Goal: Task Accomplishment & Management: Complete application form

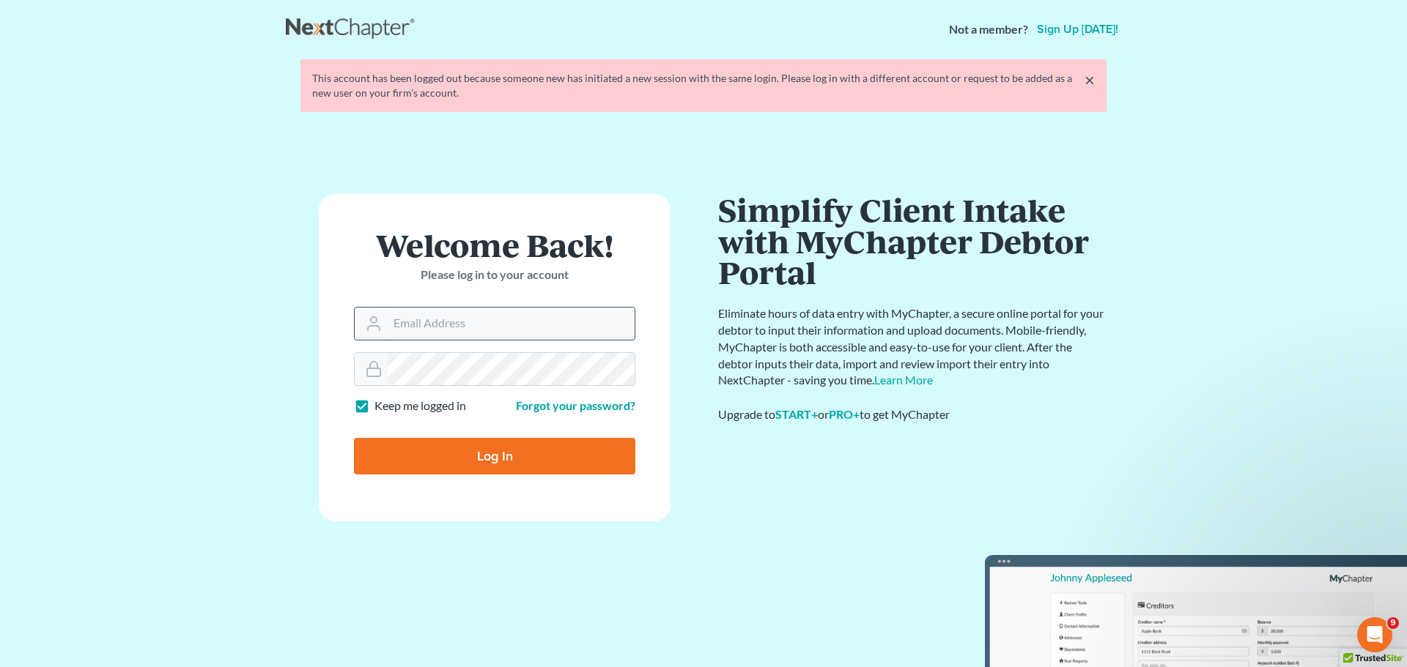
click at [442, 327] on input "Email Address" at bounding box center [511, 324] width 247 height 32
type input "[PERSON_NAME][EMAIL_ADDRESS][PERSON_NAME][DOMAIN_NAME]"
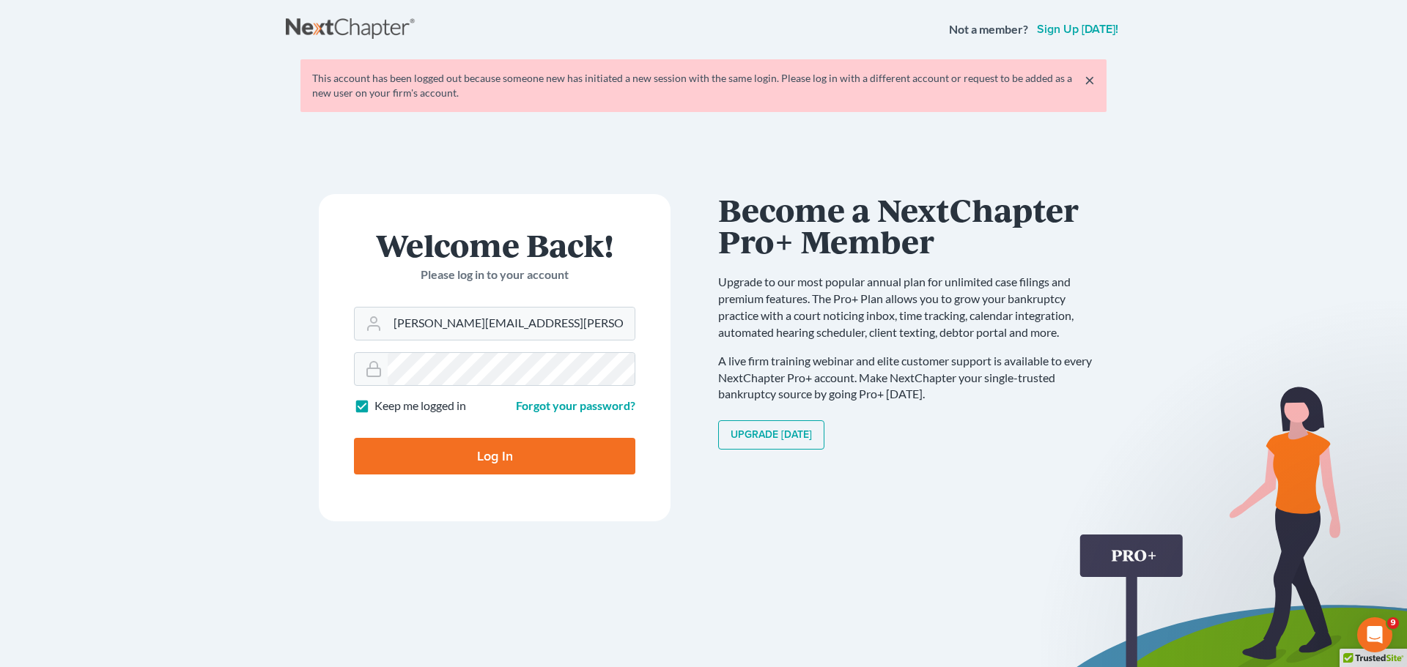
click at [476, 450] on input "Log In" at bounding box center [494, 456] width 281 height 37
type input "Thinking..."
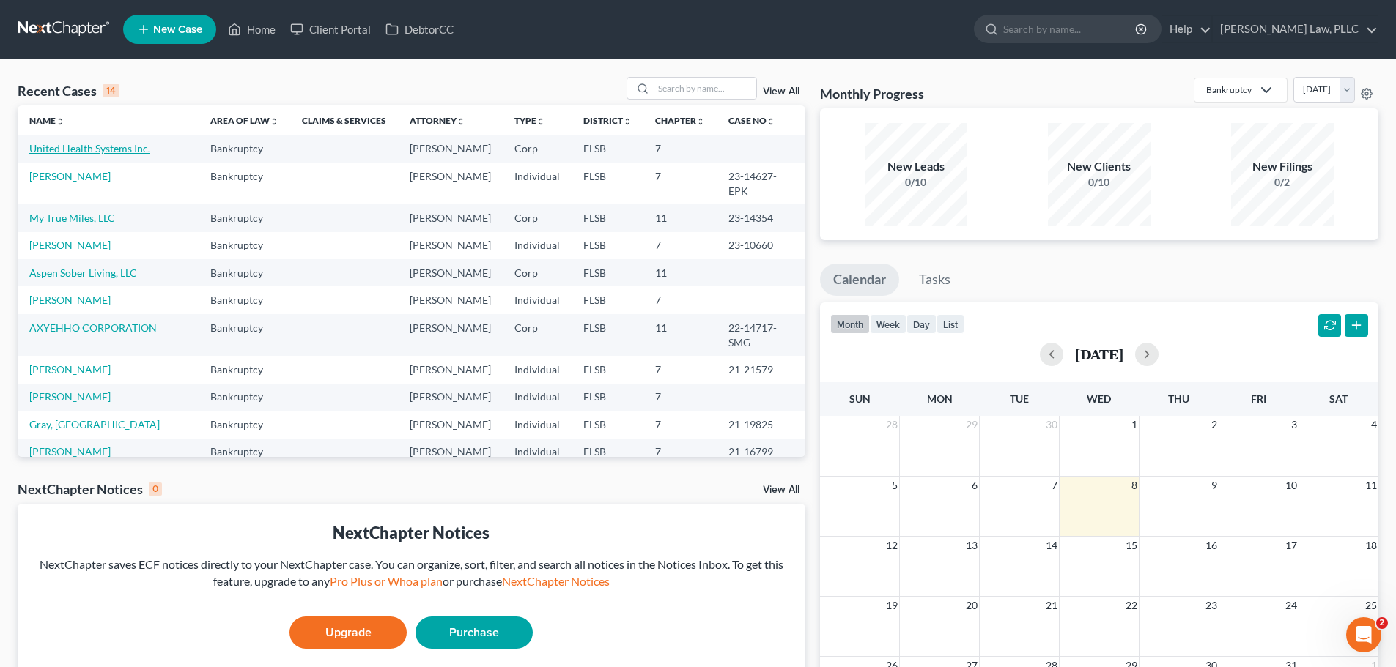
click at [102, 152] on link "United Health Systems Inc." at bounding box center [89, 148] width 121 height 12
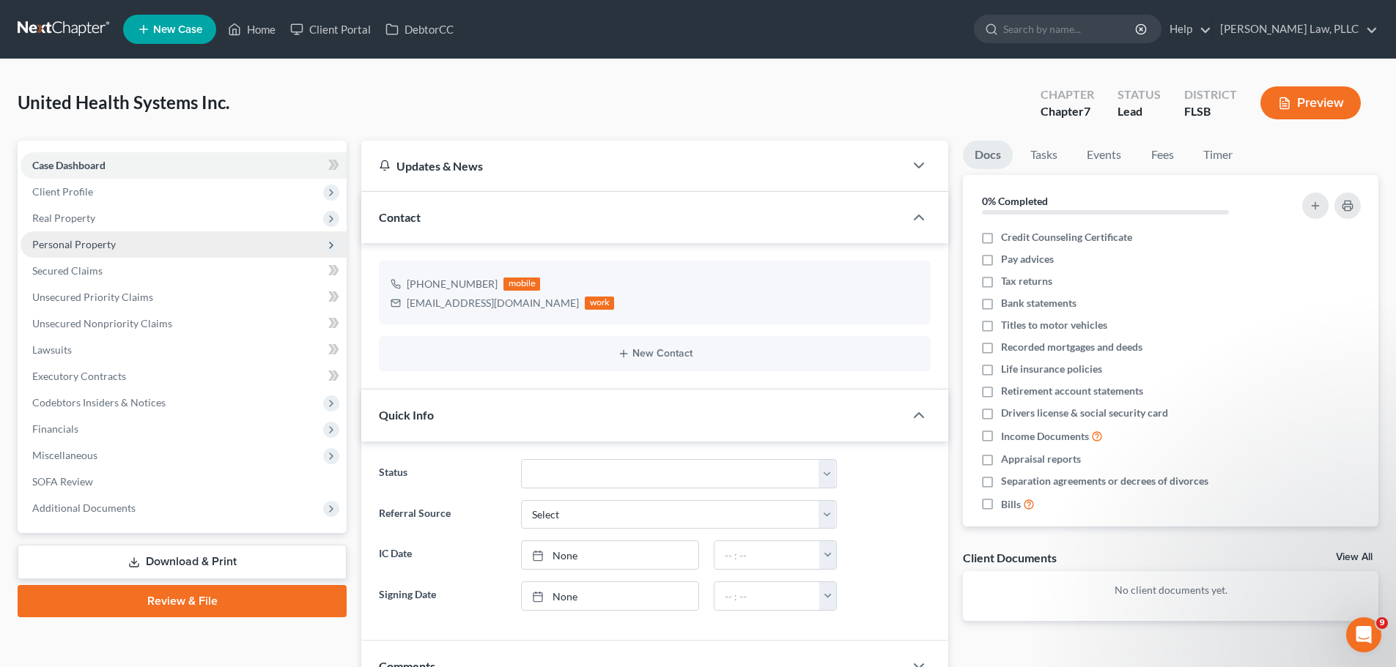
click at [84, 244] on span "Personal Property" at bounding box center [74, 244] width 84 height 12
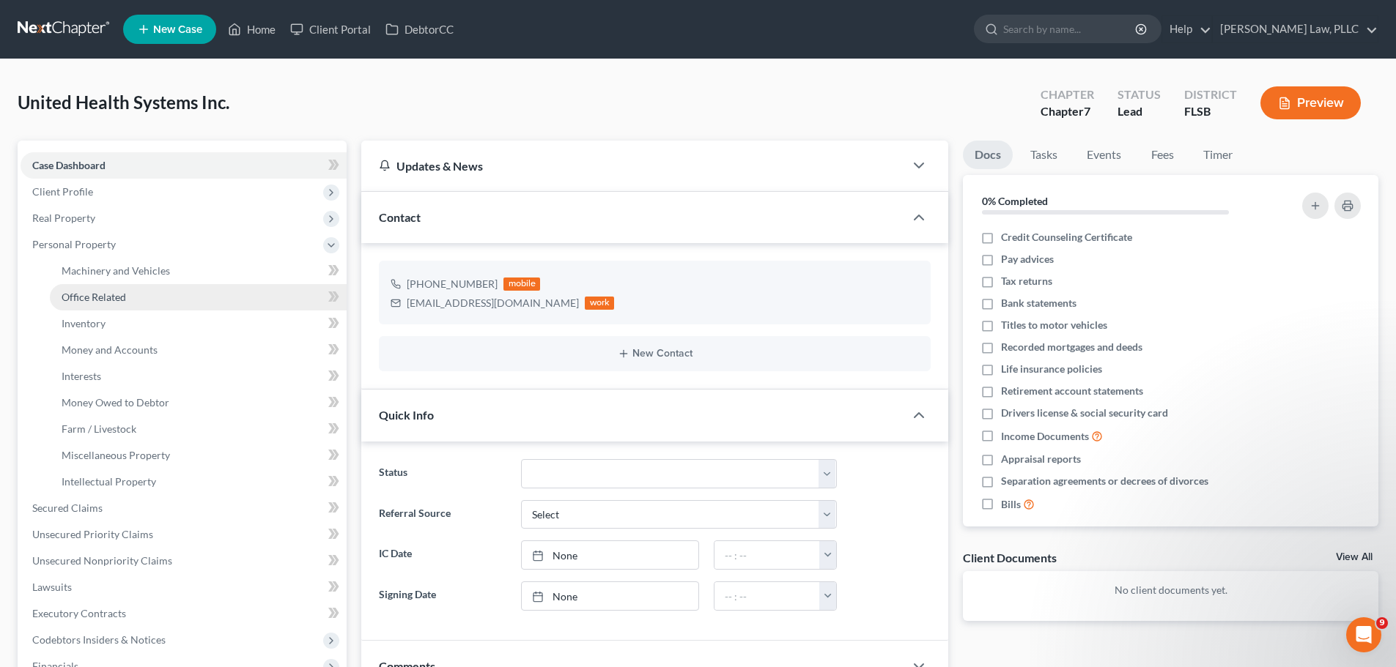
click at [90, 295] on span "Office Related" at bounding box center [94, 297] width 64 height 12
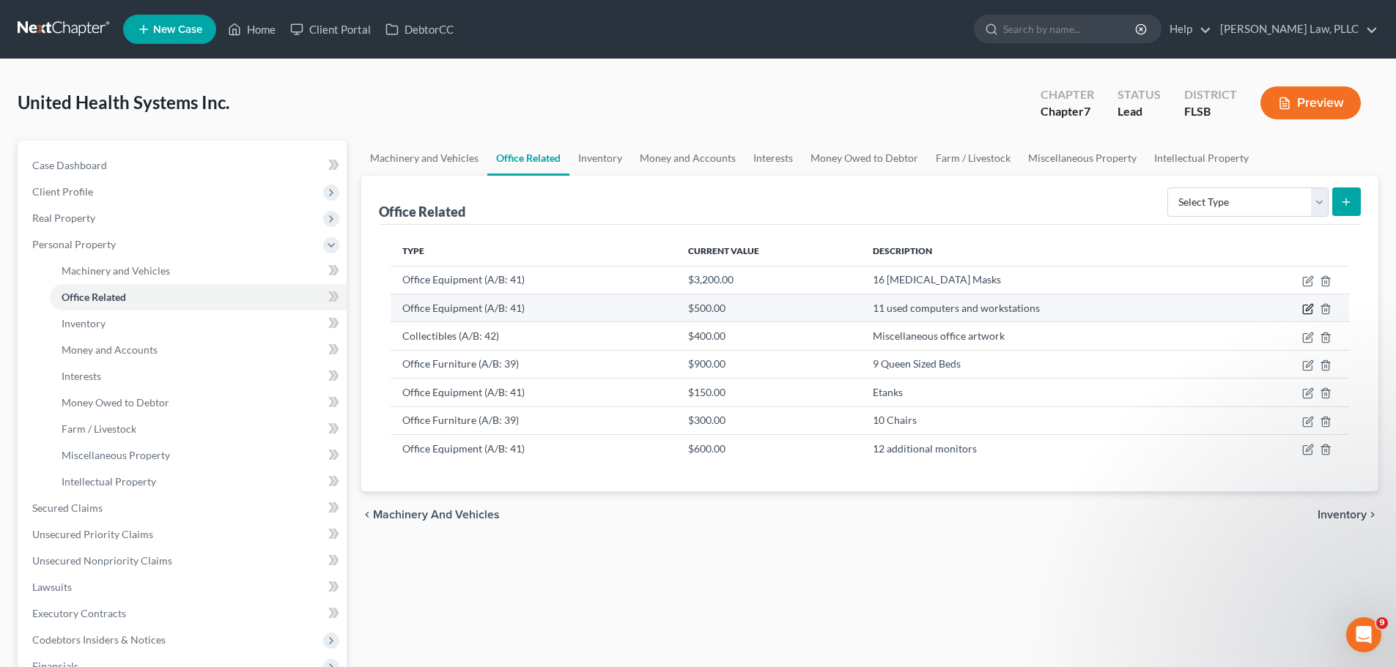
click at [1306, 311] on icon "button" at bounding box center [1308, 307] width 7 height 7
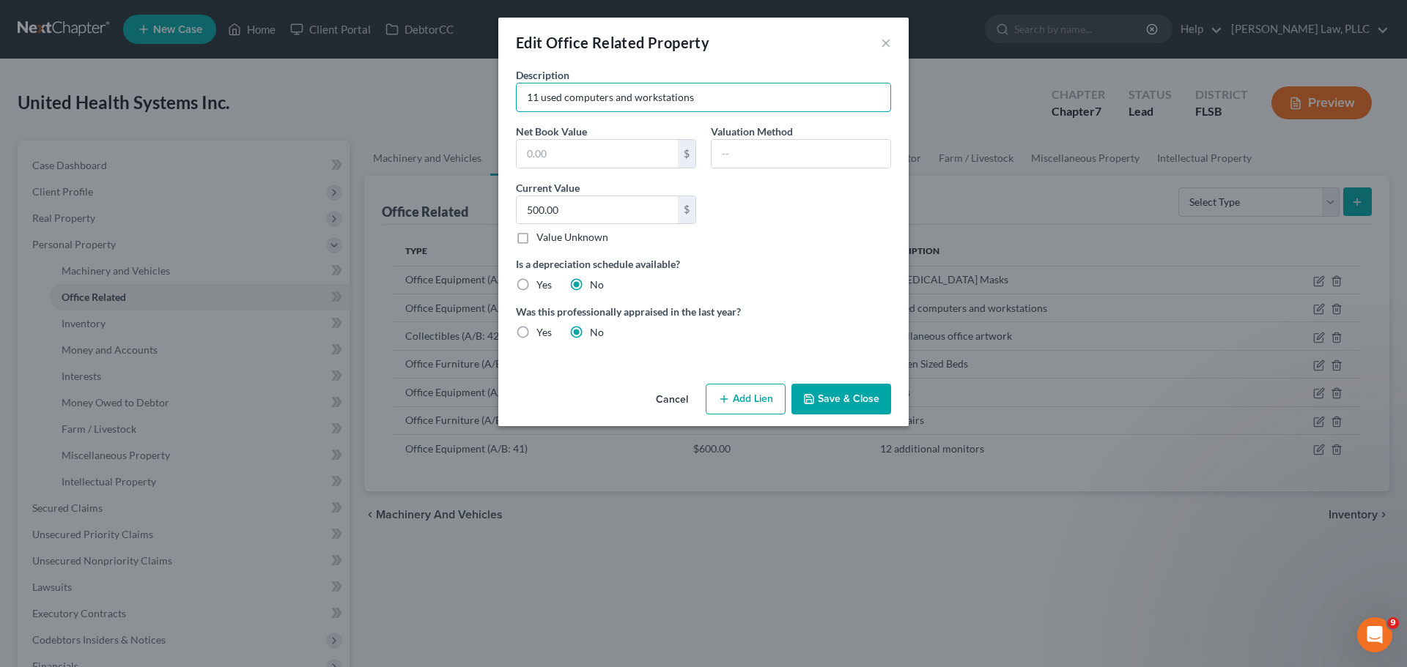
drag, startPoint x: 538, startPoint y: 95, endPoint x: 500, endPoint y: 97, distance: 38.2
click at [500, 97] on div "Description 11 used computers and workstations Net Book Value $ Valuation Metho…" at bounding box center [703, 222] width 410 height 311
type input "4 used computers and workstations"
click at [532, 212] on input "500.00" at bounding box center [596, 210] width 161 height 28
type input "200"
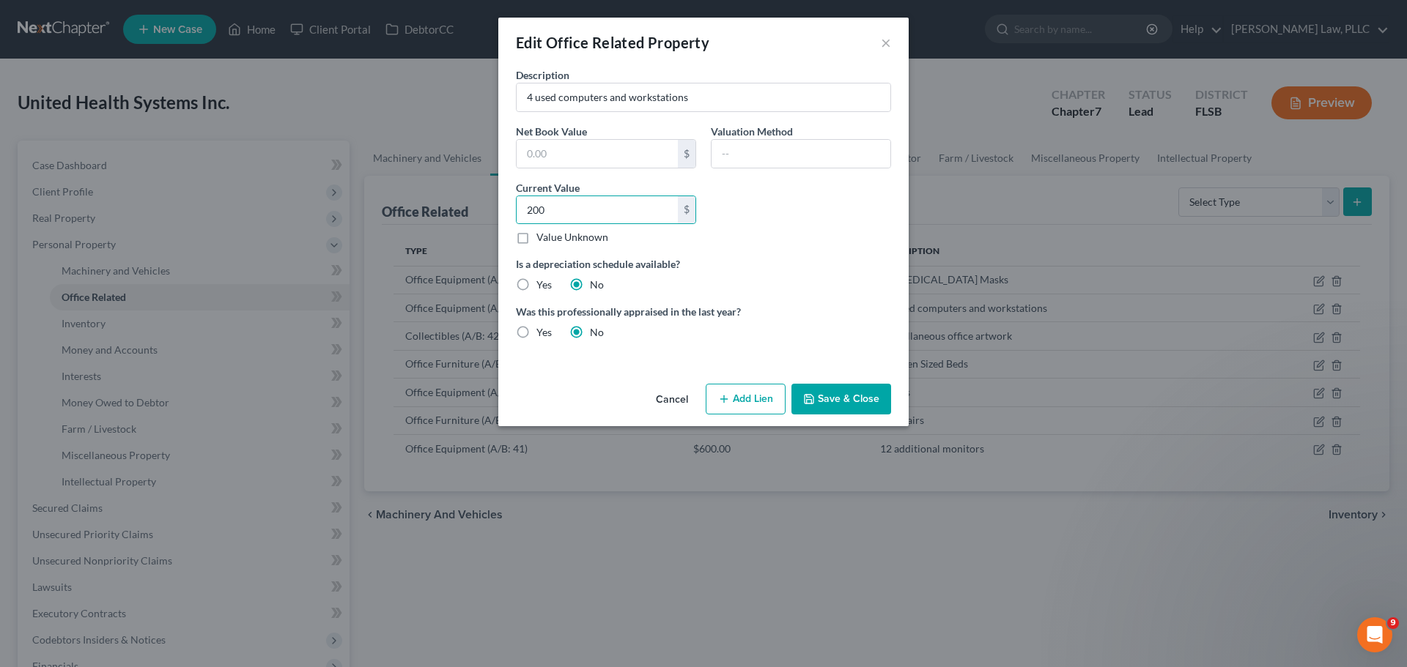
click at [840, 399] on button "Save & Close" at bounding box center [841, 399] width 100 height 31
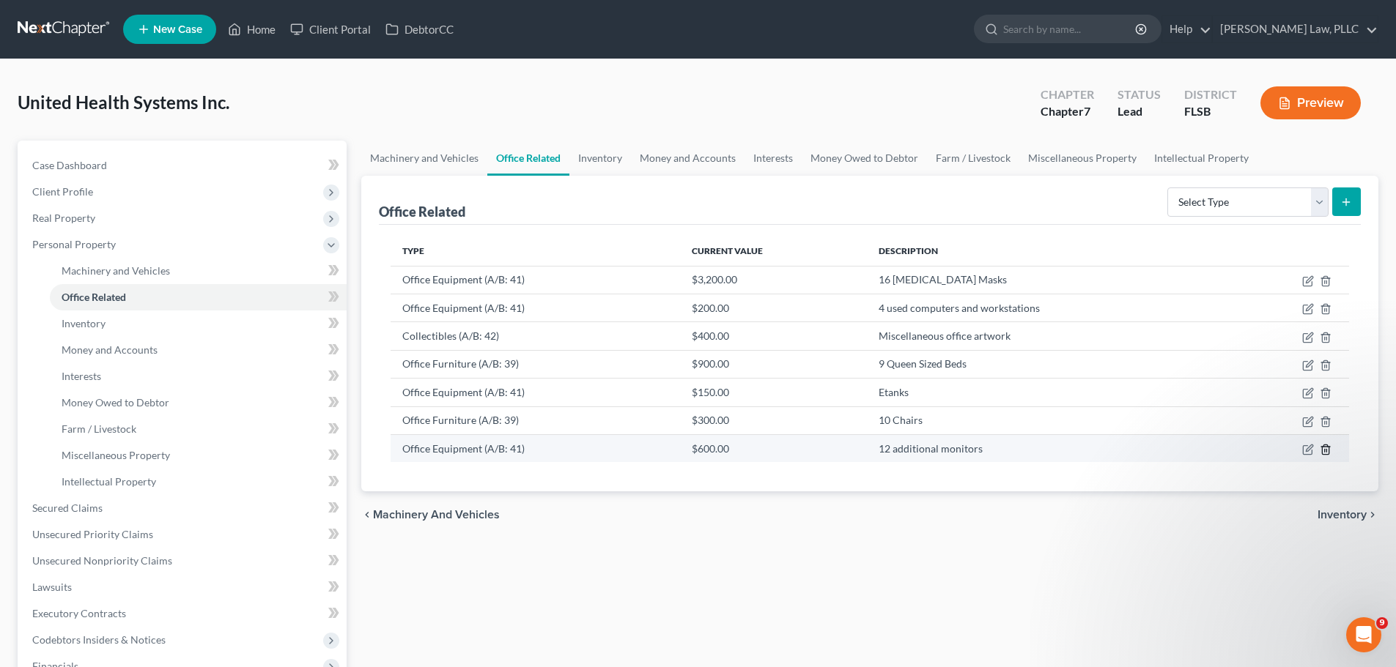
click at [1324, 448] on icon "button" at bounding box center [1325, 450] width 12 height 12
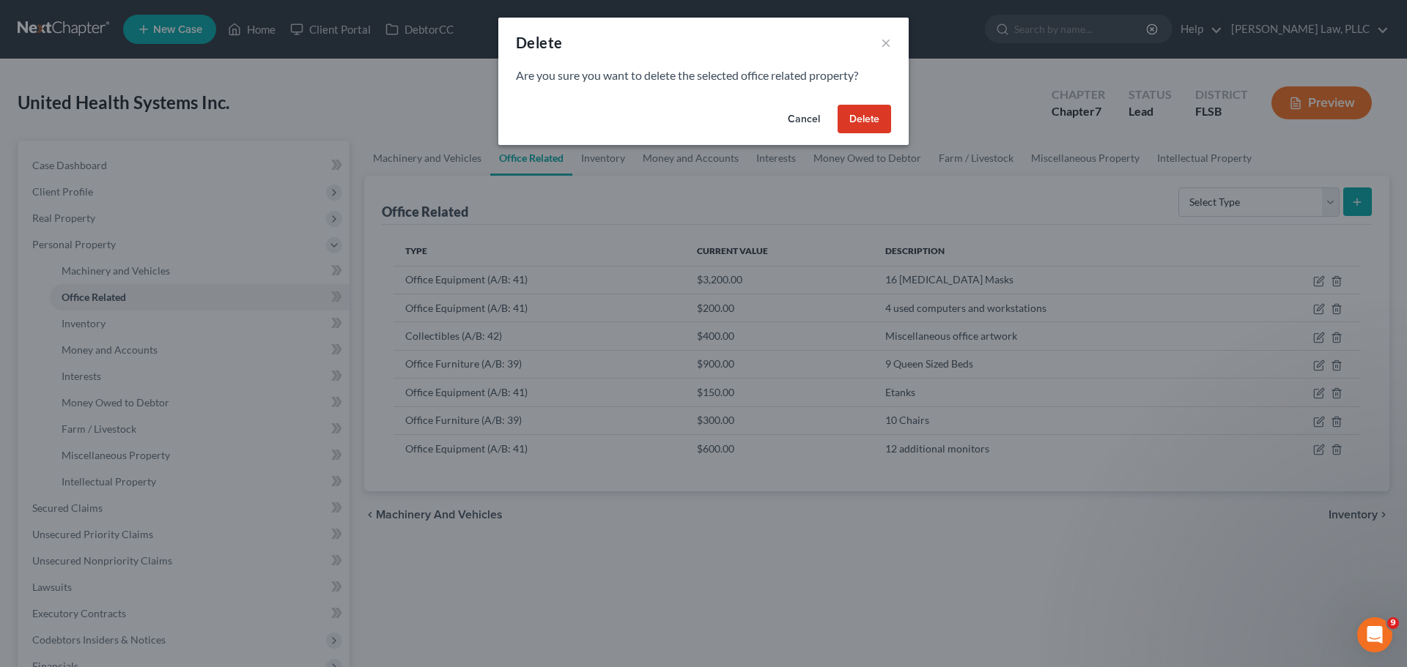
click at [876, 124] on button "Delete" at bounding box center [863, 119] width 53 height 29
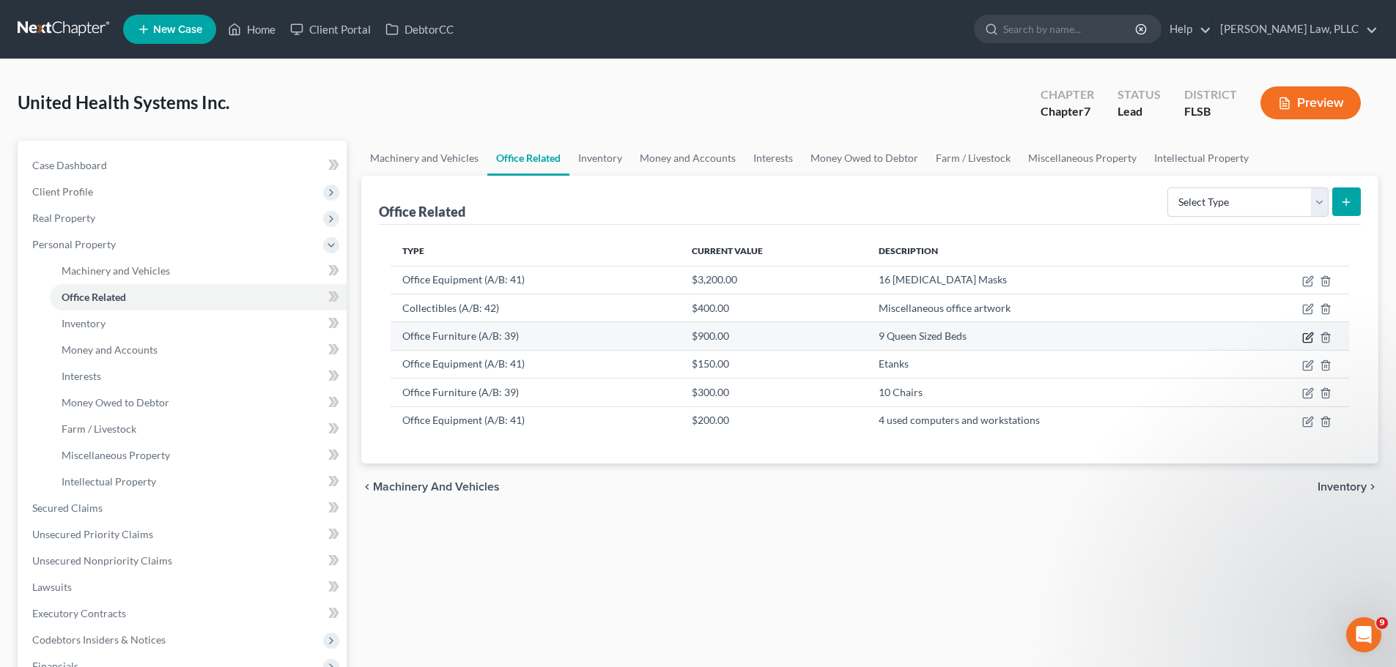
click at [1305, 338] on icon "button" at bounding box center [1308, 338] width 12 height 12
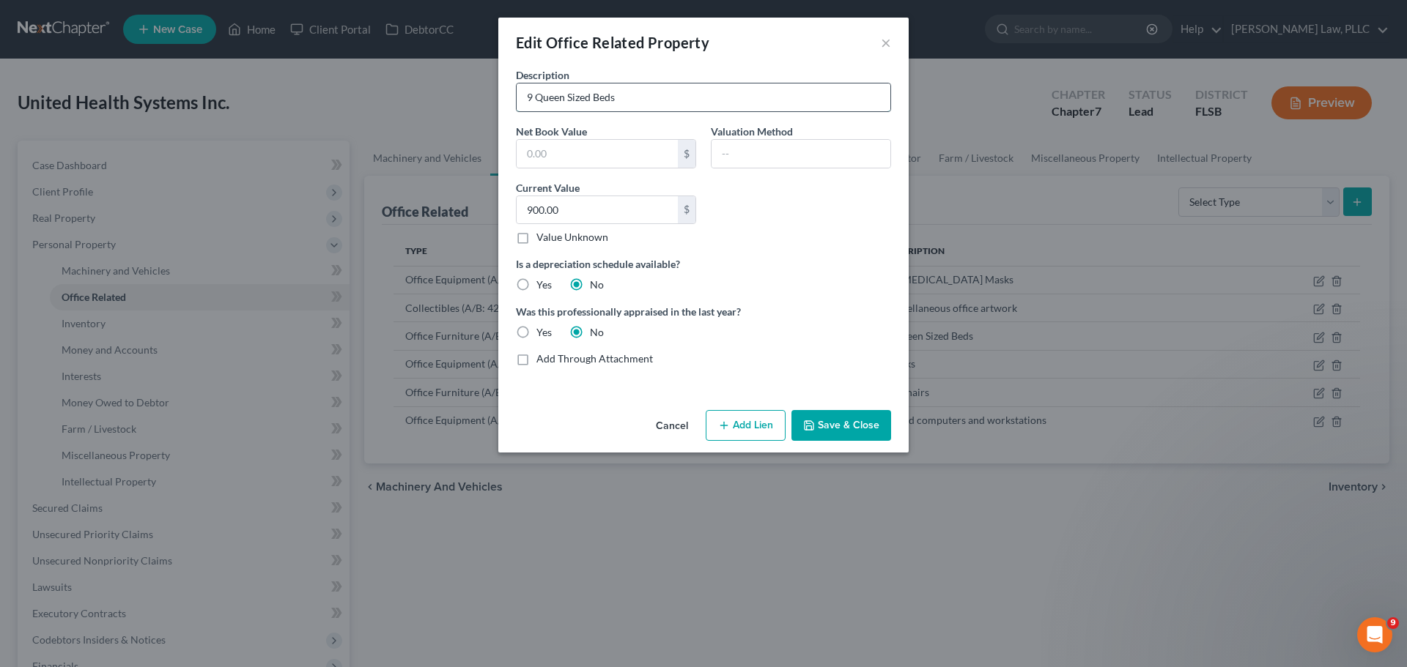
click at [530, 100] on input "9 Queen Sized Beds" at bounding box center [703, 98] width 374 height 28
type input "4 Queen Sized Beds"
click at [836, 426] on button "Save & Close" at bounding box center [841, 425] width 100 height 31
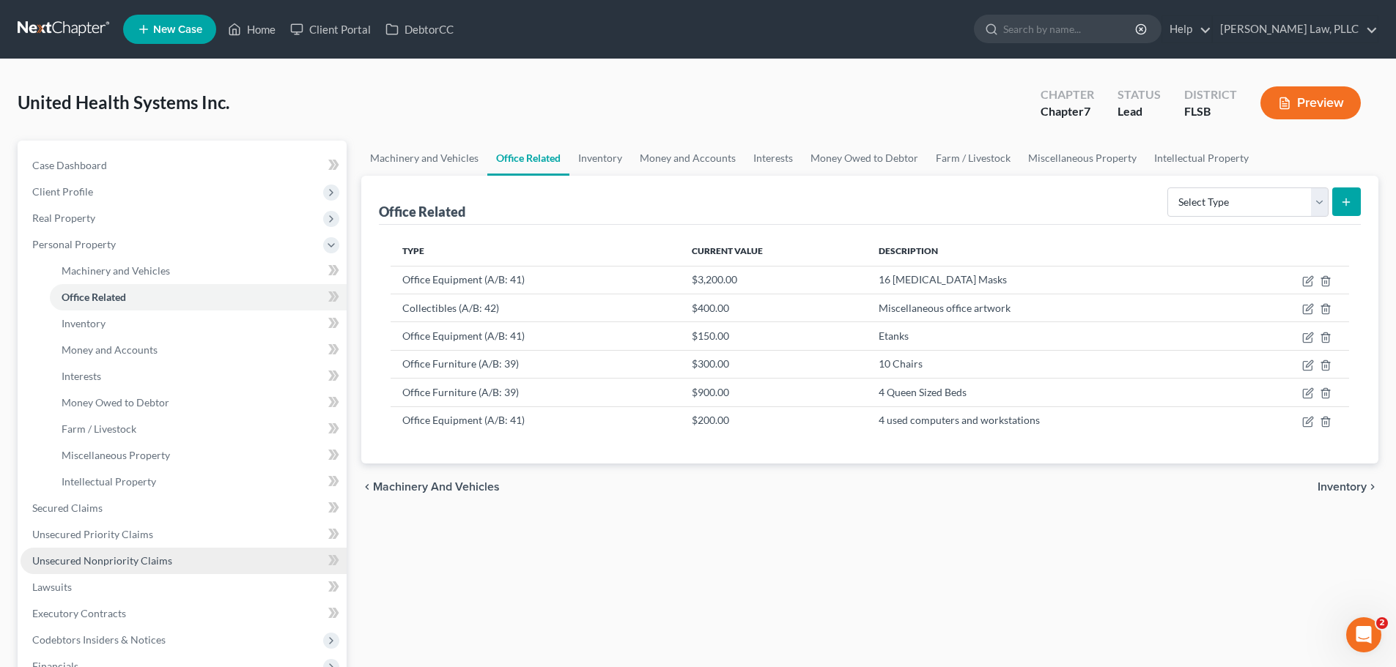
click at [101, 560] on span "Unsecured Nonpriority Claims" at bounding box center [102, 561] width 140 height 12
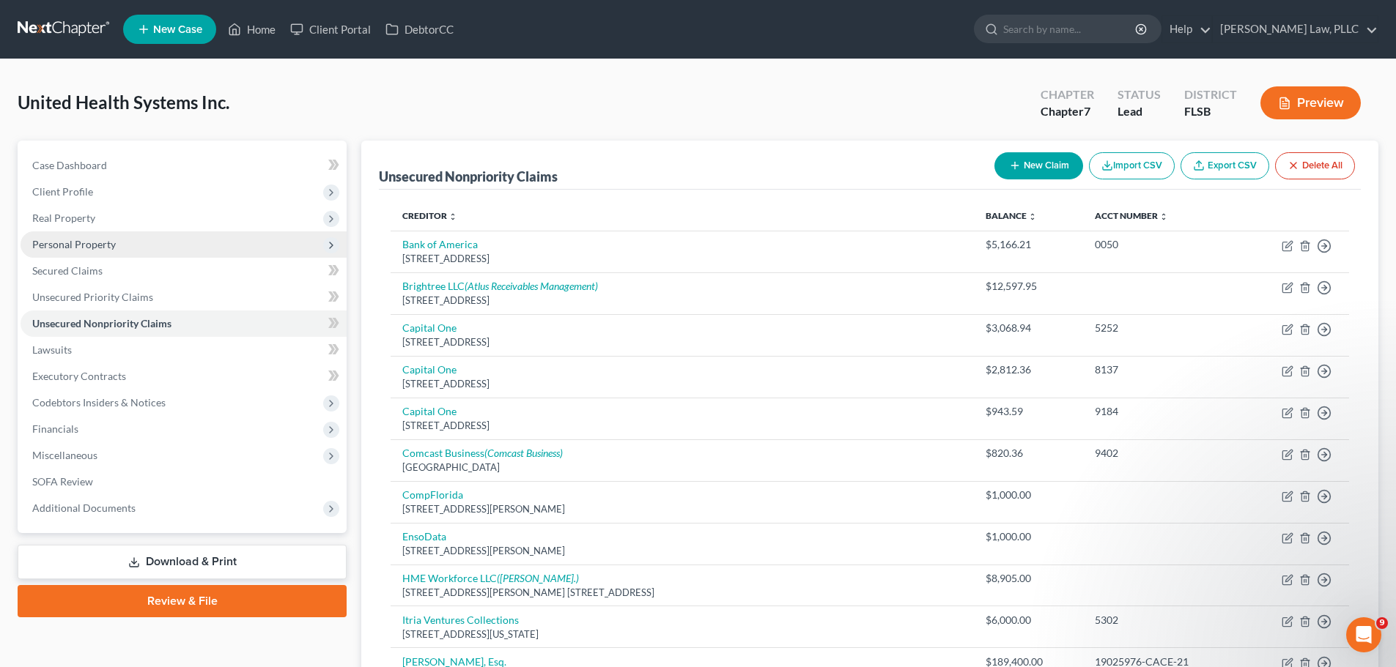
click at [144, 246] on span "Personal Property" at bounding box center [184, 245] width 326 height 26
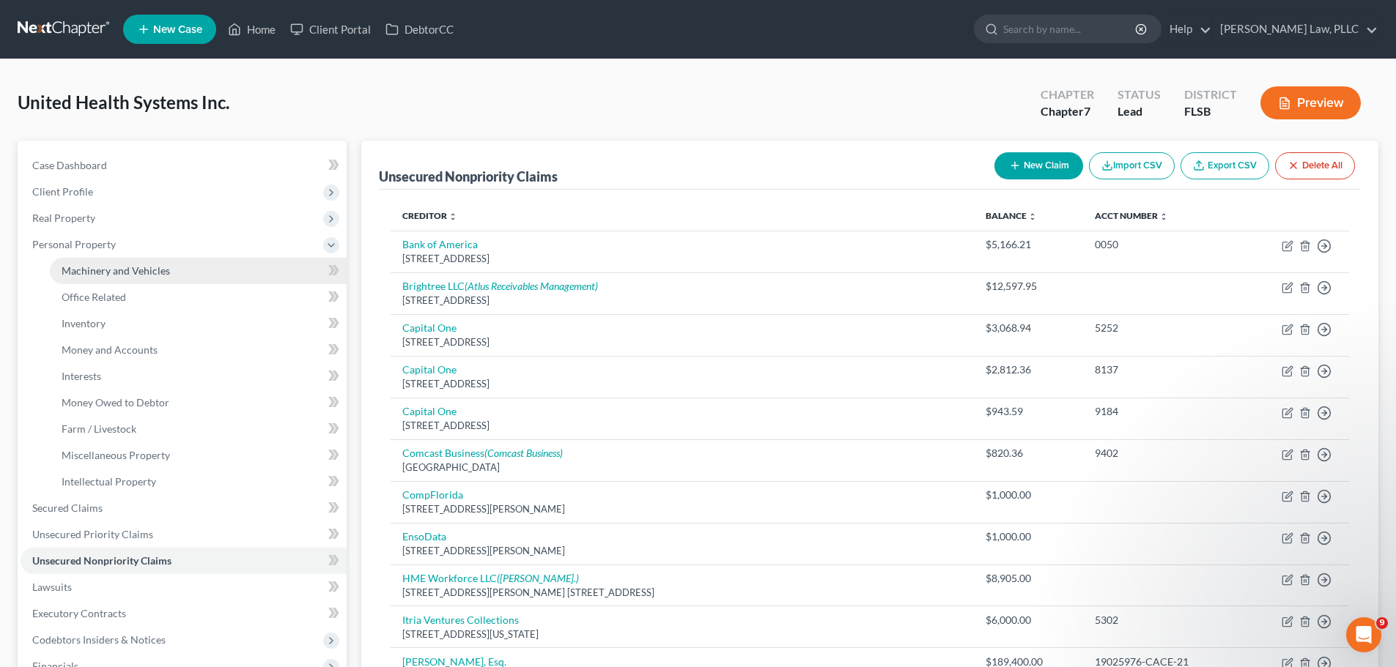
click at [90, 271] on span "Machinery and Vehicles" at bounding box center [116, 270] width 108 height 12
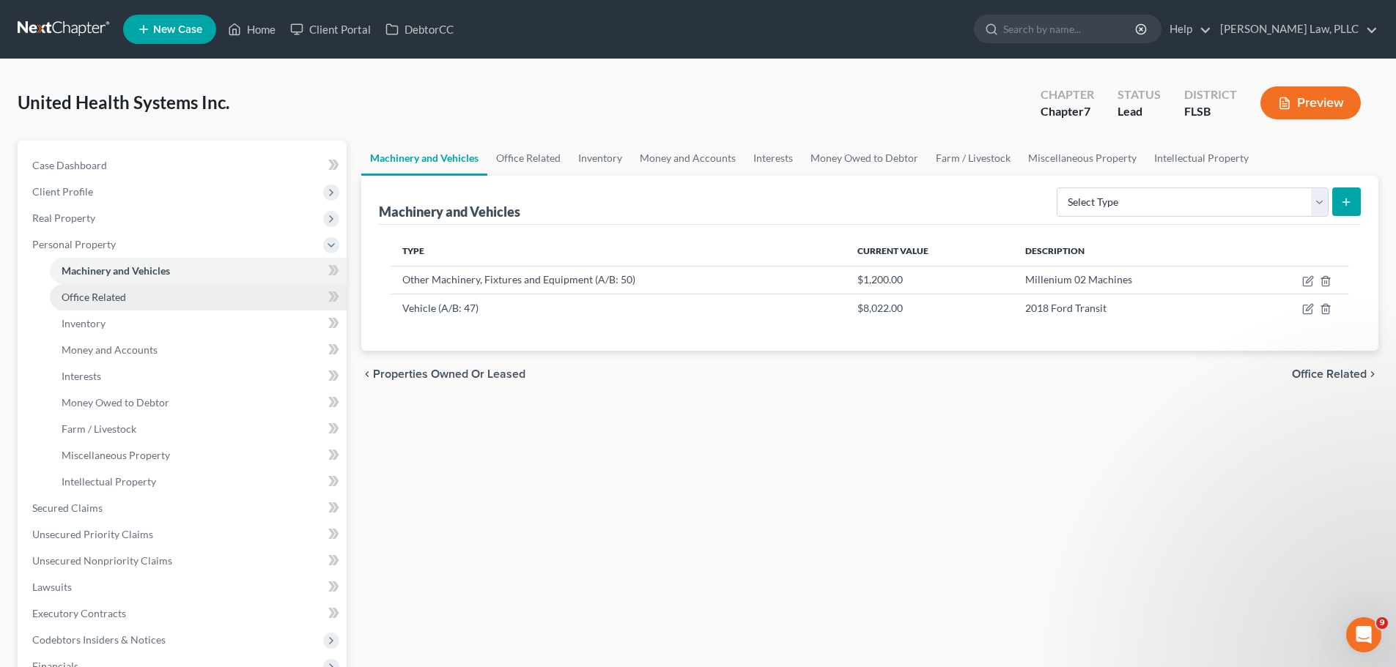
click at [85, 295] on span "Office Related" at bounding box center [94, 297] width 64 height 12
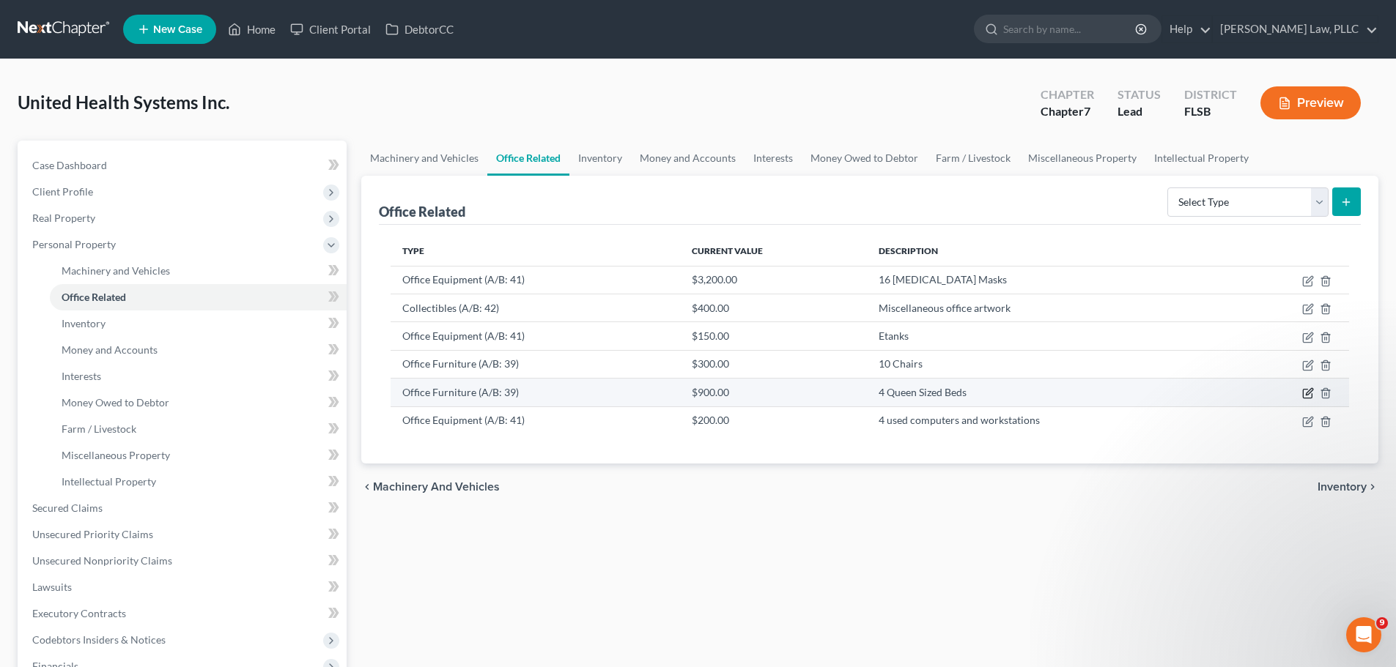
click at [1308, 391] on icon "button" at bounding box center [1308, 394] width 12 height 12
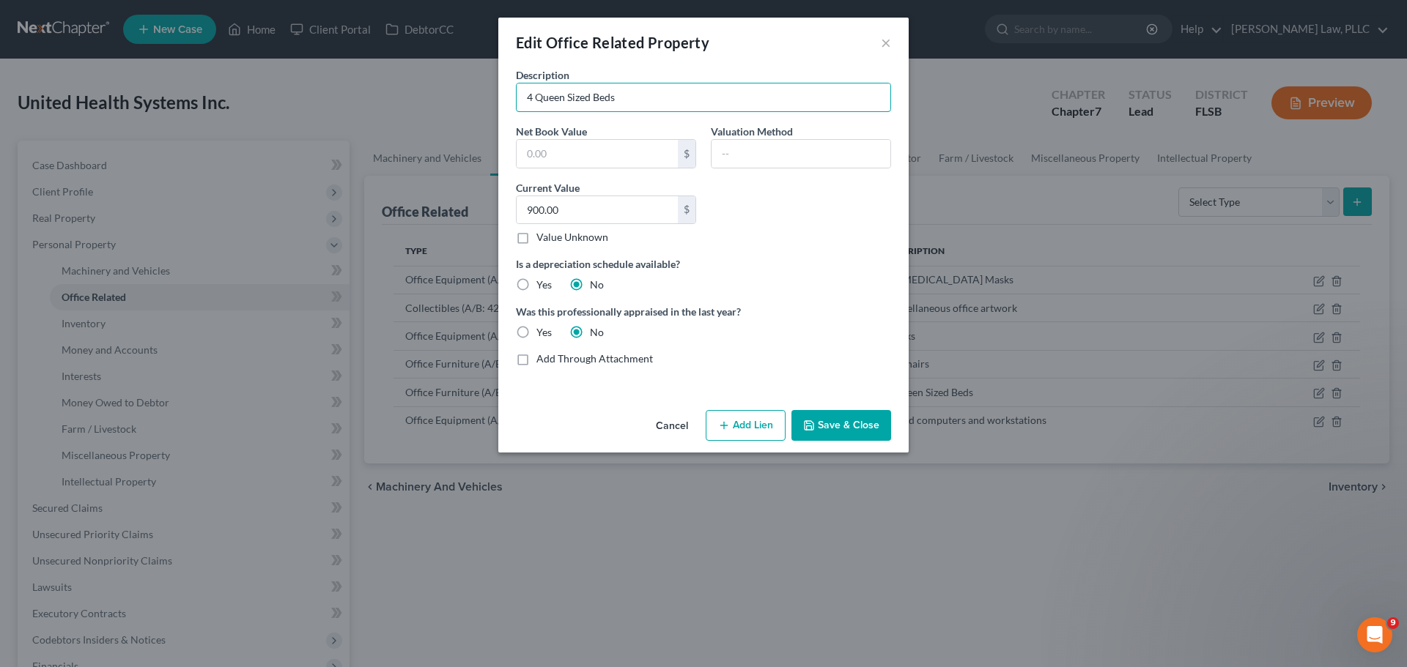
drag, startPoint x: 532, startPoint y: 95, endPoint x: 501, endPoint y: 93, distance: 30.8
click at [501, 93] on div "Description 4 Queen Sized Beds Net Book Value $ Valuation Method Current Value …" at bounding box center [703, 235] width 410 height 337
type input "10 Queen Sized Beds"
click at [531, 210] on input "900.00" at bounding box center [596, 210] width 161 height 28
type input "1,000"
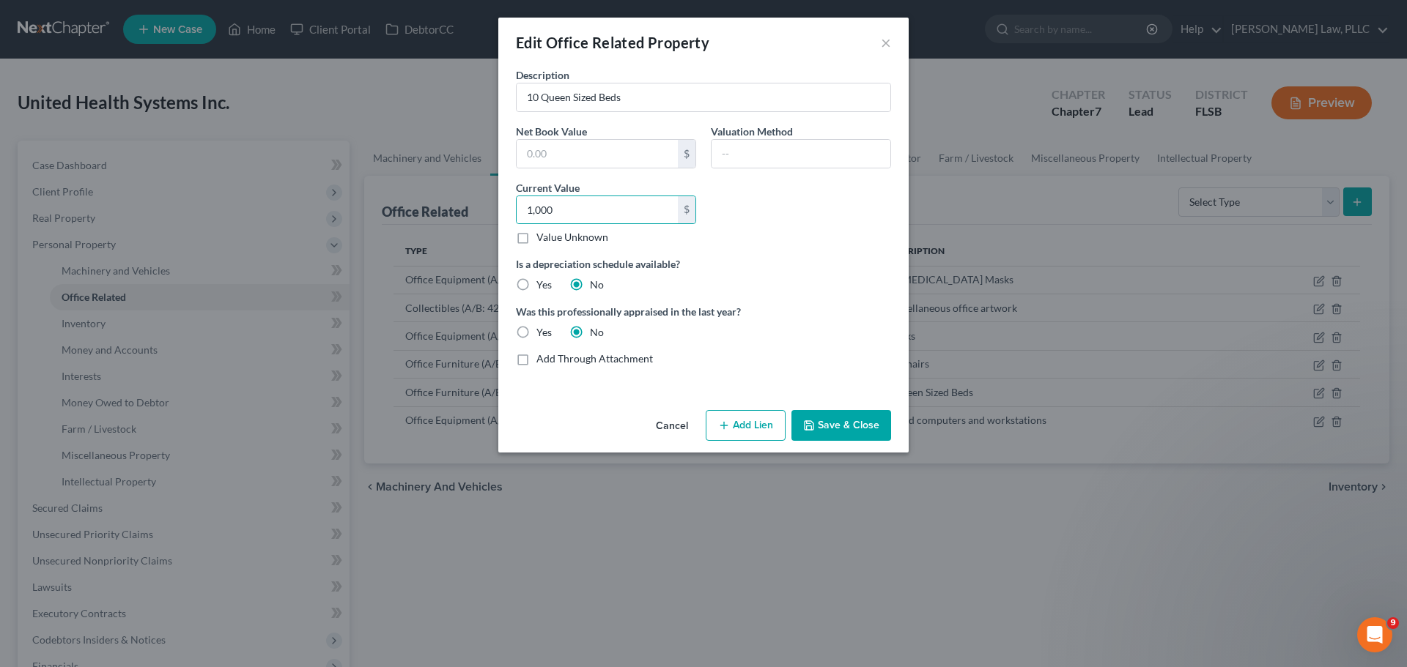
click at [814, 422] on icon "button" at bounding box center [809, 426] width 12 height 12
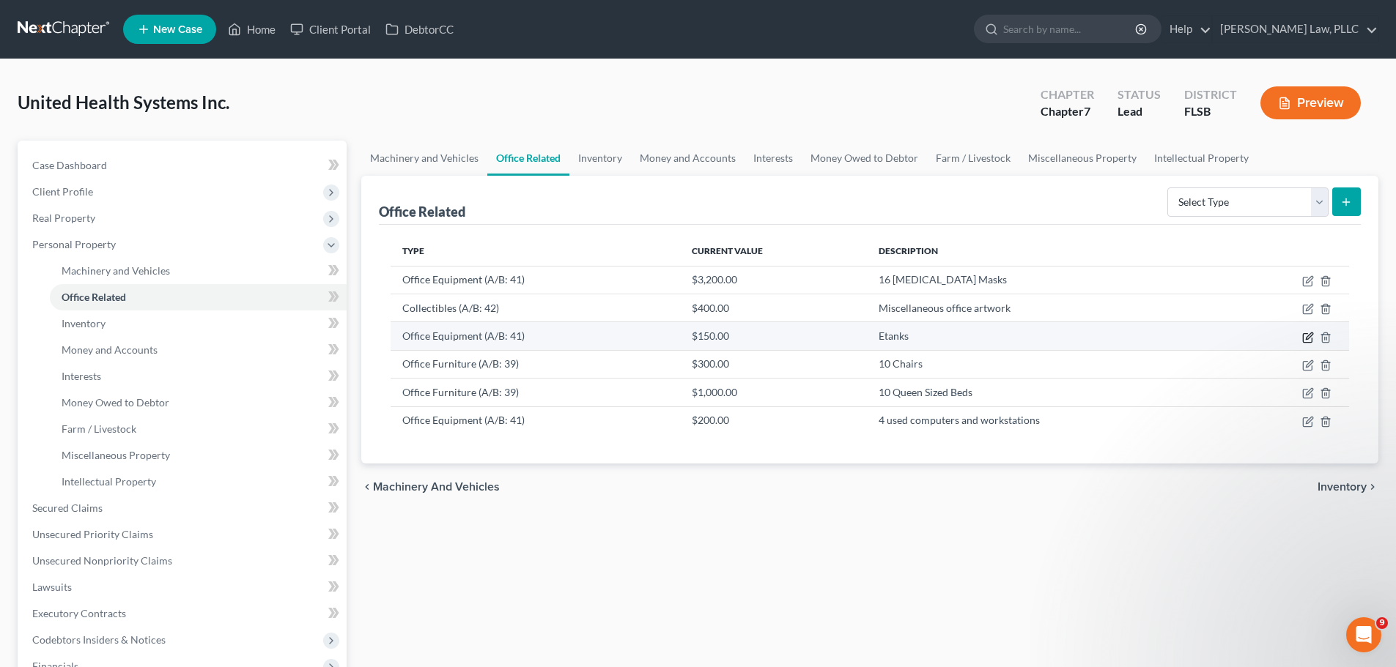
click at [1305, 335] on icon "button" at bounding box center [1308, 338] width 12 height 12
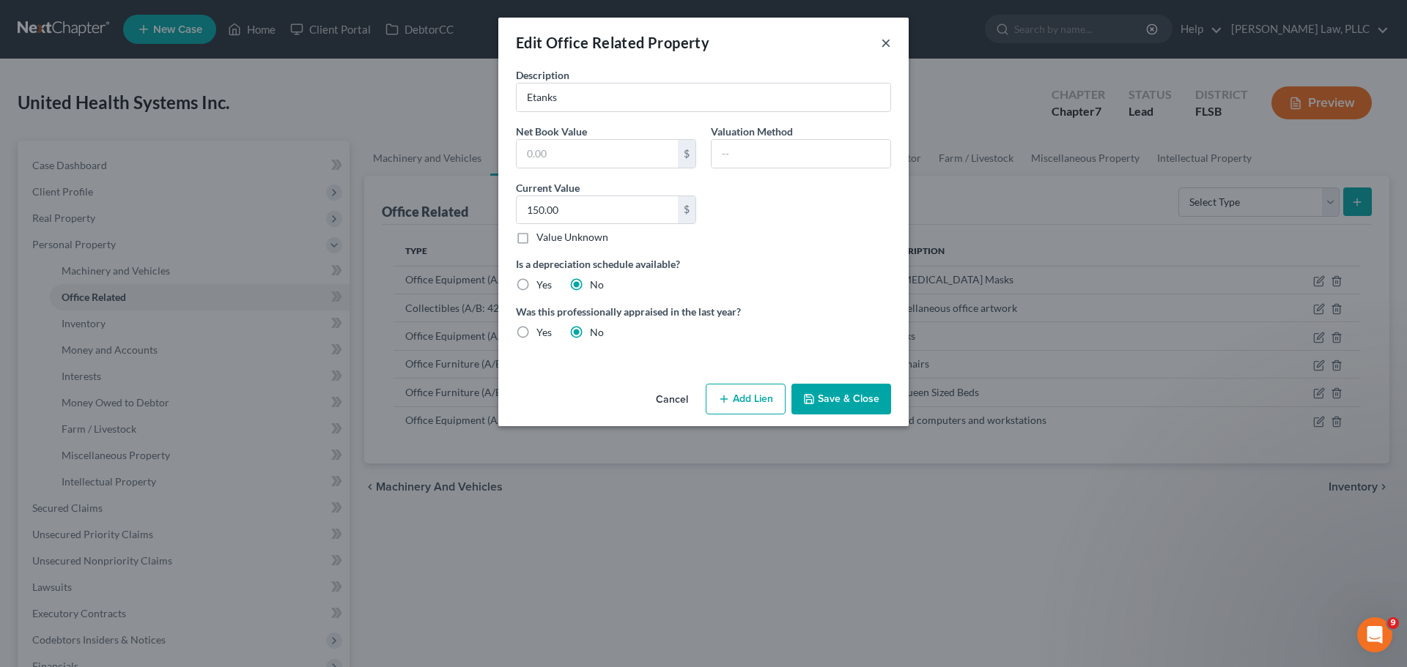
click at [882, 47] on button "×" at bounding box center [886, 43] width 10 height 18
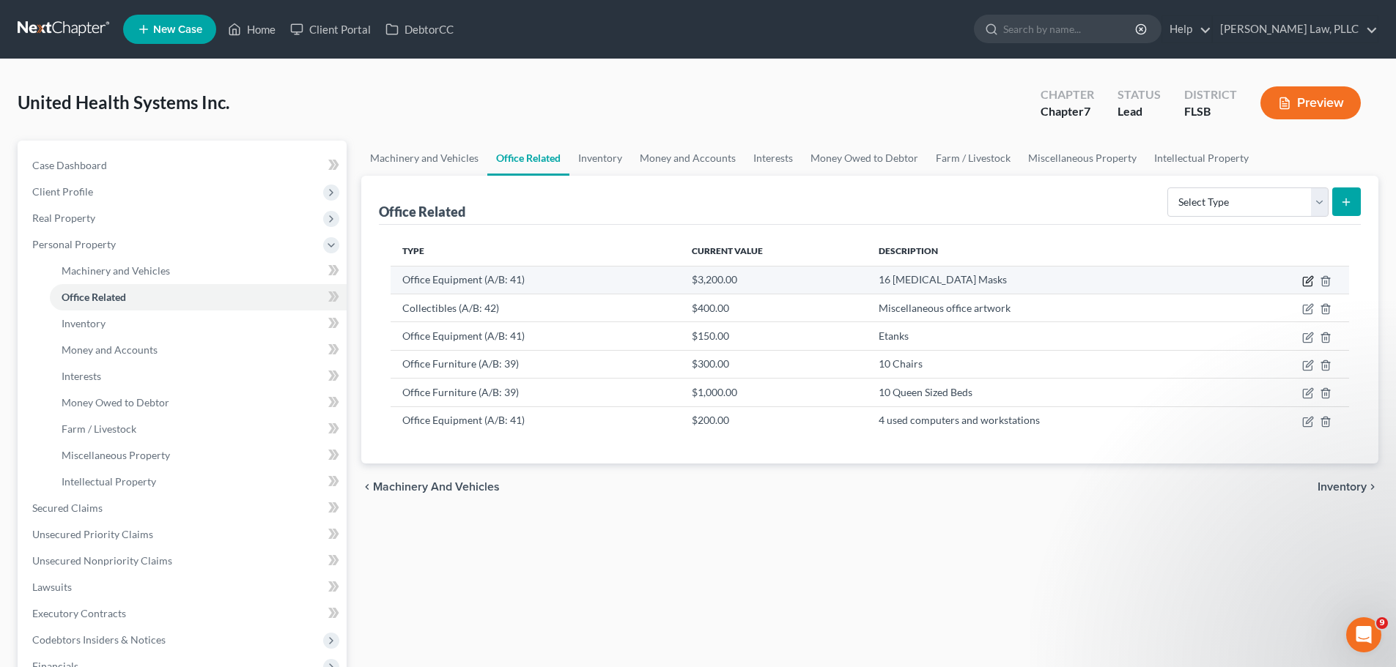
click at [1305, 284] on icon "button" at bounding box center [1308, 281] width 12 height 12
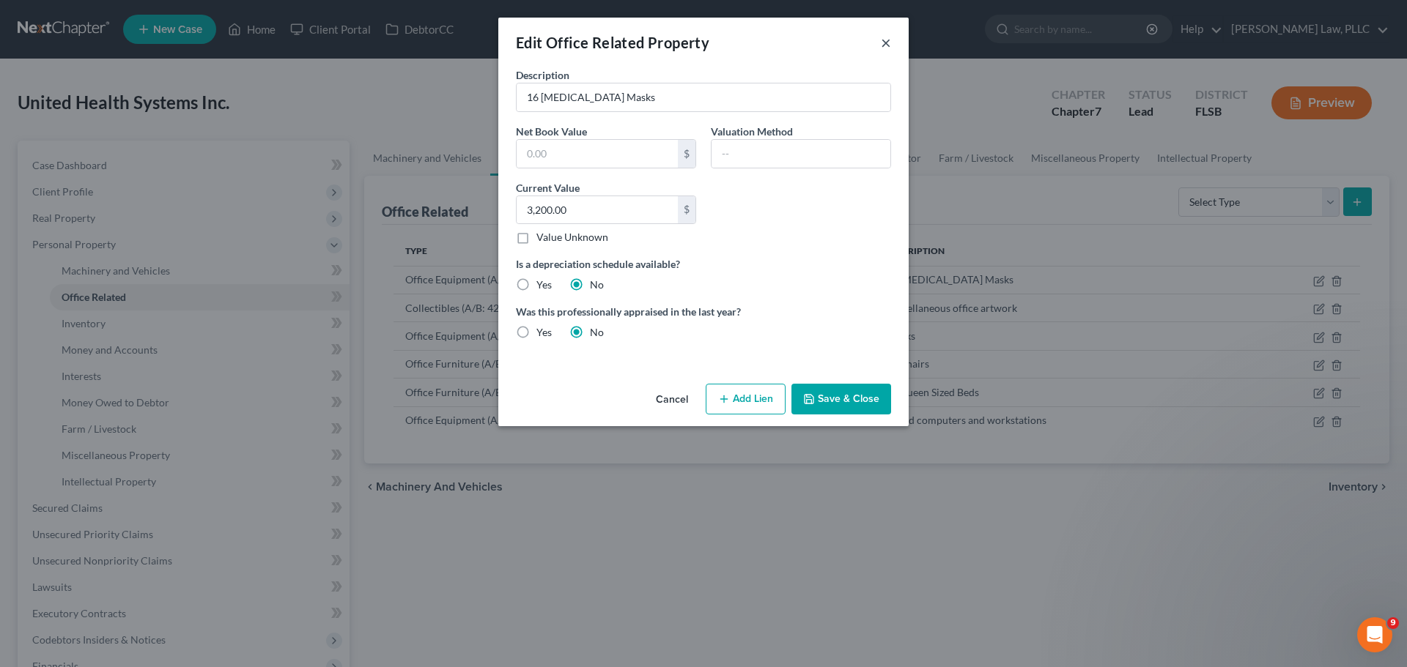
click at [882, 42] on button "×" at bounding box center [886, 43] width 10 height 18
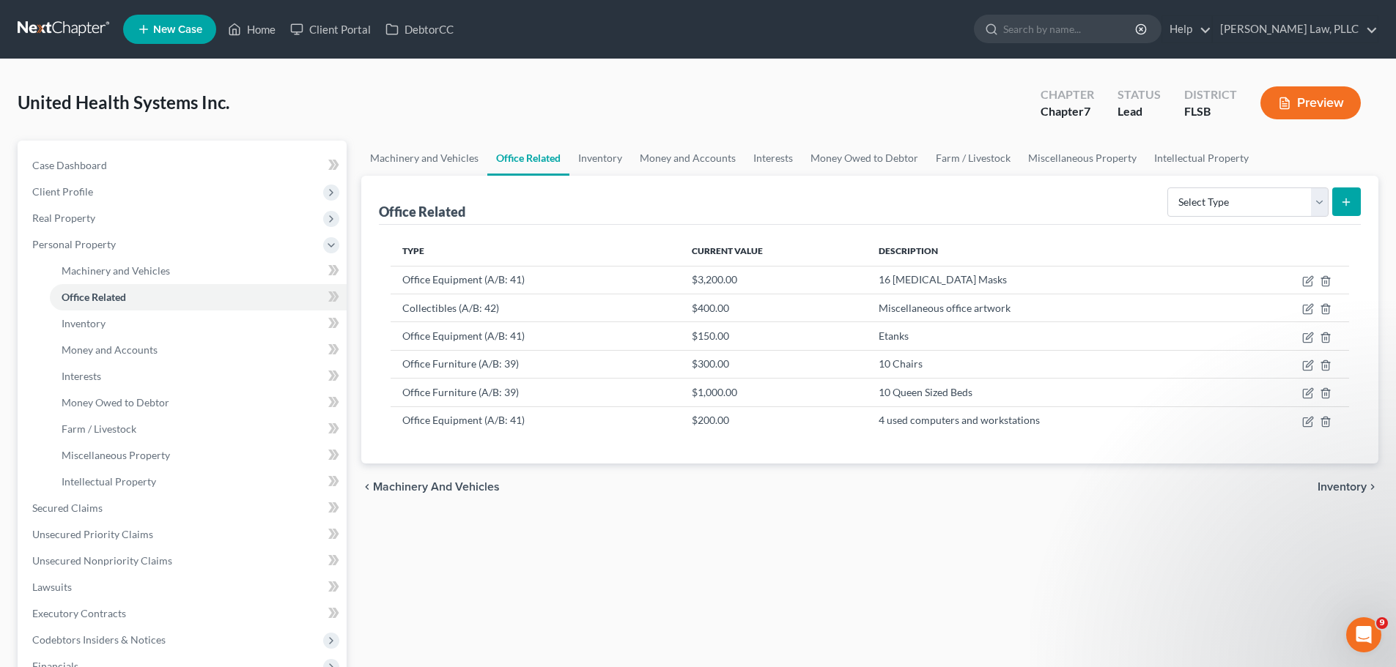
click at [1341, 488] on span "Inventory" at bounding box center [1341, 487] width 49 height 12
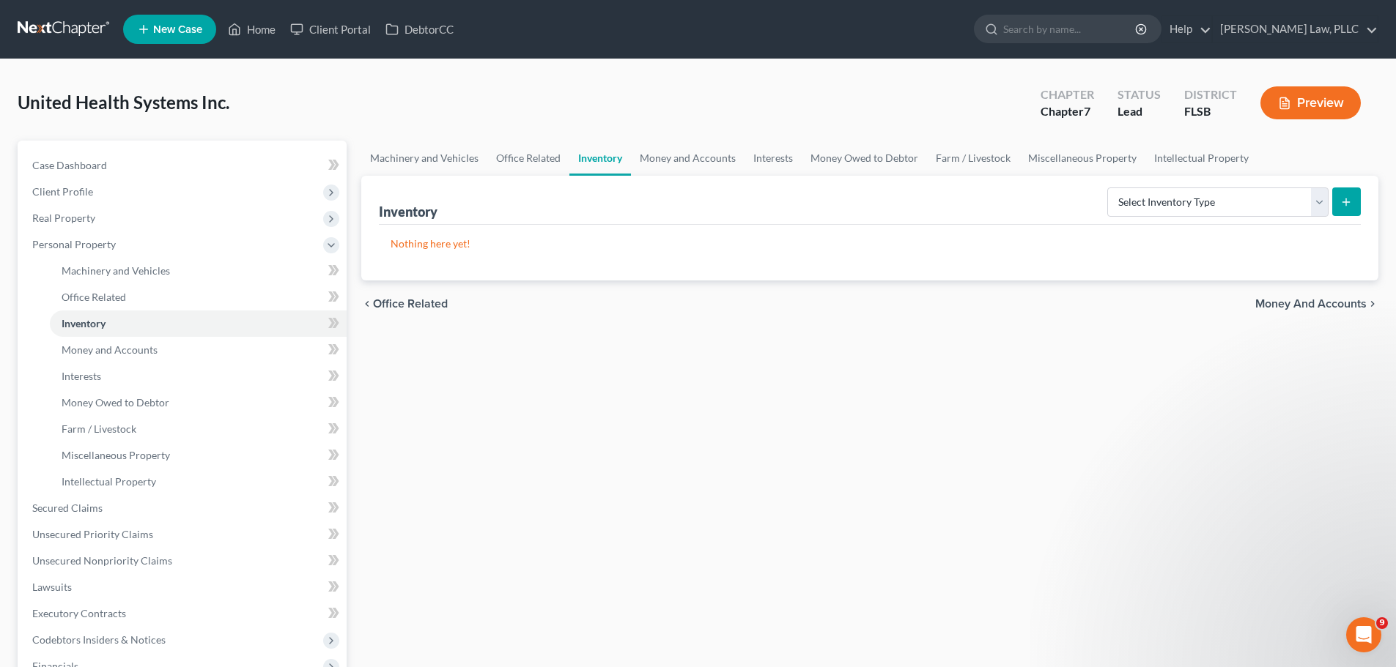
click at [1331, 303] on span "Money and Accounts" at bounding box center [1310, 304] width 111 height 12
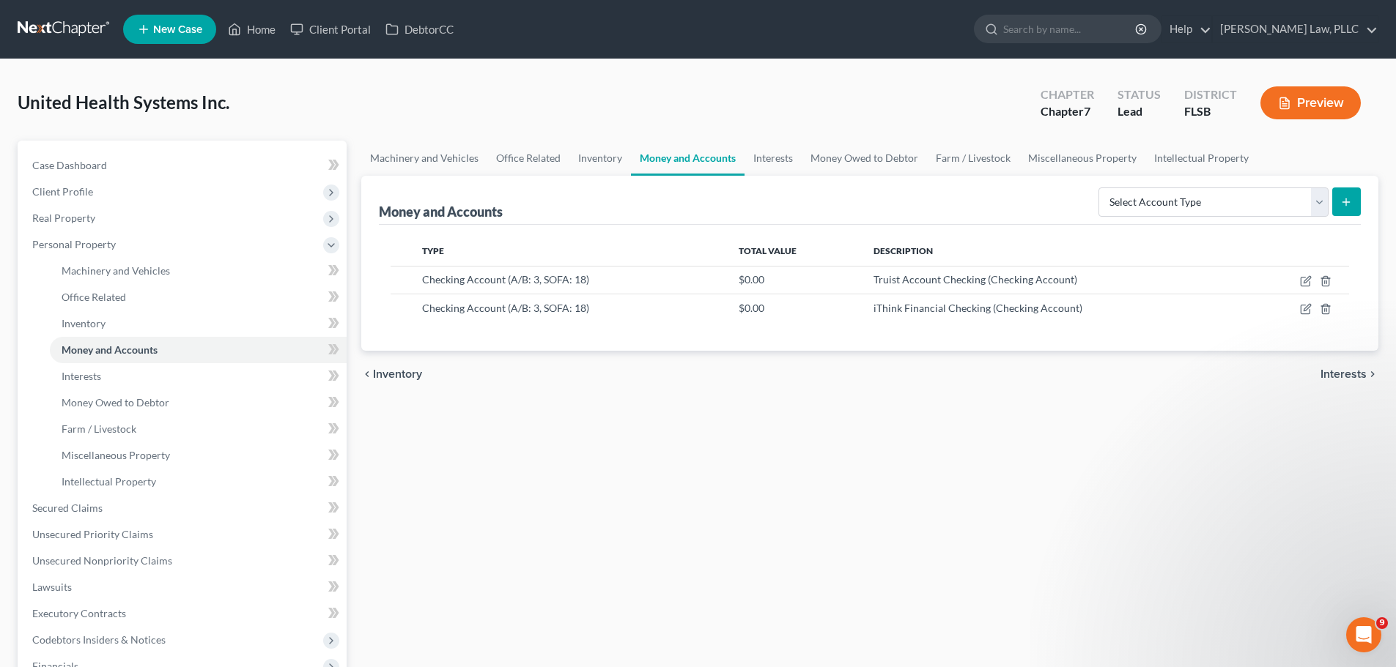
click at [1340, 376] on span "Interests" at bounding box center [1343, 374] width 46 height 12
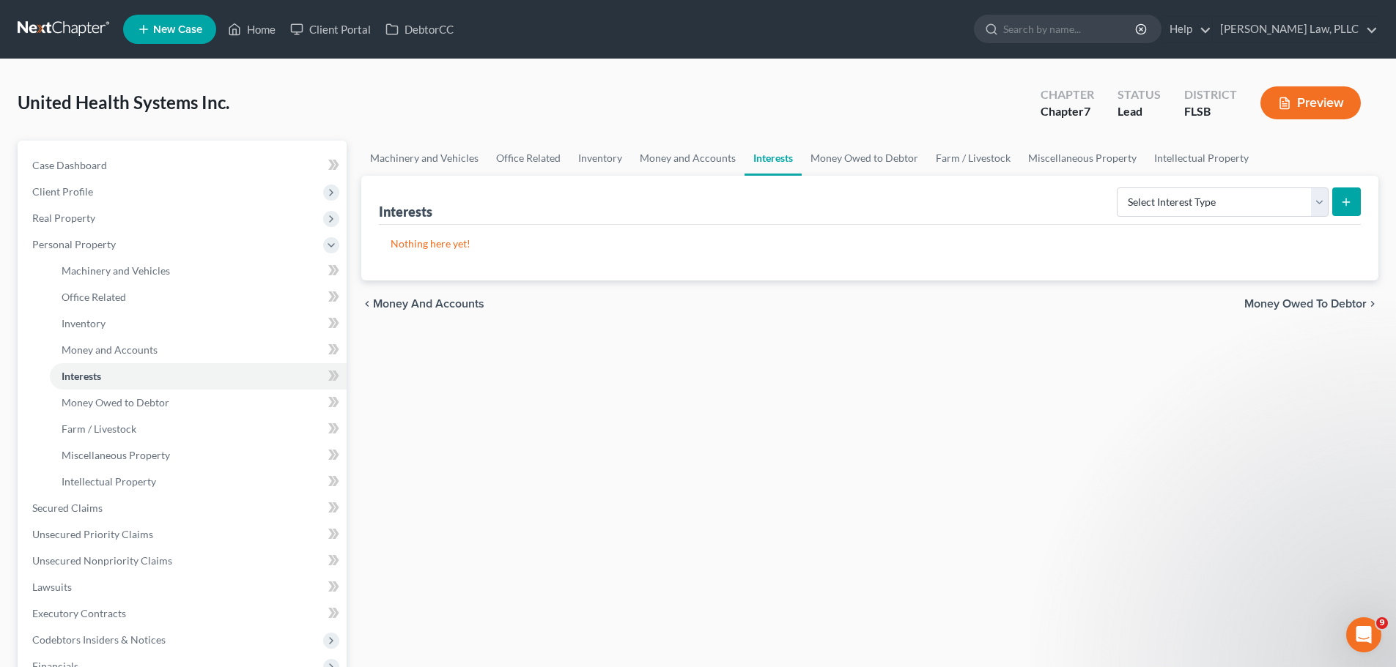
click at [1327, 300] on span "Money Owed to Debtor" at bounding box center [1305, 304] width 122 height 12
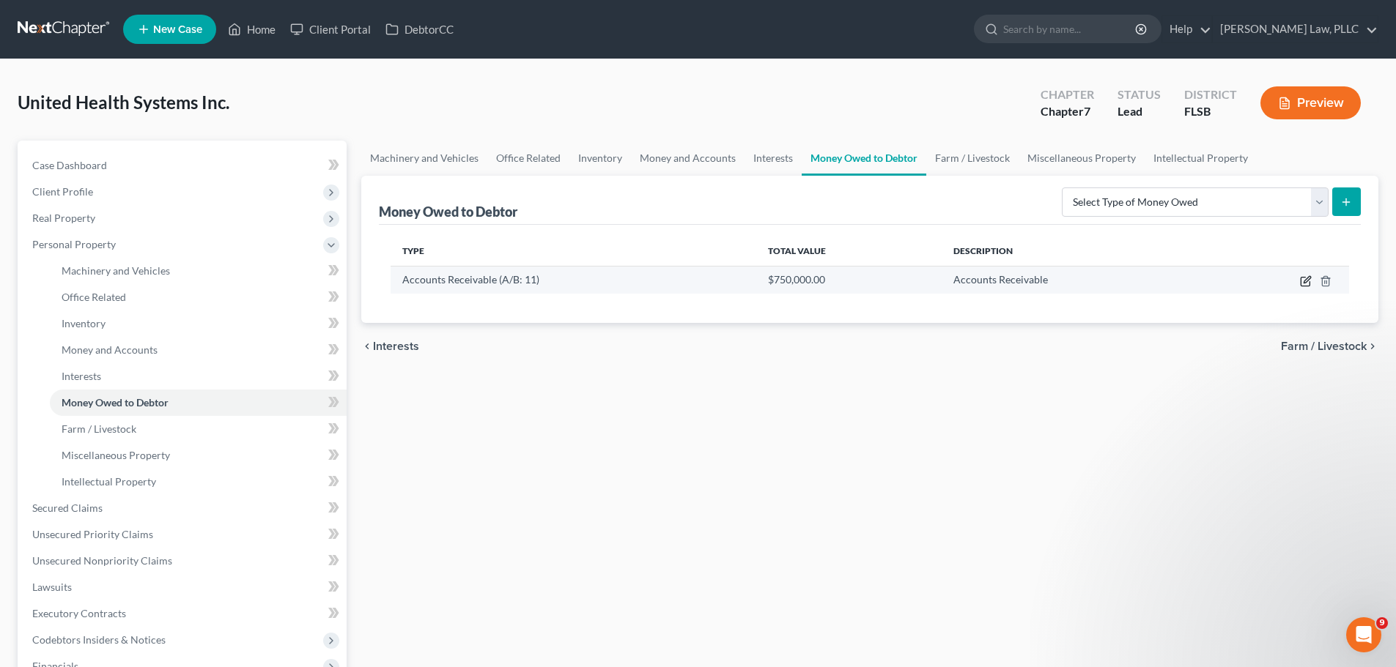
click at [1303, 285] on icon "button" at bounding box center [1306, 281] width 12 height 12
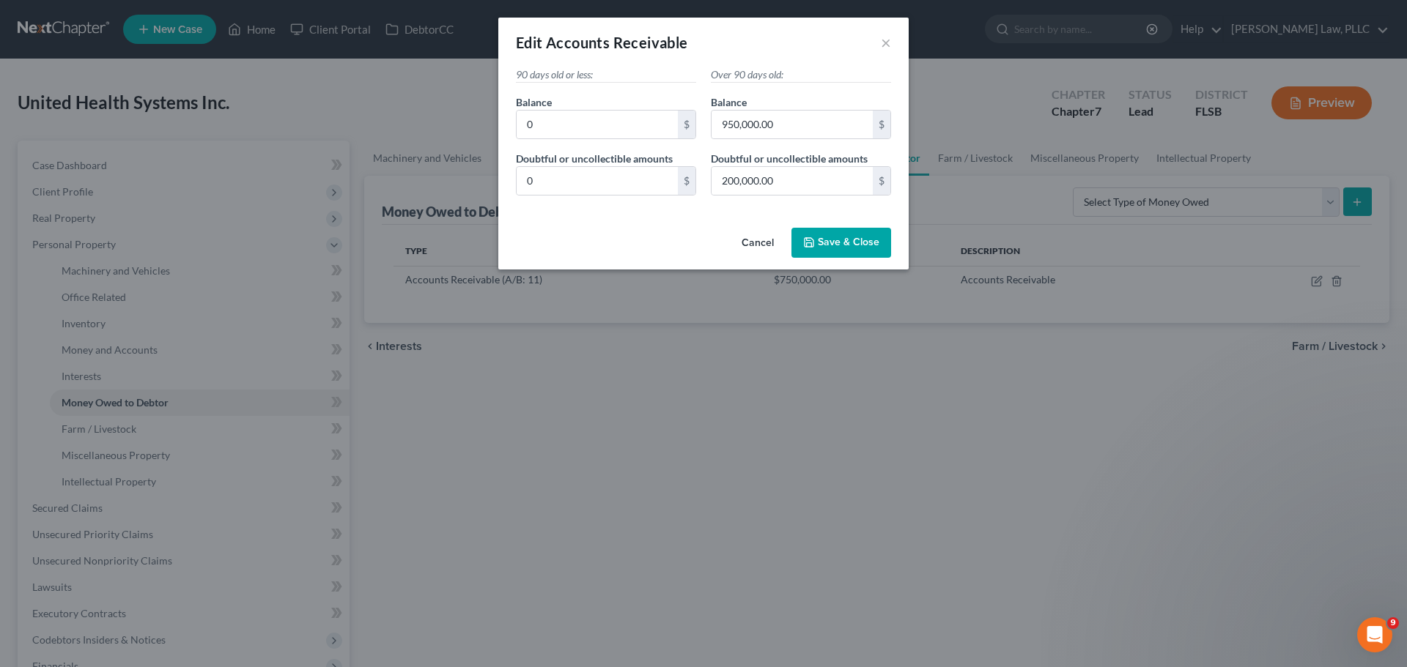
click at [843, 243] on span "Save & Close" at bounding box center [849, 243] width 62 height 12
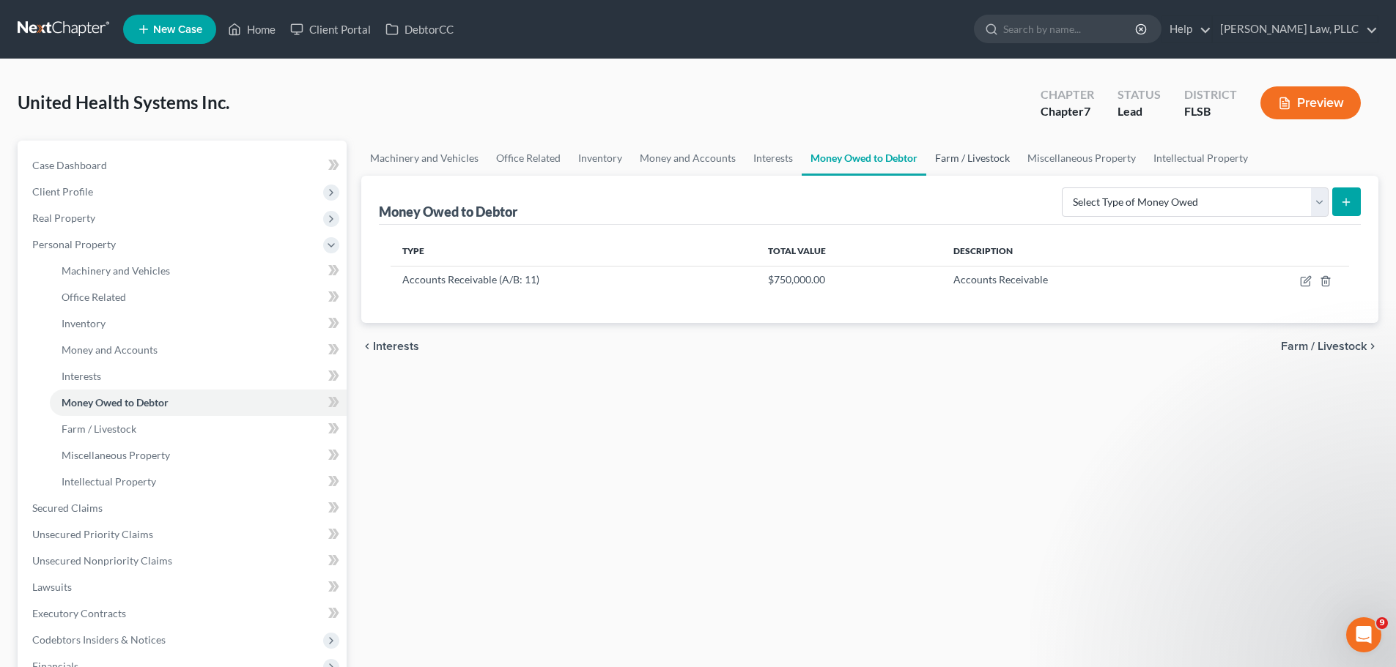
click at [979, 155] on link "Farm / Livestock" at bounding box center [972, 158] width 92 height 35
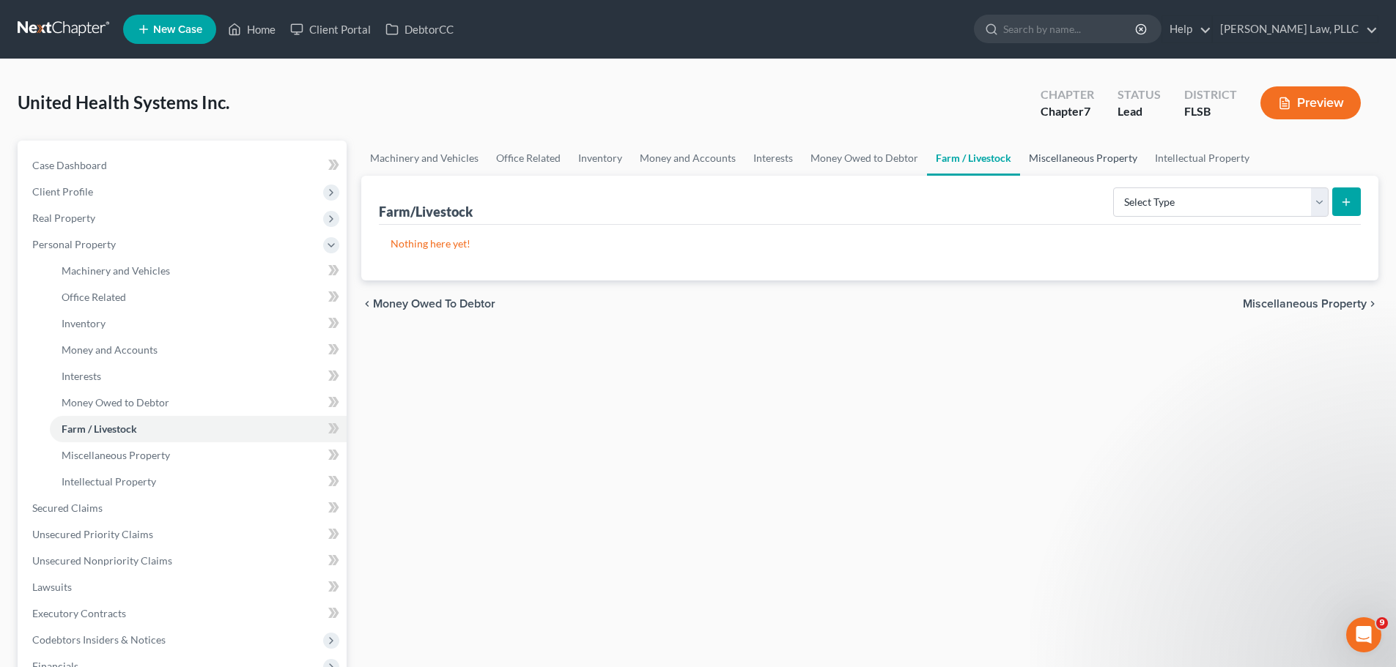
click at [1084, 158] on link "Miscellaneous Property" at bounding box center [1083, 158] width 126 height 35
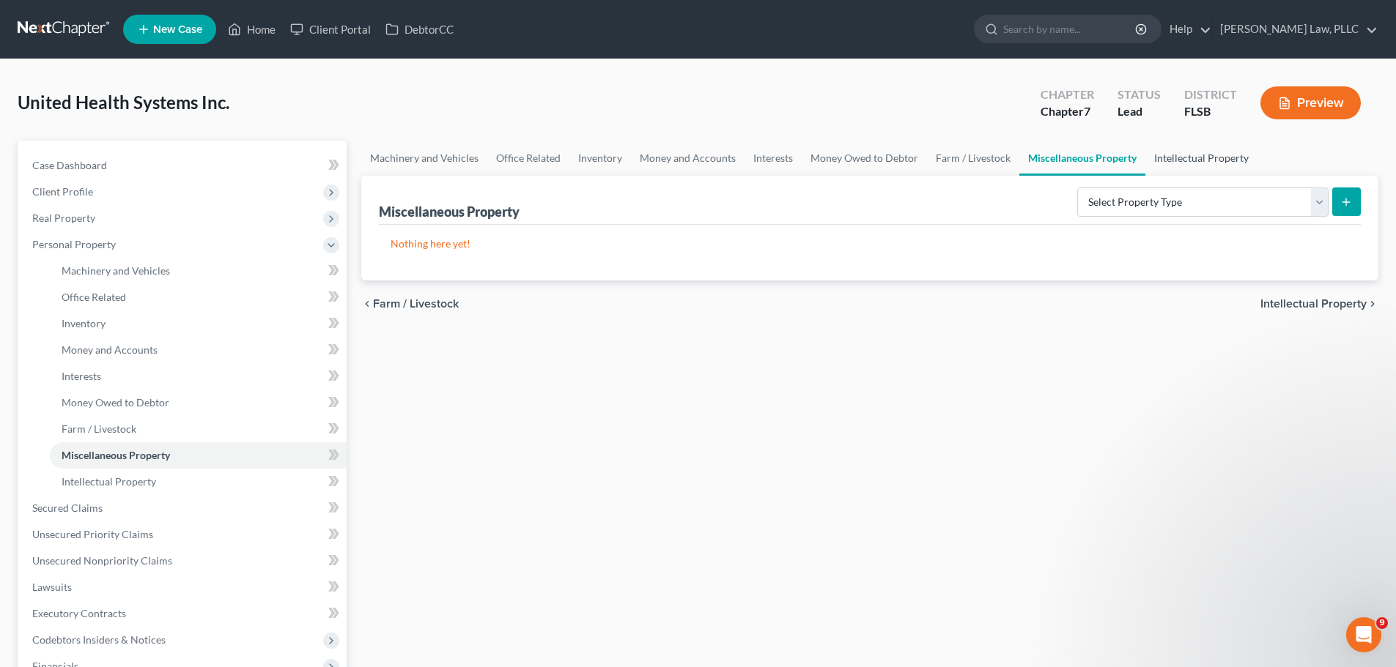
click at [1210, 152] on link "Intellectual Property" at bounding box center [1201, 158] width 112 height 35
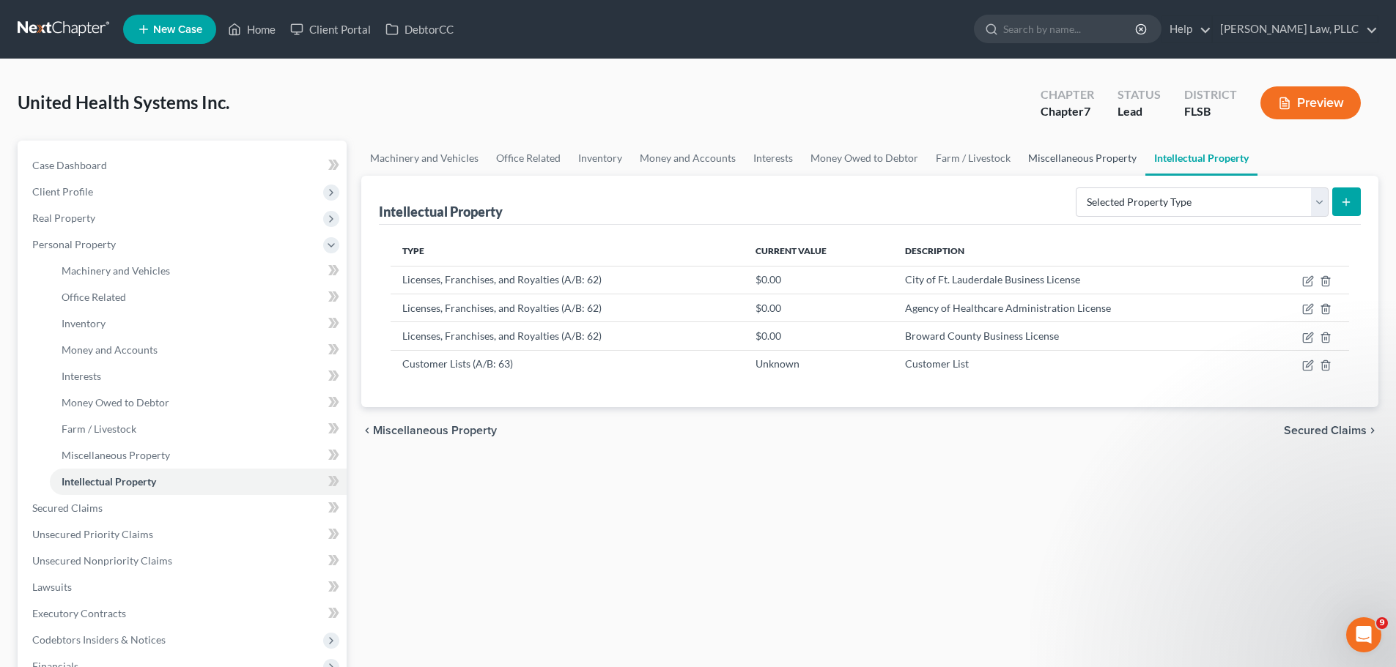
click at [1089, 154] on link "Miscellaneous Property" at bounding box center [1082, 158] width 126 height 35
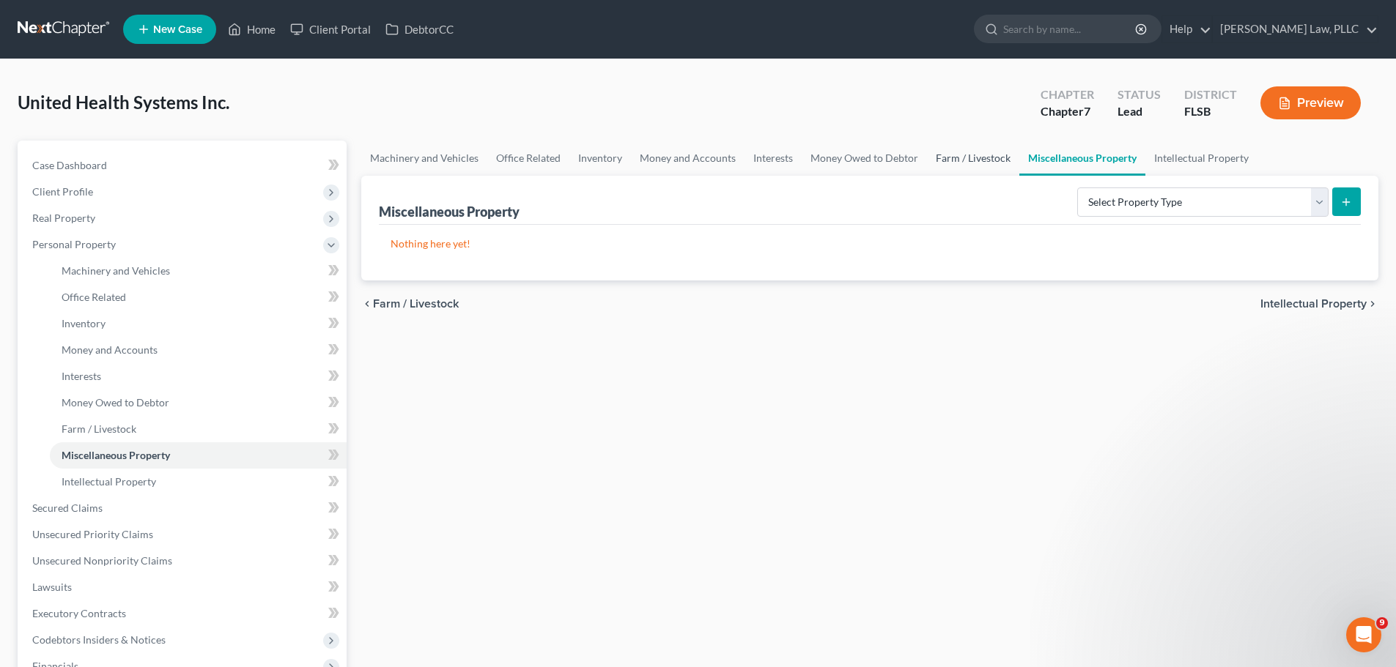
click at [947, 150] on link "Farm / Livestock" at bounding box center [973, 158] width 92 height 35
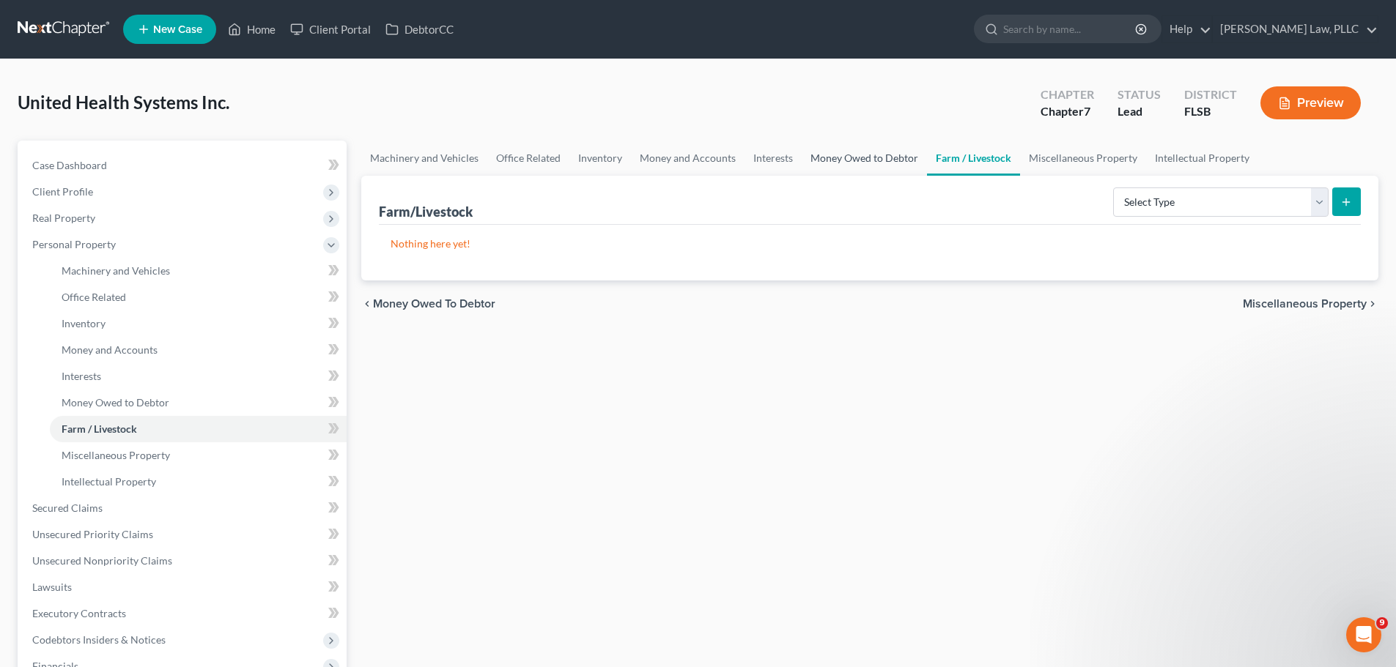
click at [851, 155] on link "Money Owed to Debtor" at bounding box center [863, 158] width 125 height 35
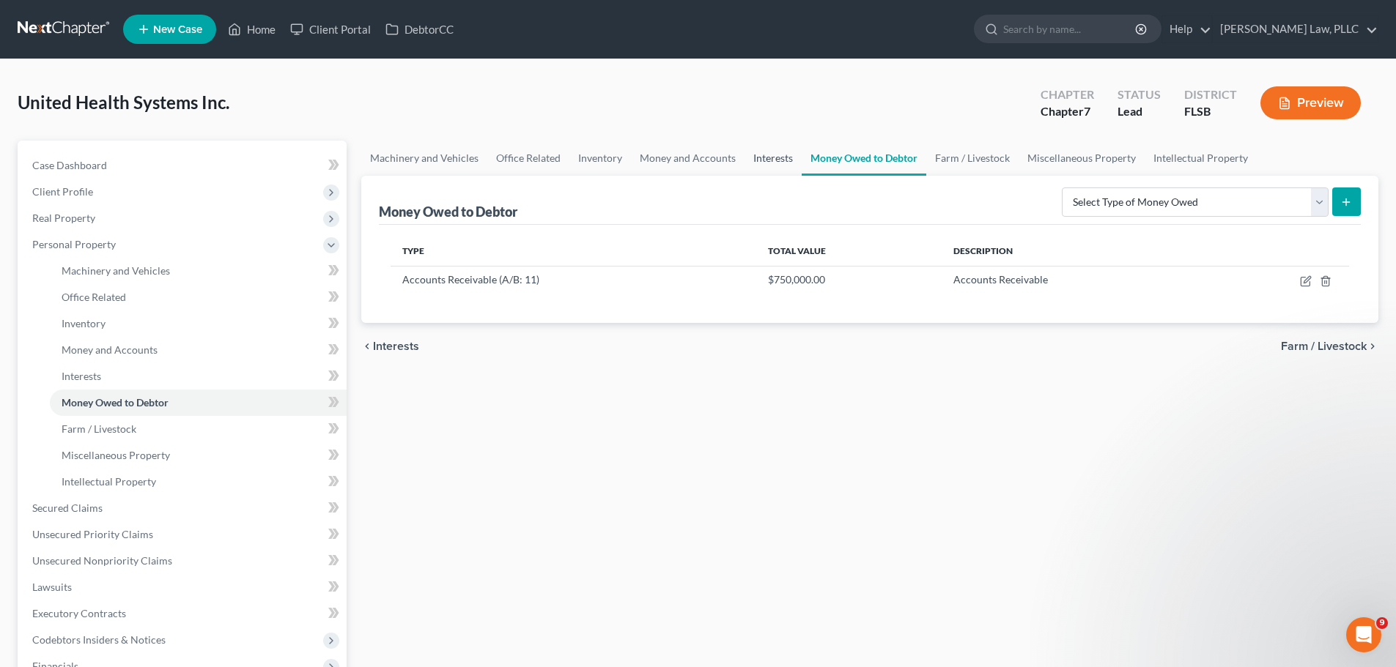
click at [763, 153] on link "Interests" at bounding box center [772, 158] width 57 height 35
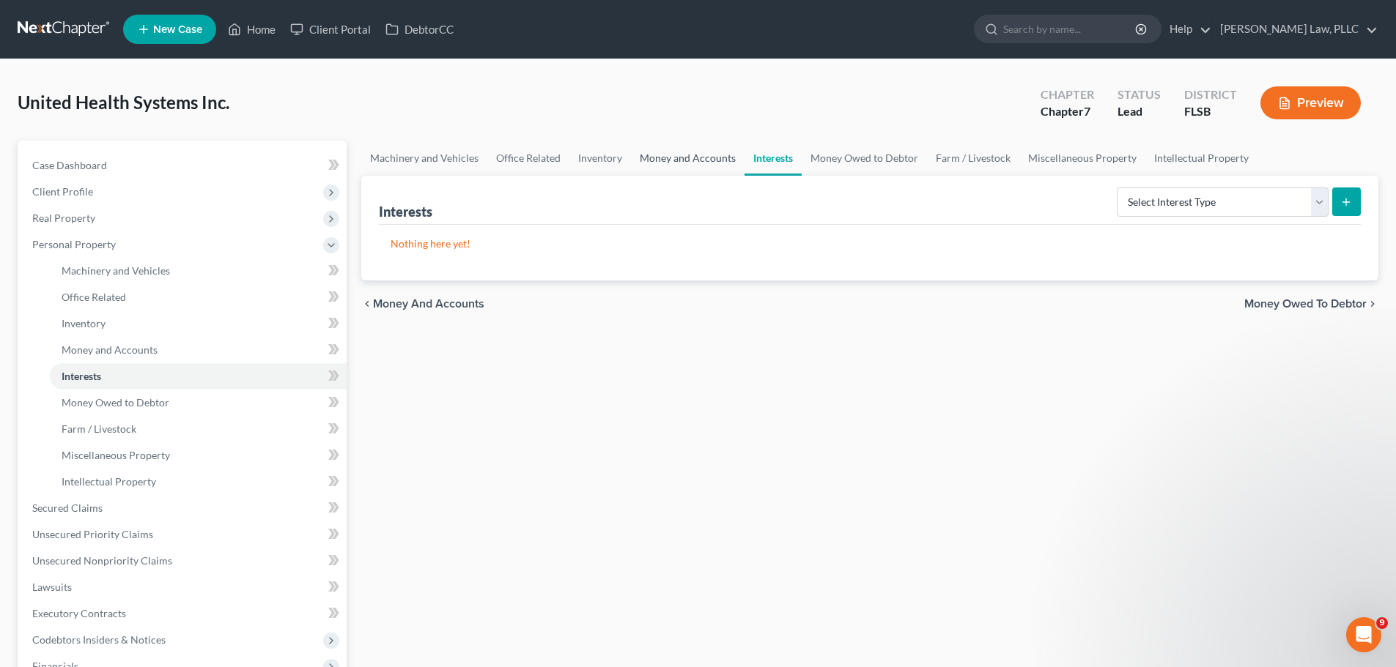
click at [686, 155] on link "Money and Accounts" at bounding box center [688, 158] width 114 height 35
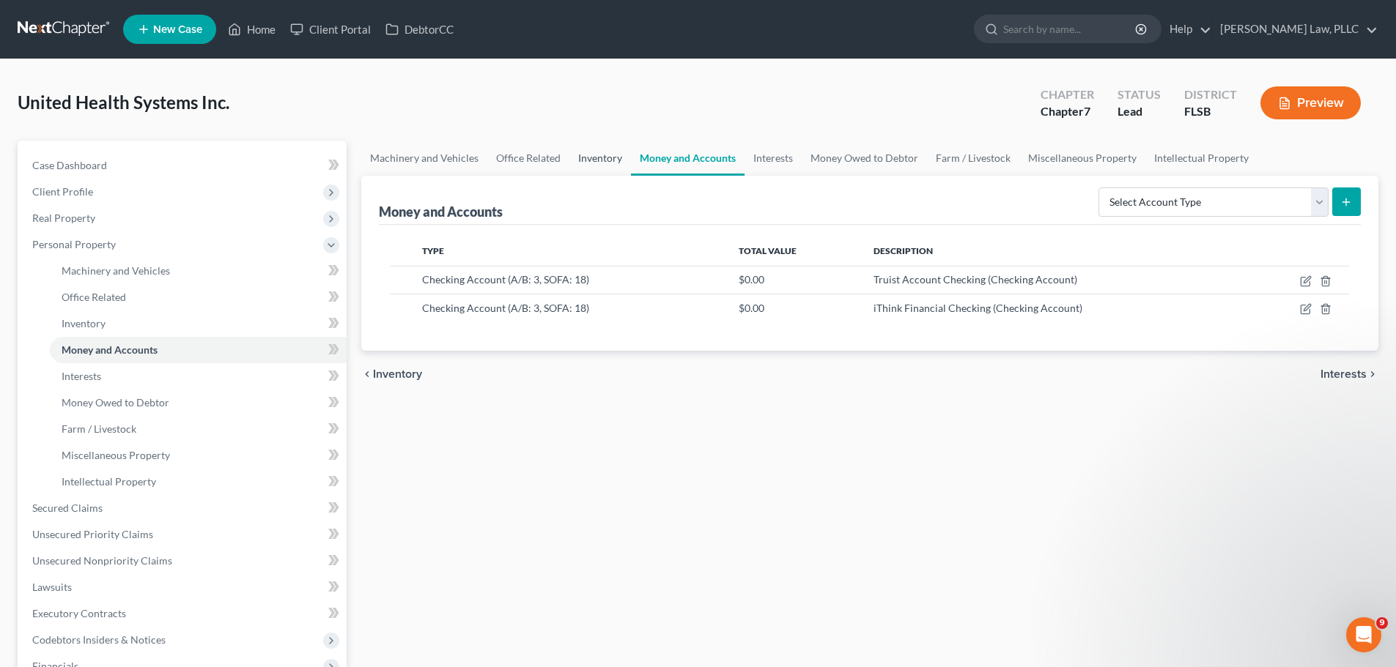
click at [588, 155] on link "Inventory" at bounding box center [600, 158] width 62 height 35
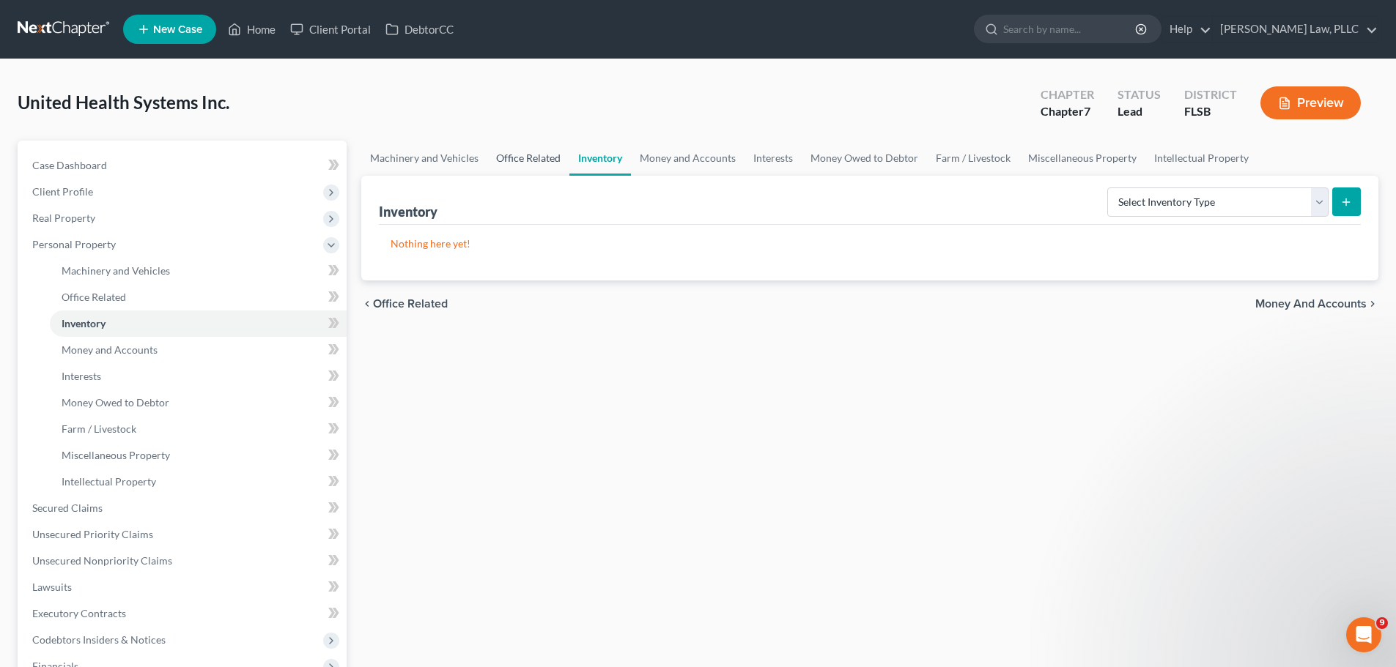
click at [533, 159] on link "Office Related" at bounding box center [528, 158] width 82 height 35
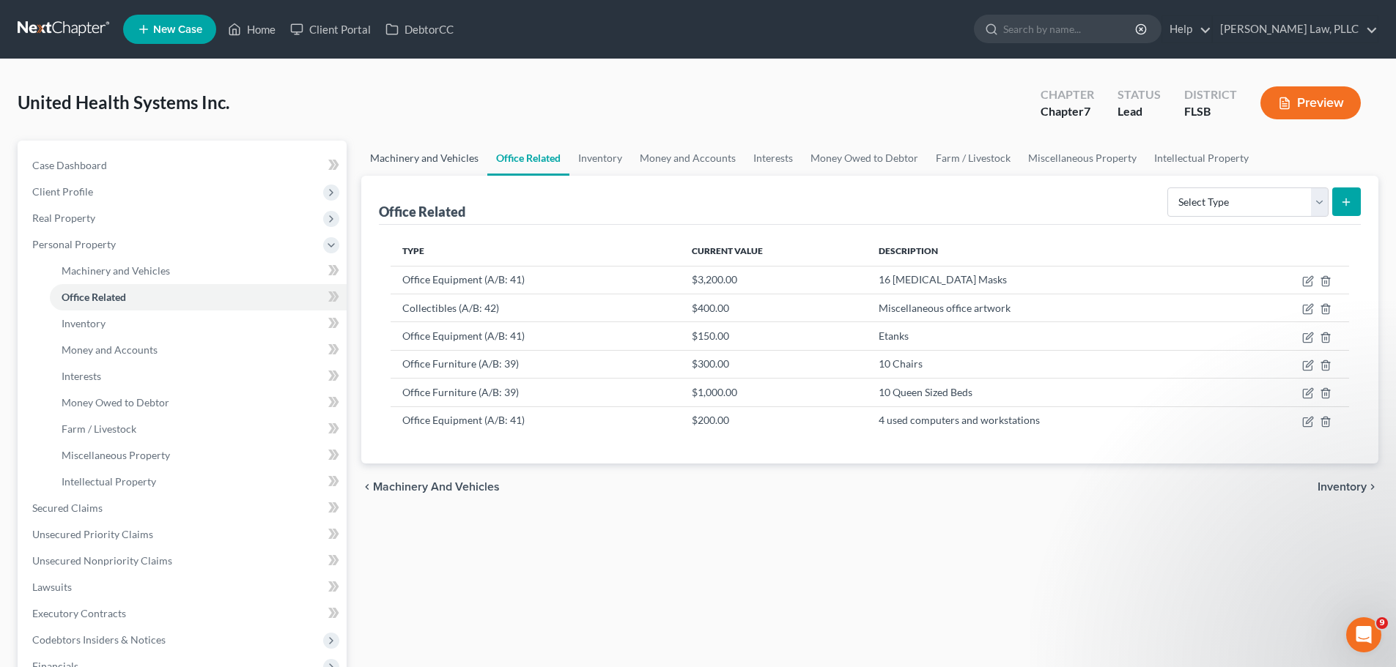
click at [411, 155] on link "Machinery and Vehicles" at bounding box center [424, 158] width 126 height 35
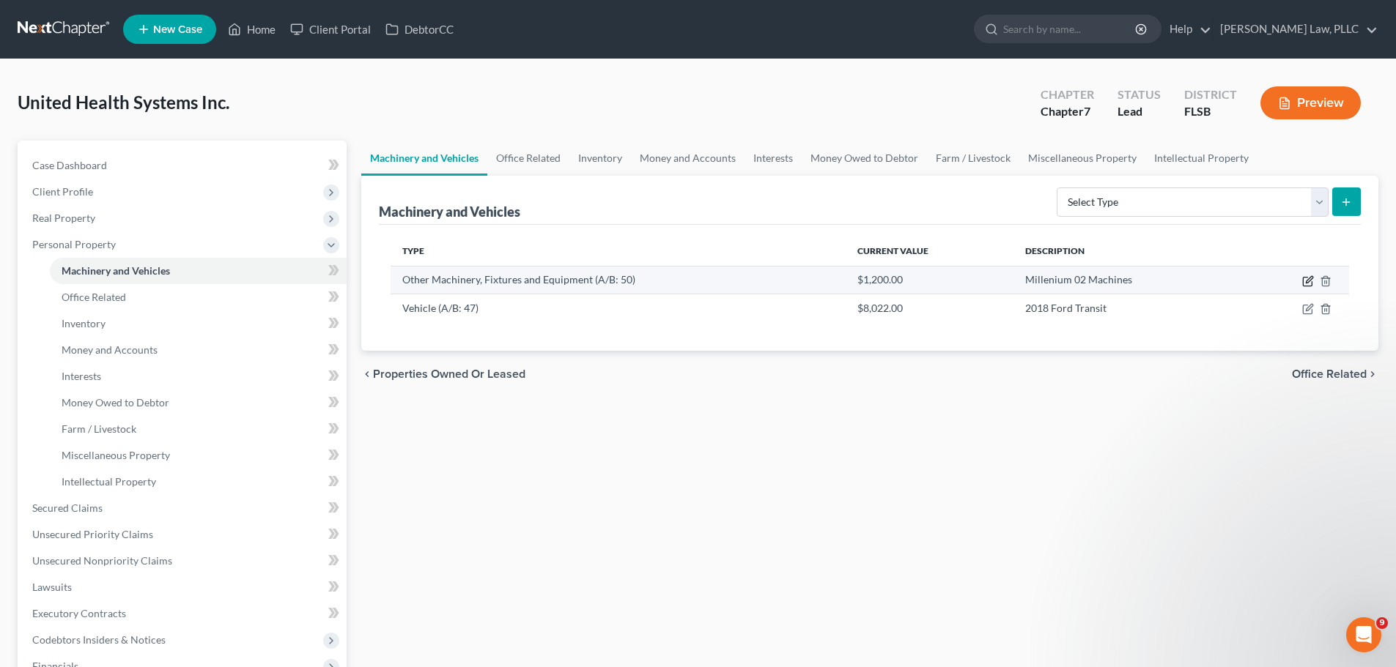
click at [1306, 286] on icon "button" at bounding box center [1307, 281] width 9 height 9
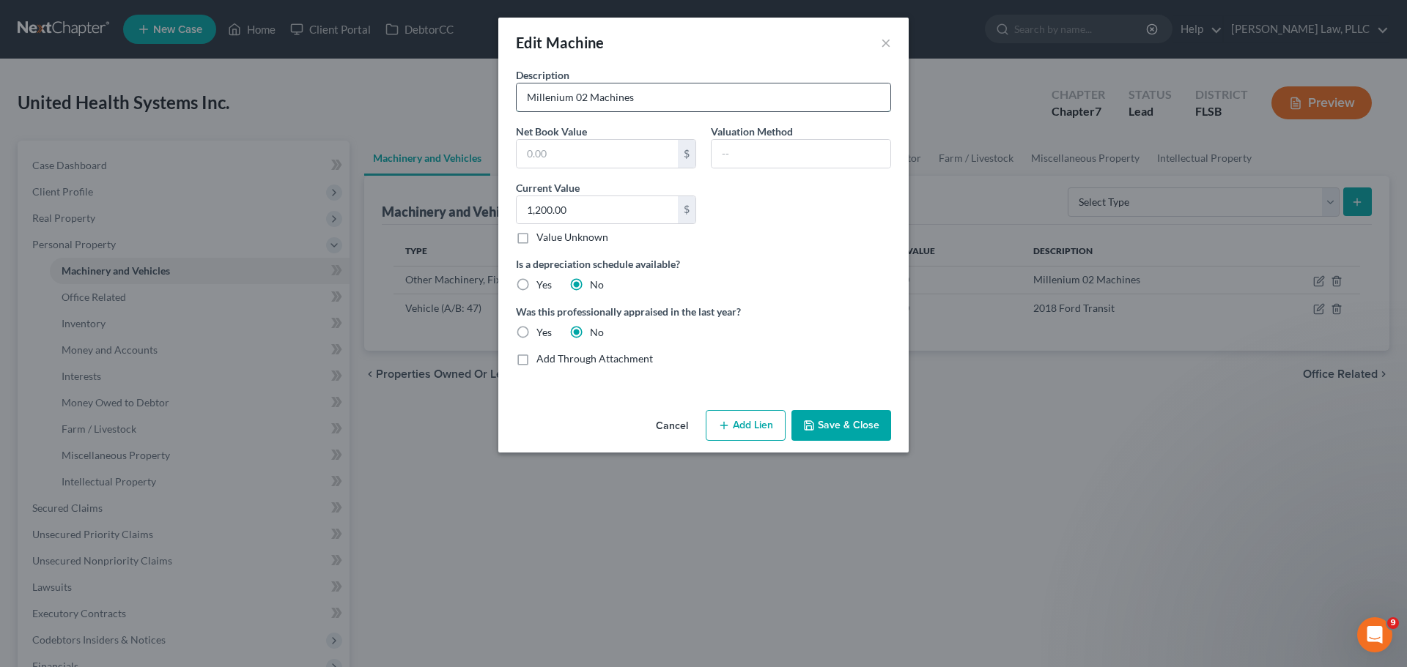
click at [521, 98] on input "Millenium 02 Machines" at bounding box center [703, 98] width 374 height 28
type input "8 Millenium 02 Machines"
click at [854, 434] on button "Save & Close" at bounding box center [841, 425] width 100 height 31
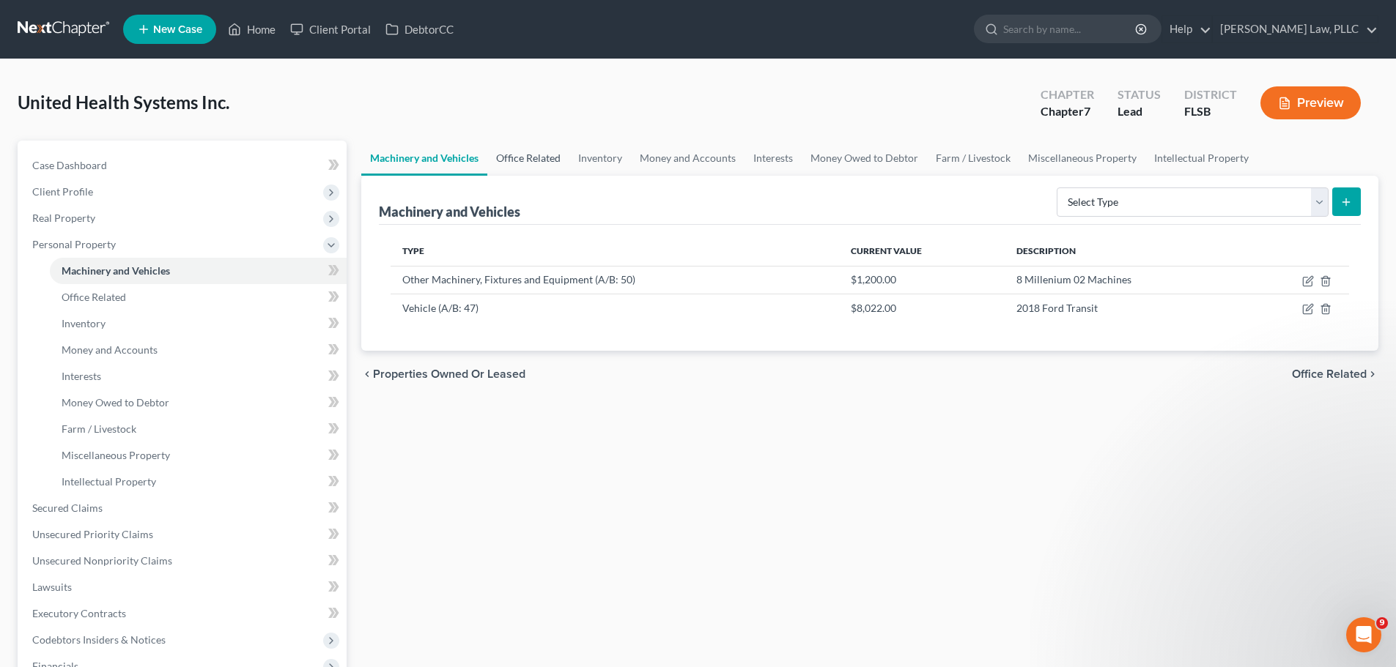
click at [544, 155] on link "Office Related" at bounding box center [528, 158] width 82 height 35
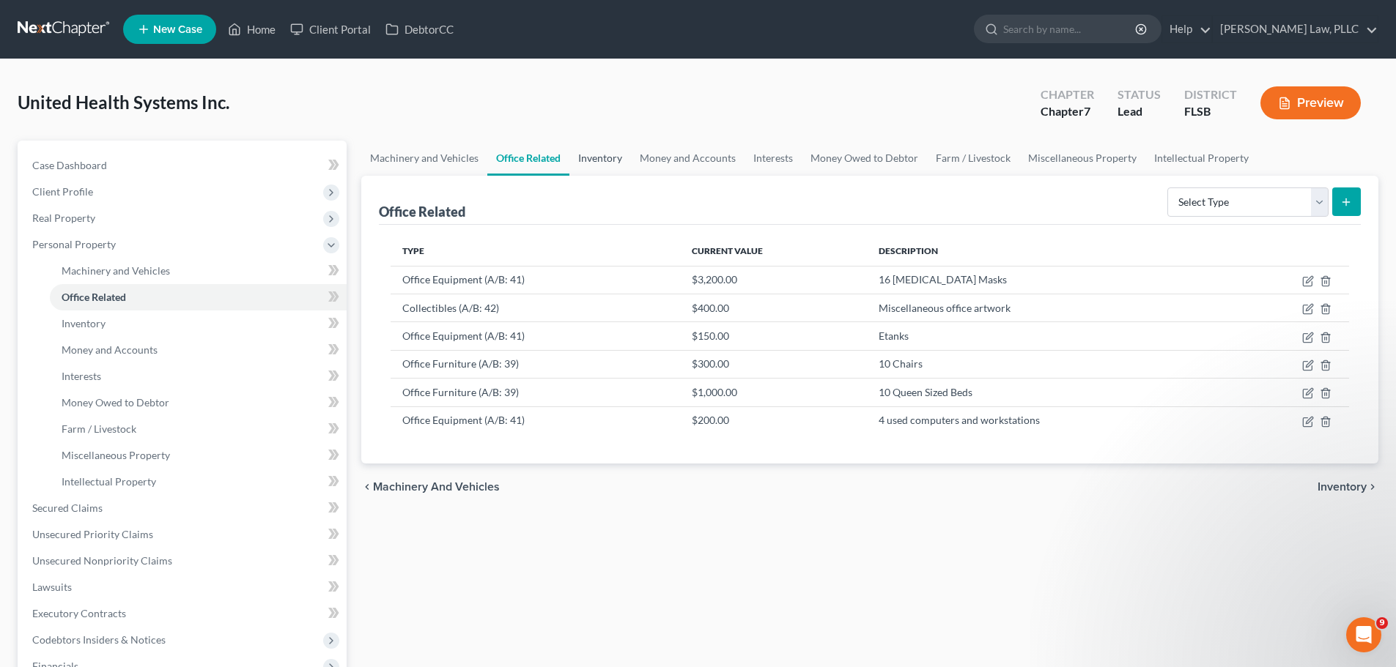
click at [598, 155] on link "Inventory" at bounding box center [600, 158] width 62 height 35
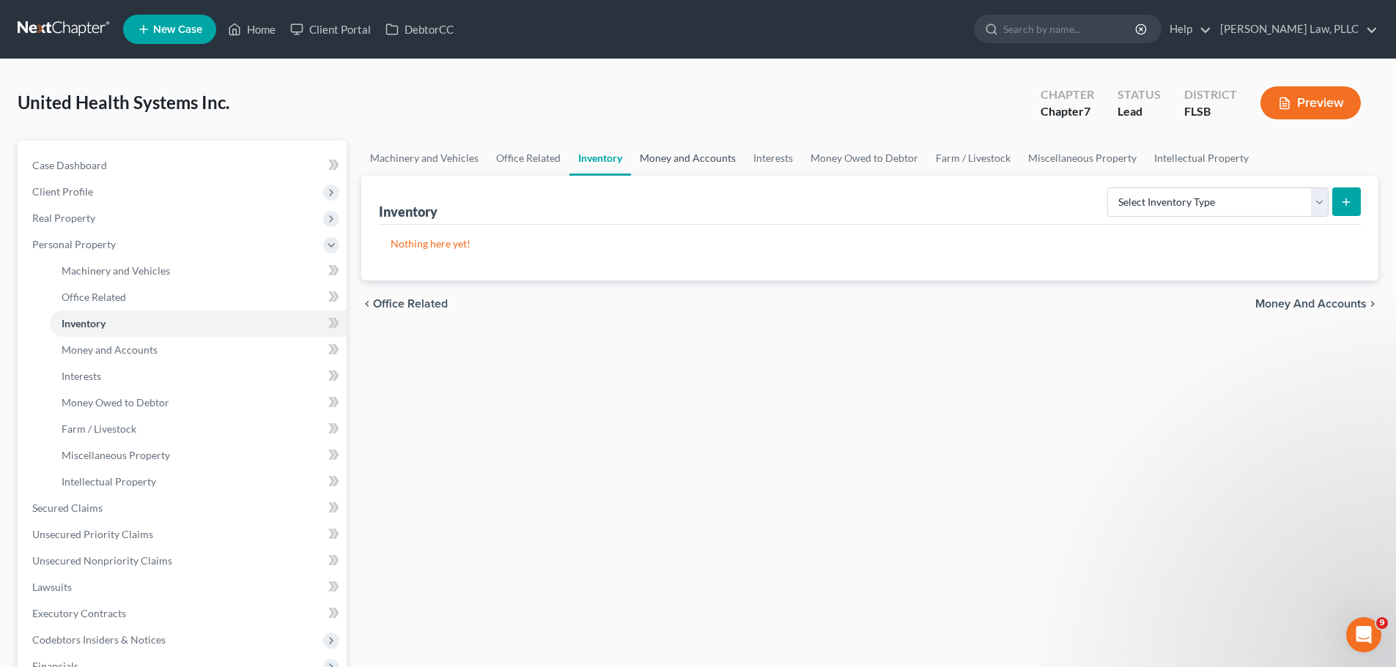
click at [672, 160] on link "Money and Accounts" at bounding box center [688, 158] width 114 height 35
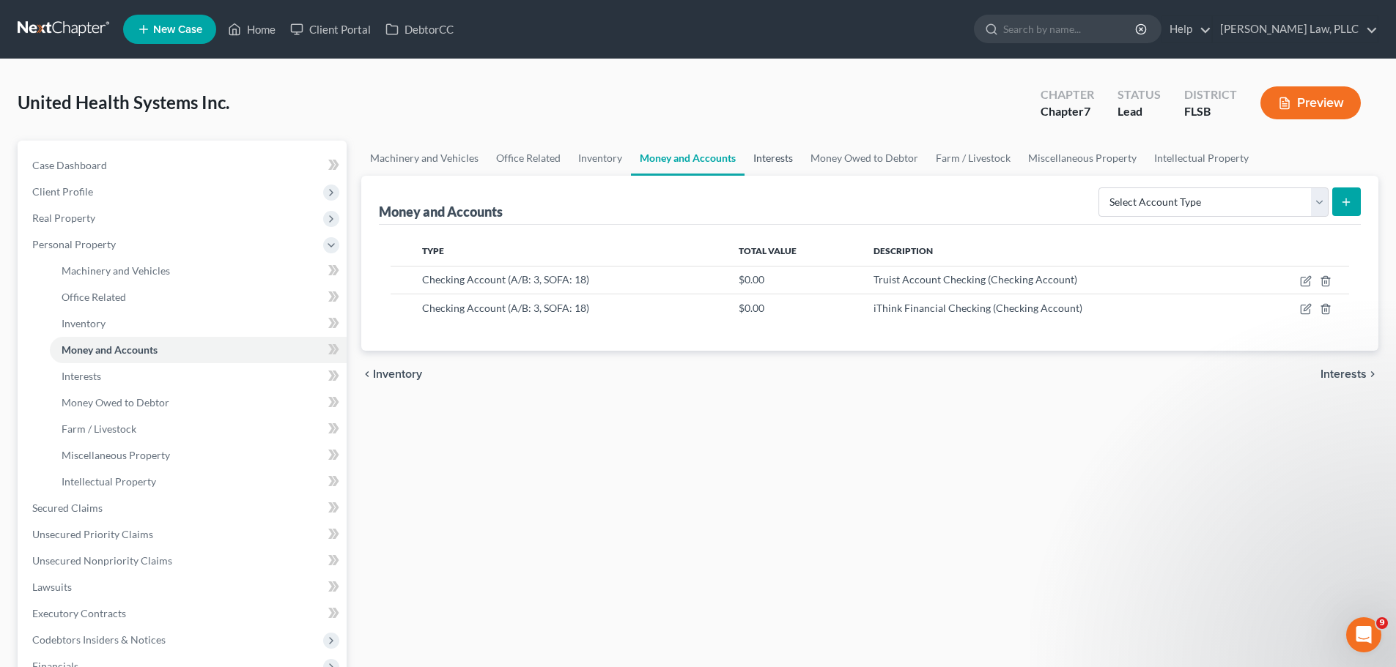
click at [777, 161] on link "Interests" at bounding box center [772, 158] width 57 height 35
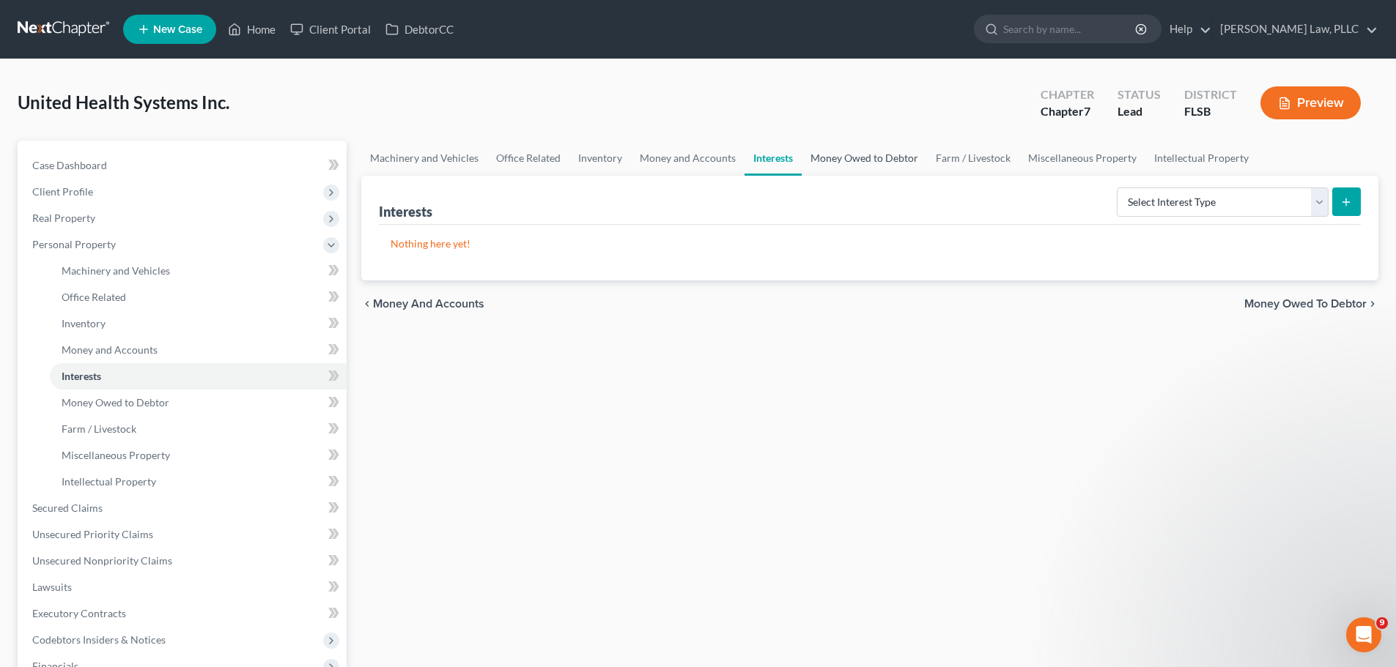
click at [858, 158] on link "Money Owed to Debtor" at bounding box center [863, 158] width 125 height 35
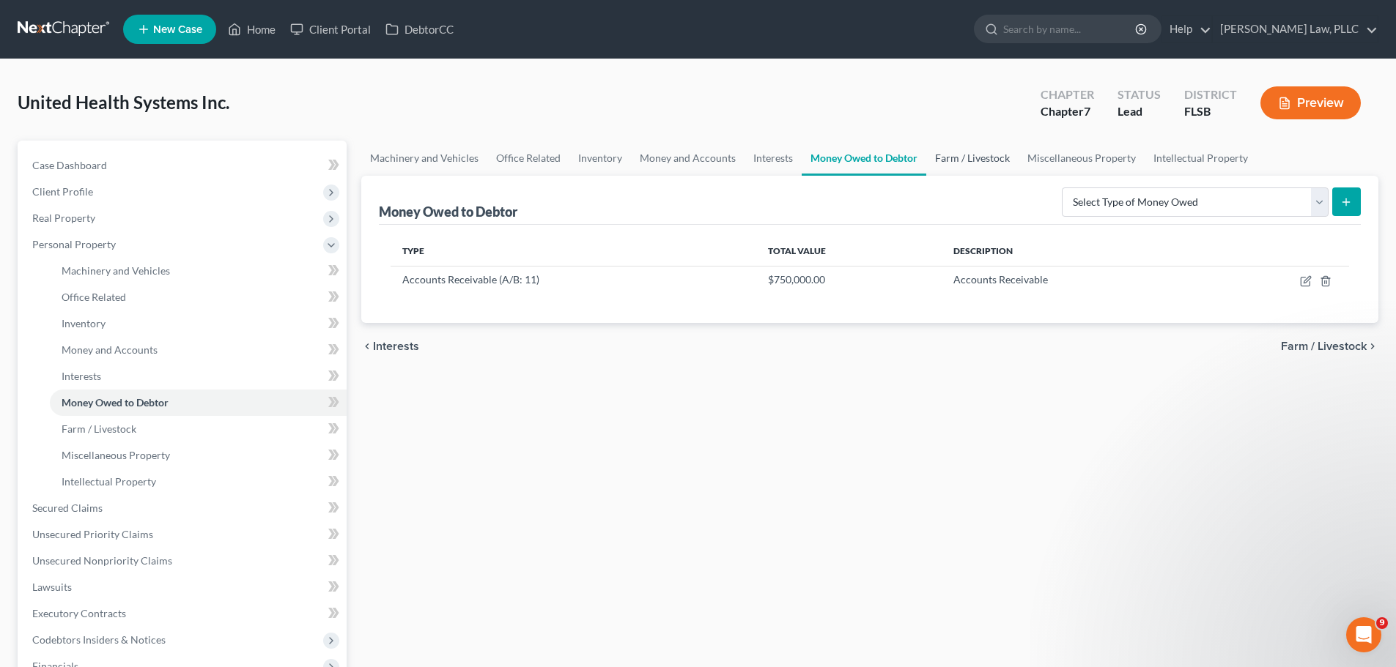
click at [979, 156] on link "Farm / Livestock" at bounding box center [972, 158] width 92 height 35
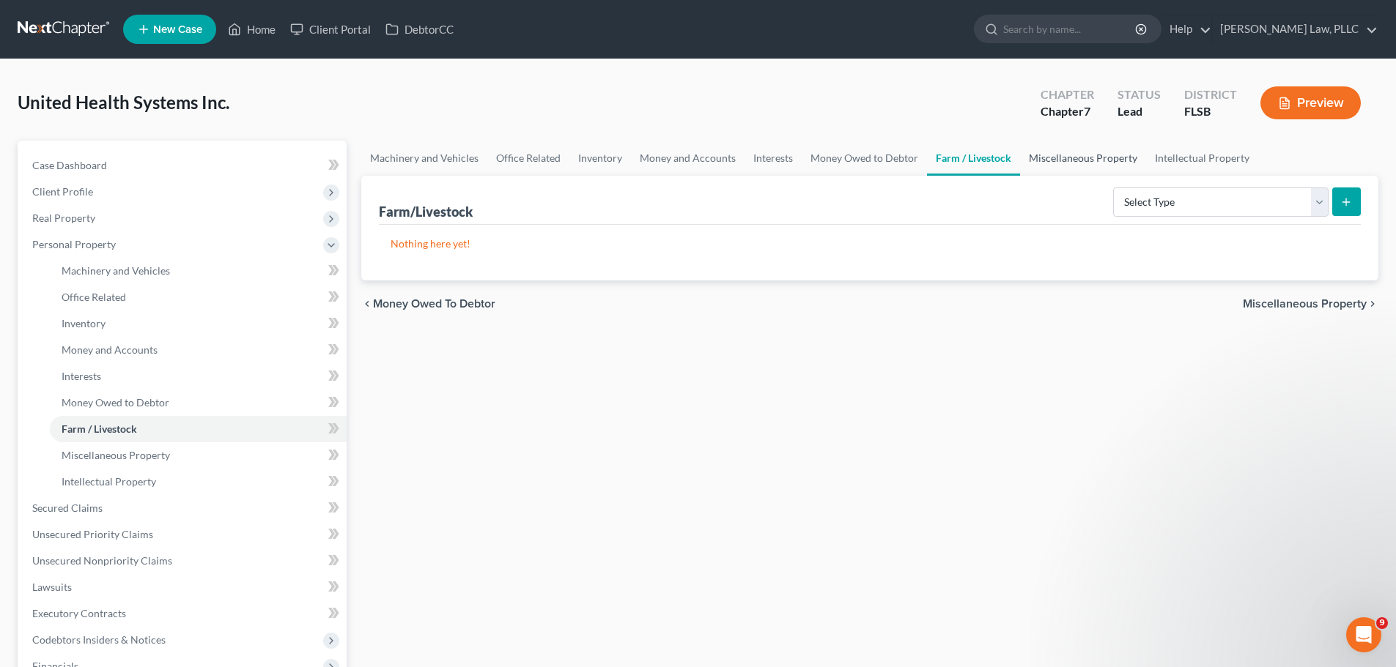
click at [1064, 153] on link "Miscellaneous Property" at bounding box center [1083, 158] width 126 height 35
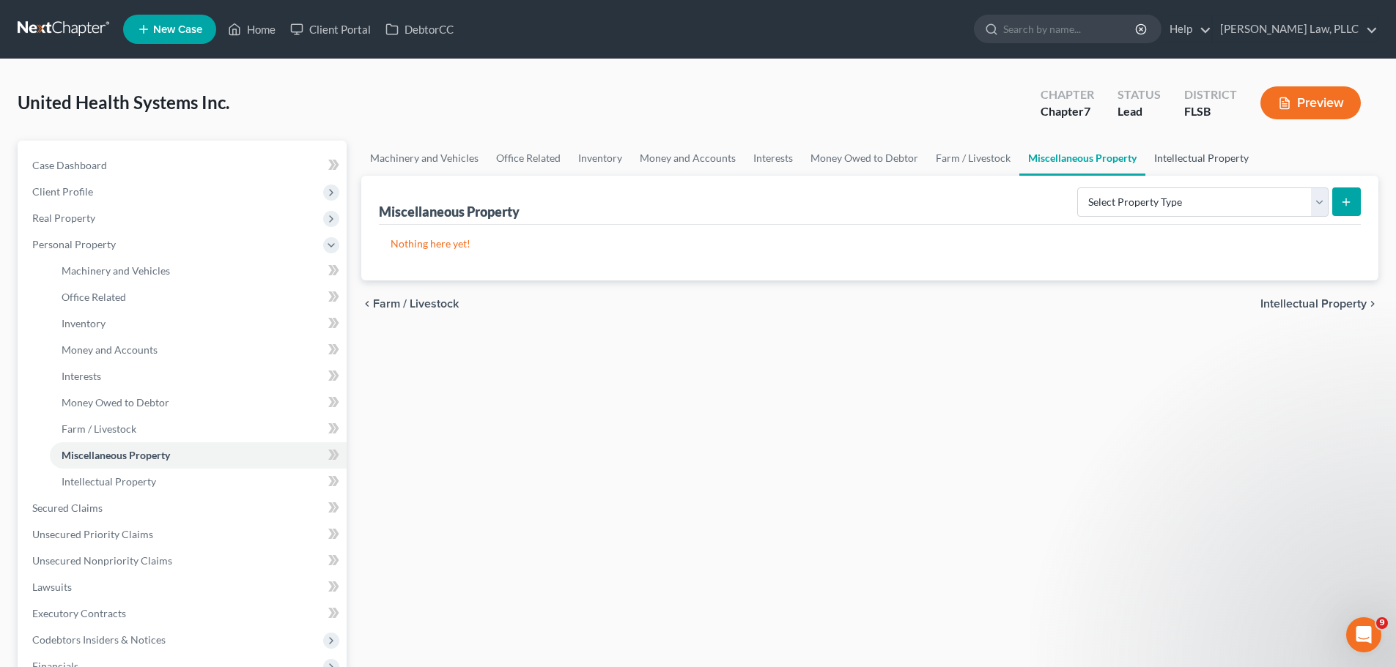
click at [1178, 157] on link "Intellectual Property" at bounding box center [1201, 158] width 112 height 35
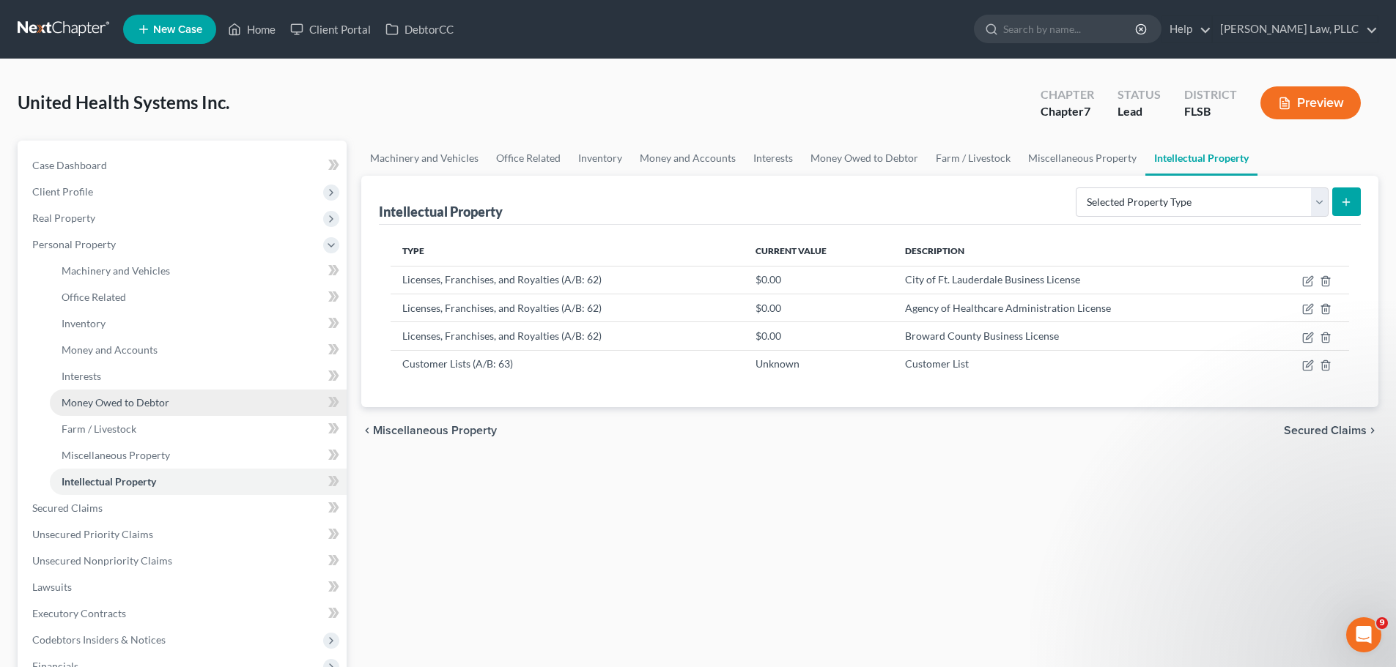
scroll to position [73, 0]
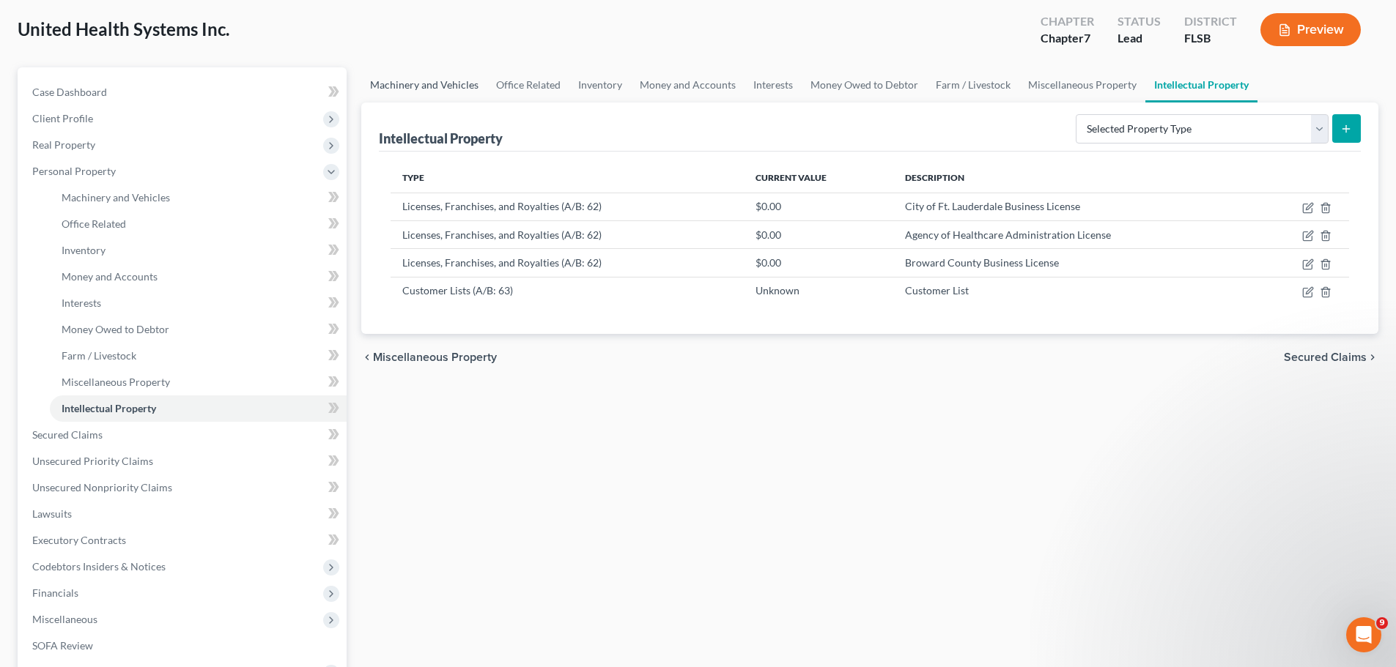
click at [426, 84] on link "Machinery and Vehicles" at bounding box center [424, 84] width 126 height 35
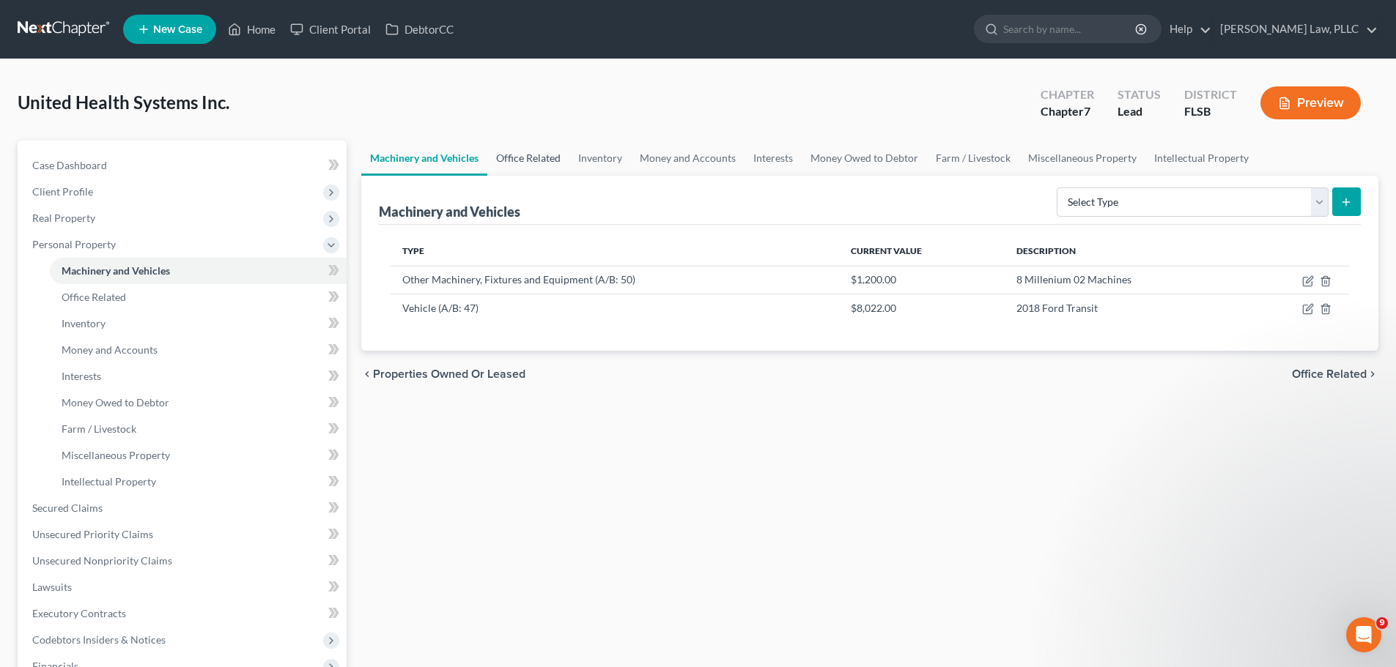
click at [546, 160] on link "Office Related" at bounding box center [528, 158] width 82 height 35
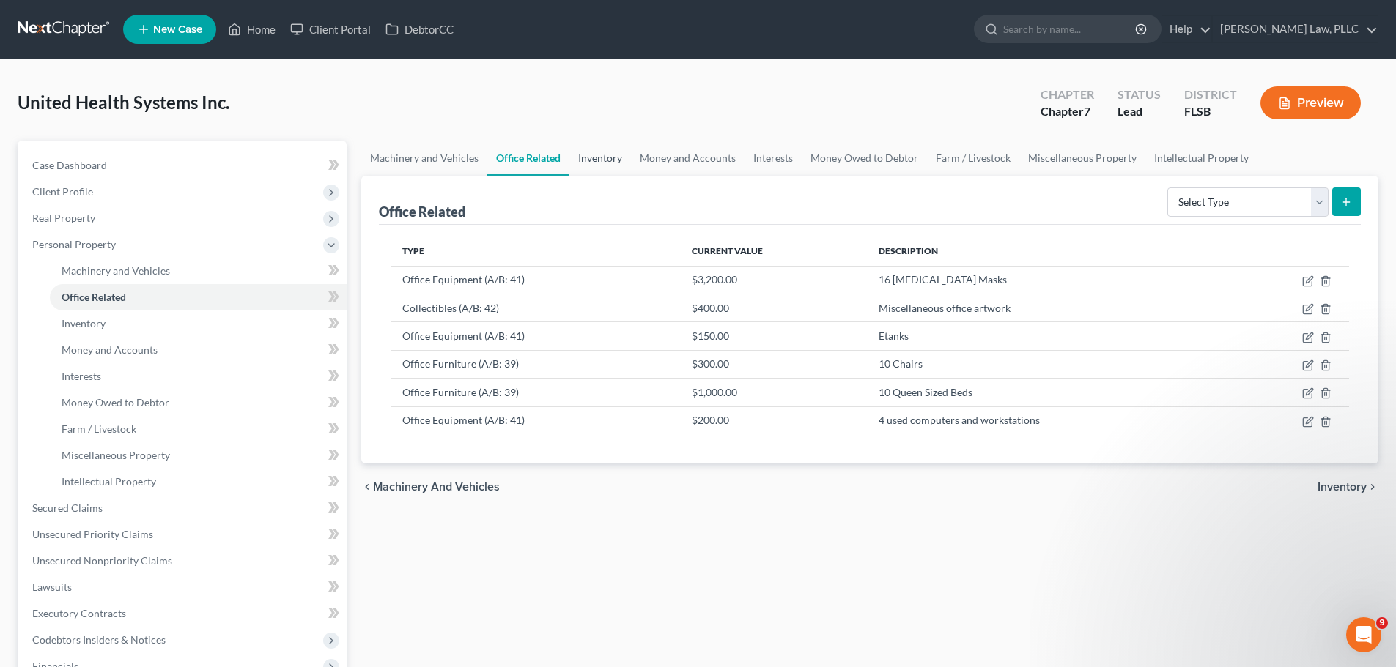
click at [610, 163] on link "Inventory" at bounding box center [600, 158] width 62 height 35
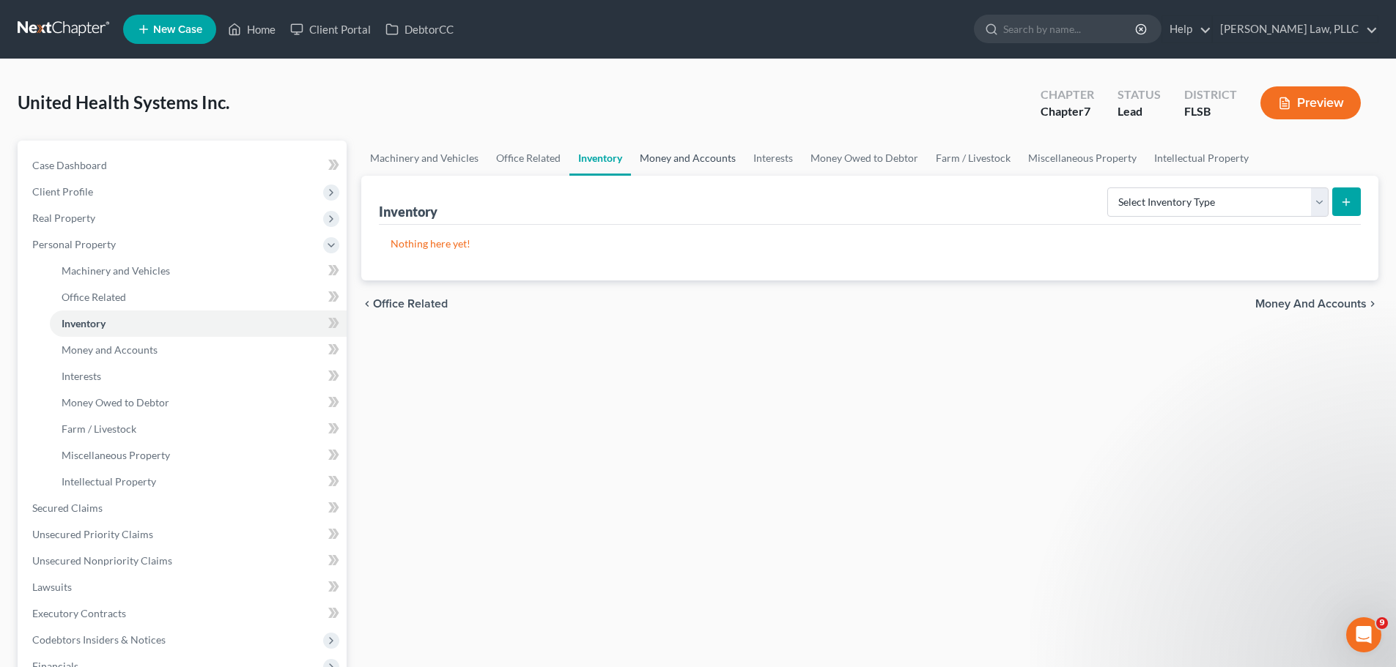
click at [683, 158] on link "Money and Accounts" at bounding box center [688, 158] width 114 height 35
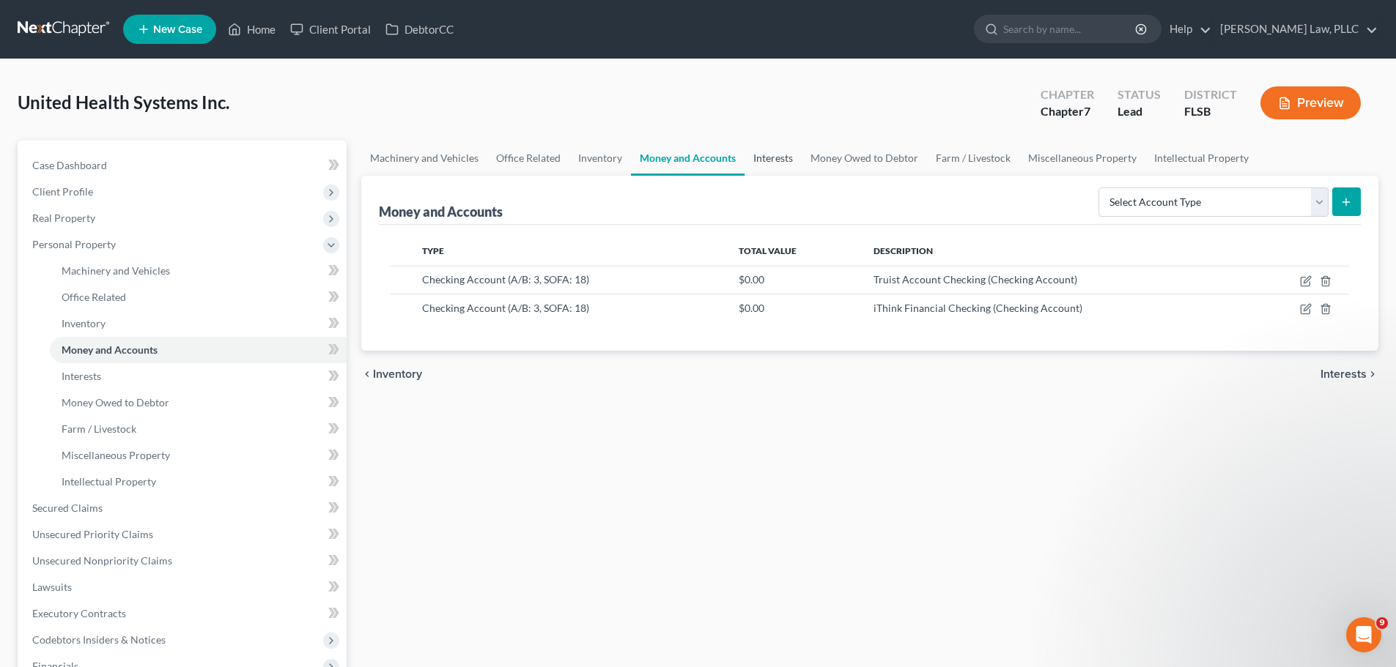
click at [774, 162] on link "Interests" at bounding box center [772, 158] width 57 height 35
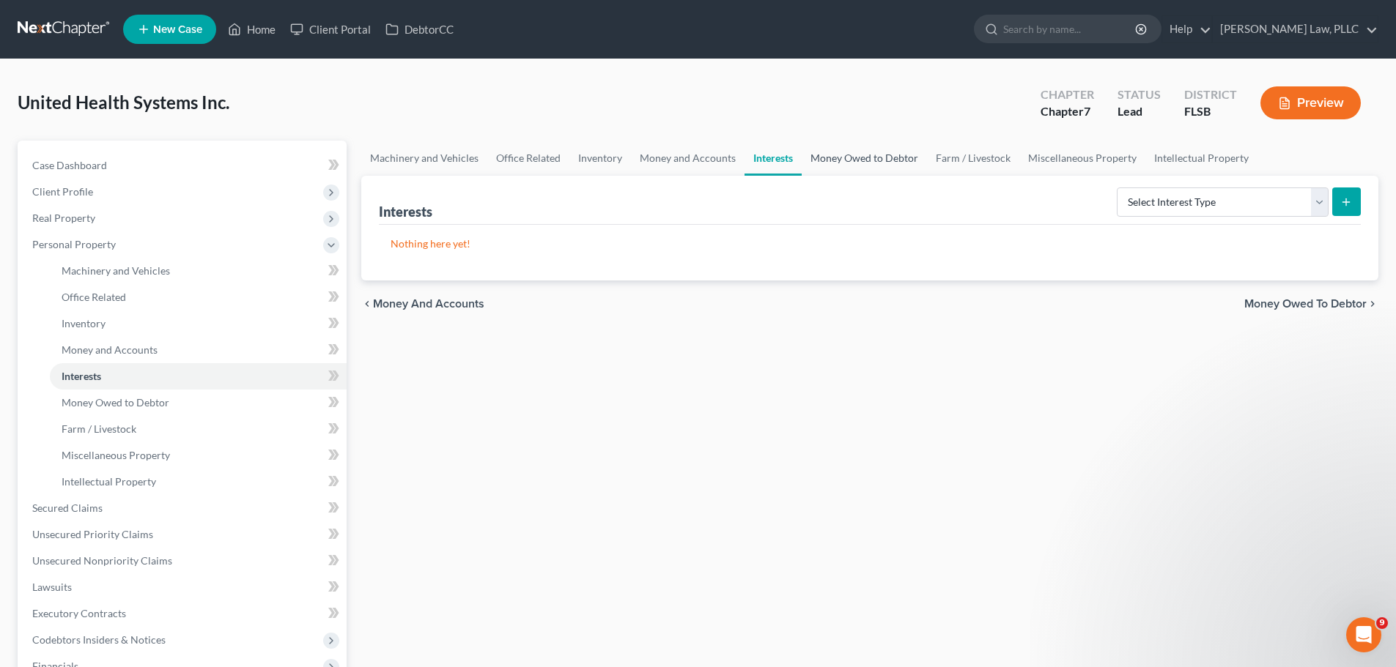
click at [854, 158] on link "Money Owed to Debtor" at bounding box center [863, 158] width 125 height 35
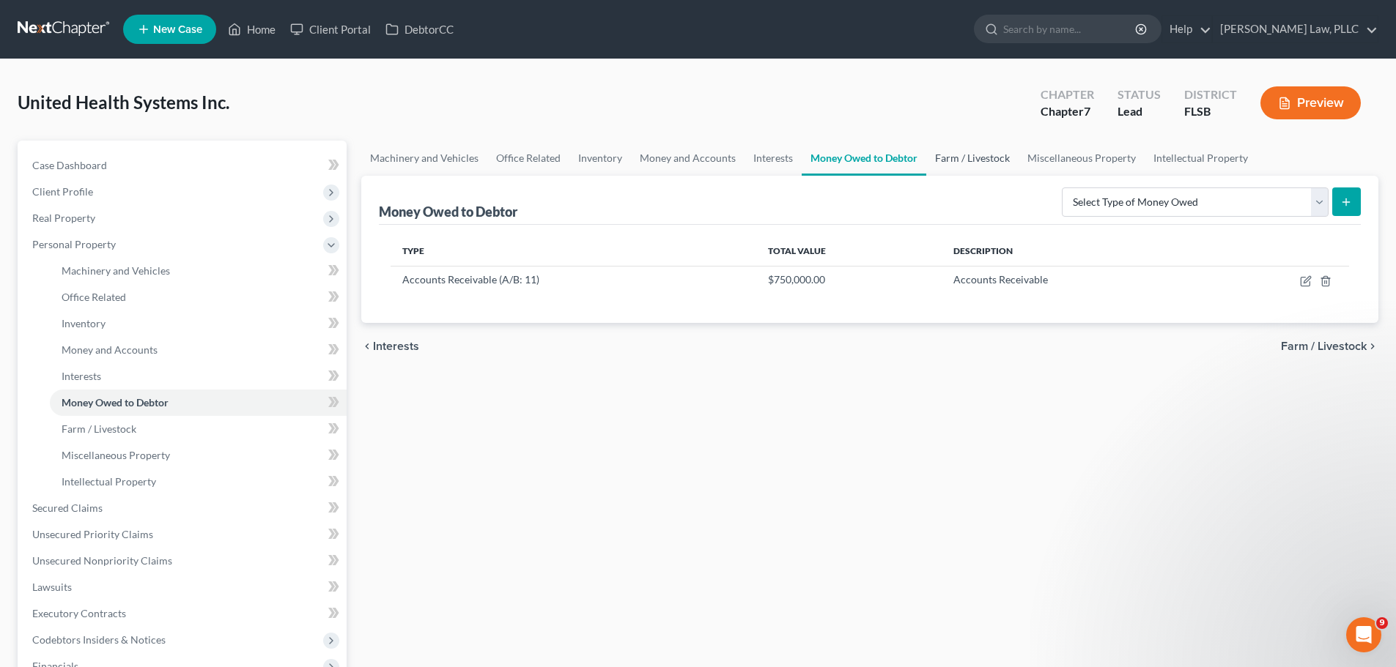
click at [971, 153] on link "Farm / Livestock" at bounding box center [972, 158] width 92 height 35
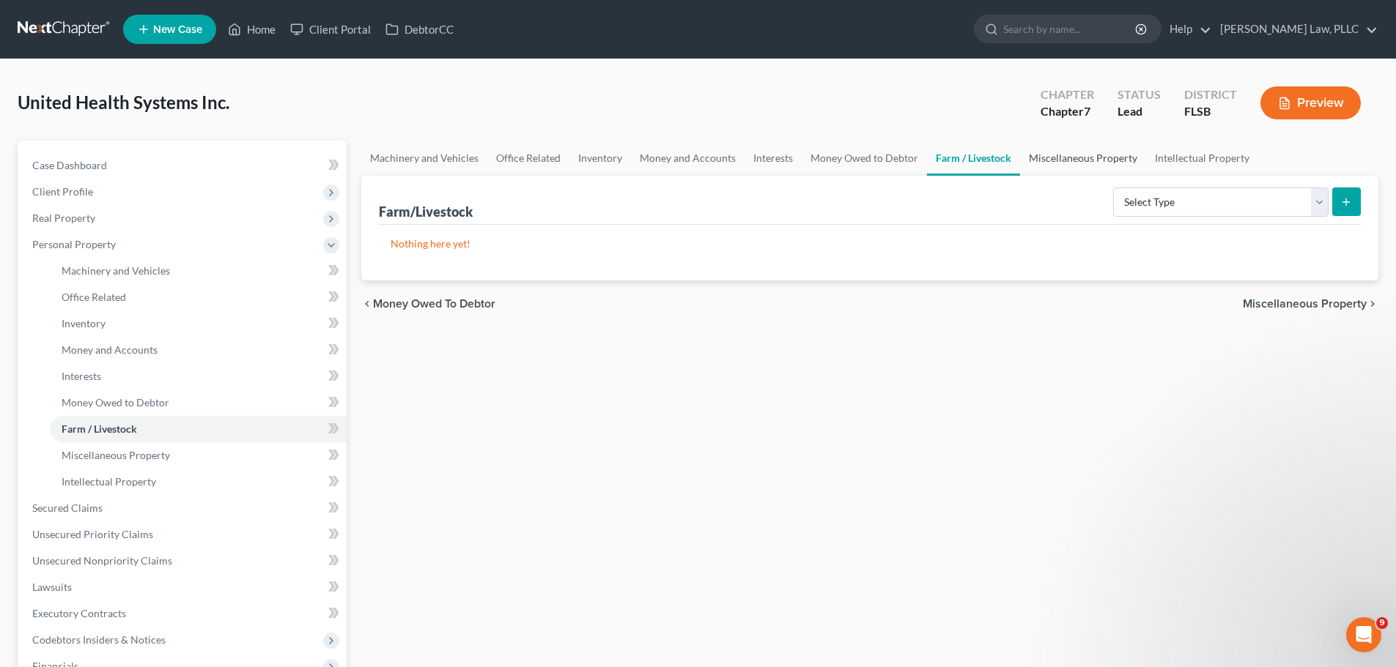
click at [1061, 157] on link "Miscellaneous Property" at bounding box center [1083, 158] width 126 height 35
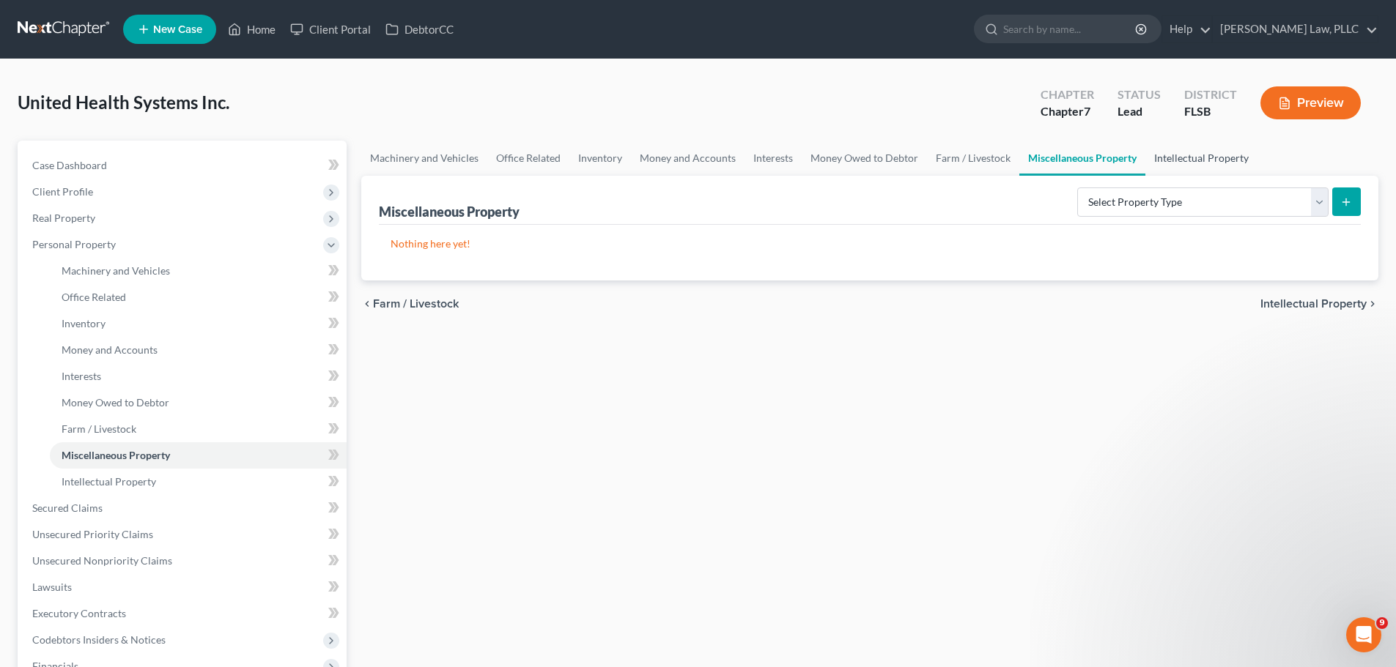
click at [1196, 158] on link "Intellectual Property" at bounding box center [1201, 158] width 112 height 35
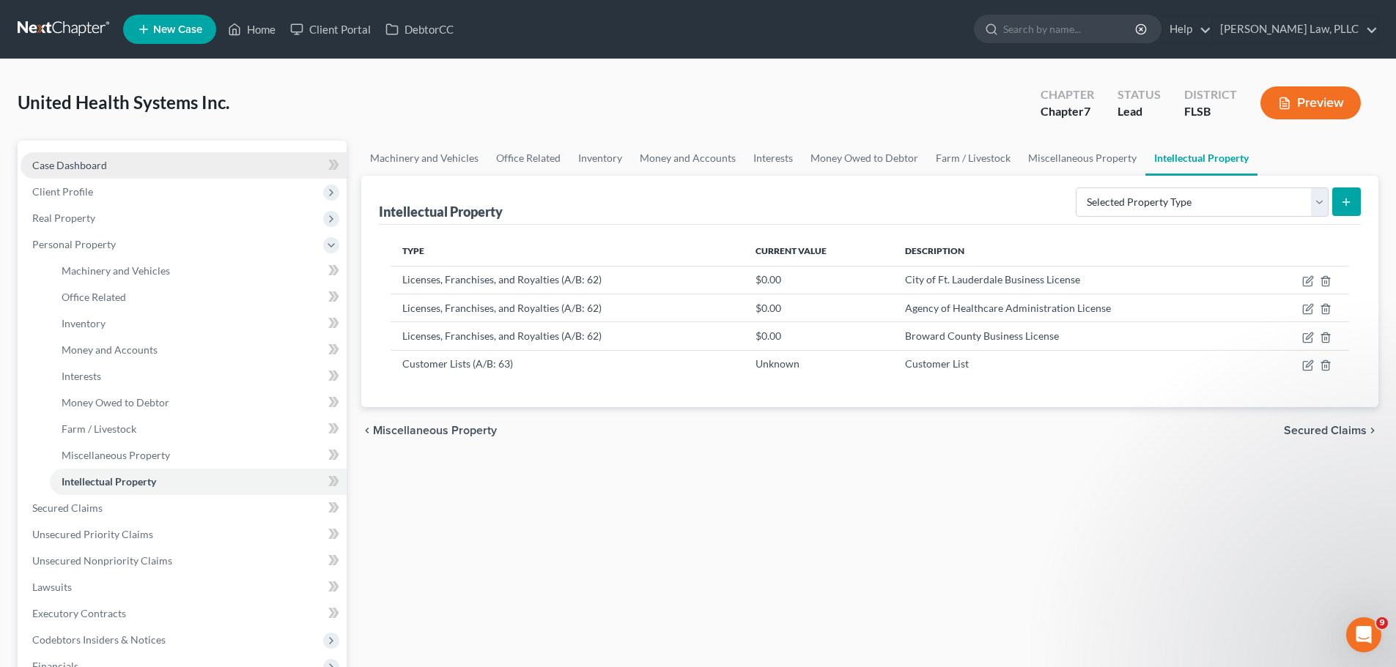
click at [96, 166] on span "Case Dashboard" at bounding box center [69, 165] width 75 height 12
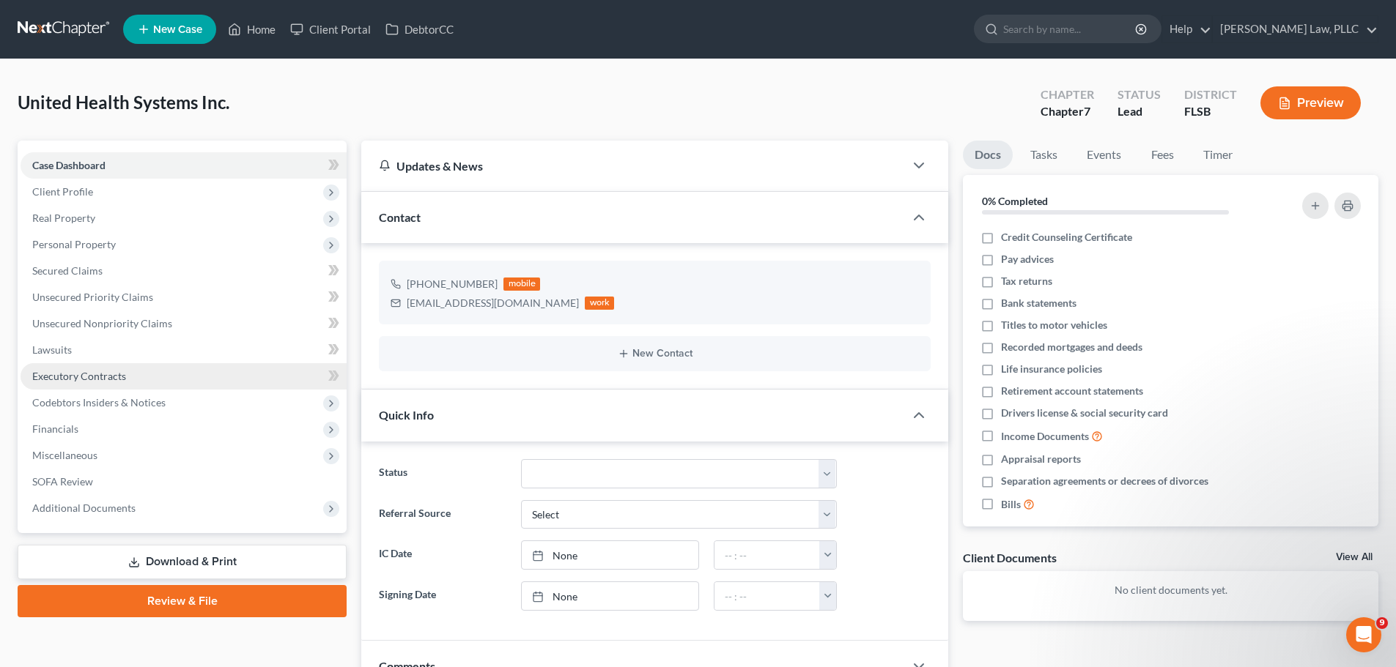
click at [115, 377] on span "Executory Contracts" at bounding box center [79, 376] width 94 height 12
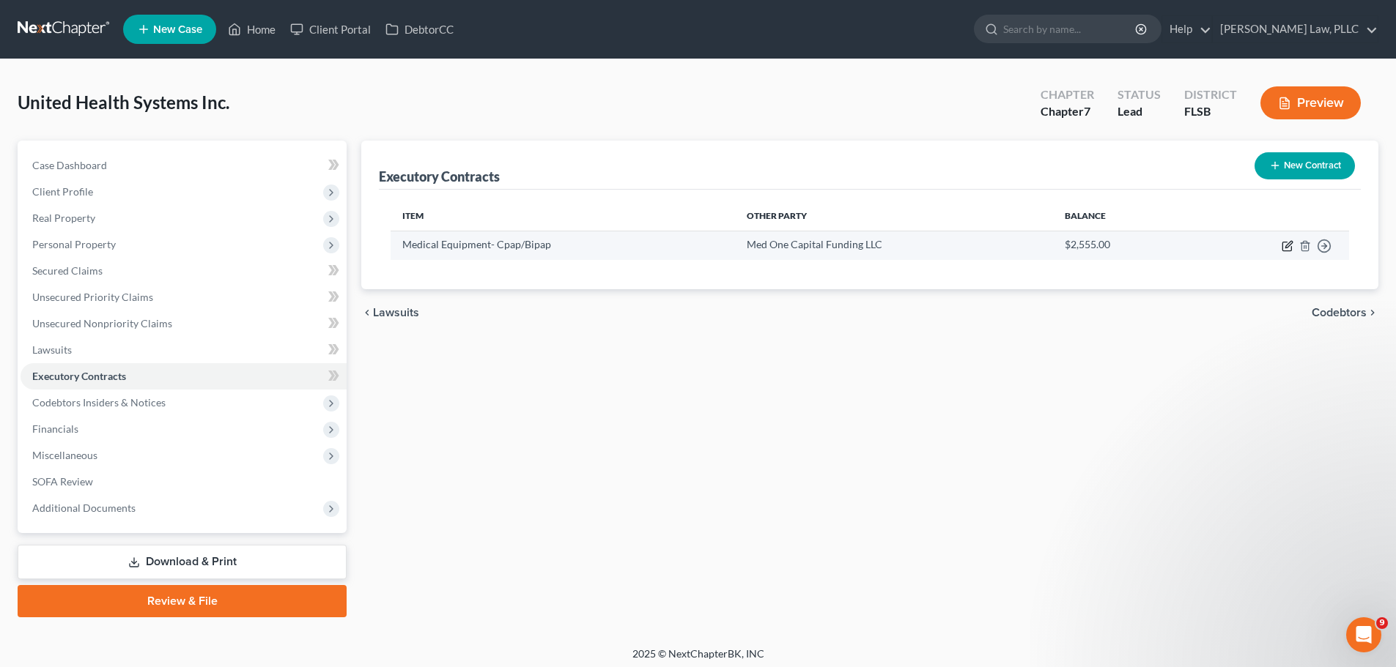
click at [1286, 246] on icon "button" at bounding box center [1288, 244] width 7 height 7
select select "2"
select select "46"
select select "2"
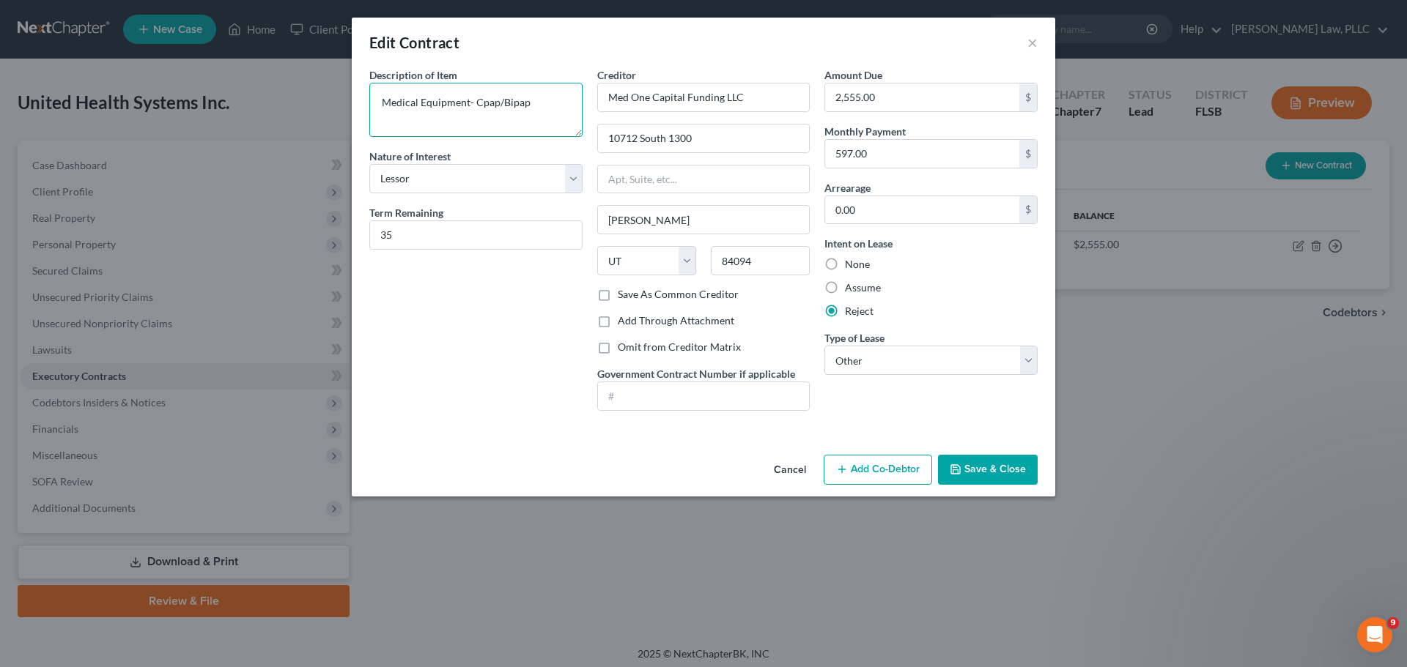
click at [571, 107] on textarea "Medical Equipment- Cpap/Bipap" at bounding box center [475, 110] width 213 height 54
click at [571, 107] on textarea "25 Medical Equipment- Cpap/Bipap" at bounding box center [475, 110] width 213 height 54
click at [393, 100] on textarea "25 Medical Equipment- Cpap/Bipap (in patient homes)" at bounding box center [475, 110] width 213 height 54
type textarea "30 Cpap/Bipap machines (in client homes)"
click at [1008, 467] on button "Save & Close" at bounding box center [988, 470] width 100 height 31
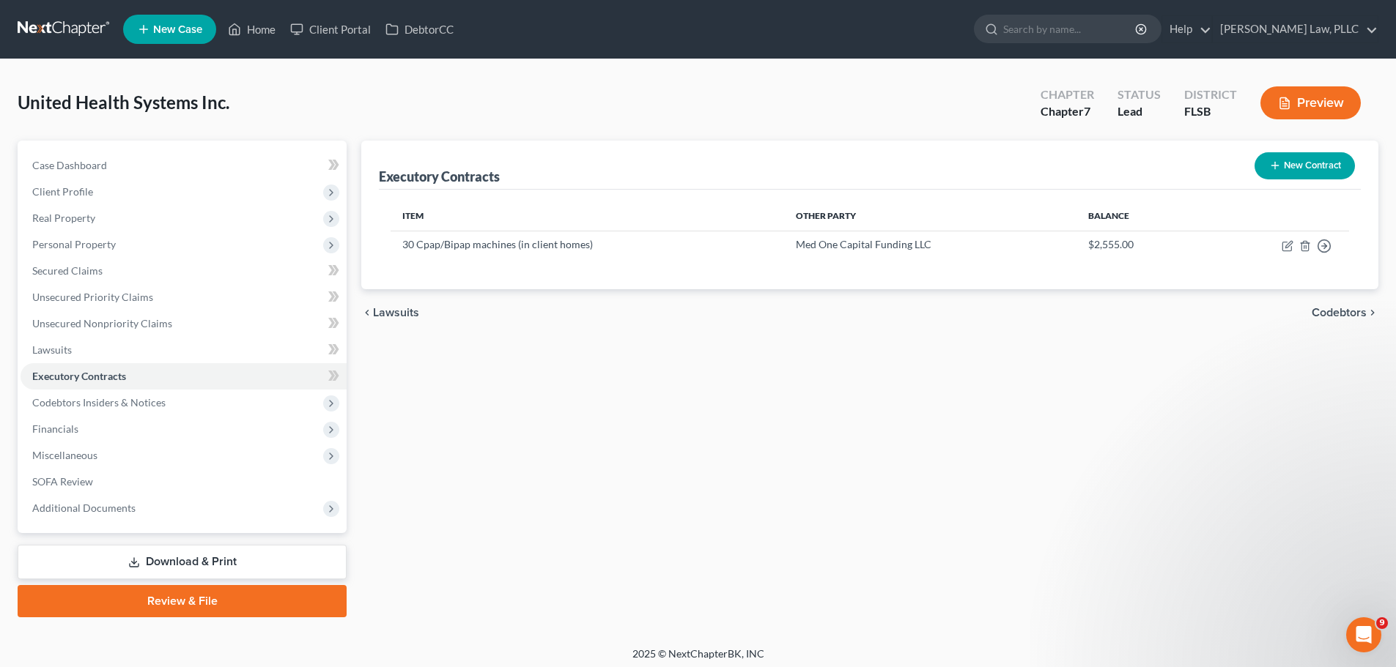
click at [1349, 316] on span "Codebtors" at bounding box center [1338, 313] width 55 height 12
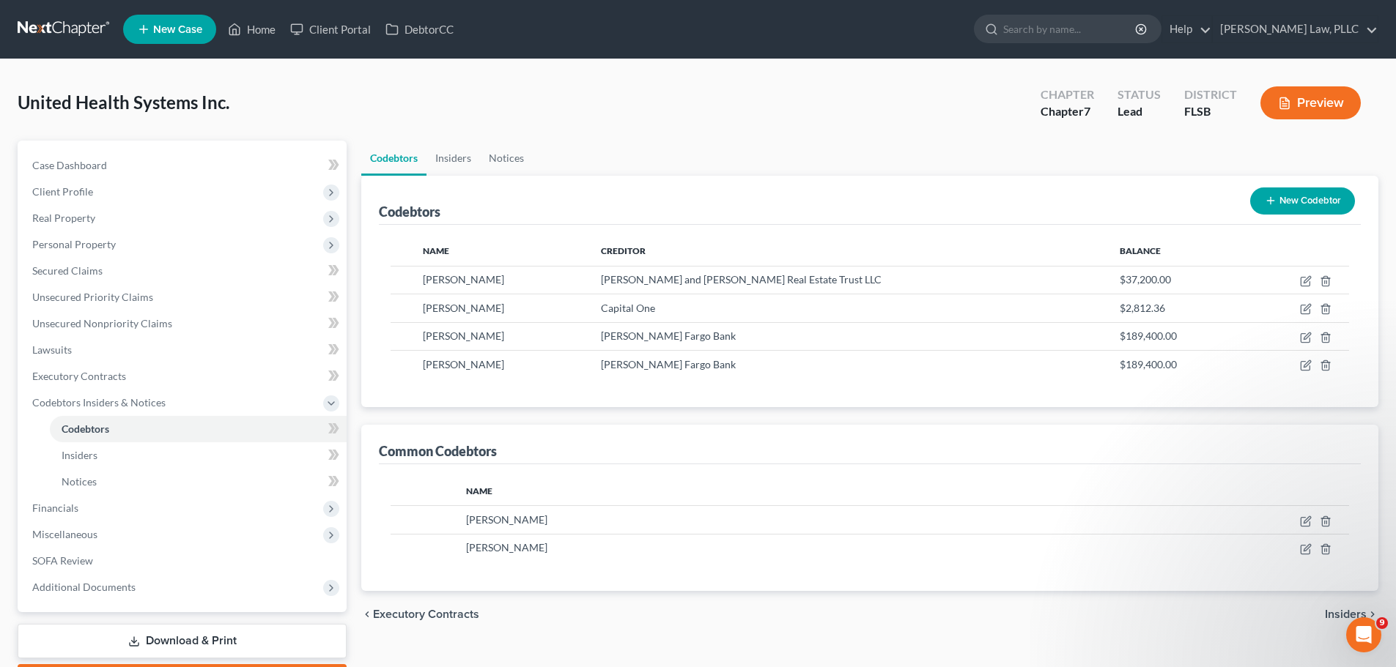
click at [1337, 610] on span "Insiders" at bounding box center [1346, 615] width 42 height 12
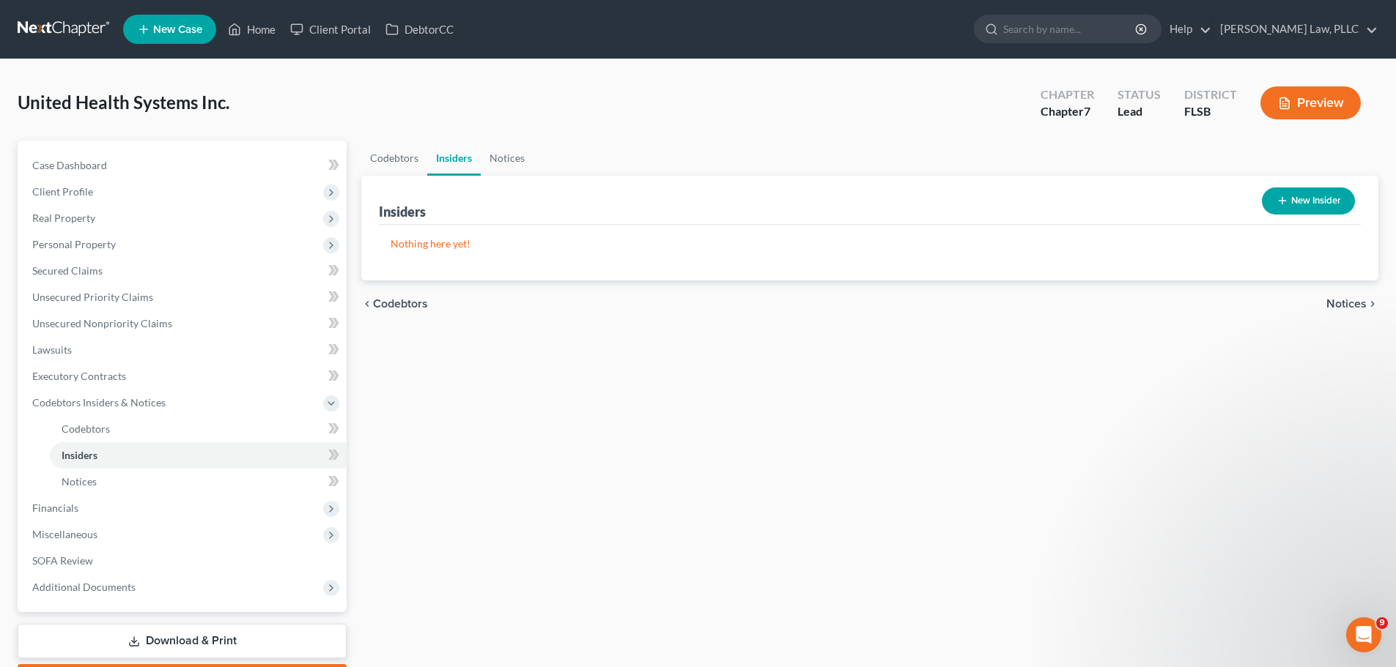
click at [1343, 301] on span "Notices" at bounding box center [1346, 304] width 40 height 12
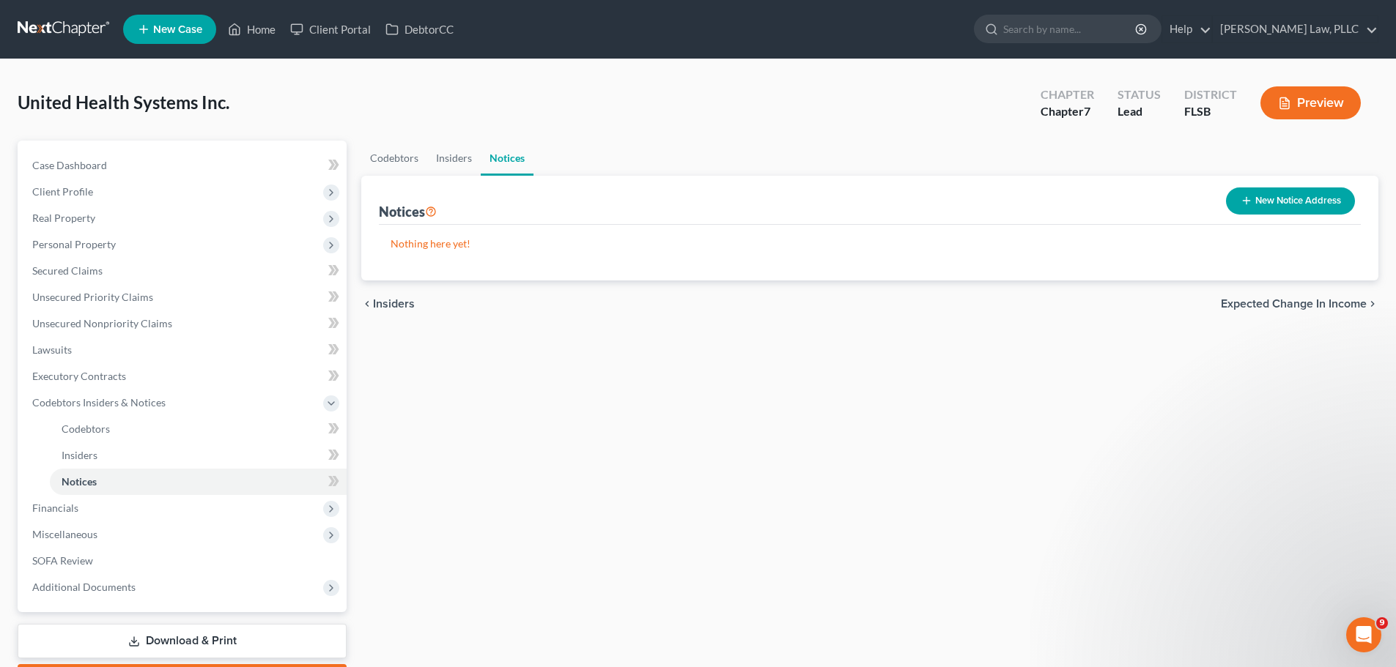
click at [1339, 309] on span "Expected Change in Income" at bounding box center [1294, 304] width 146 height 12
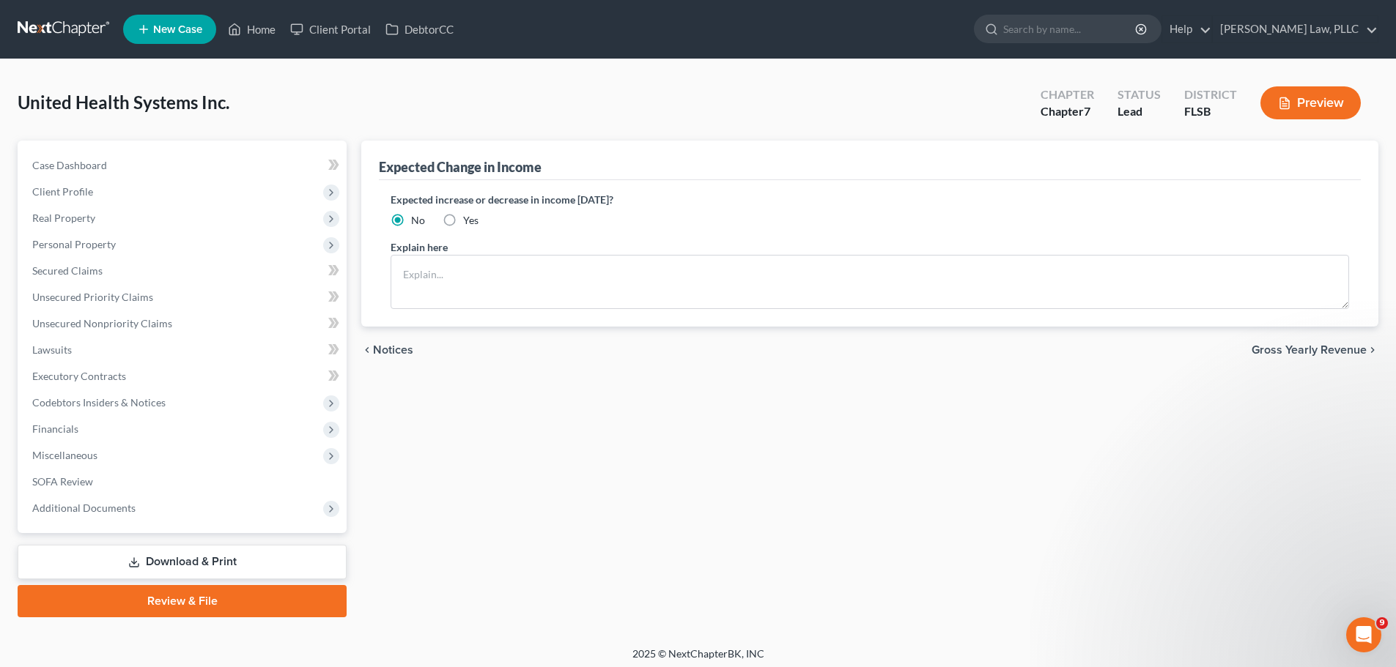
click at [1296, 352] on span "Gross Yearly Revenue" at bounding box center [1308, 350] width 115 height 12
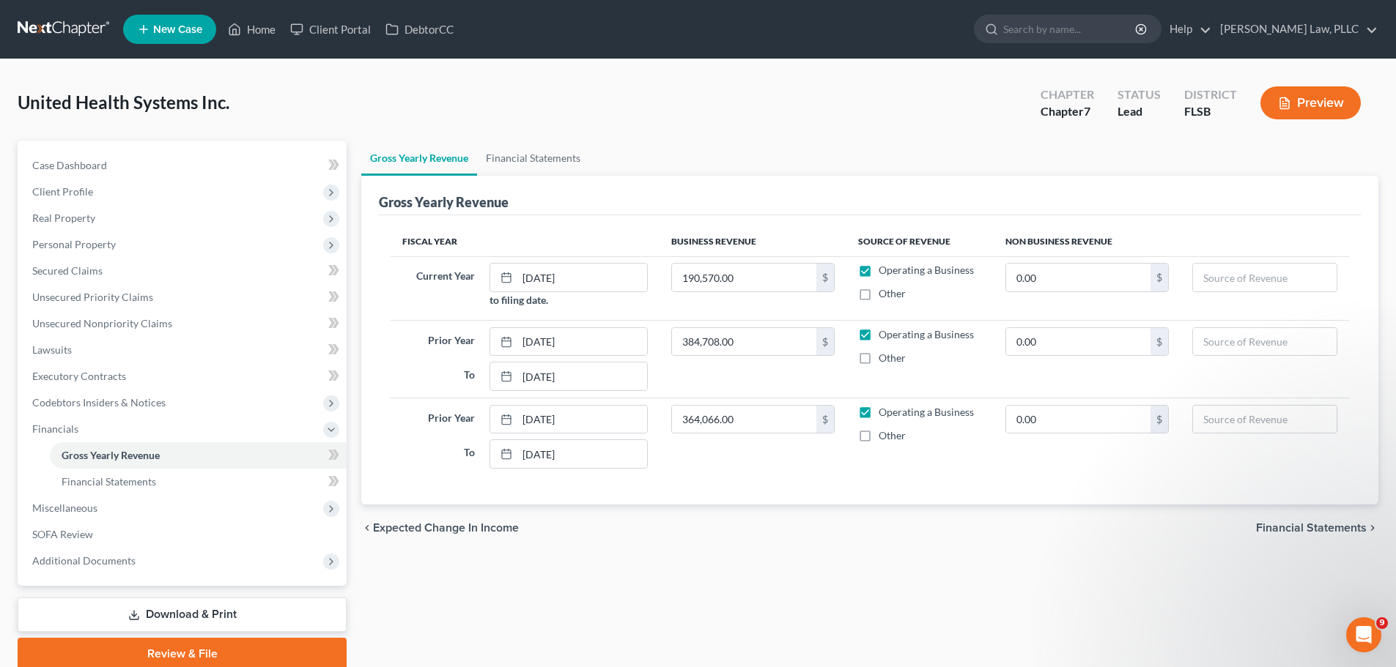
click at [1311, 528] on span "Financial Statements" at bounding box center [1311, 528] width 111 height 12
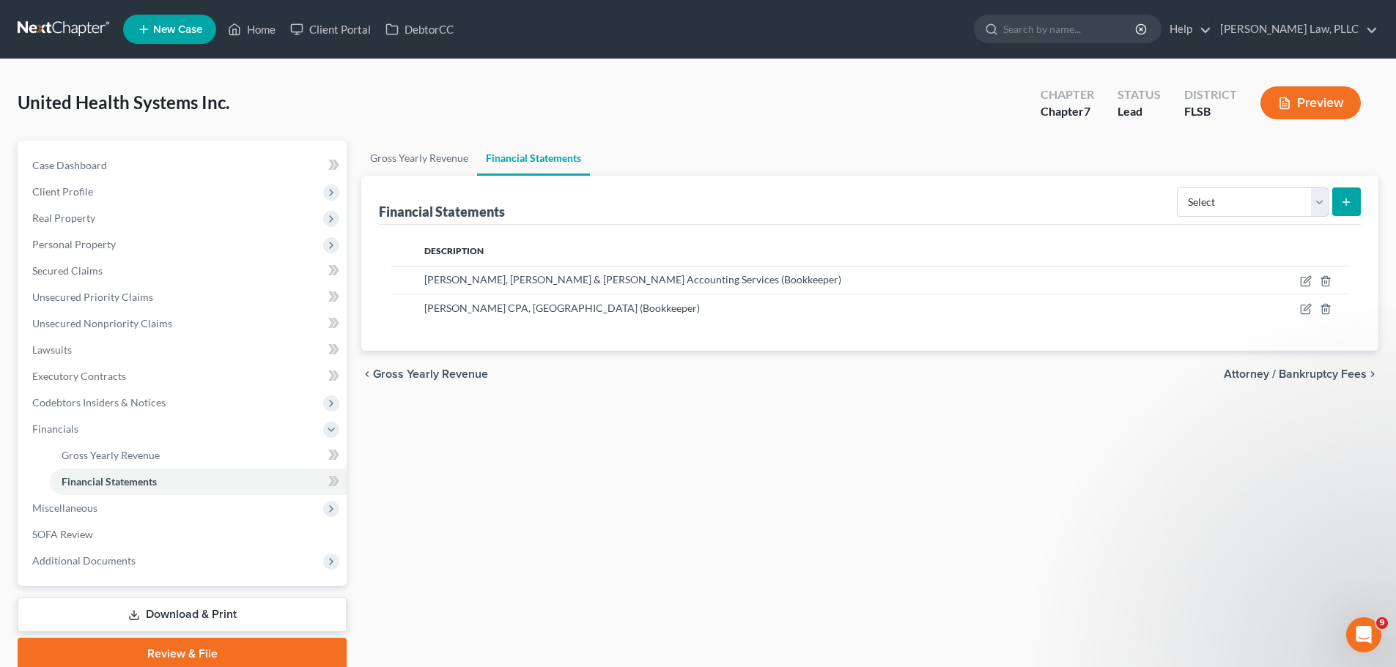
click at [1332, 378] on span "Attorney / Bankruptcy Fees" at bounding box center [1294, 374] width 143 height 12
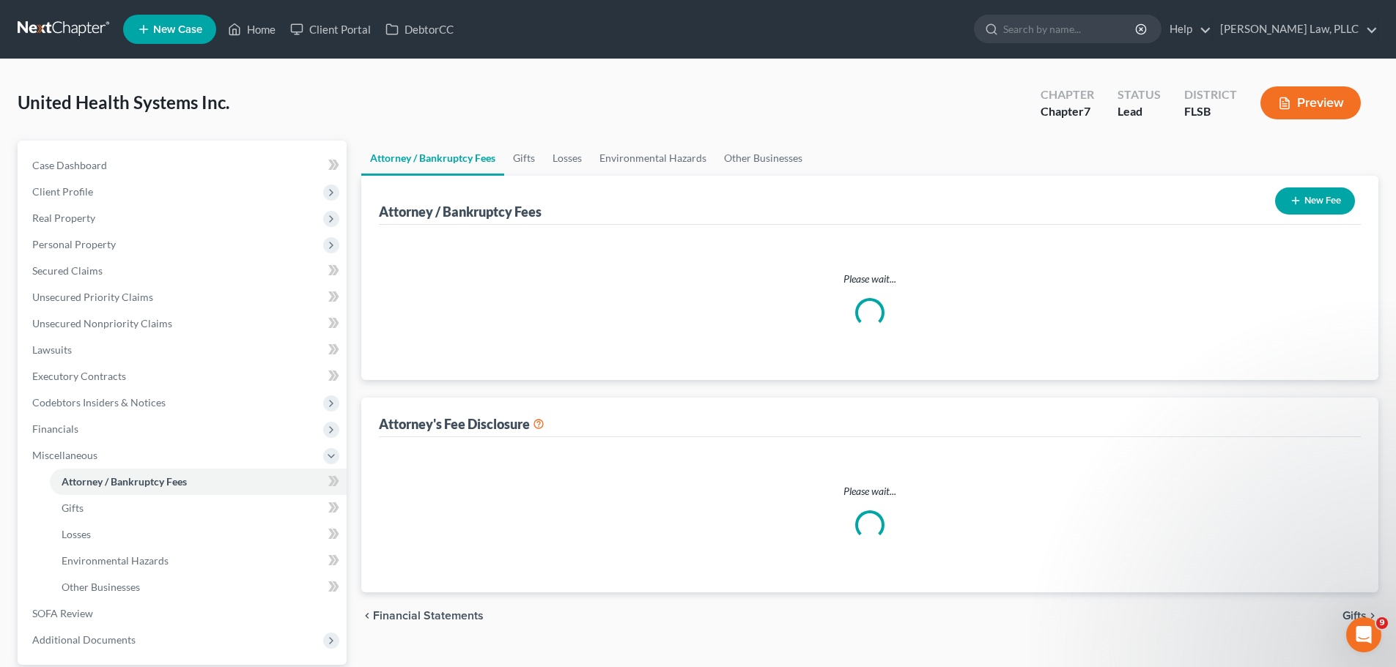
select select "2"
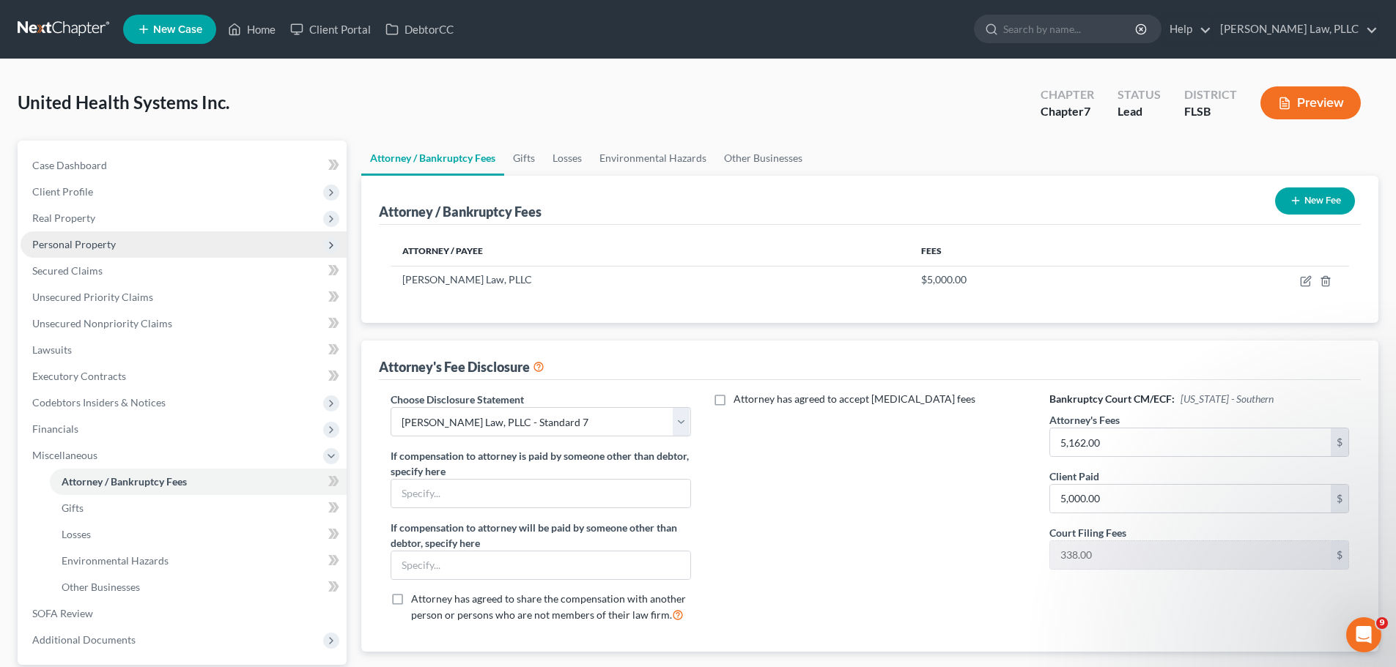
click at [114, 248] on span "Personal Property" at bounding box center [184, 245] width 326 height 26
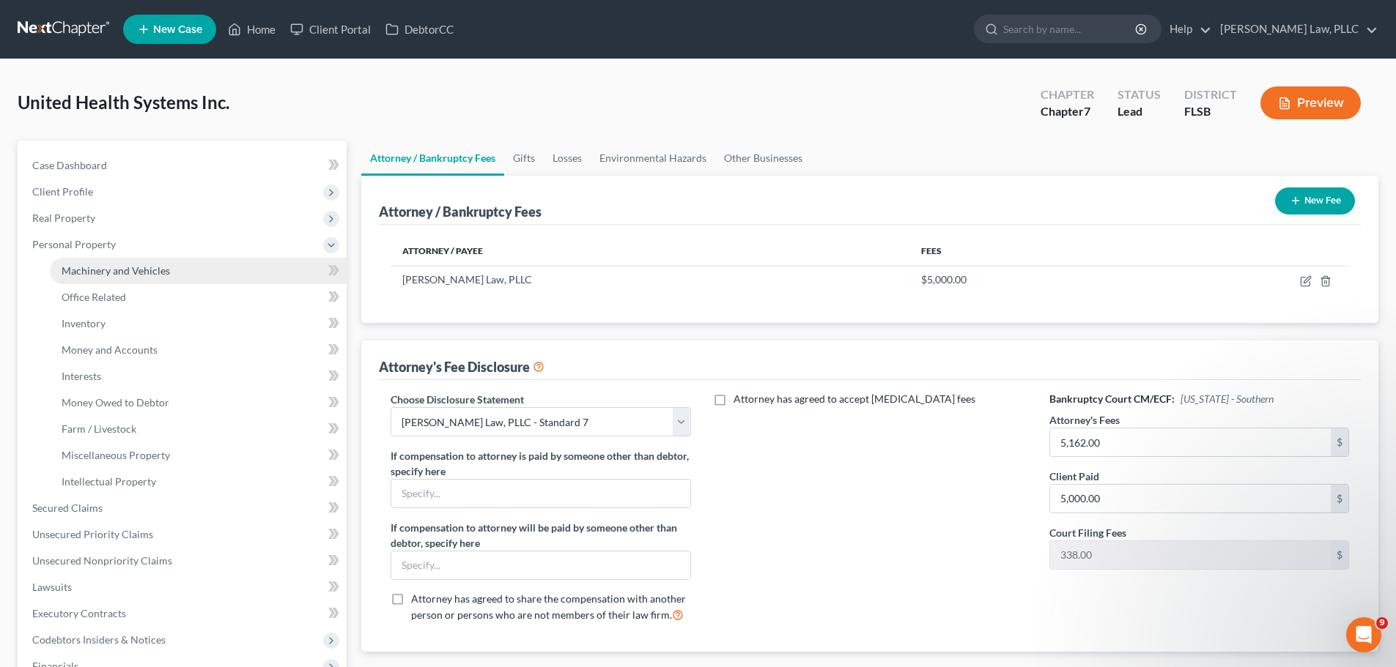
click at [116, 269] on span "Machinery and Vehicles" at bounding box center [116, 270] width 108 height 12
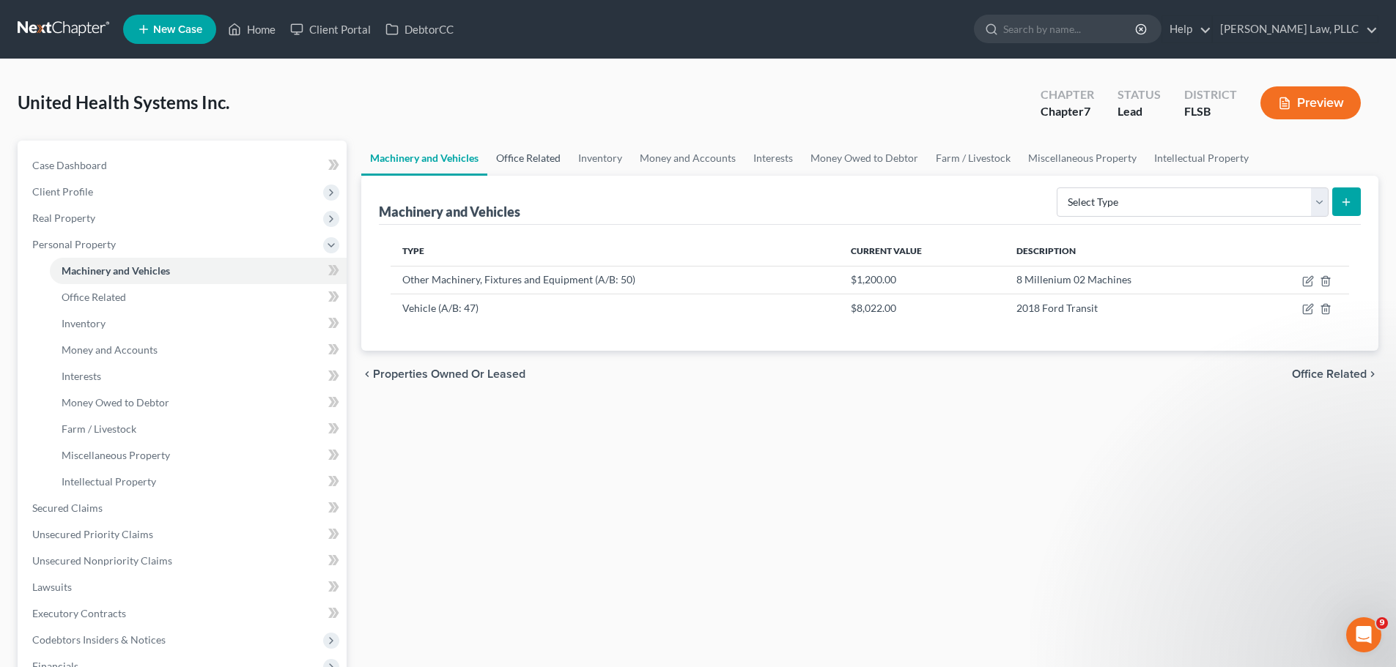
click at [537, 155] on link "Office Related" at bounding box center [528, 158] width 82 height 35
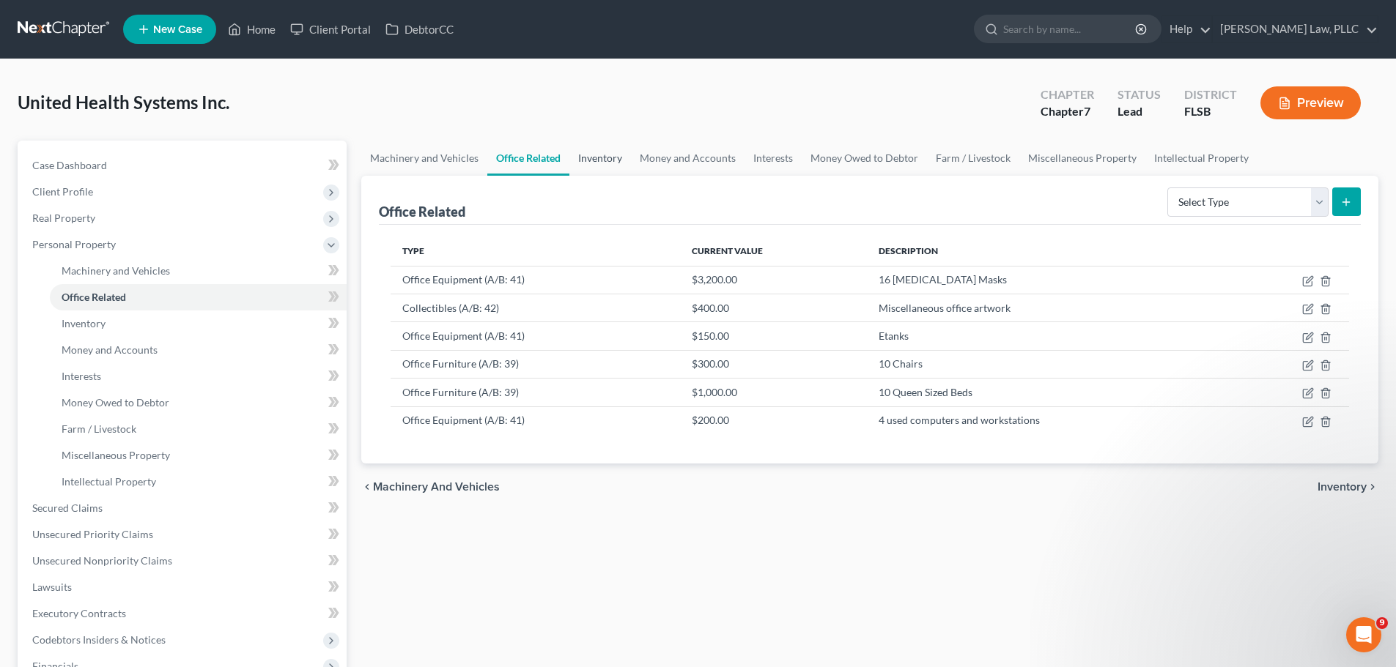
click at [595, 155] on link "Inventory" at bounding box center [600, 158] width 62 height 35
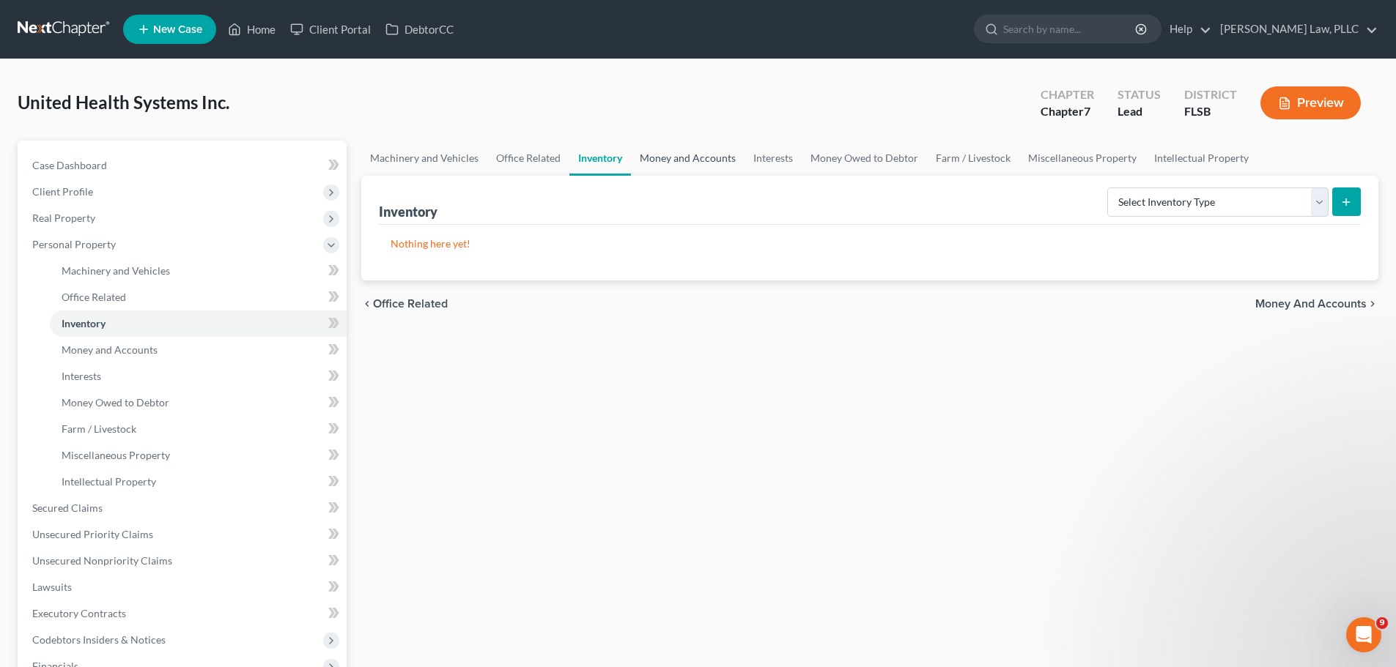
click at [663, 158] on link "Money and Accounts" at bounding box center [688, 158] width 114 height 35
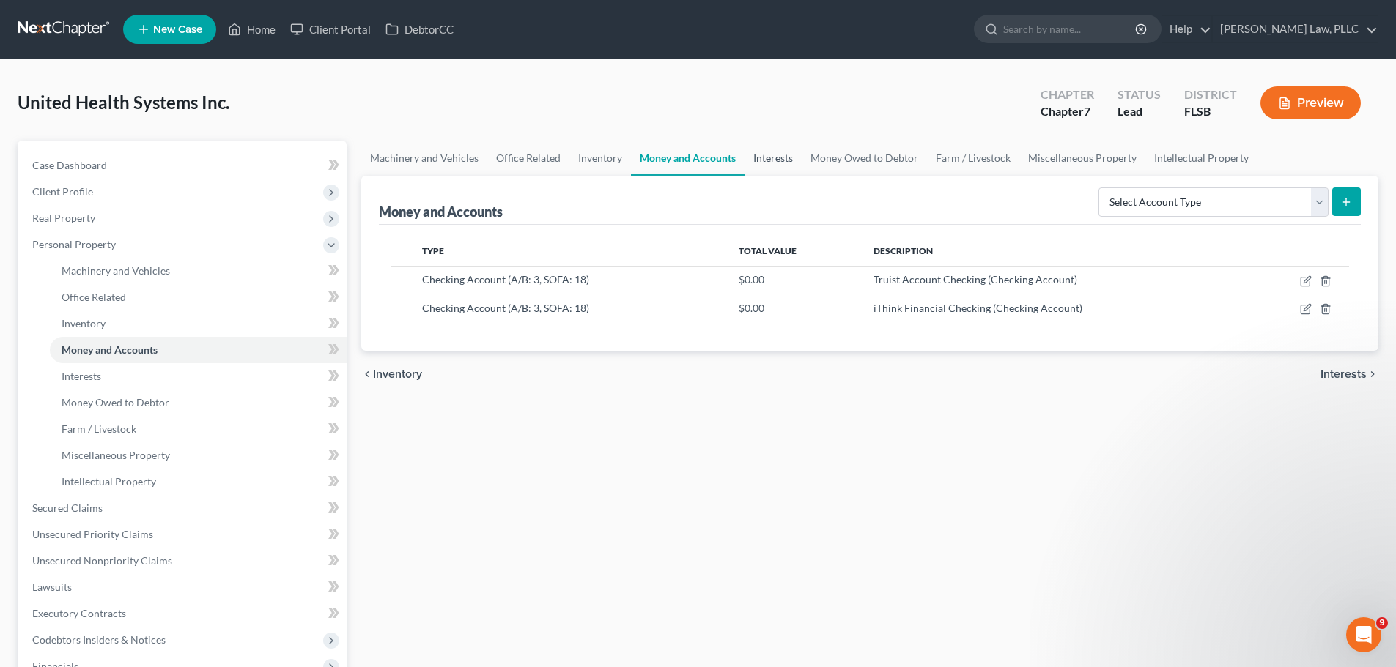
click at [768, 160] on link "Interests" at bounding box center [772, 158] width 57 height 35
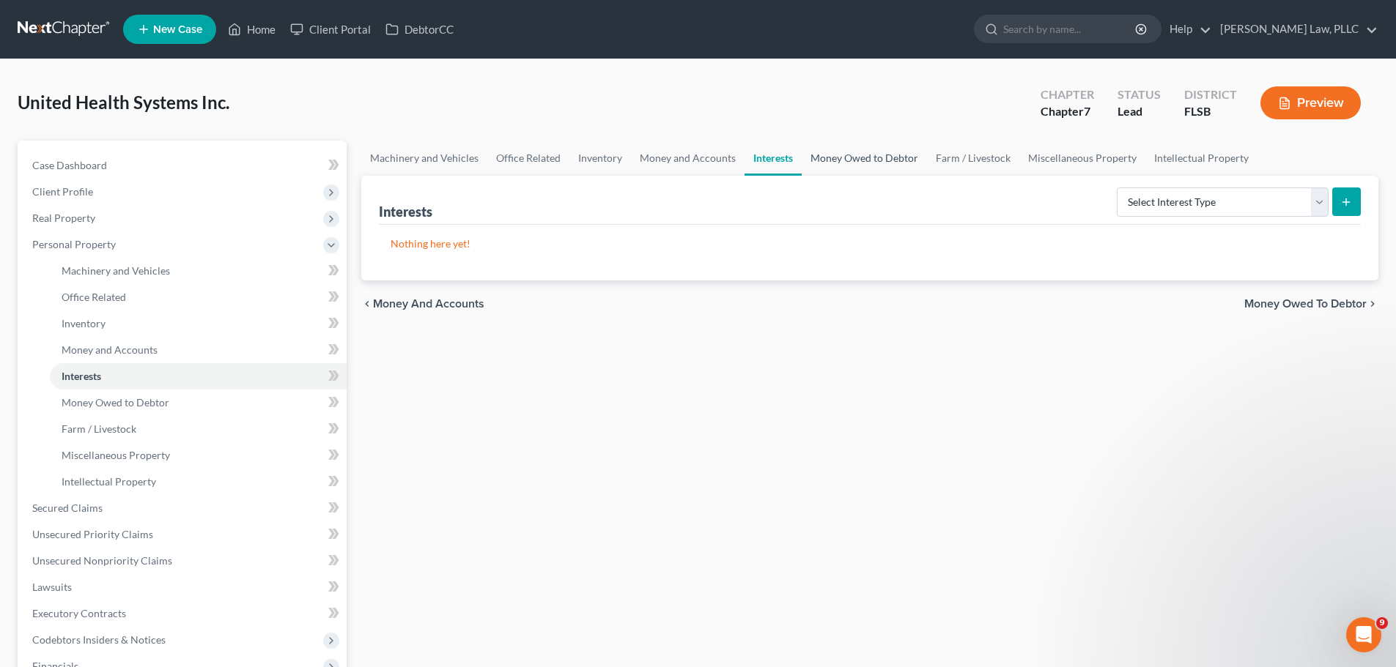
click at [861, 160] on link "Money Owed to Debtor" at bounding box center [863, 158] width 125 height 35
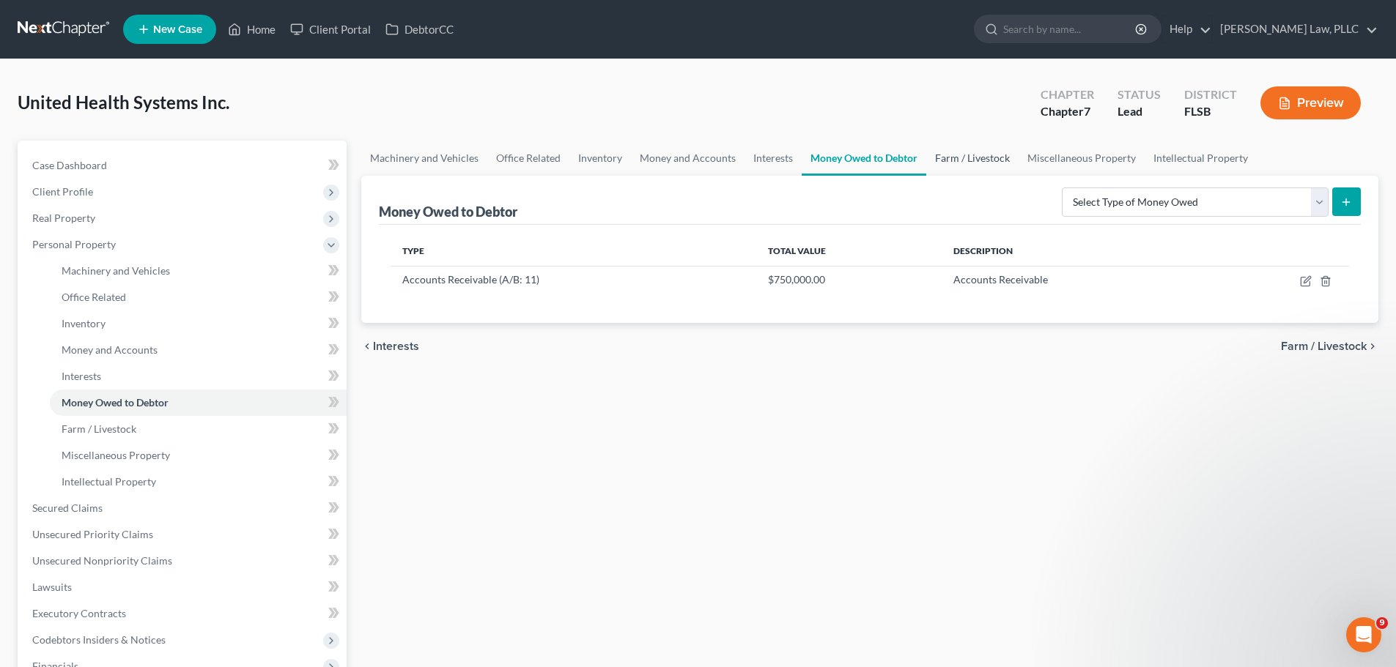
click at [1004, 159] on link "Farm / Livestock" at bounding box center [972, 158] width 92 height 35
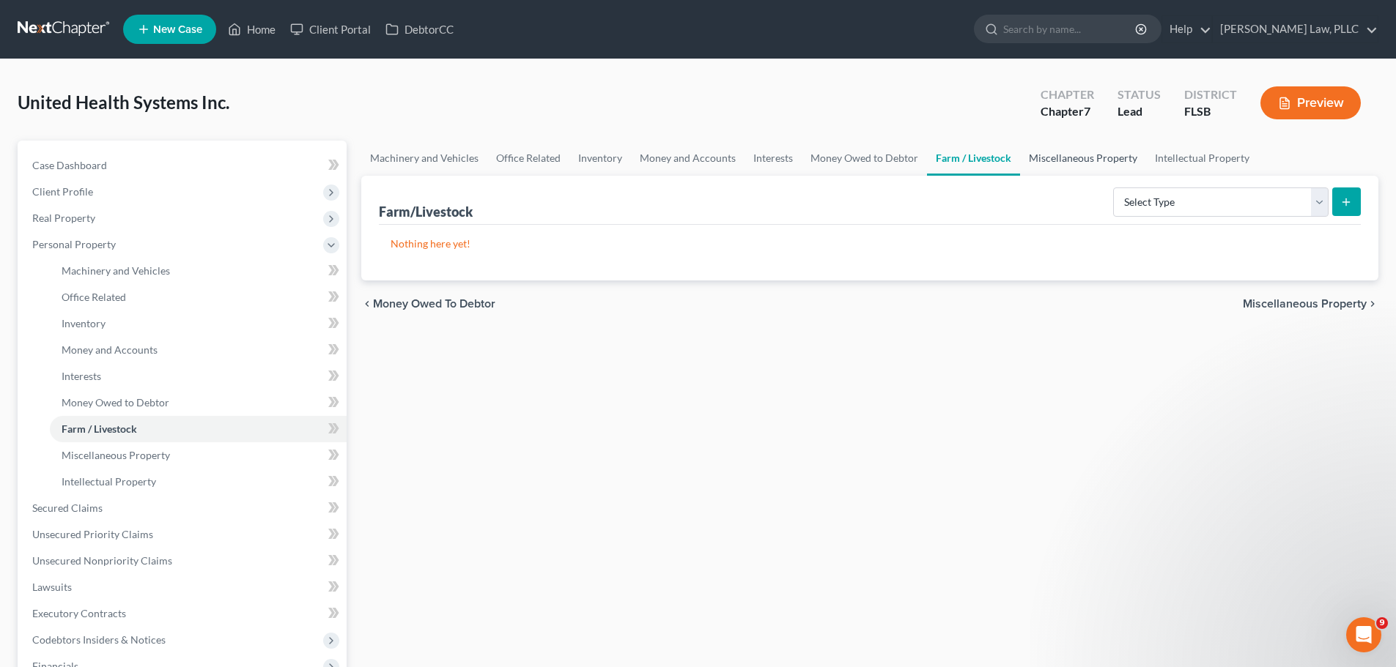
click at [1089, 159] on link "Miscellaneous Property" at bounding box center [1083, 158] width 126 height 35
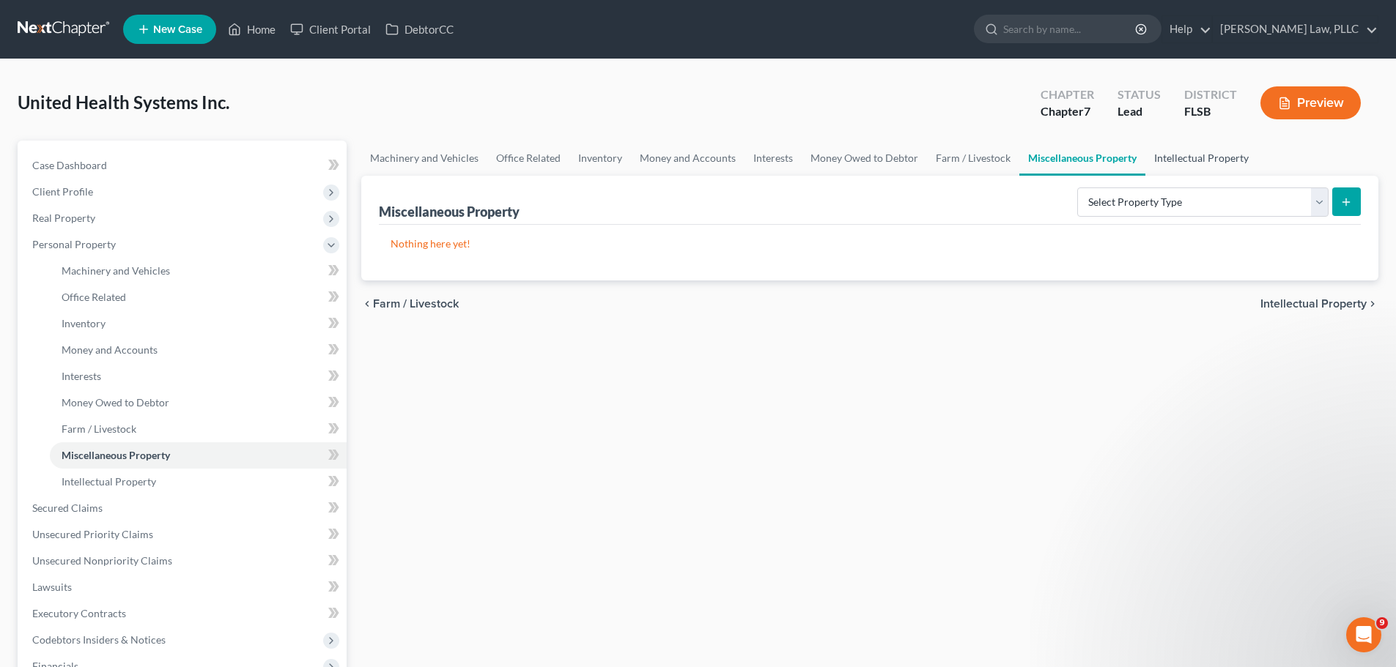
click at [1165, 155] on link "Intellectual Property" at bounding box center [1201, 158] width 112 height 35
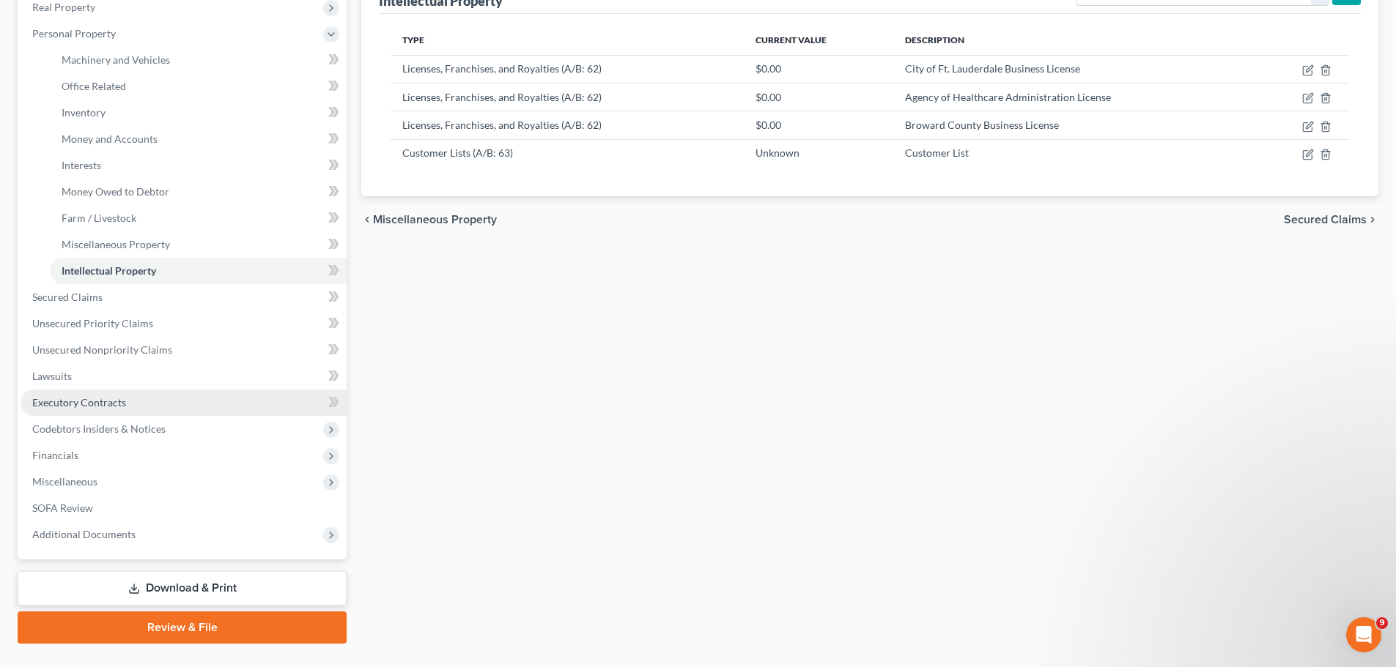
scroll to position [243, 0]
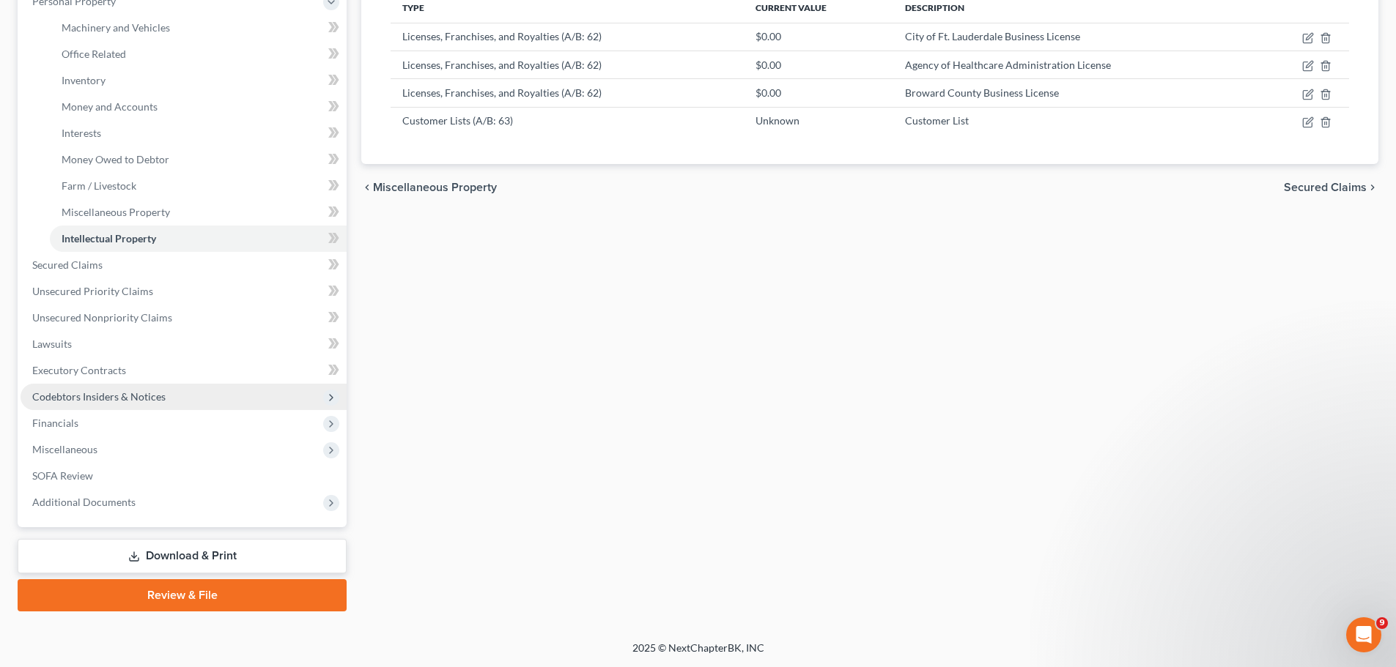
click at [149, 394] on span "Codebtors Insiders & Notices" at bounding box center [98, 396] width 133 height 12
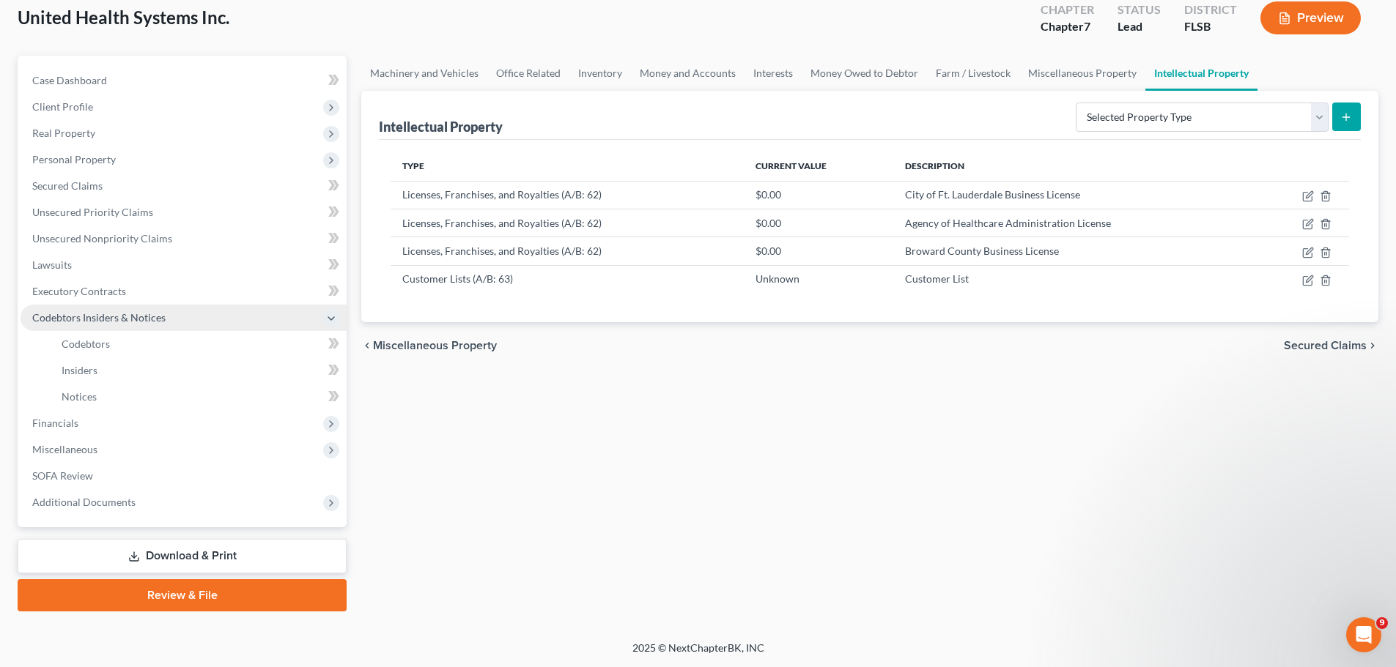
scroll to position [85, 0]
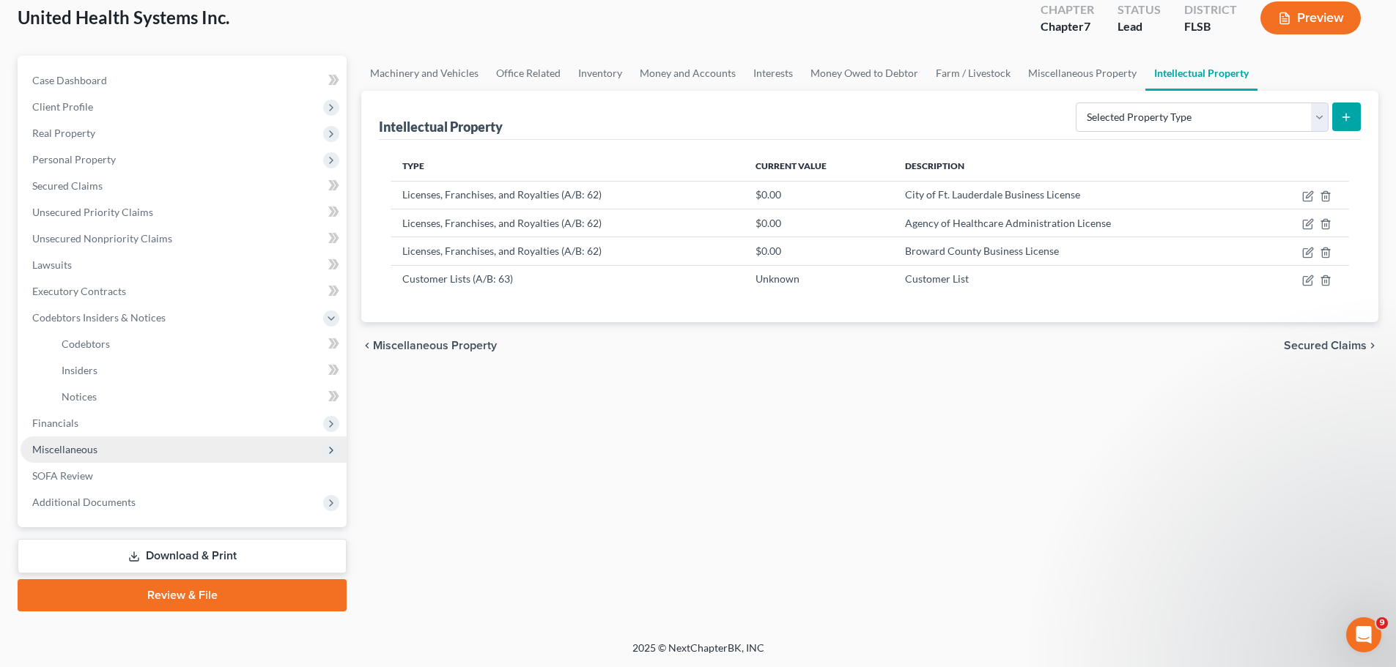
click at [136, 451] on span "Miscellaneous" at bounding box center [184, 450] width 326 height 26
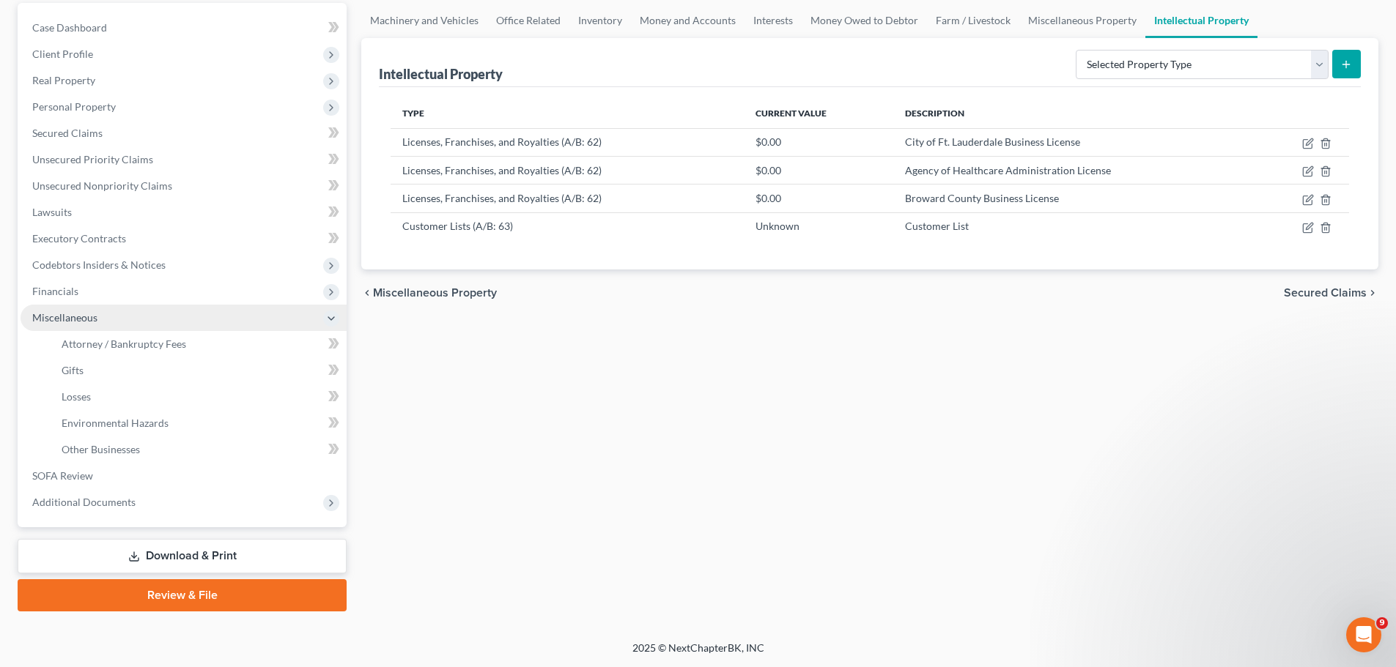
scroll to position [138, 0]
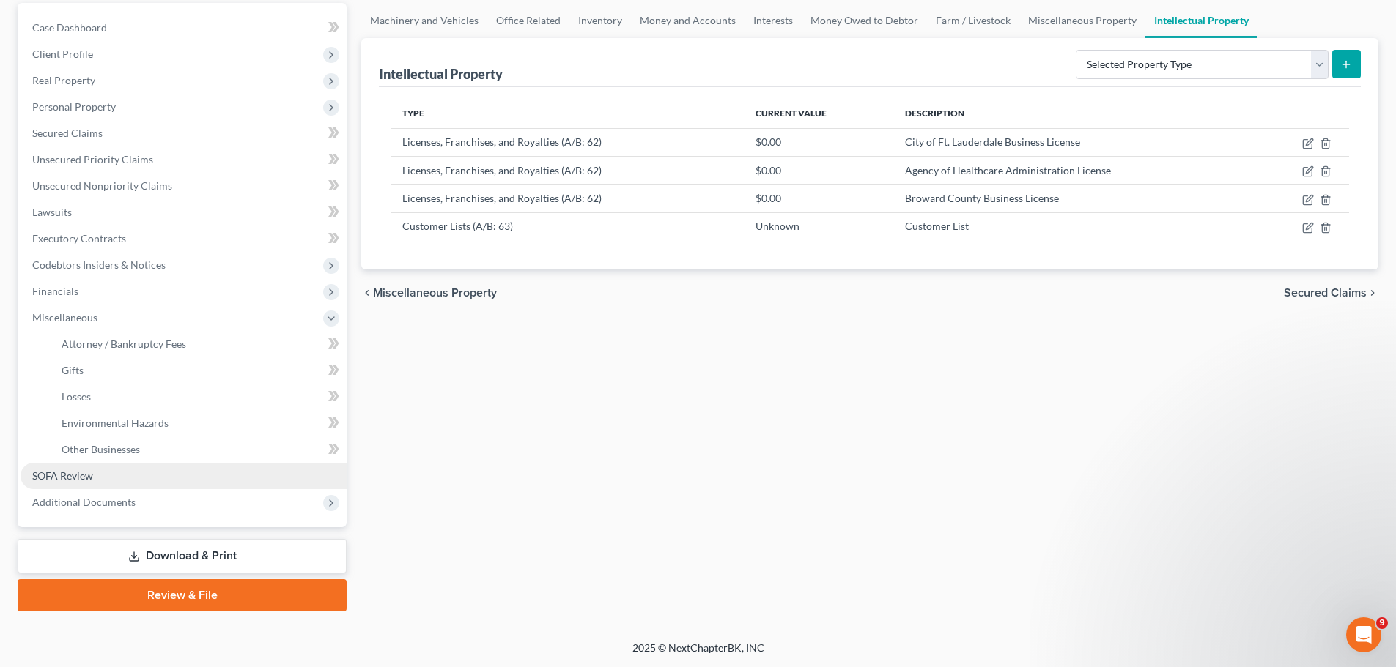
click at [109, 482] on link "SOFA Review" at bounding box center [184, 476] width 326 height 26
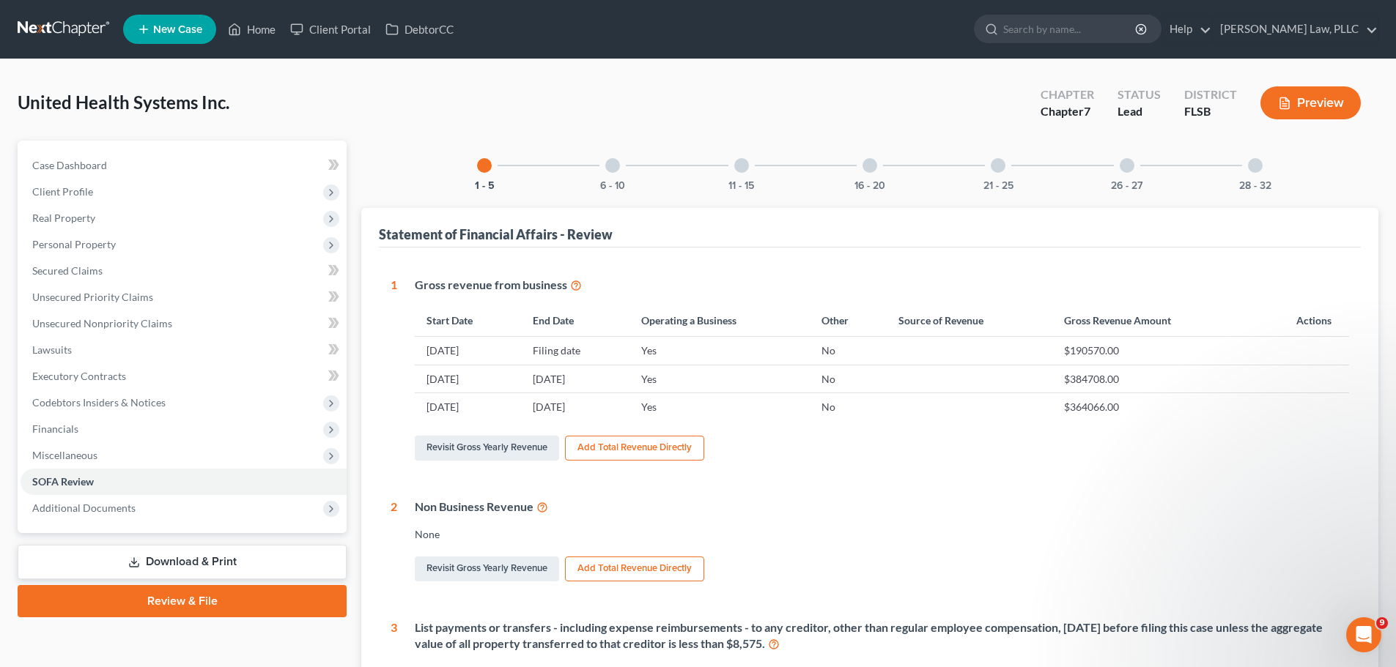
click at [612, 166] on div at bounding box center [612, 165] width 15 height 15
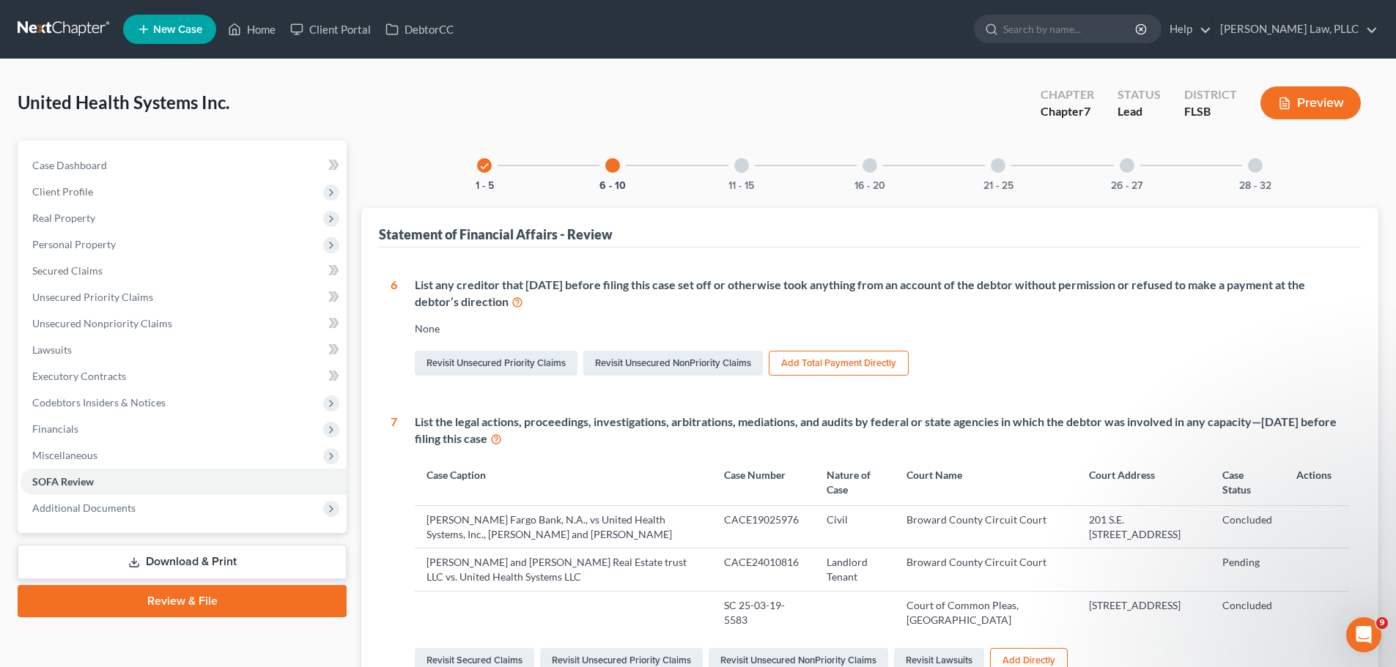
click at [747, 168] on div at bounding box center [741, 165] width 15 height 15
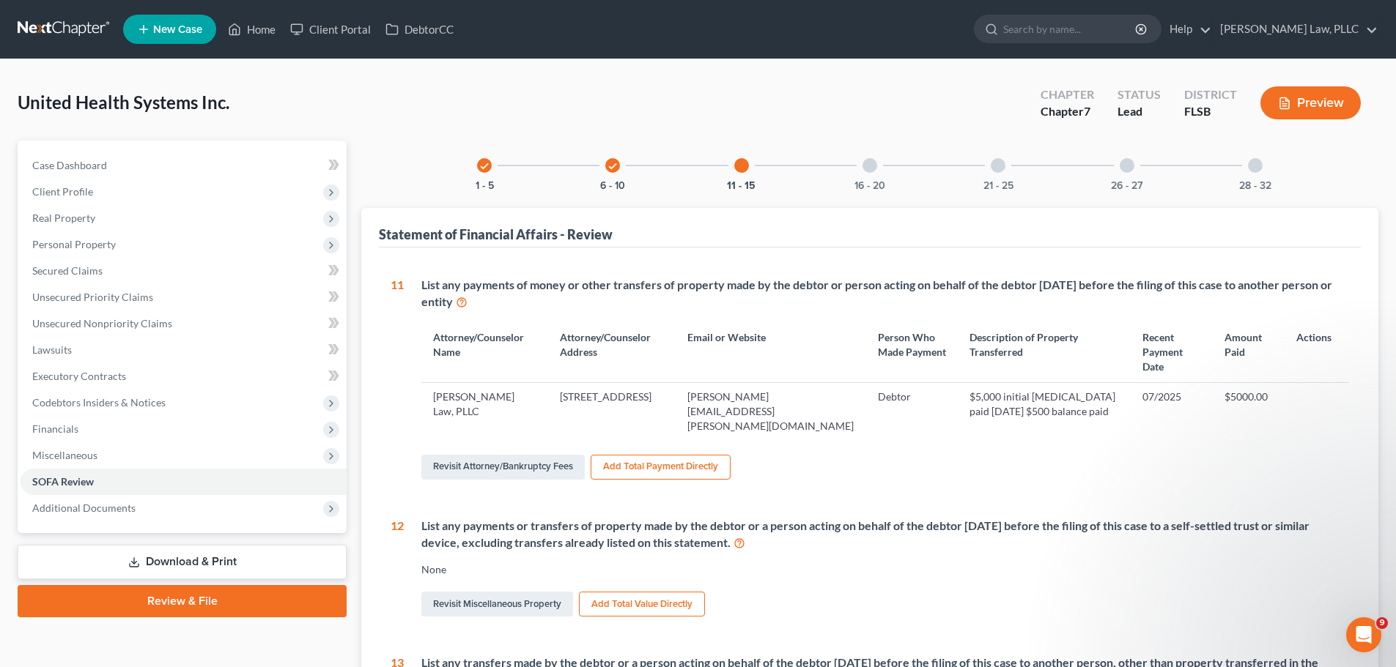
click at [875, 168] on div at bounding box center [869, 165] width 15 height 15
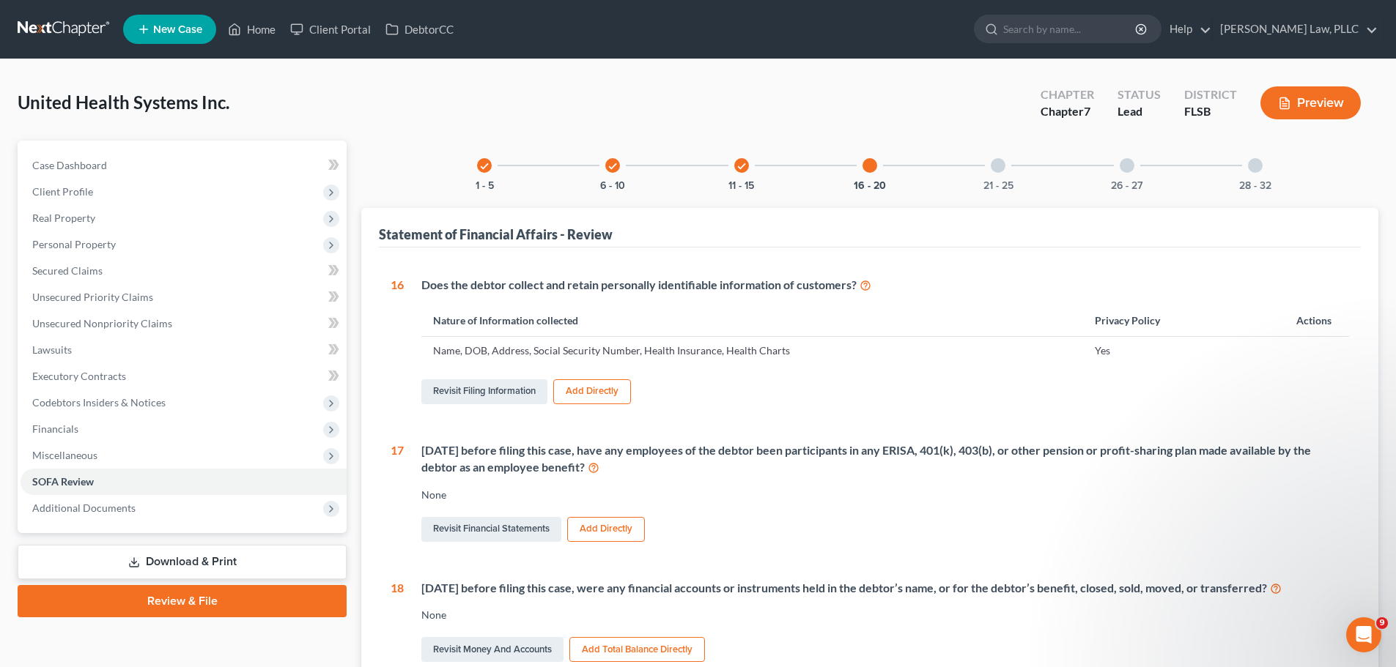
click at [1002, 161] on div at bounding box center [997, 165] width 15 height 15
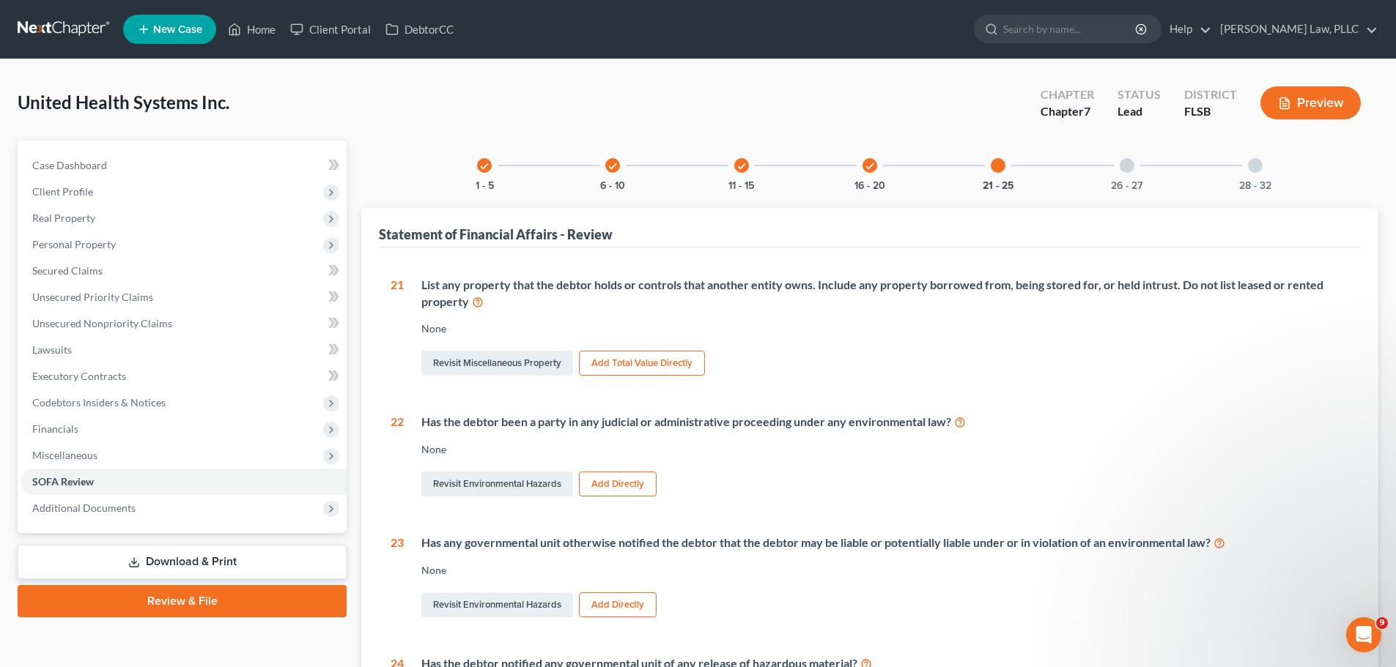
click at [1130, 168] on div at bounding box center [1126, 165] width 15 height 15
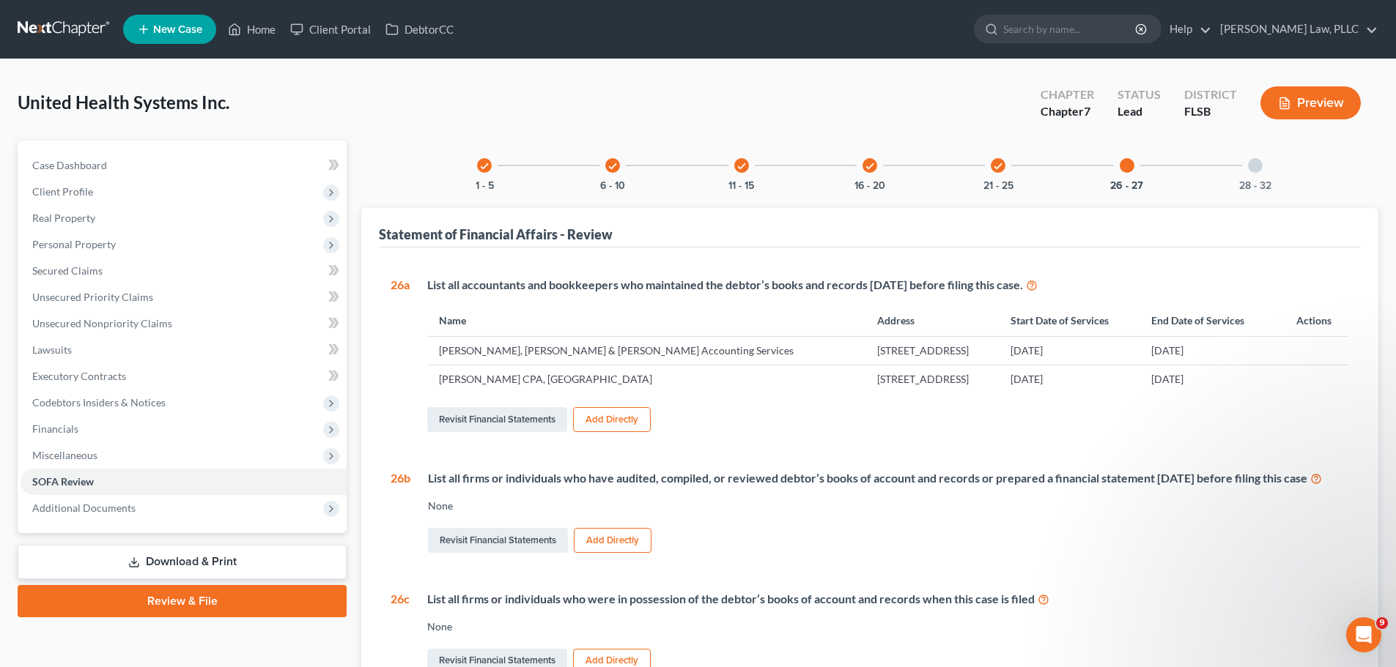
click at [998, 162] on icon "check" at bounding box center [998, 166] width 10 height 10
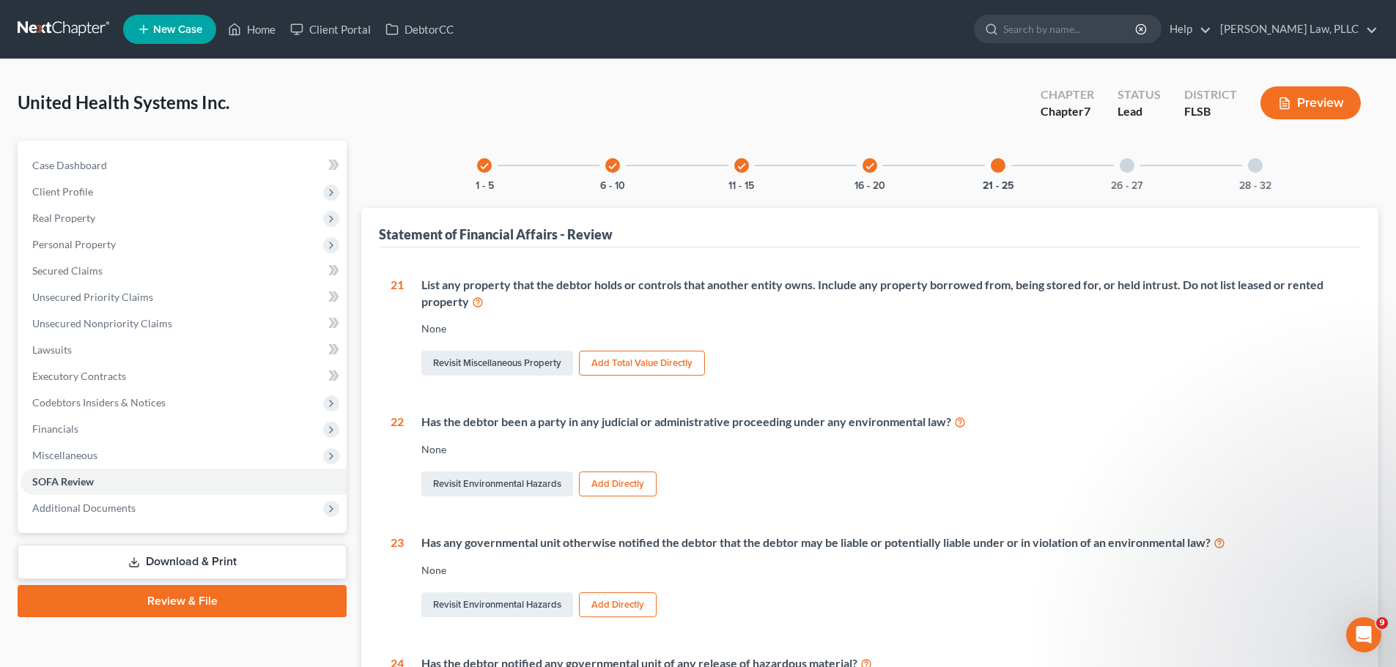
click at [1127, 165] on div at bounding box center [1126, 165] width 15 height 15
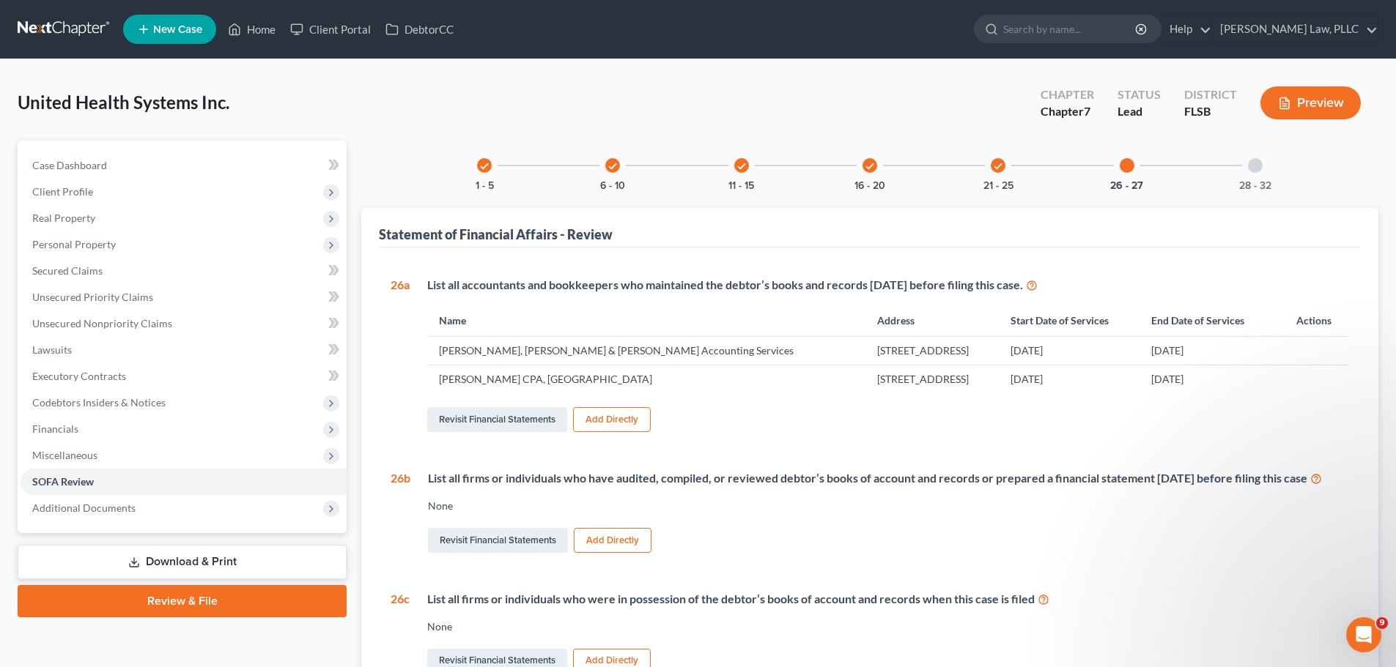
click at [1255, 169] on div at bounding box center [1255, 165] width 15 height 15
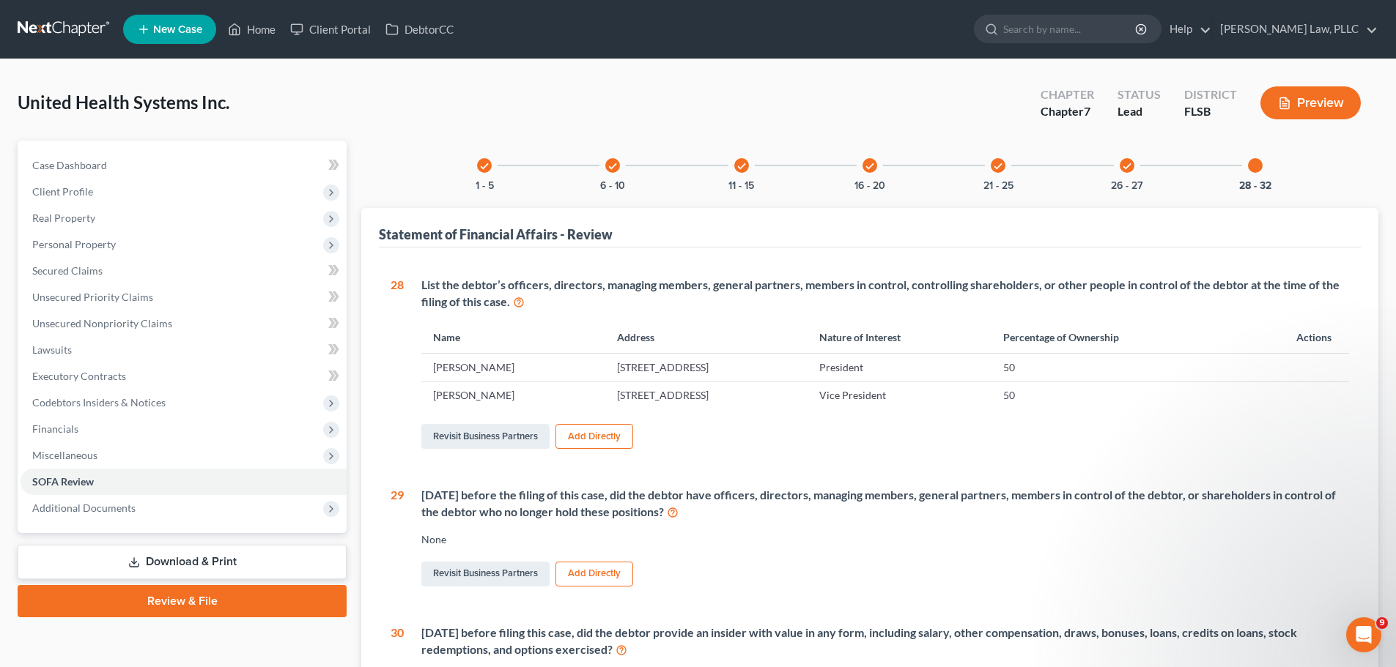
click at [999, 160] on div "check" at bounding box center [997, 165] width 15 height 15
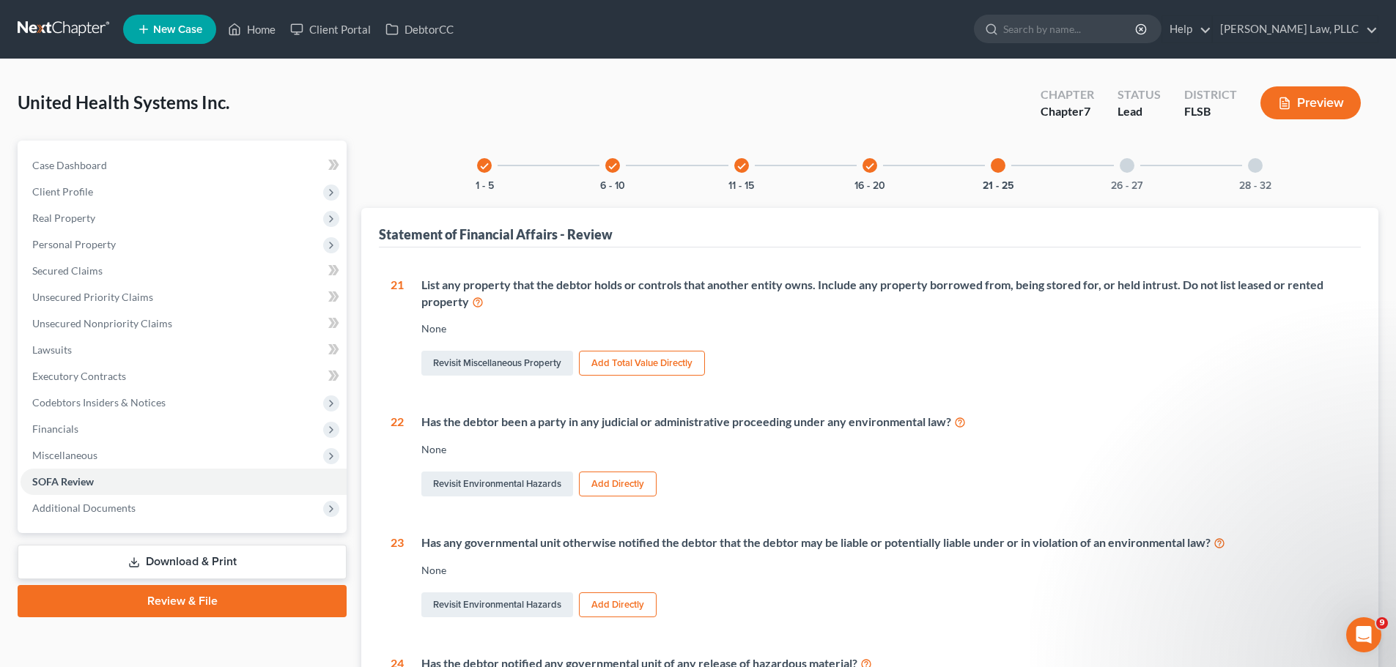
click at [869, 164] on icon "check" at bounding box center [869, 166] width 10 height 10
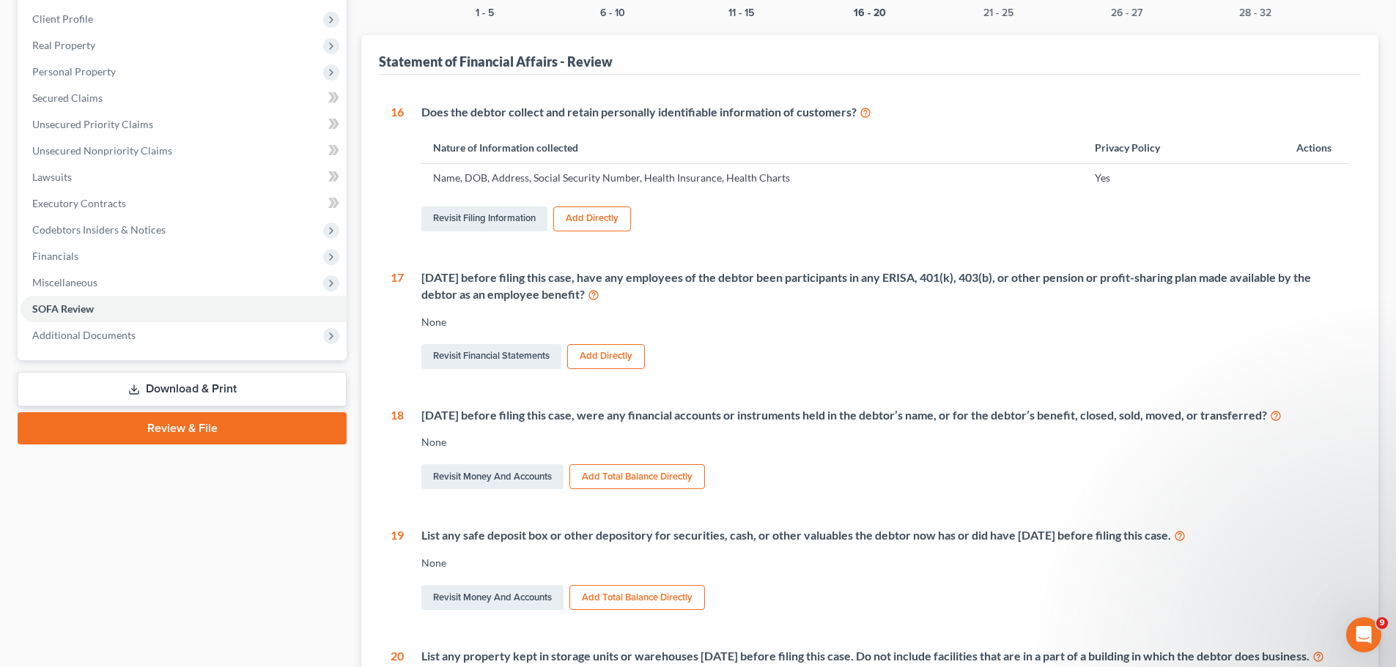
scroll to position [412, 0]
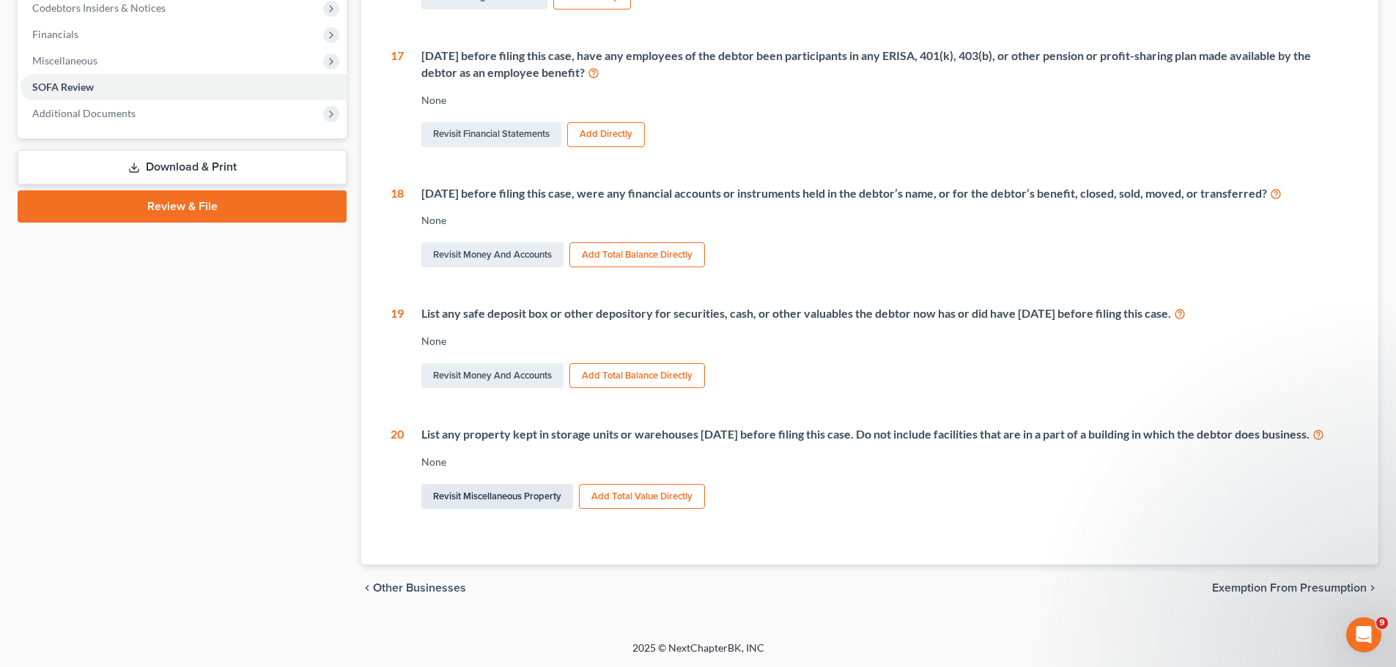
click at [491, 503] on link "Revisit Miscellaneous Property" at bounding box center [497, 496] width 152 height 25
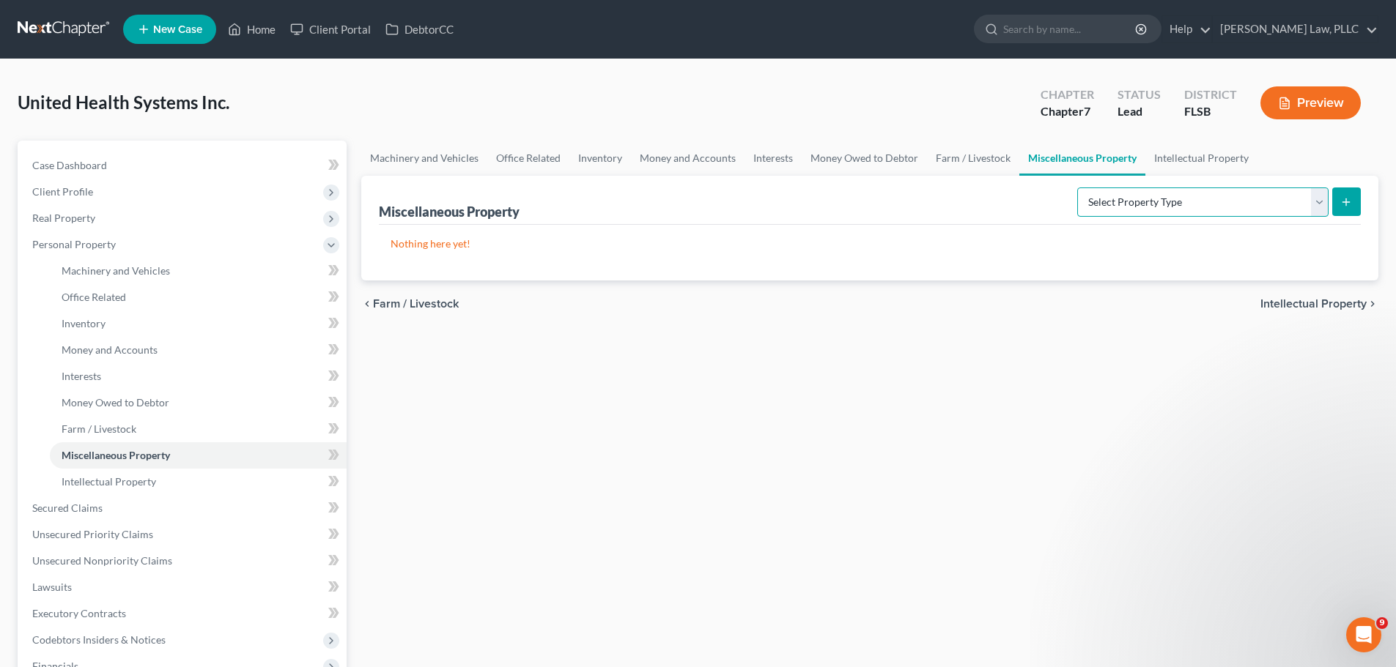
click at [1182, 202] on select "Select Property Type Assigned for Creditor Benefit Within 120 Days (SOFA: 8) As…" at bounding box center [1202, 202] width 251 height 29
select select "stored_within_1_year"
click at [1077, 188] on select "Select Property Type Assigned for Creditor Benefit Within 120 Days (SOFA: 8) As…" at bounding box center [1202, 202] width 251 height 29
click at [1353, 196] on button "submit" at bounding box center [1346, 202] width 29 height 29
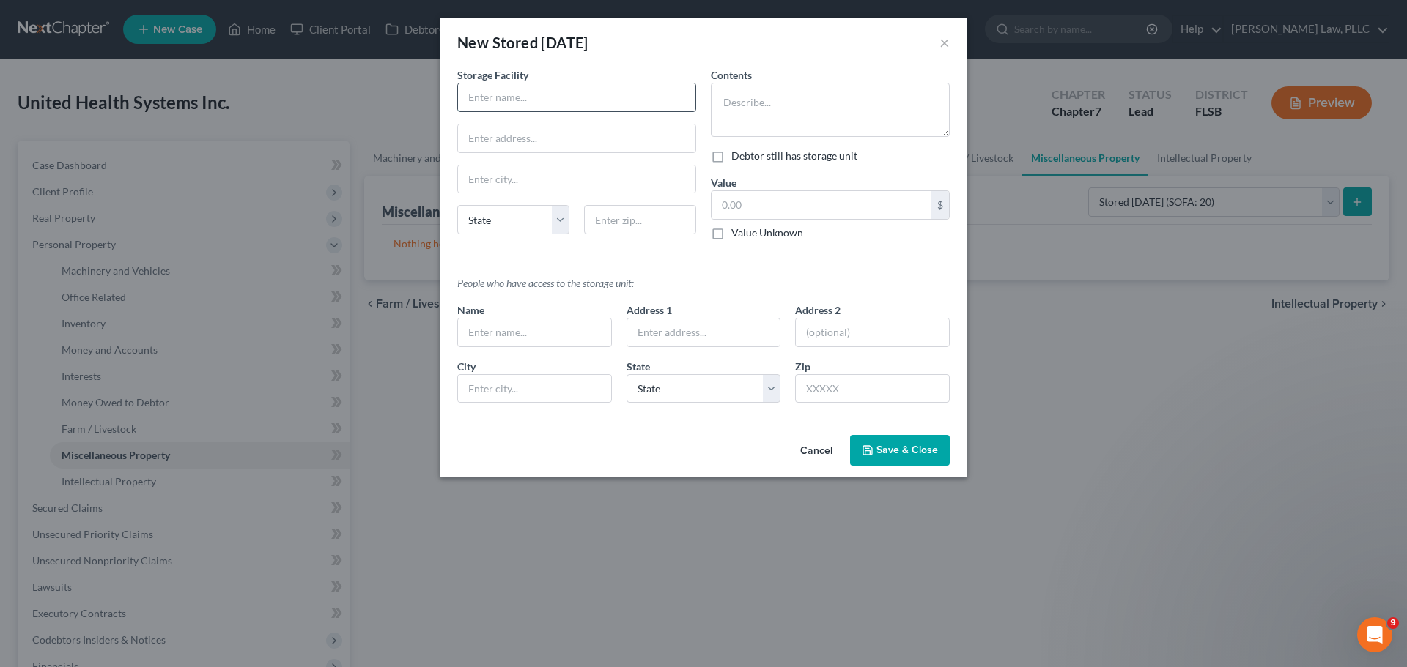
click at [555, 99] on input "text" at bounding box center [576, 98] width 237 height 28
type input "POD and Storage of insider, mo. to mo., holding all personal property"
click at [909, 445] on span "Save & Close" at bounding box center [907, 450] width 62 height 12
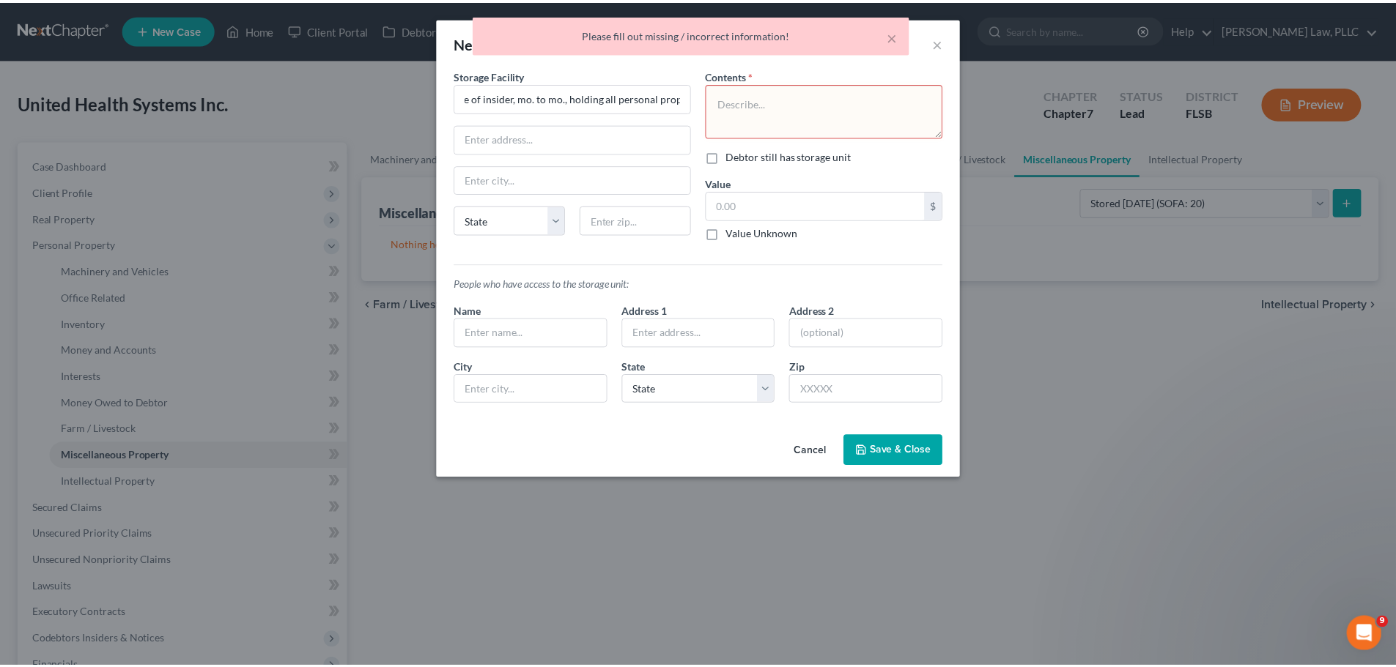
scroll to position [0, 0]
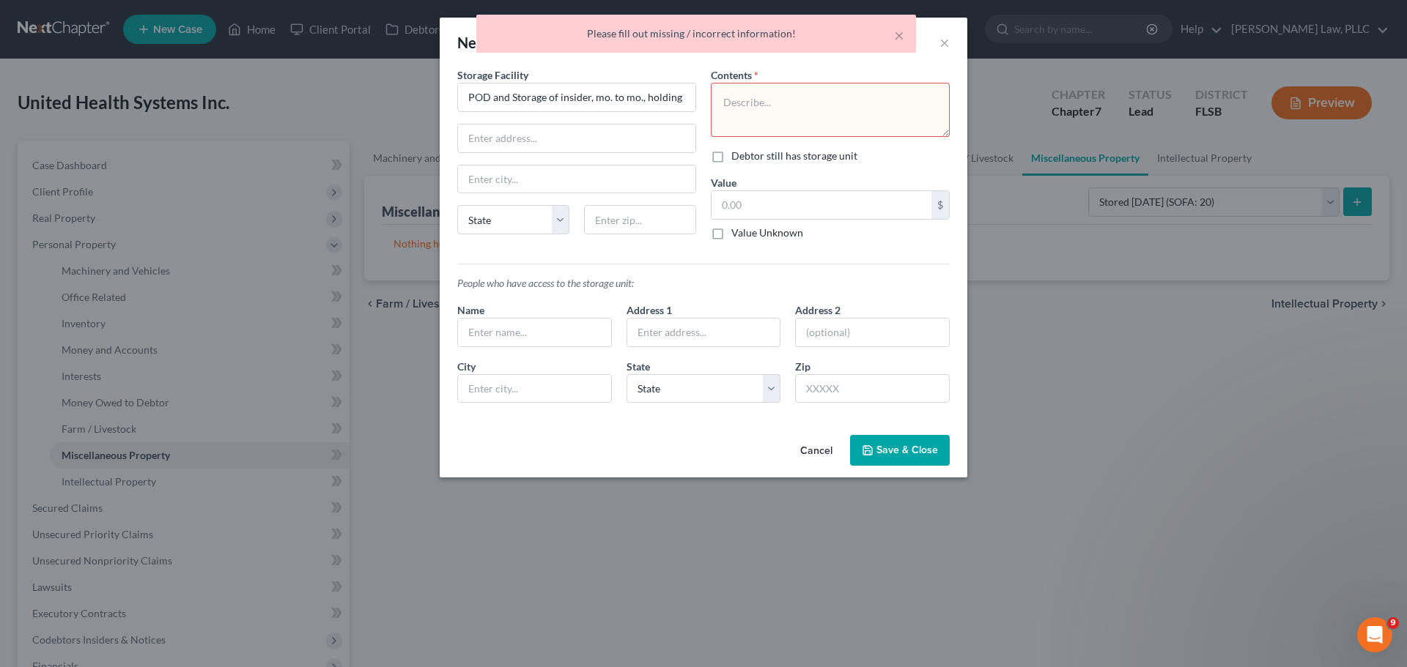
click at [799, 92] on textarea at bounding box center [830, 110] width 239 height 54
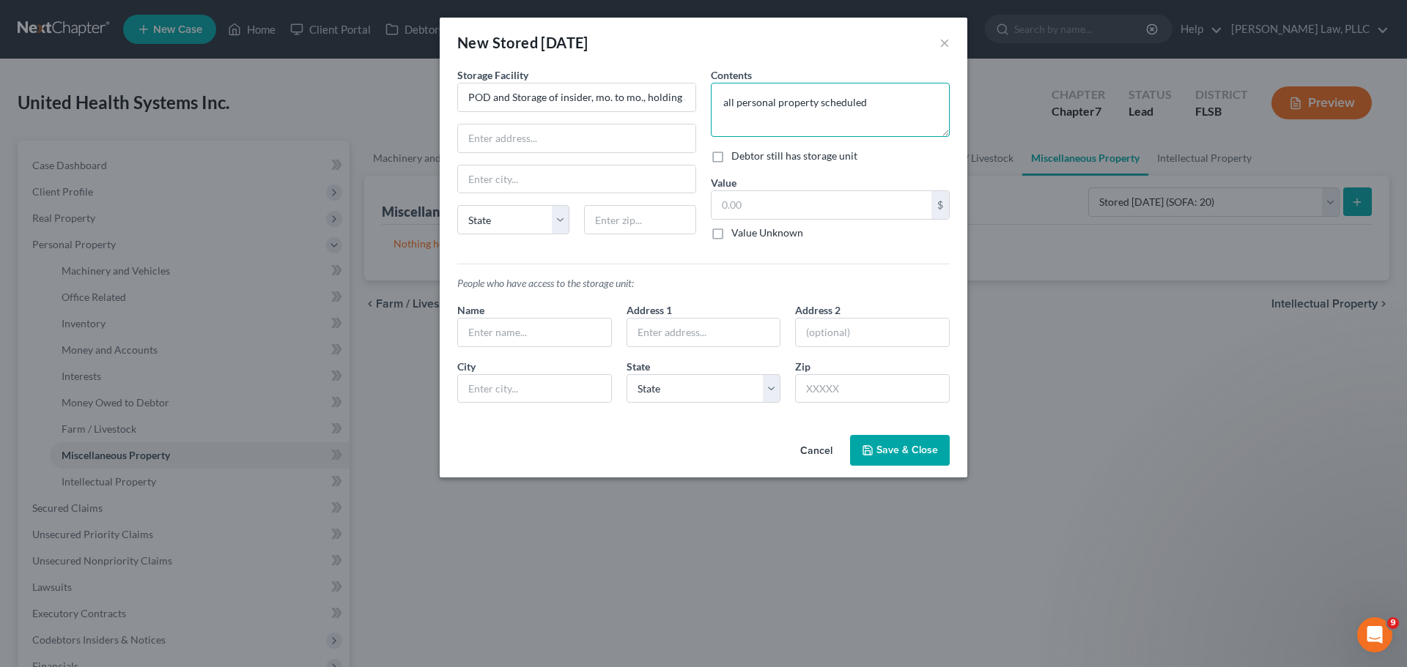
type textarea "all personal property scheduled"
click at [905, 448] on span "Save & Close" at bounding box center [907, 450] width 62 height 12
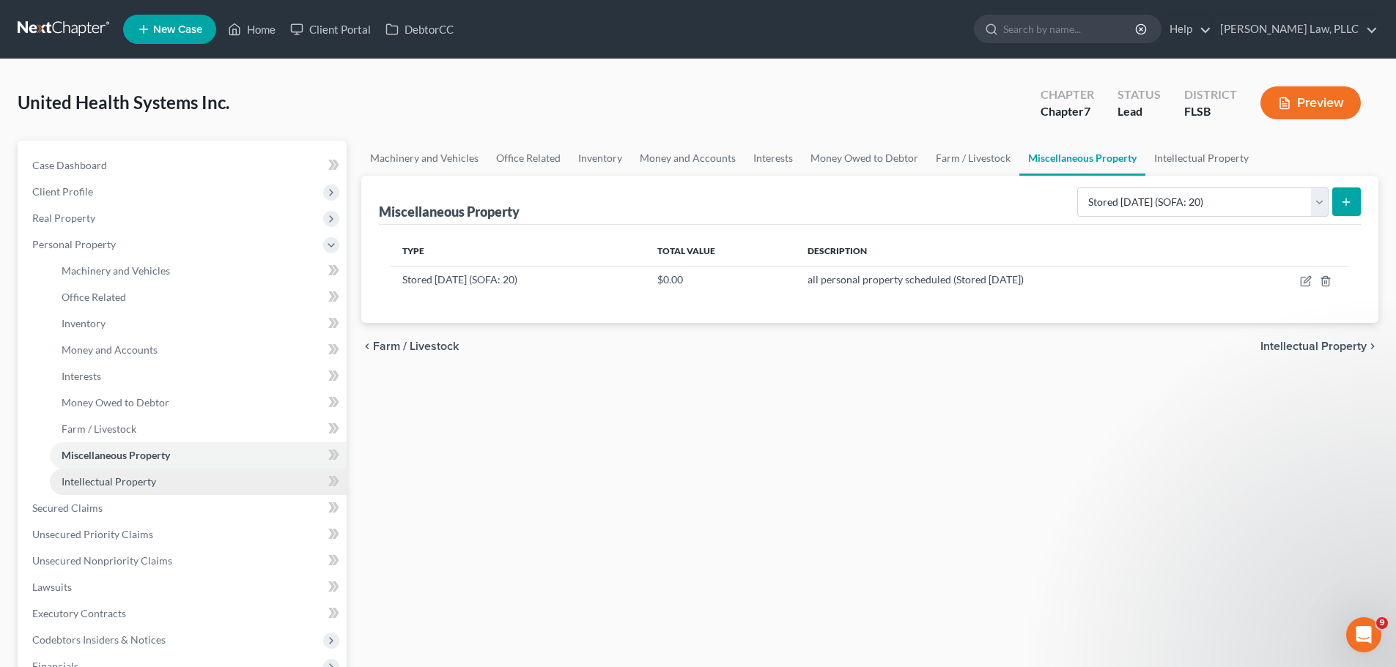
scroll to position [220, 0]
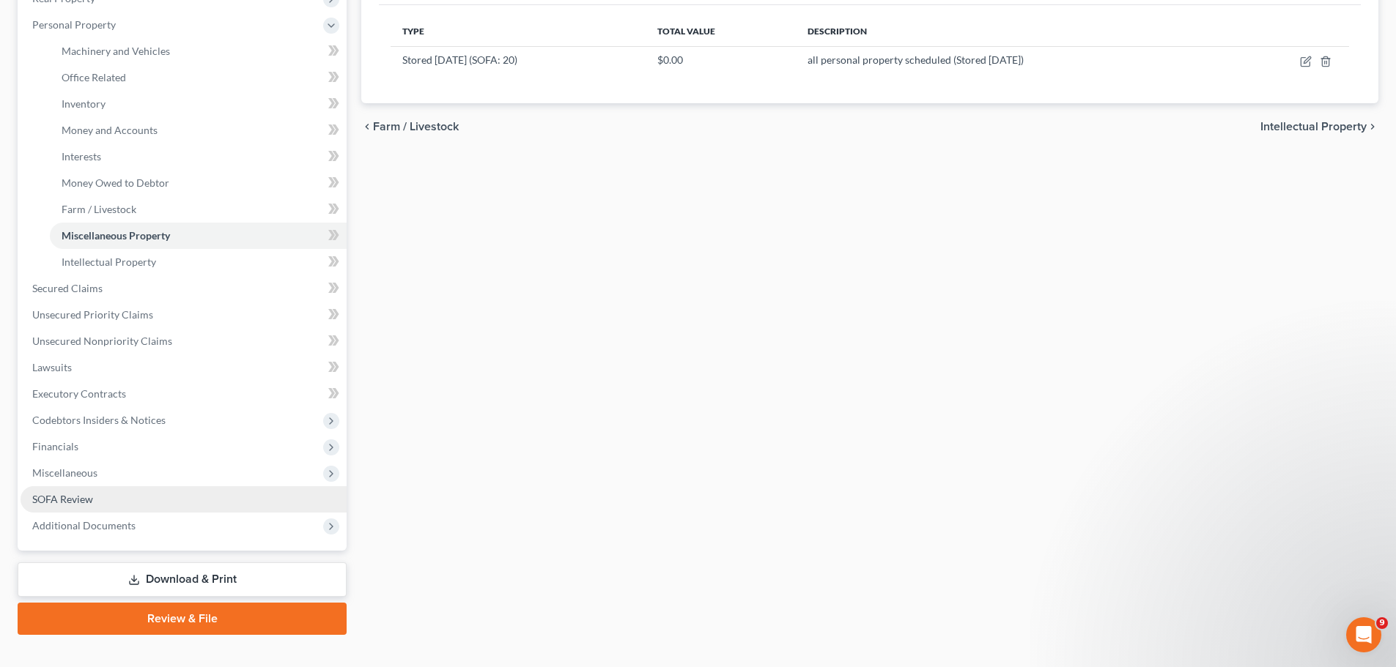
click at [85, 497] on span "SOFA Review" at bounding box center [62, 499] width 61 height 12
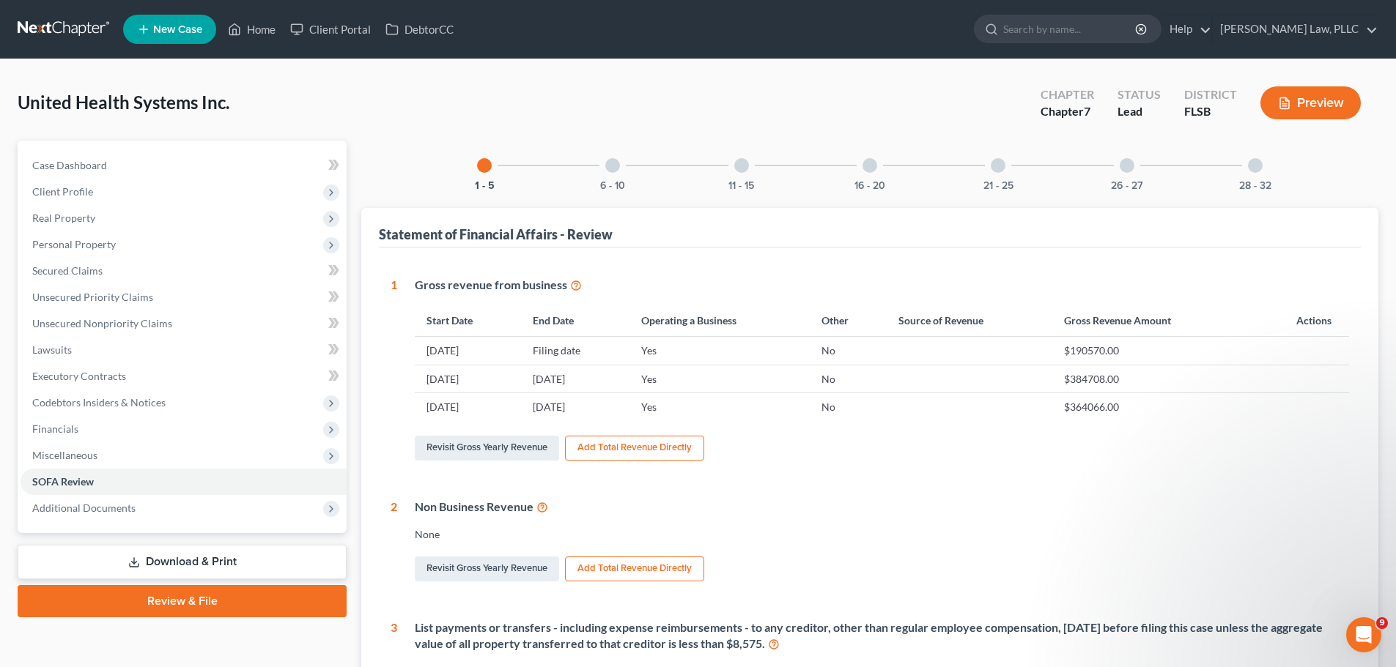
click at [997, 171] on div at bounding box center [997, 165] width 15 height 15
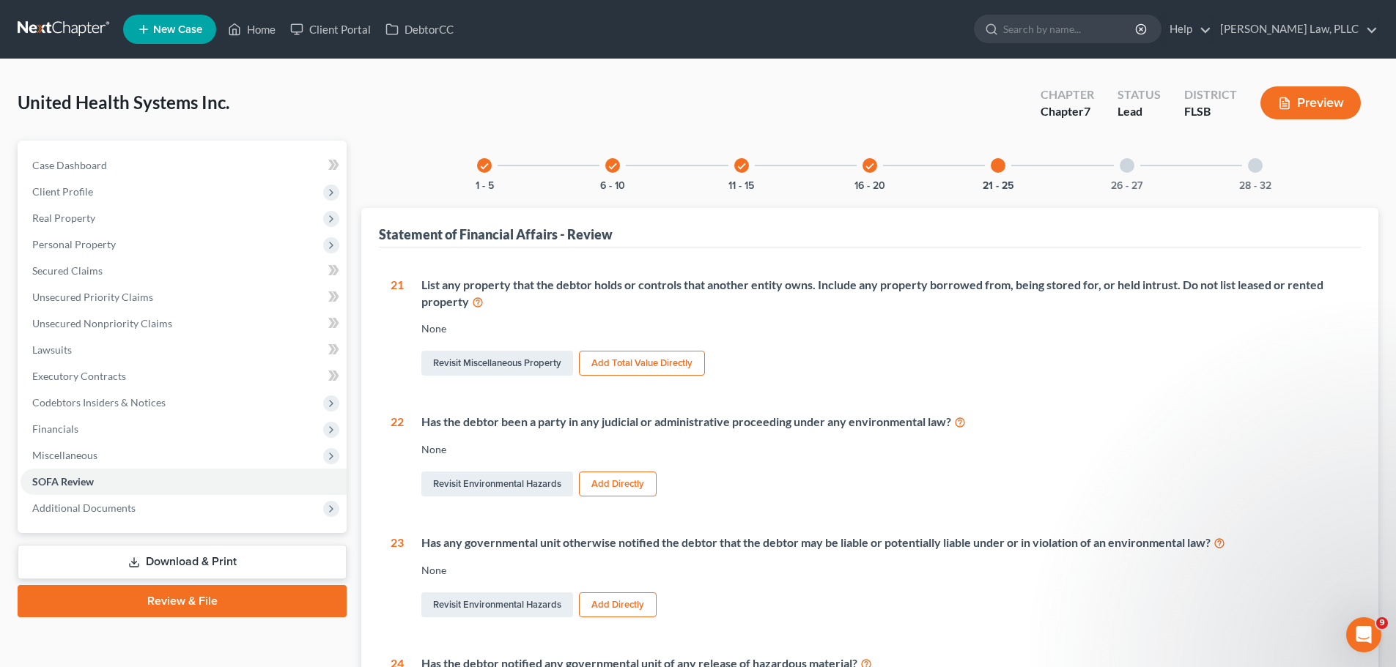
click at [867, 163] on icon "check" at bounding box center [869, 166] width 10 height 10
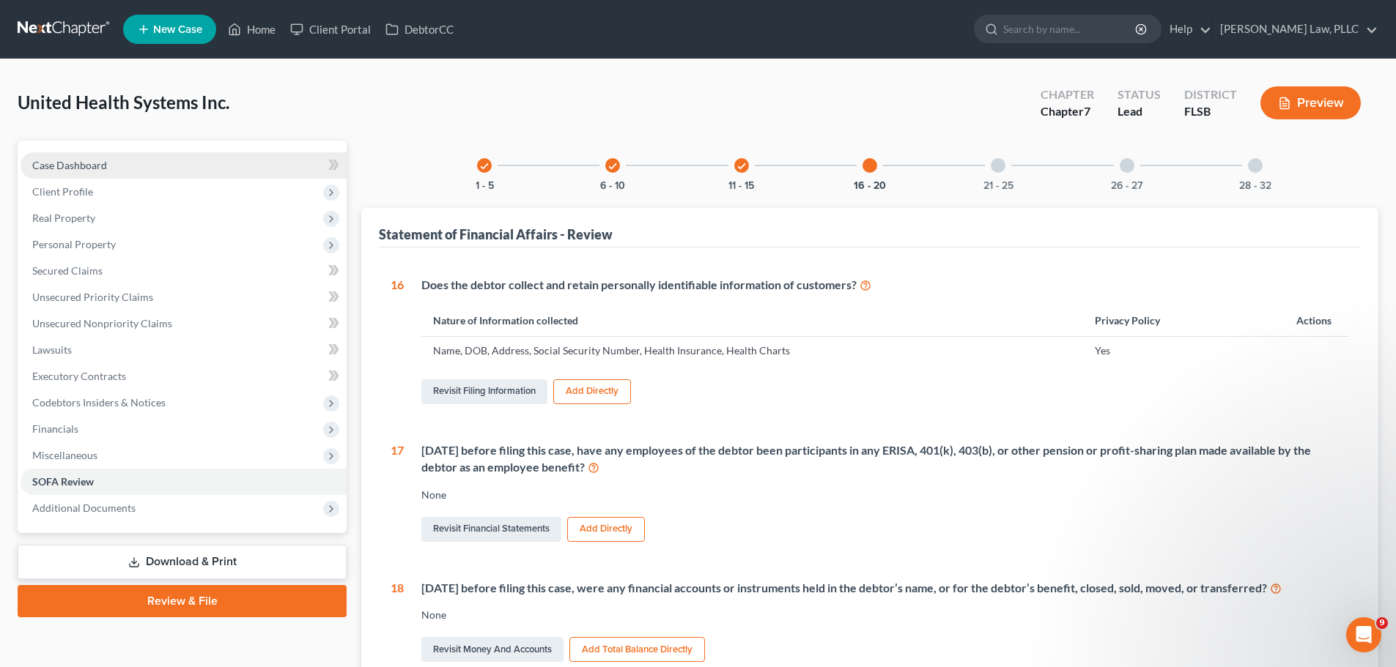
click at [65, 165] on span "Case Dashboard" at bounding box center [69, 165] width 75 height 12
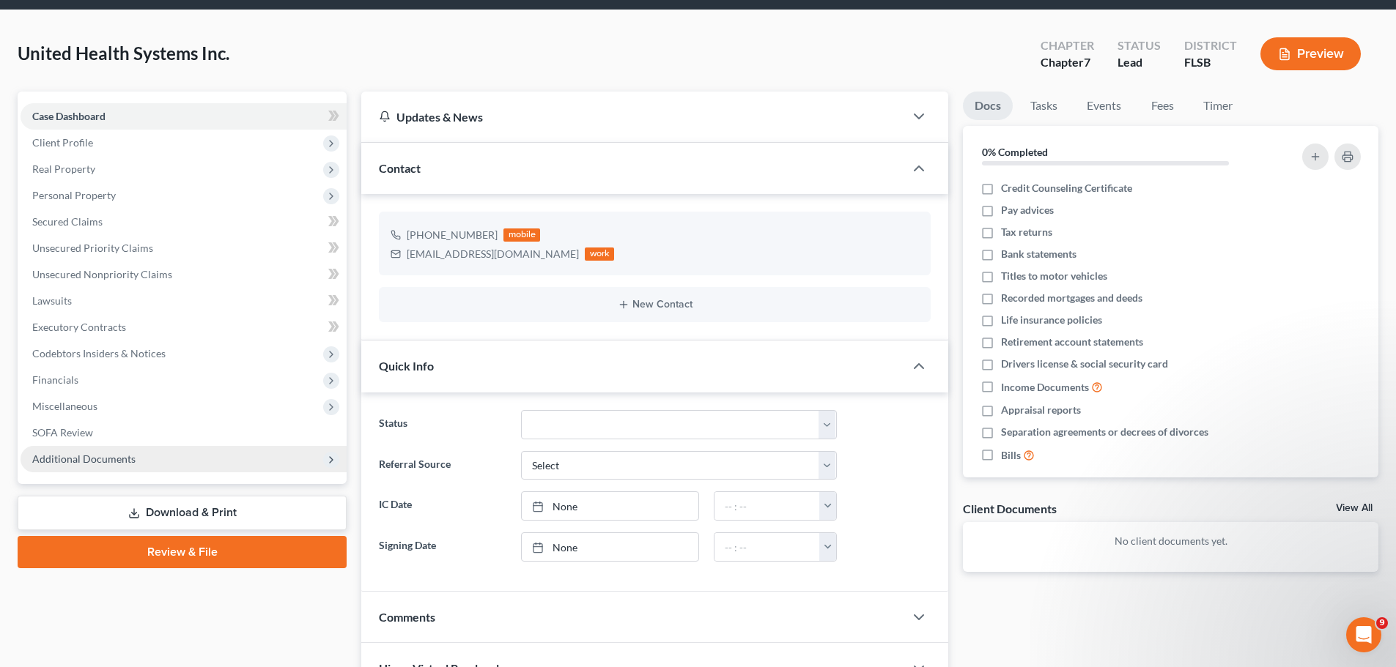
scroll to position [47, 0]
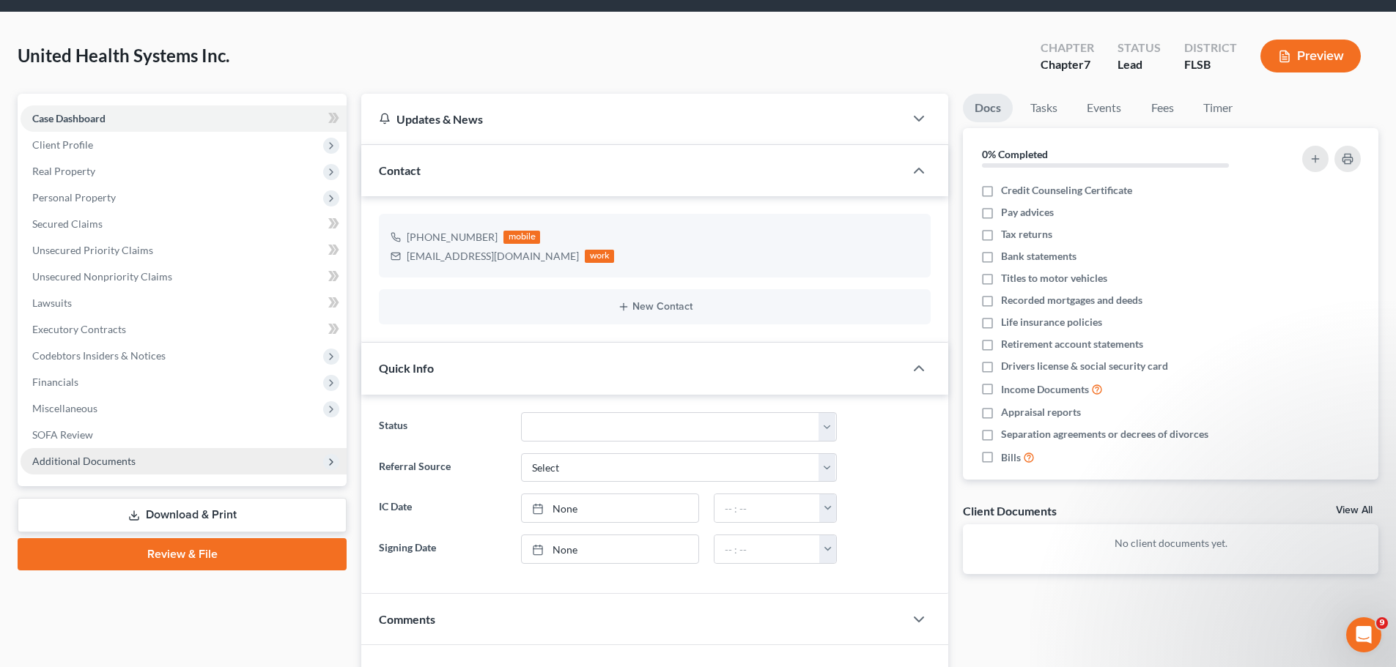
click at [121, 458] on span "Additional Documents" at bounding box center [83, 461] width 103 height 12
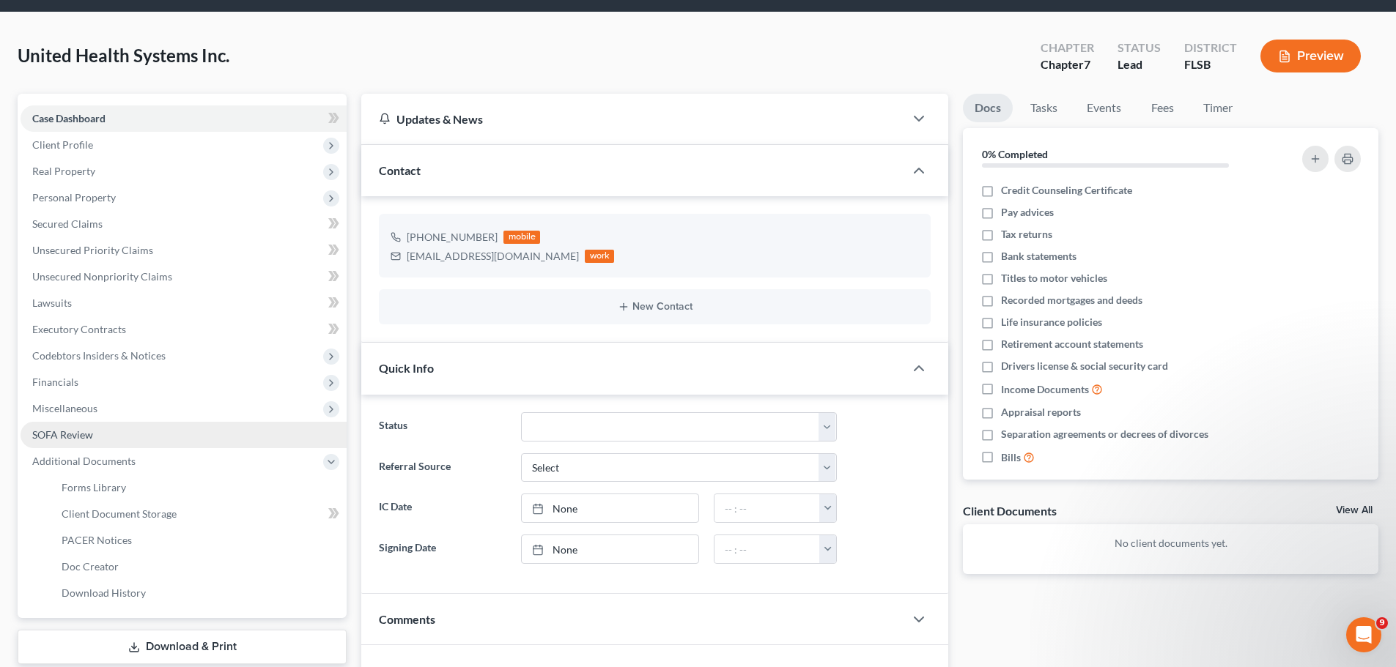
click at [82, 425] on link "SOFA Review" at bounding box center [184, 435] width 326 height 26
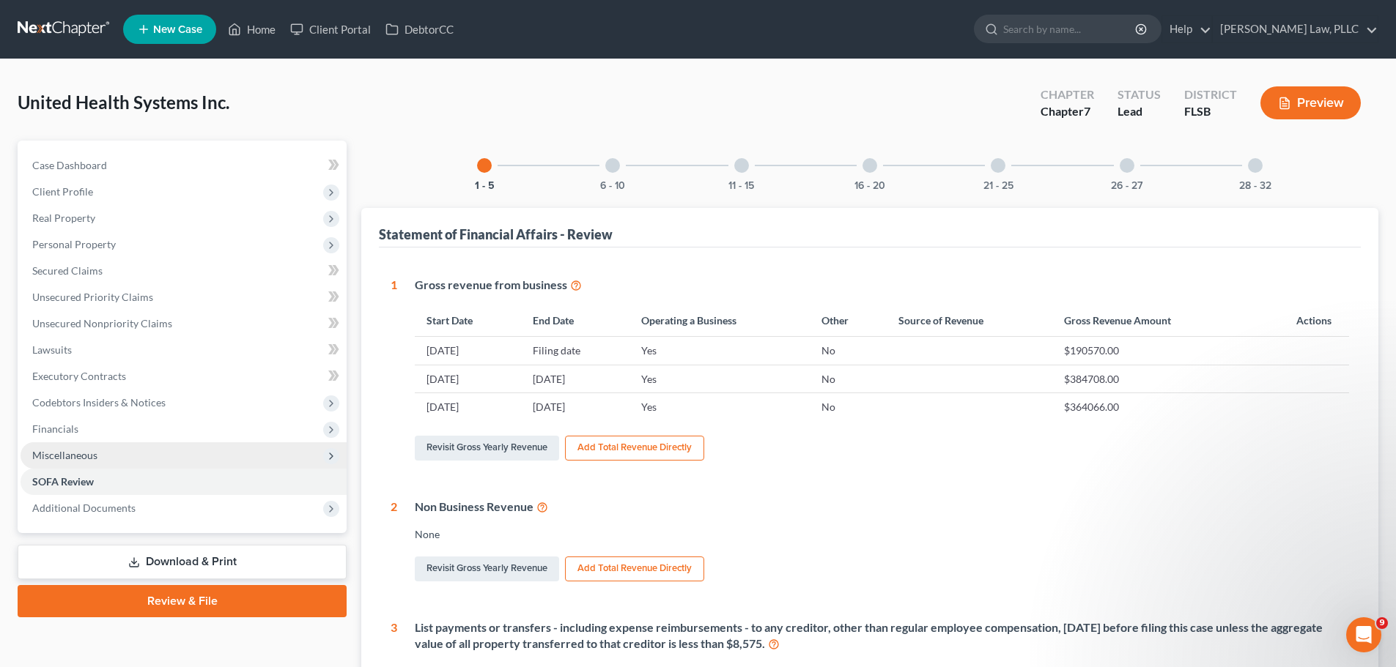
click at [89, 454] on span "Miscellaneous" at bounding box center [64, 455] width 65 height 12
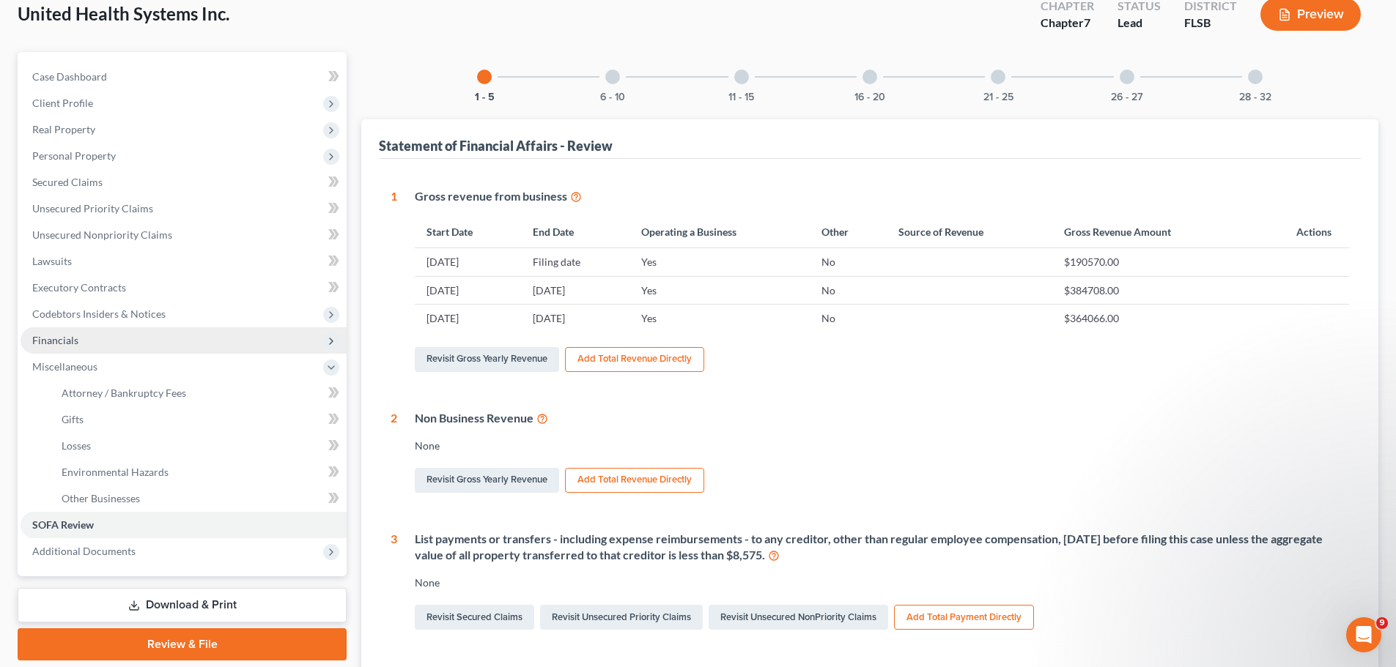
scroll to position [220, 0]
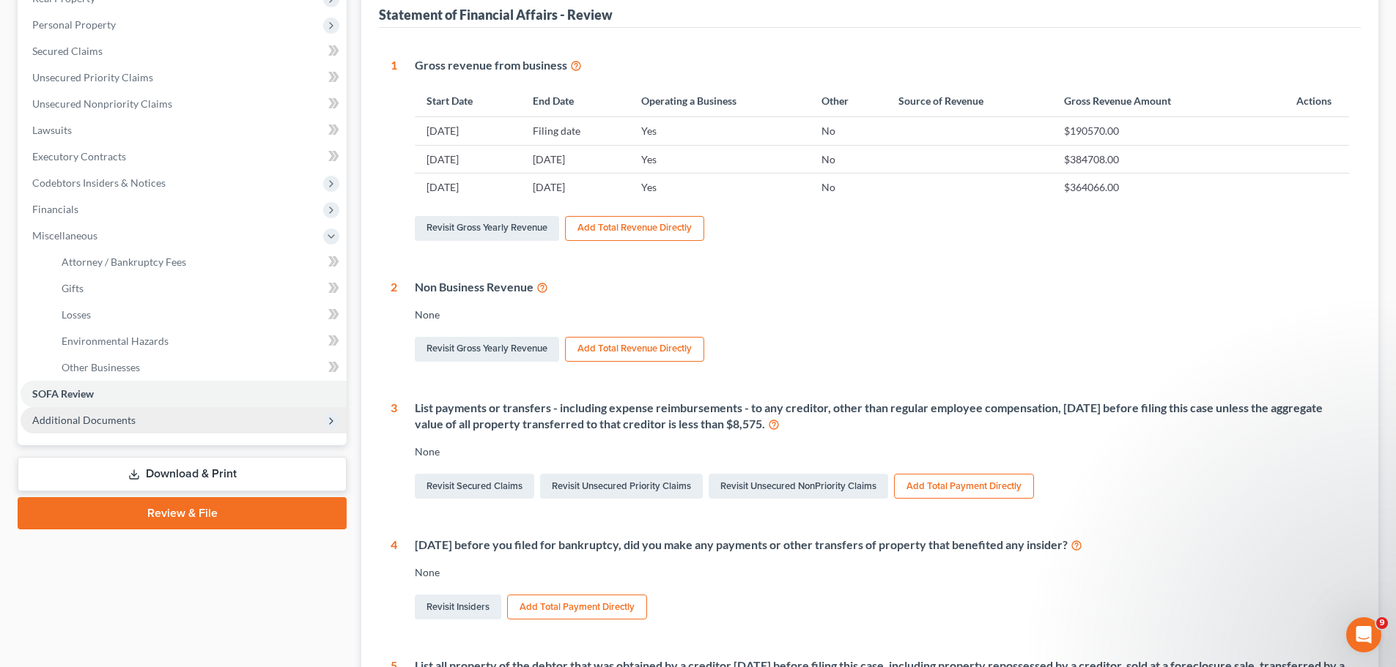
click at [106, 423] on span "Additional Documents" at bounding box center [83, 420] width 103 height 12
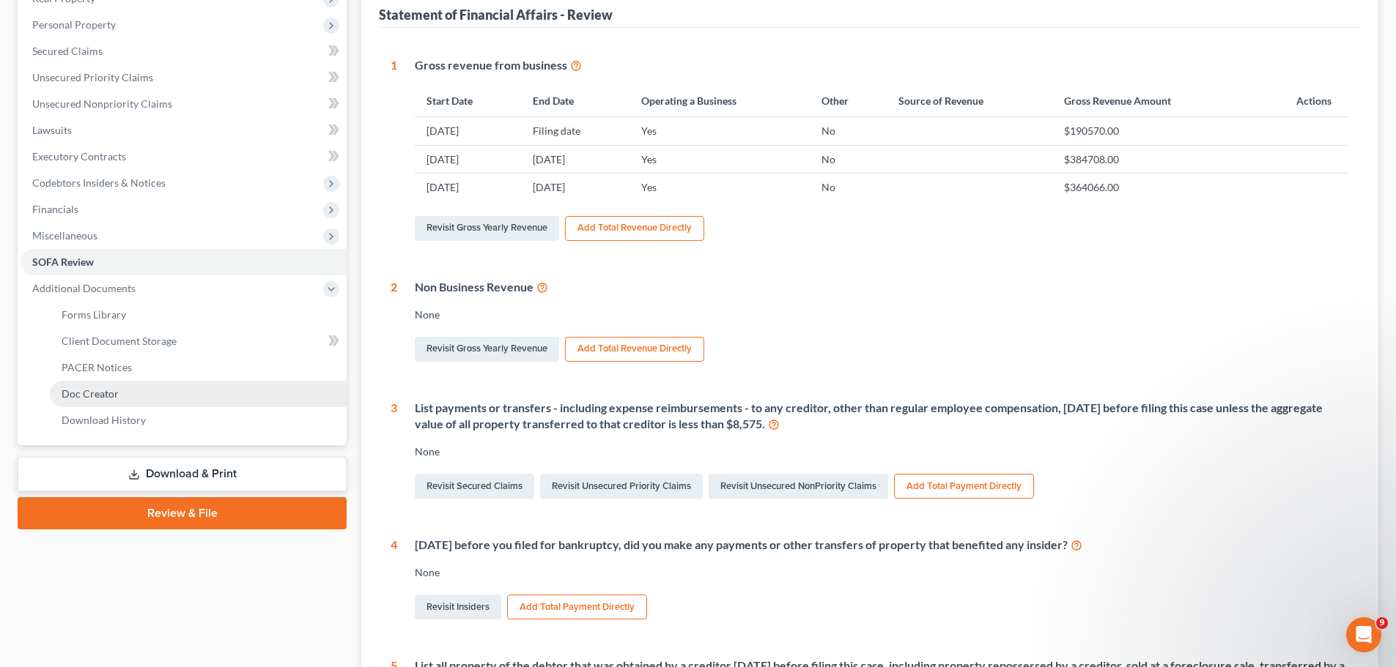
click at [107, 392] on span "Doc Creator" at bounding box center [90, 394] width 57 height 12
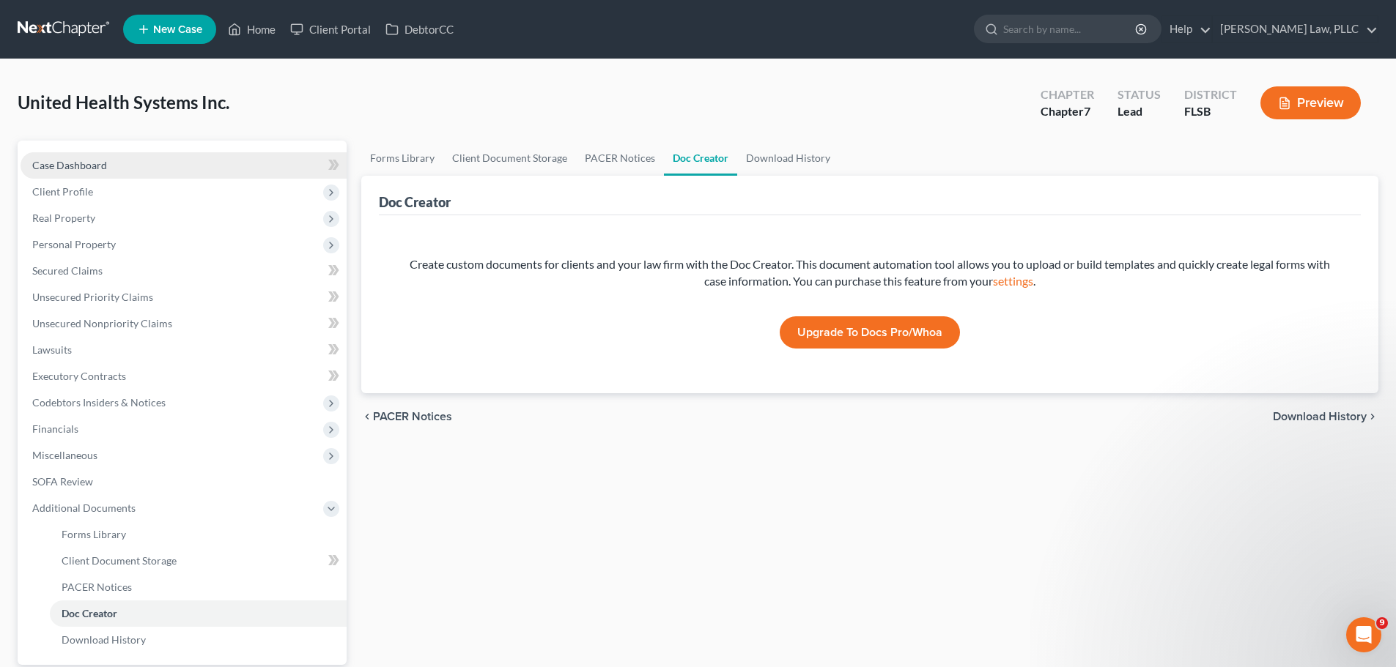
click at [108, 165] on link "Case Dashboard" at bounding box center [184, 165] width 326 height 26
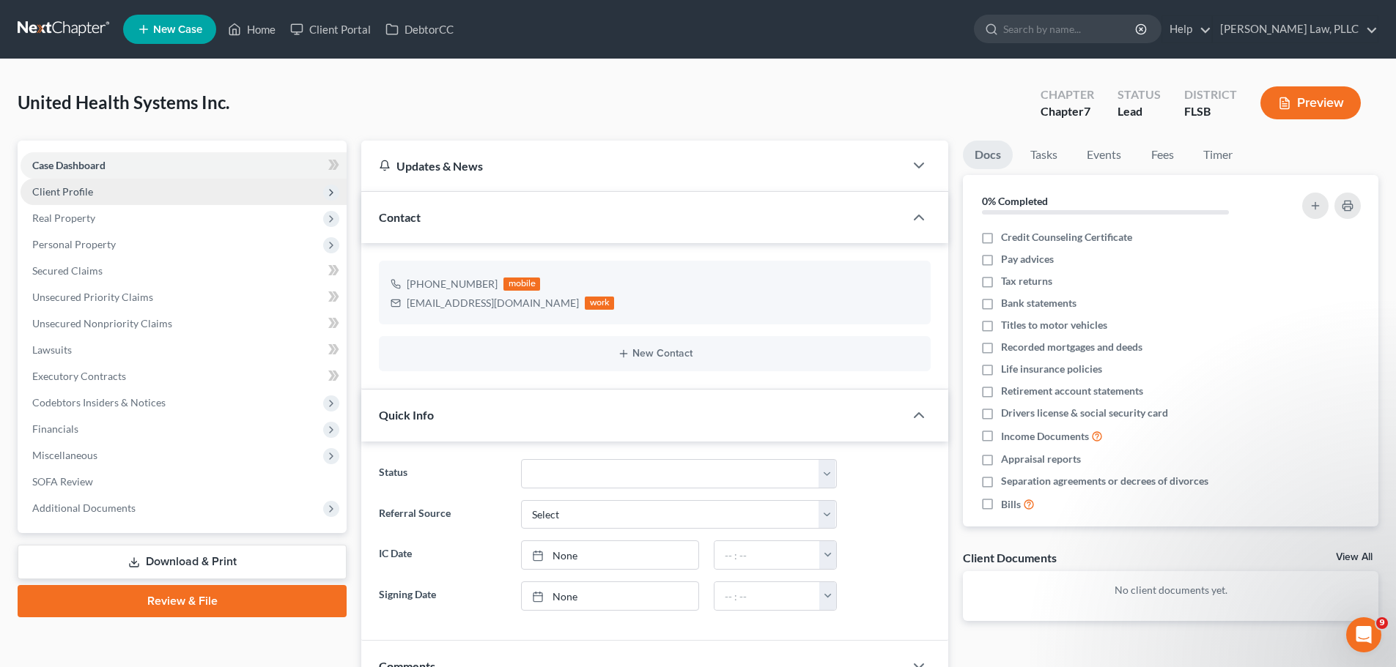
click at [113, 189] on span "Client Profile" at bounding box center [184, 192] width 326 height 26
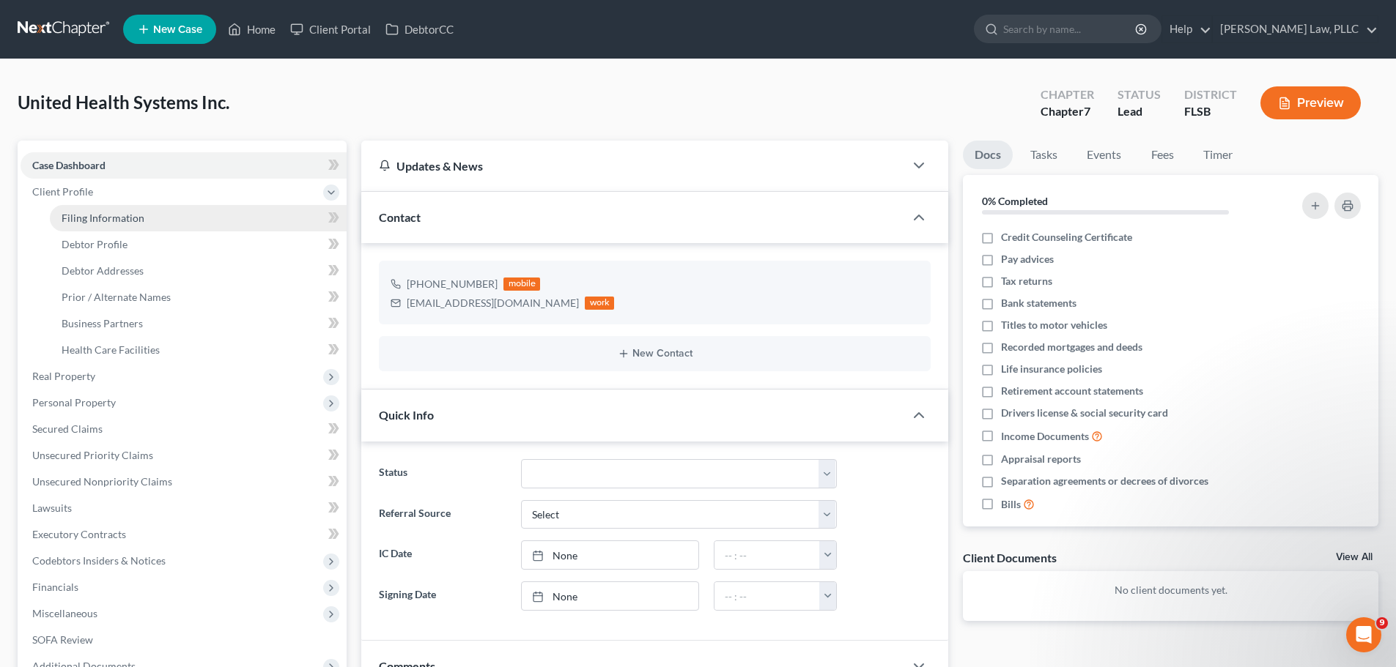
click at [117, 212] on span "Filing Information" at bounding box center [103, 218] width 83 height 12
select select "2"
select select "1"
select select "0"
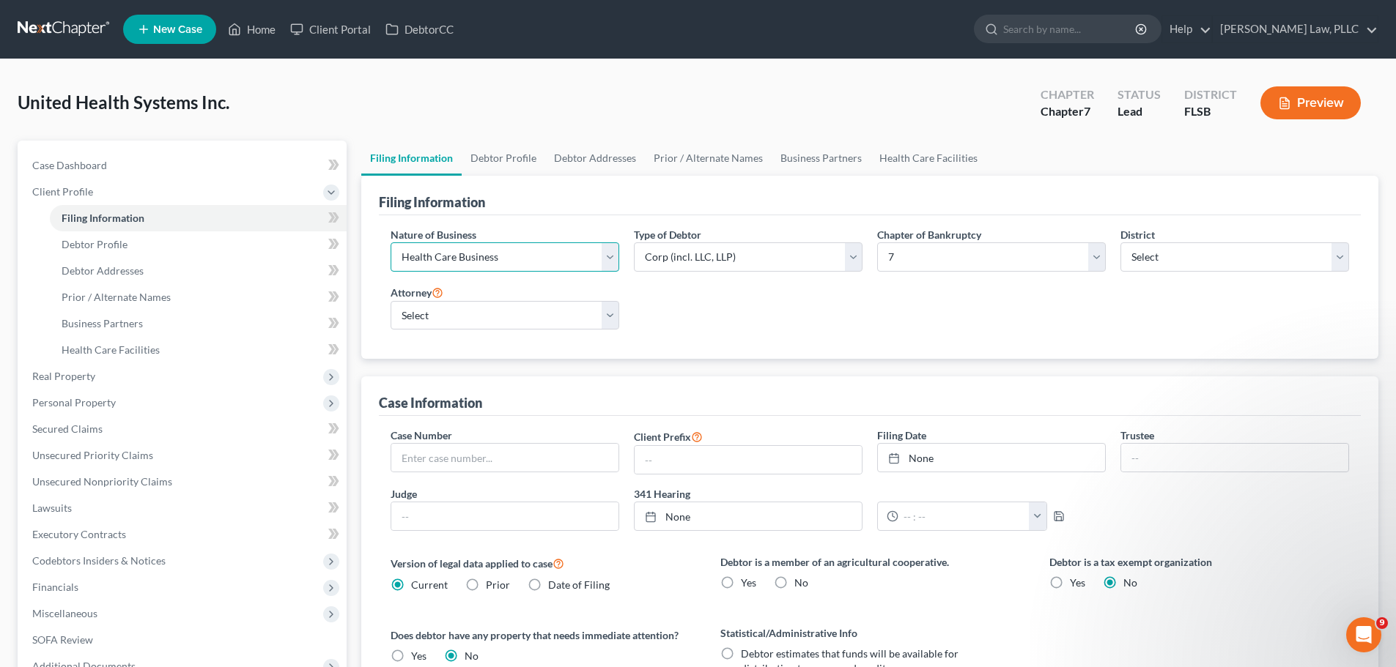
click at [613, 259] on select "Select Clearing Bank Commodity Broker Health Care Business Other Railroad Singl…" at bounding box center [504, 256] width 229 height 29
select select "3"
click at [390, 242] on select "Select Clearing Bank Commodity Broker Health Care Business Other Railroad Singl…" at bounding box center [504, 256] width 229 height 29
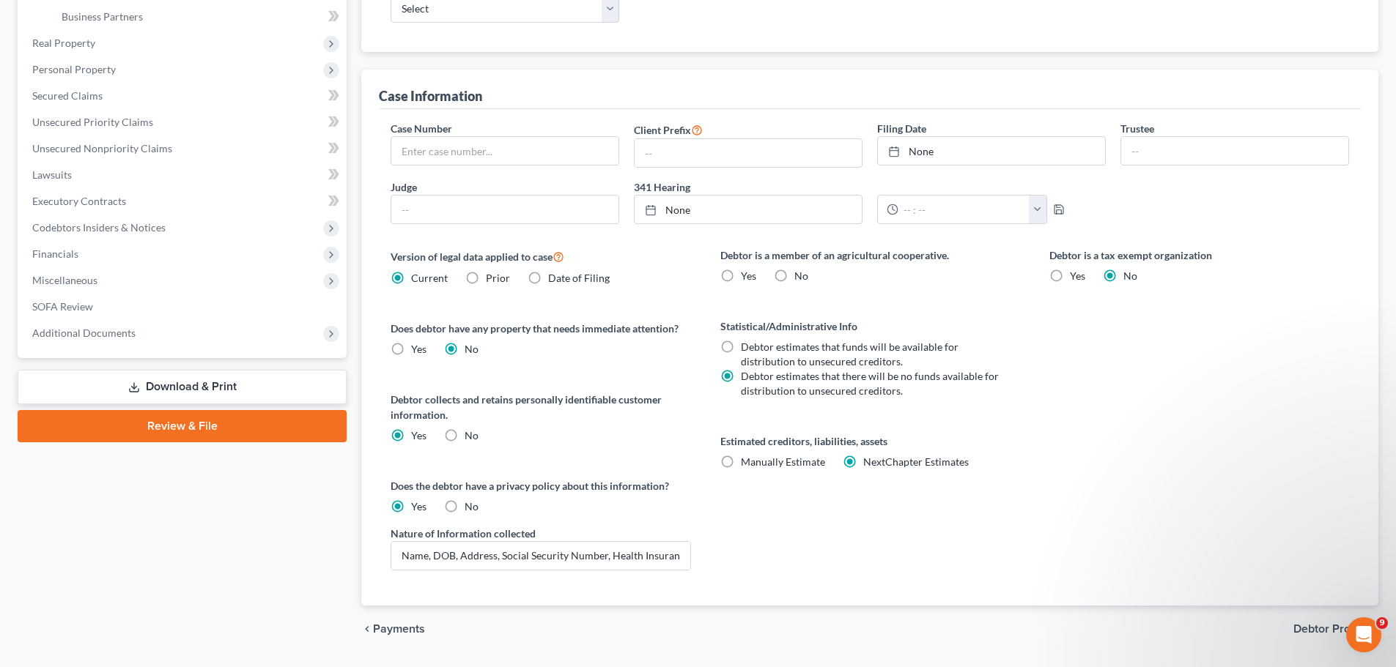
scroll to position [348, 0]
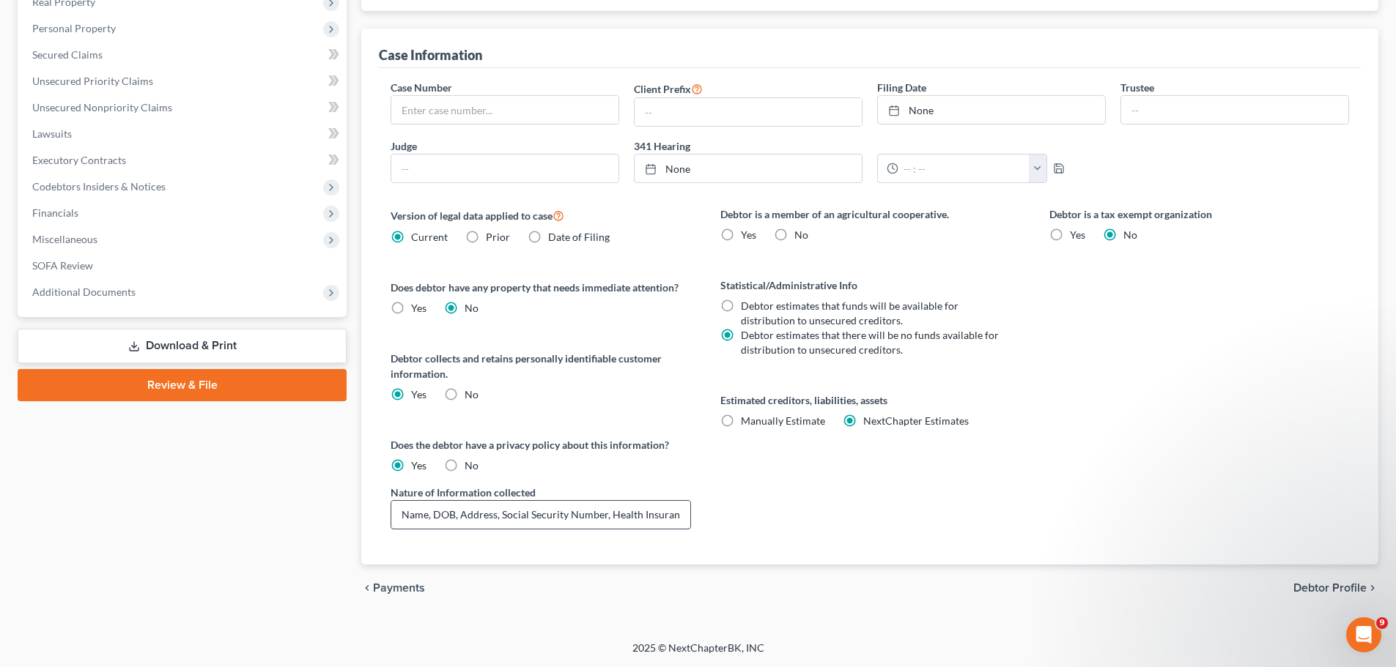
click at [639, 516] on input "Name, DOB, Address, Social Security Number, Health Insurance, Health Charts" at bounding box center [540, 515] width 298 height 28
type input "Name, DOB, Address, Social Security Number, Health Insurance, Sleep Studies"
click at [1312, 589] on span "Debtor Profile" at bounding box center [1329, 588] width 73 height 12
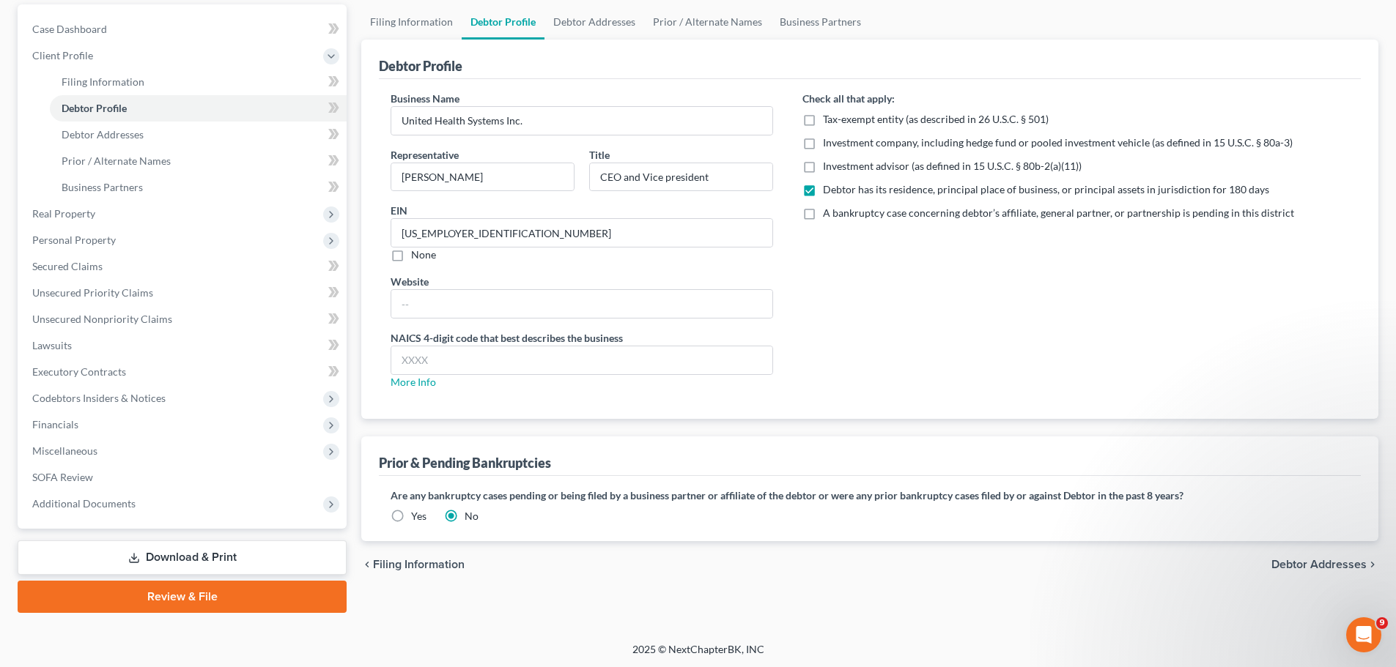
scroll to position [138, 0]
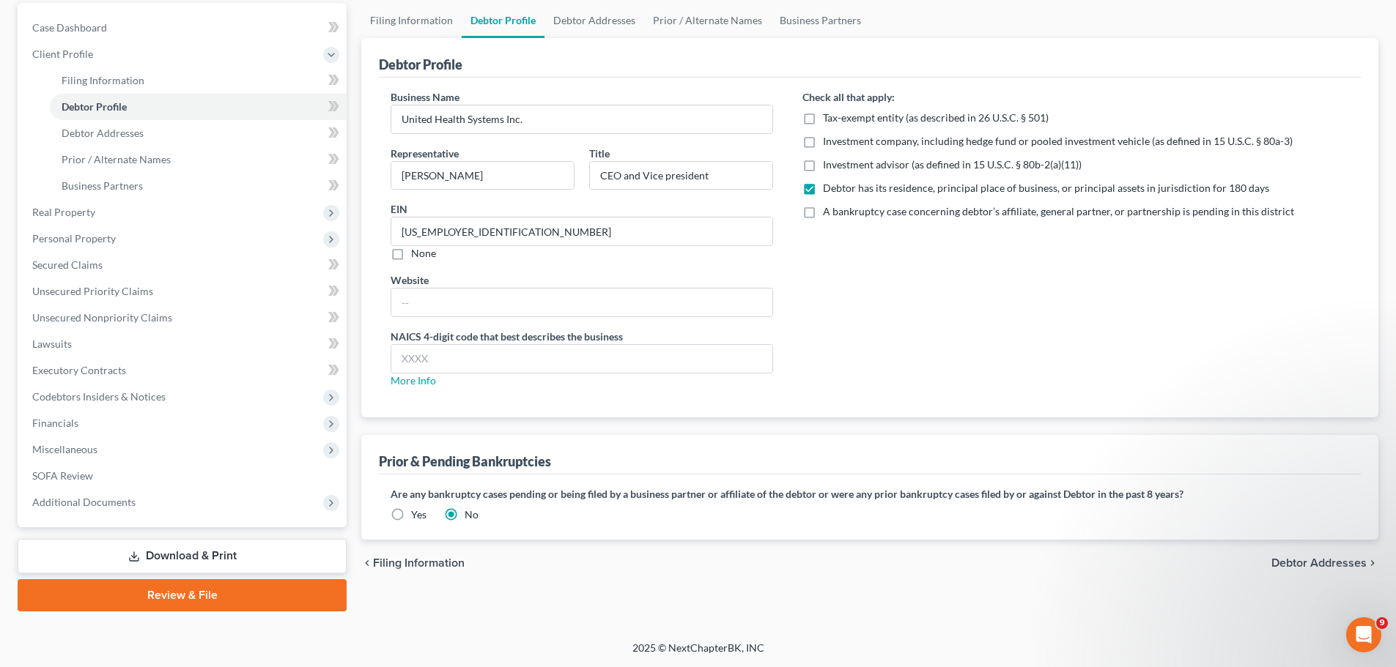
click at [1308, 561] on span "Debtor Addresses" at bounding box center [1318, 564] width 95 height 12
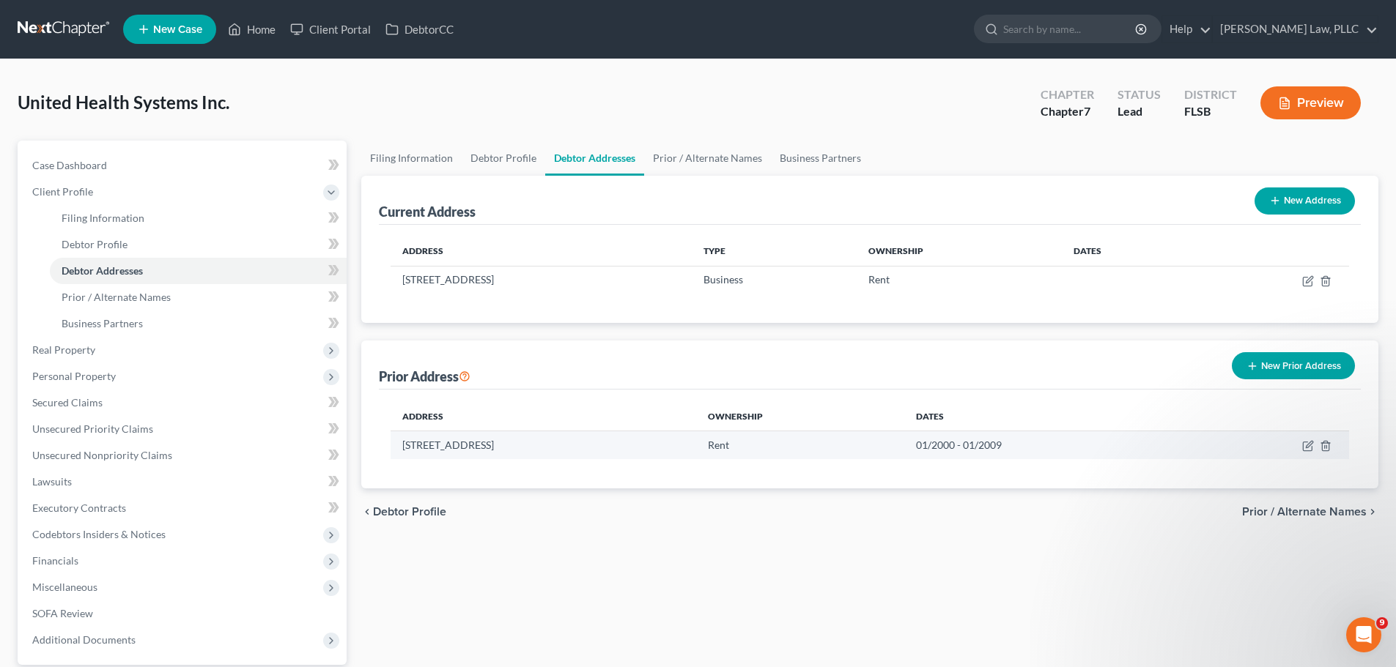
drag, startPoint x: 402, startPoint y: 443, endPoint x: 661, endPoint y: 456, distance: 258.9
click at [661, 456] on td "11860 State Road 84, Fort Lauderdale, FL 33324" at bounding box center [542, 446] width 305 height 28
copy td "11860 State Road 84, Fort Lauderdale, FL 33324"
click at [631, 415] on th "Address" at bounding box center [542, 415] width 305 height 29
click at [653, 441] on td "11860 State Road 84, Fort Lauderdale, FL 33324" at bounding box center [542, 446] width 305 height 28
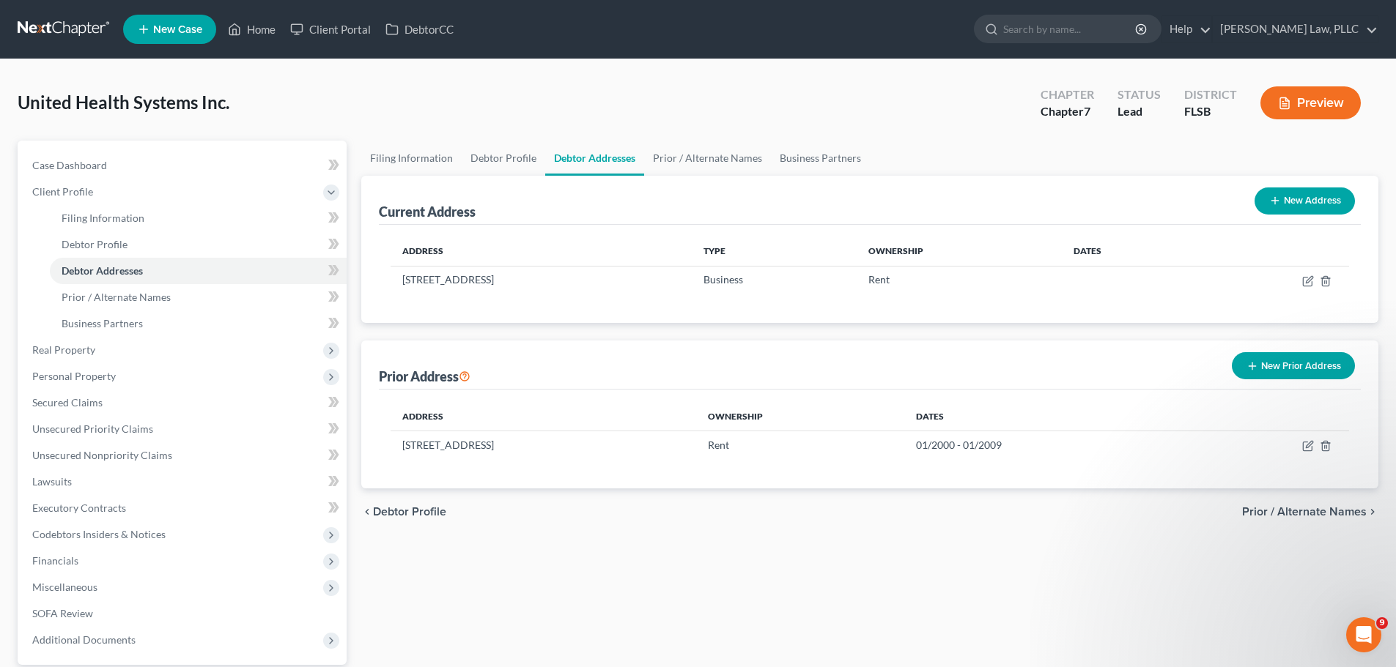
click at [643, 400] on div "Address Ownership Dates 11860 State Road 84, Fort Lauderdale, FL 33324 Rent 01/…" at bounding box center [870, 439] width 982 height 98
click at [1298, 515] on span "Prior / Alternate Names" at bounding box center [1304, 512] width 125 height 12
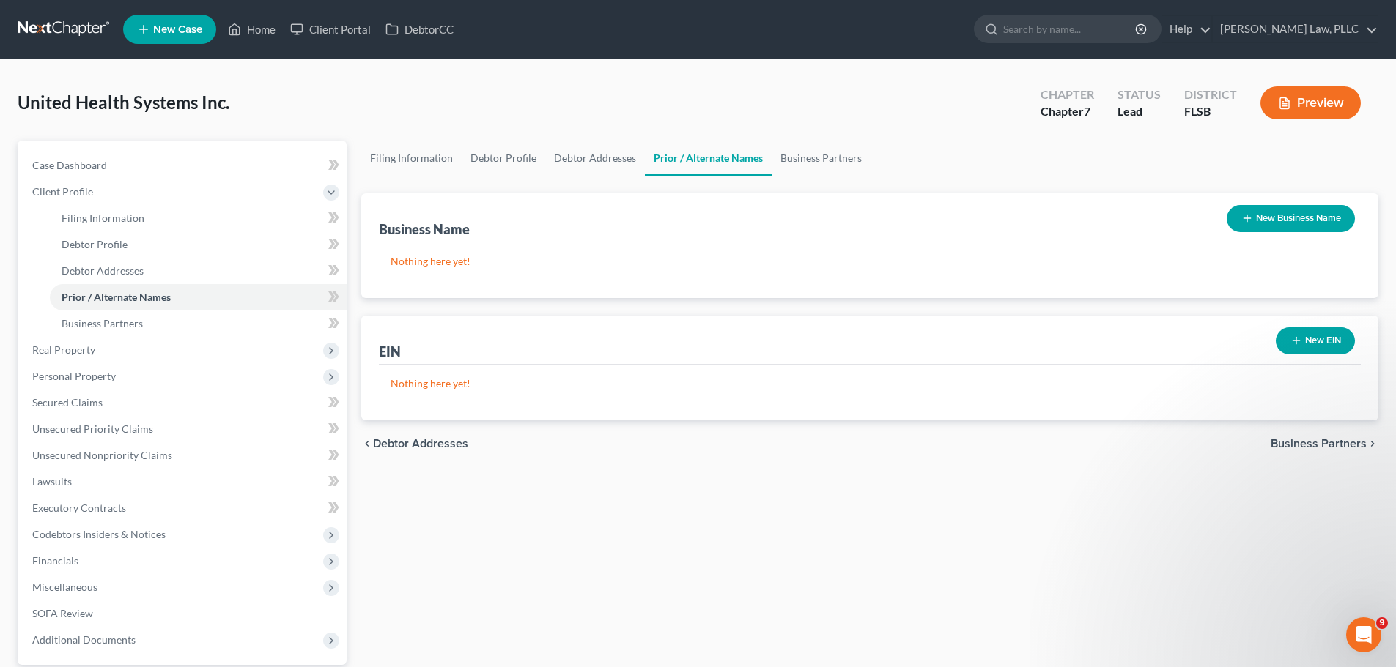
click at [961, 89] on div "United Health Systems Inc. Upgraded Chapter Chapter 7 Status Lead District FLSB…" at bounding box center [698, 109] width 1360 height 64
click at [144, 583] on span "Miscellaneous" at bounding box center [184, 587] width 326 height 26
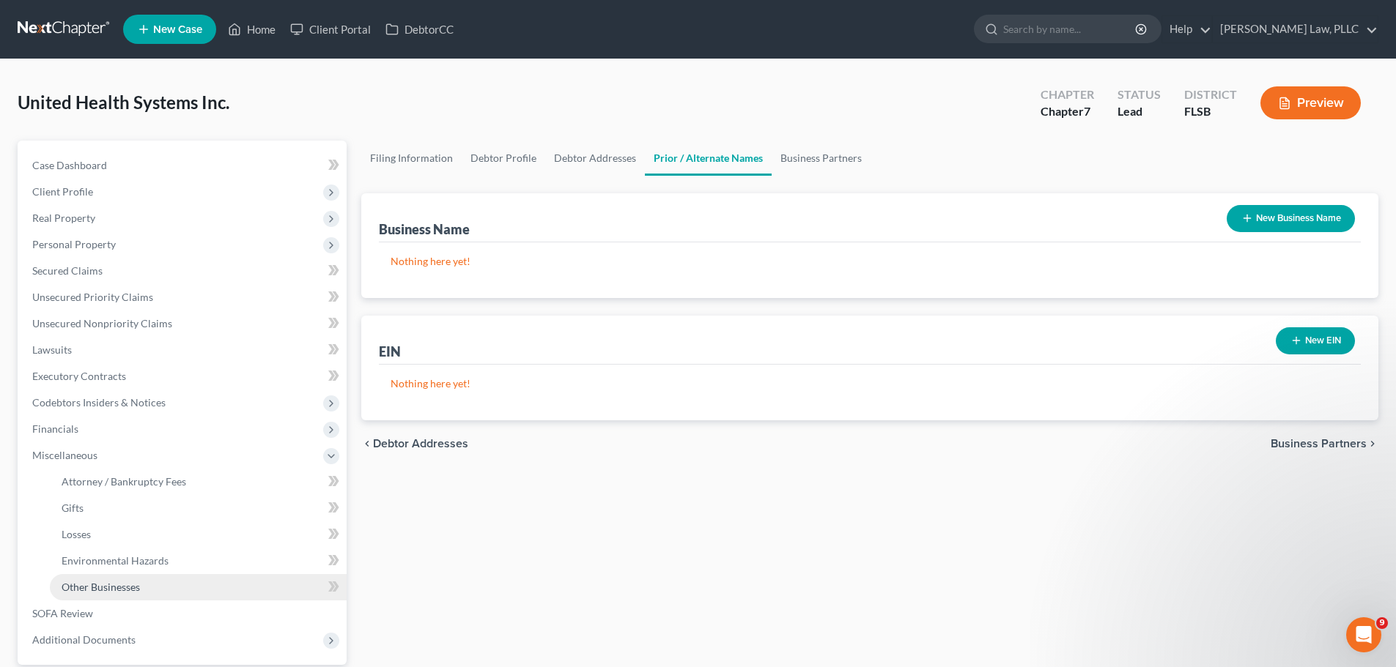
click at [149, 585] on link "Other Businesses" at bounding box center [198, 587] width 297 height 26
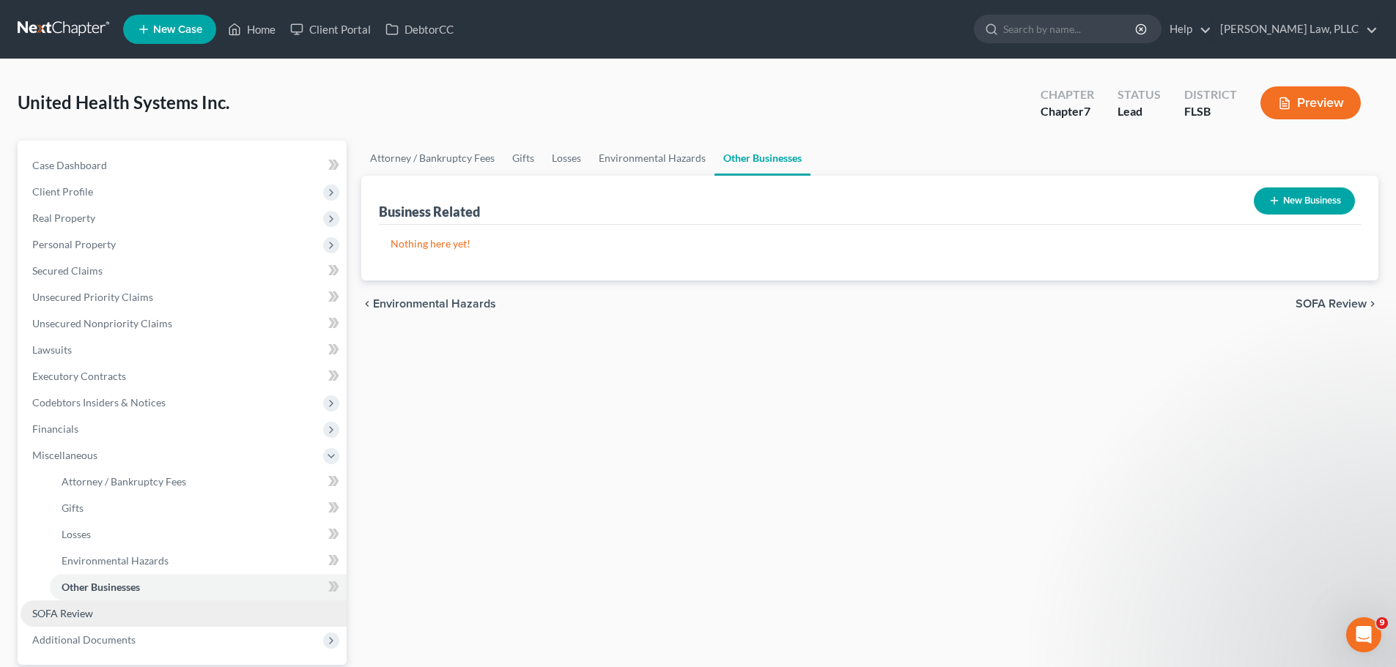
click at [80, 615] on span "SOFA Review" at bounding box center [62, 613] width 61 height 12
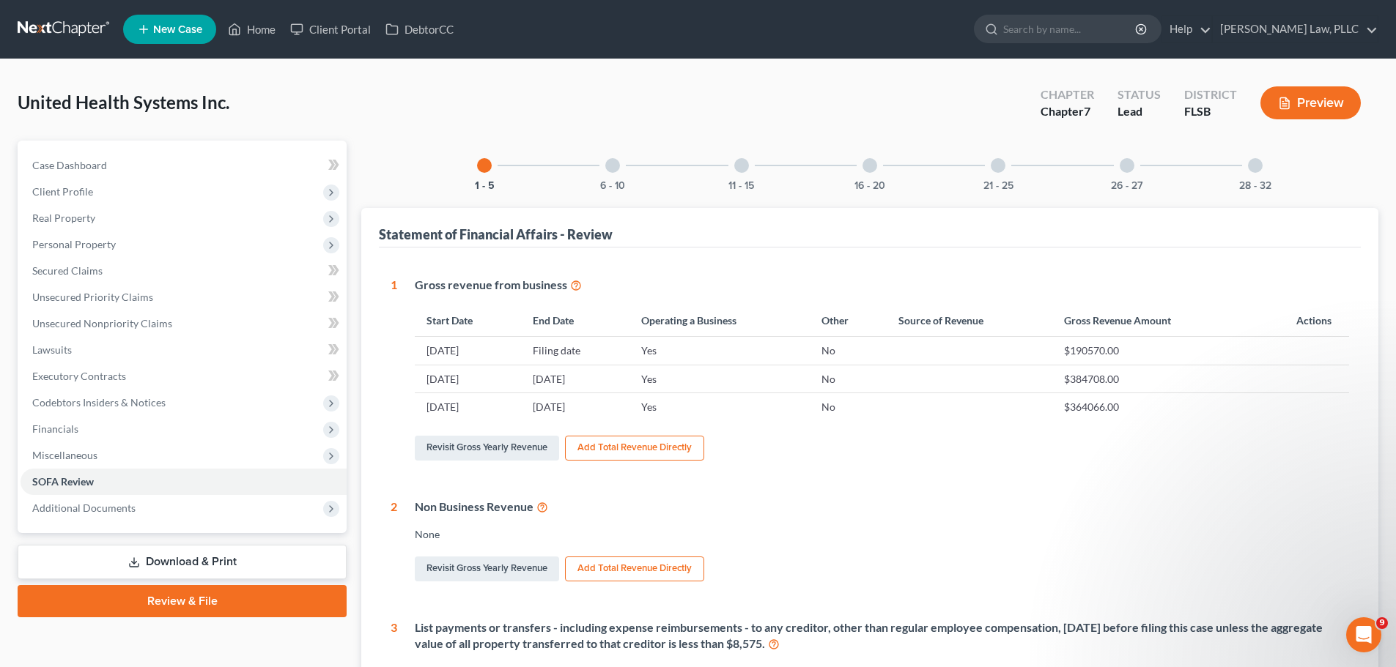
click at [610, 167] on div at bounding box center [612, 165] width 15 height 15
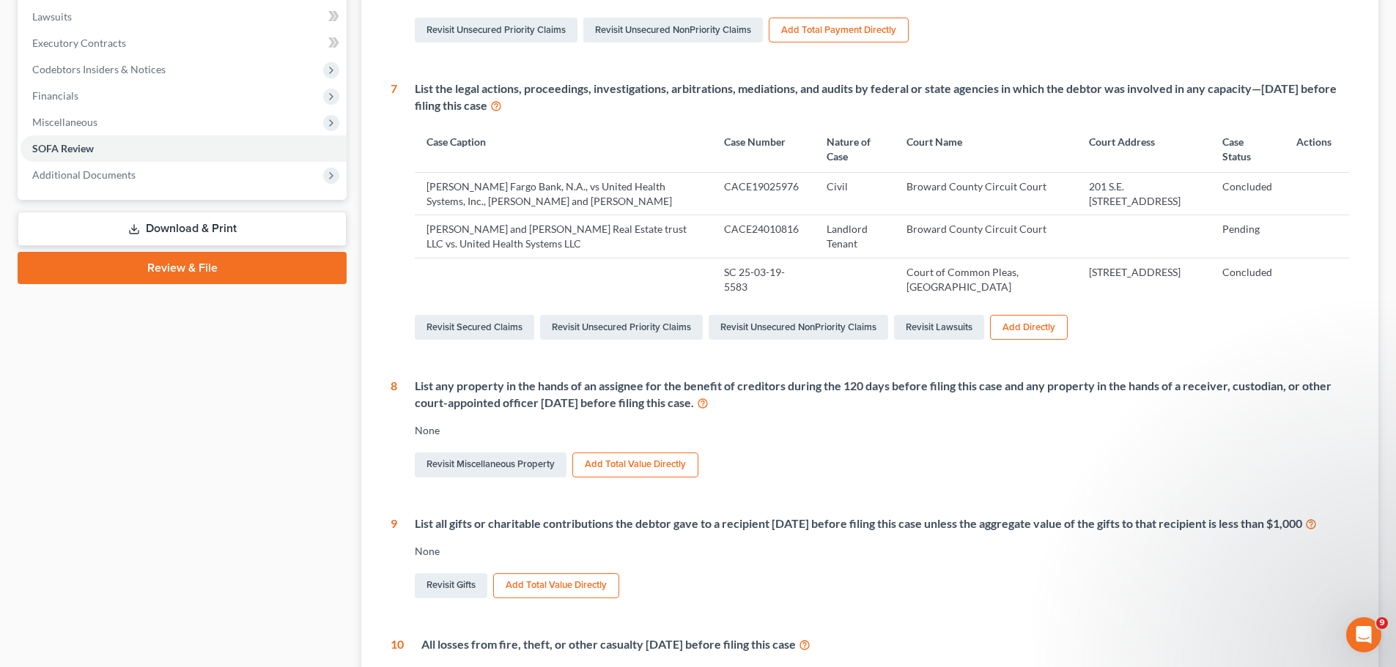
scroll to position [366, 0]
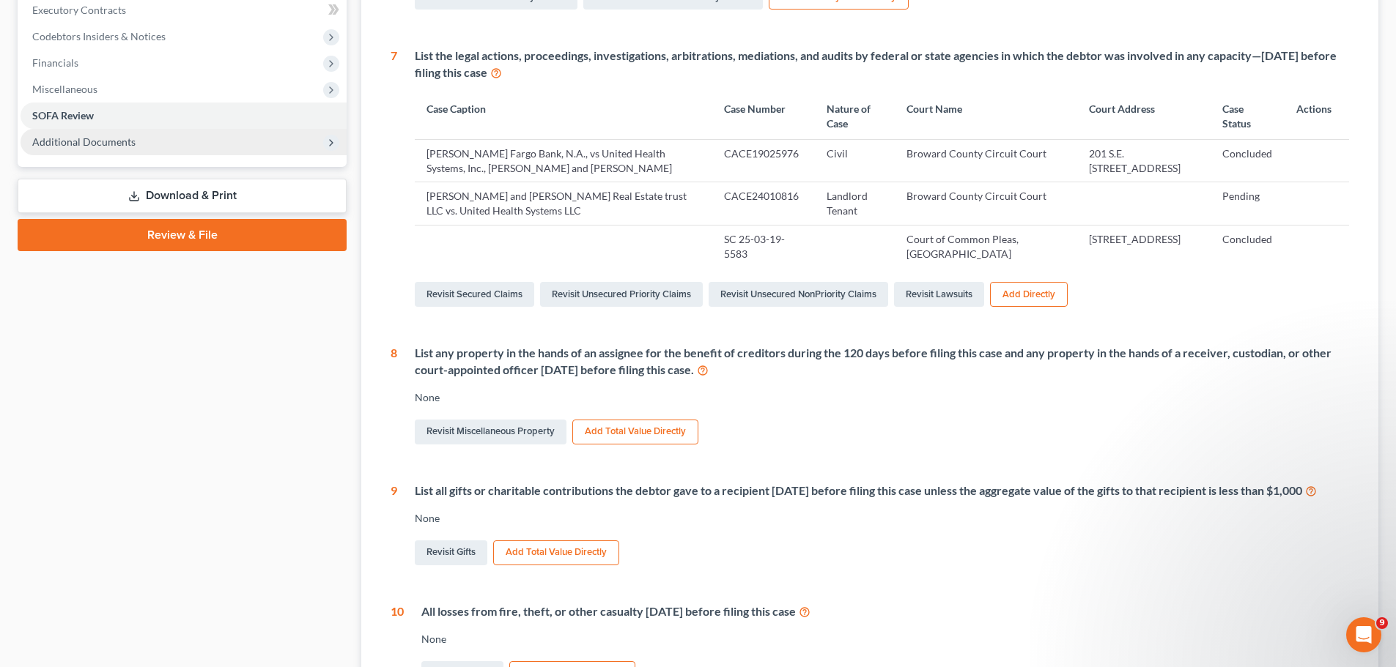
click at [125, 144] on span "Additional Documents" at bounding box center [83, 142] width 103 height 12
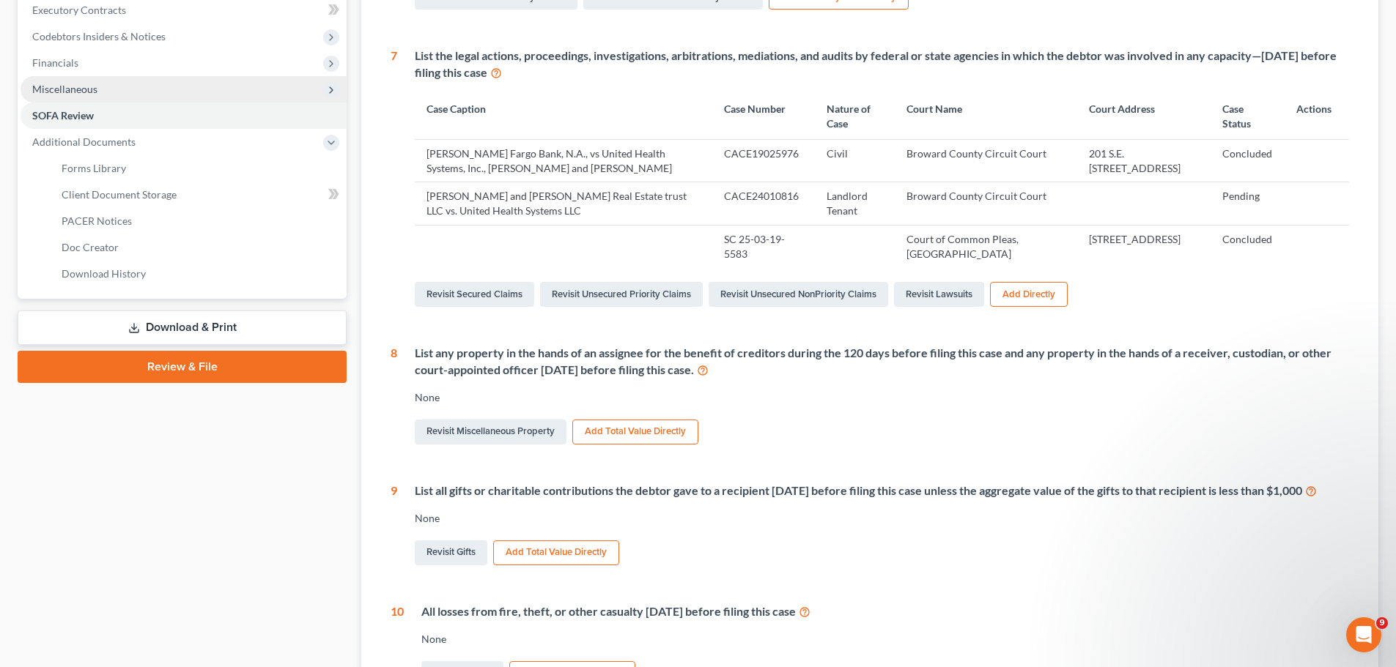
click at [77, 88] on span "Miscellaneous" at bounding box center [64, 89] width 65 height 12
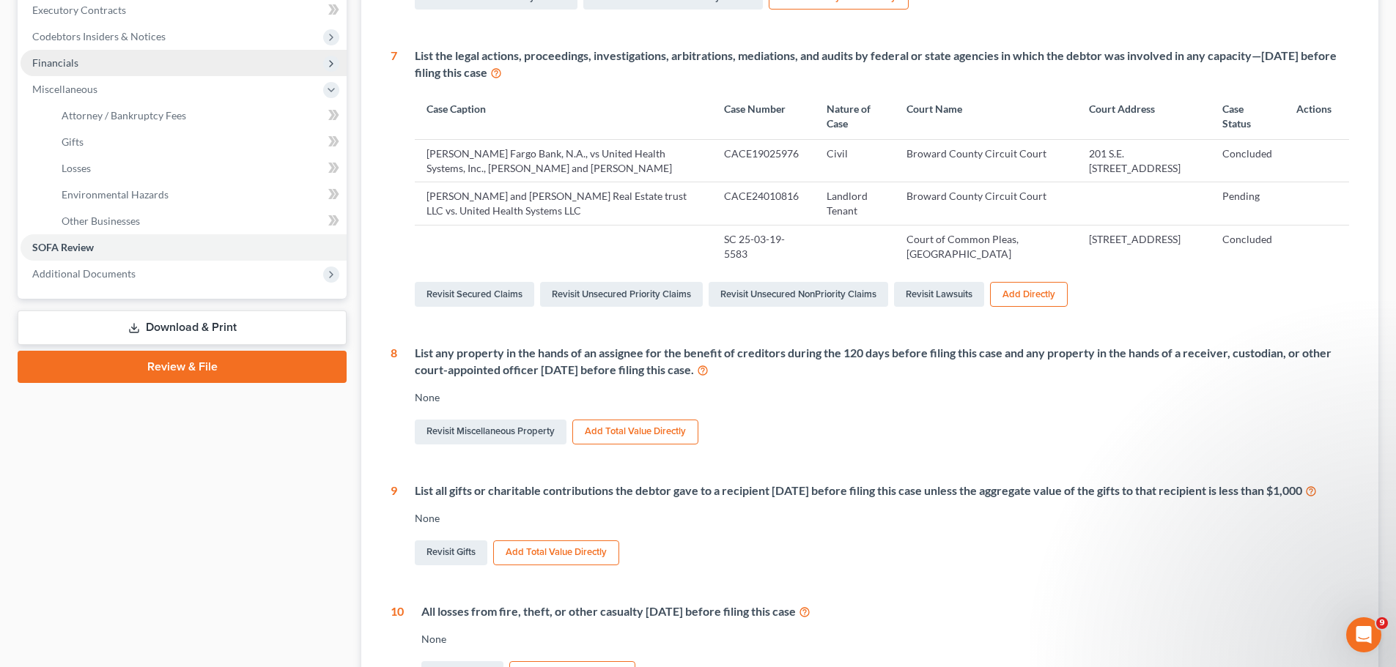
click at [77, 59] on span "Financials" at bounding box center [55, 62] width 46 height 12
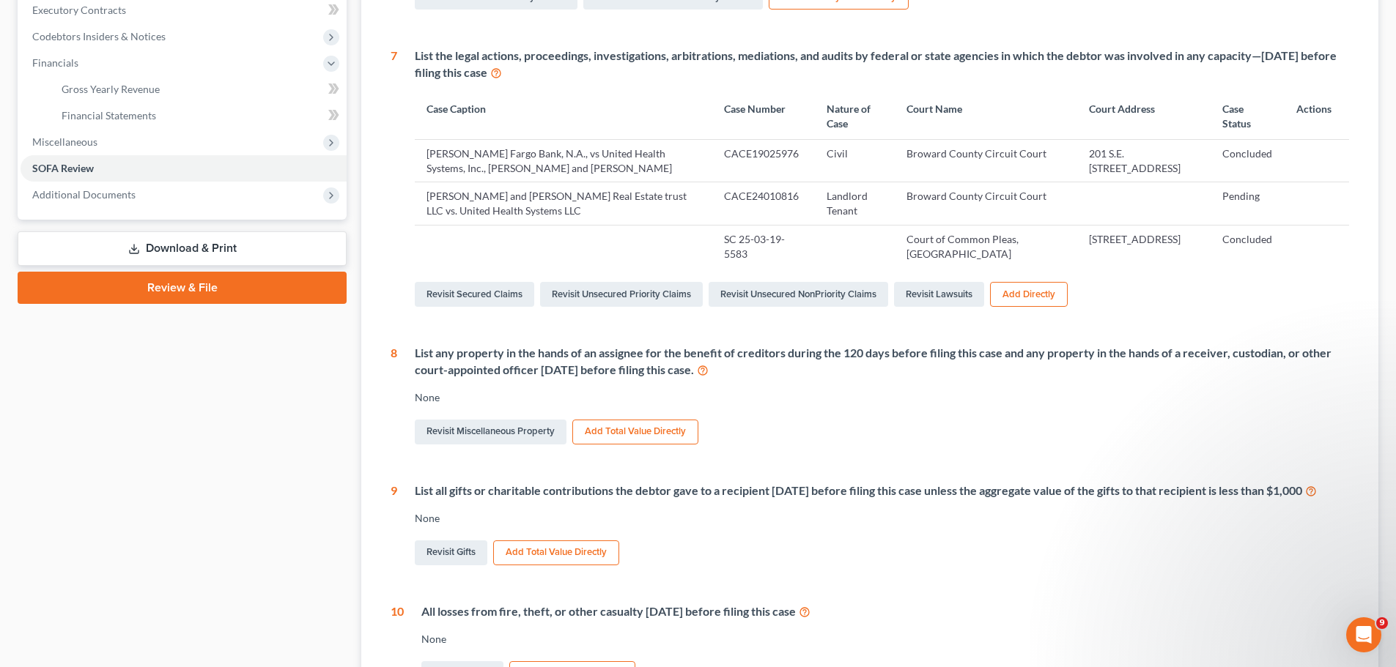
click at [165, 240] on link "Download & Print" at bounding box center [182, 249] width 329 height 34
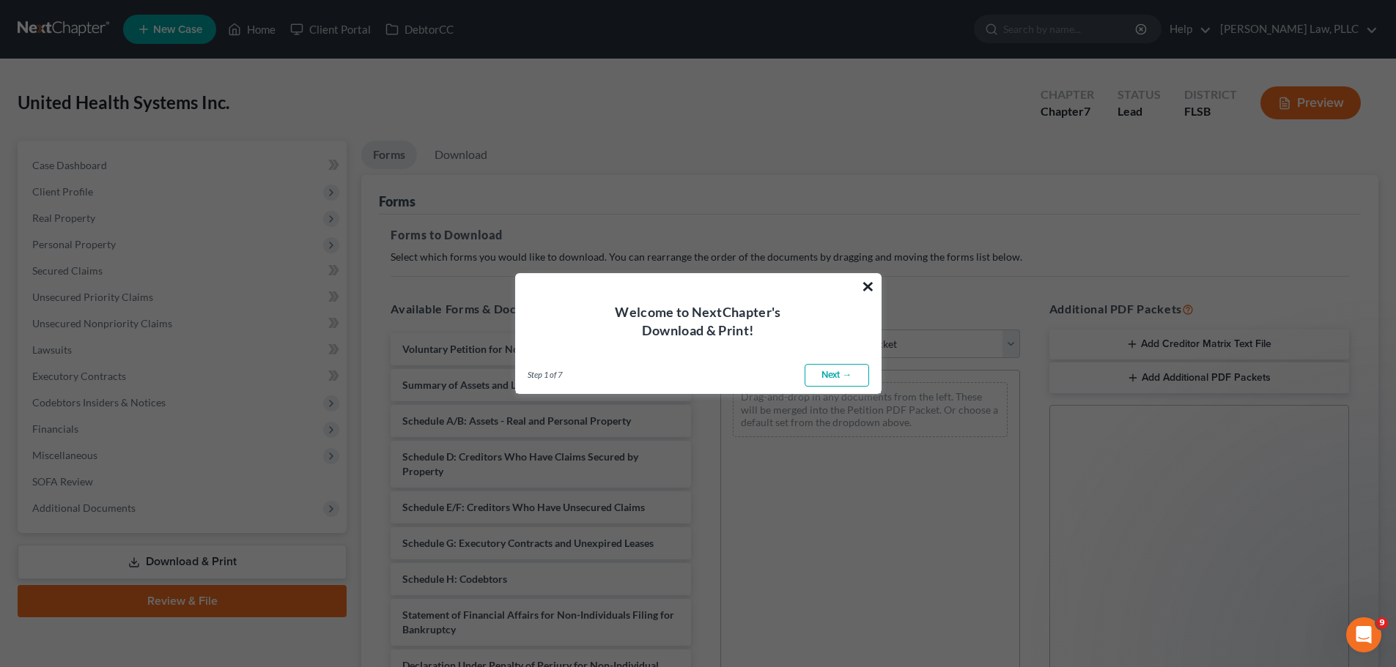
click at [872, 278] on button "×" at bounding box center [868, 286] width 14 height 23
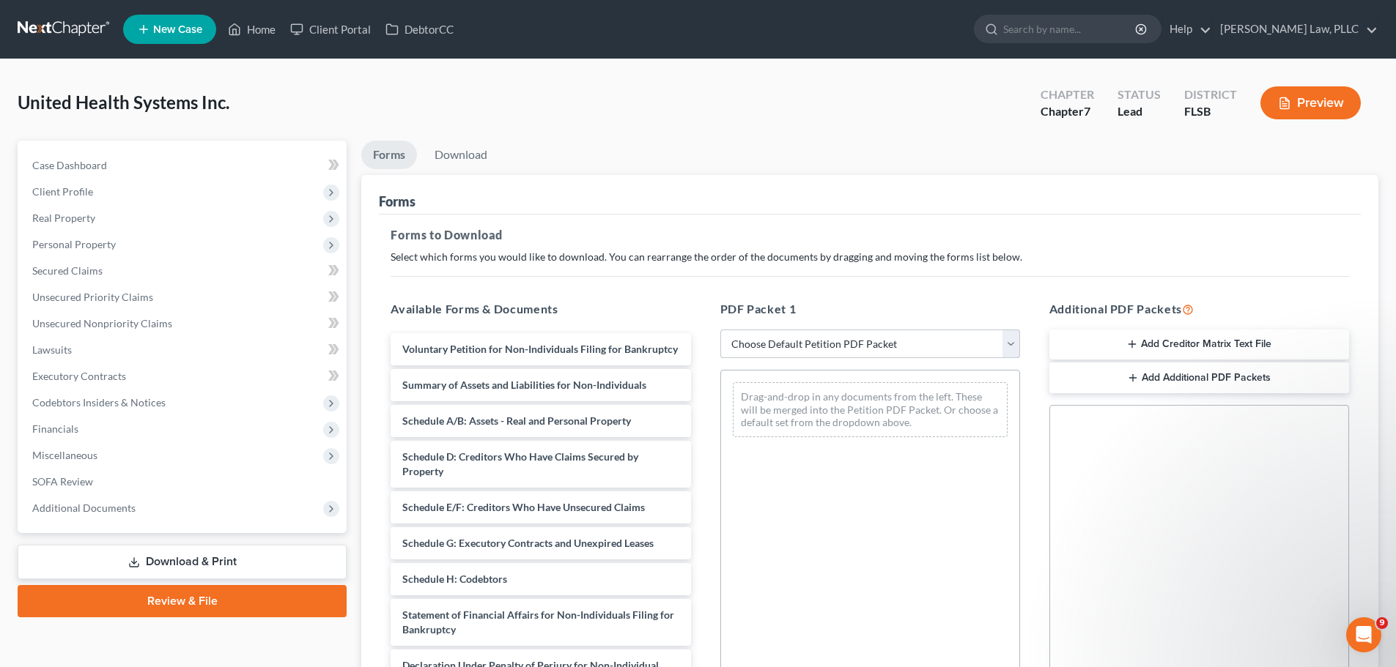
click at [834, 344] on select "Choose Default Petition PDF Packet Complete Bankruptcy Petition (all forms and …" at bounding box center [870, 344] width 300 height 29
select select "0"
click at [720, 330] on select "Choose Default Petition PDF Packet Complete Bankruptcy Petition (all forms and …" at bounding box center [870, 344] width 300 height 29
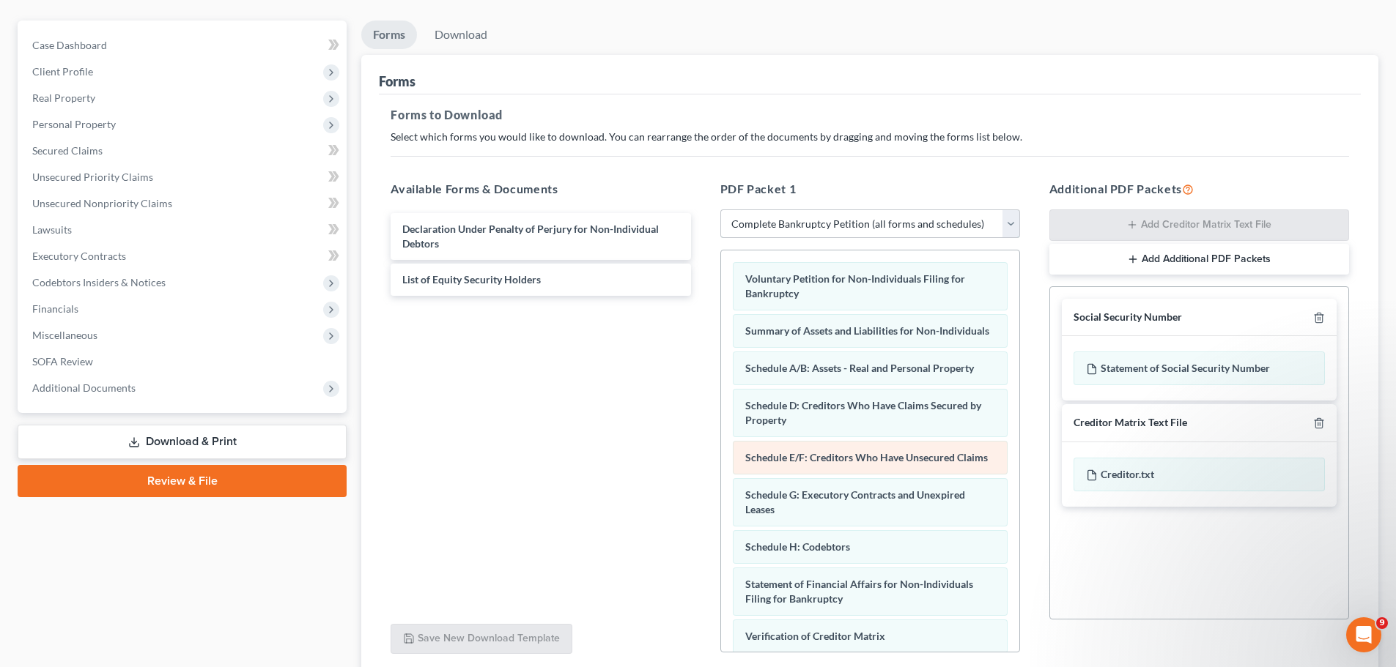
scroll to position [237, 0]
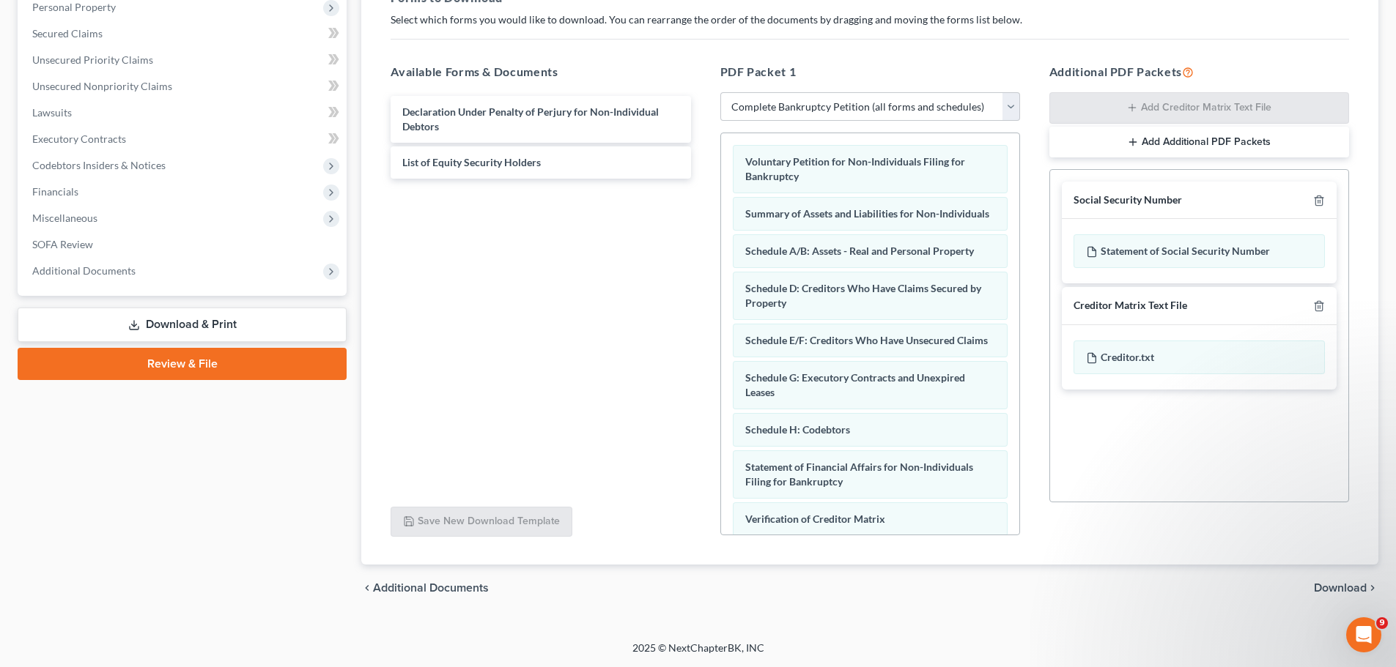
click at [1330, 587] on span "Download" at bounding box center [1340, 588] width 53 height 12
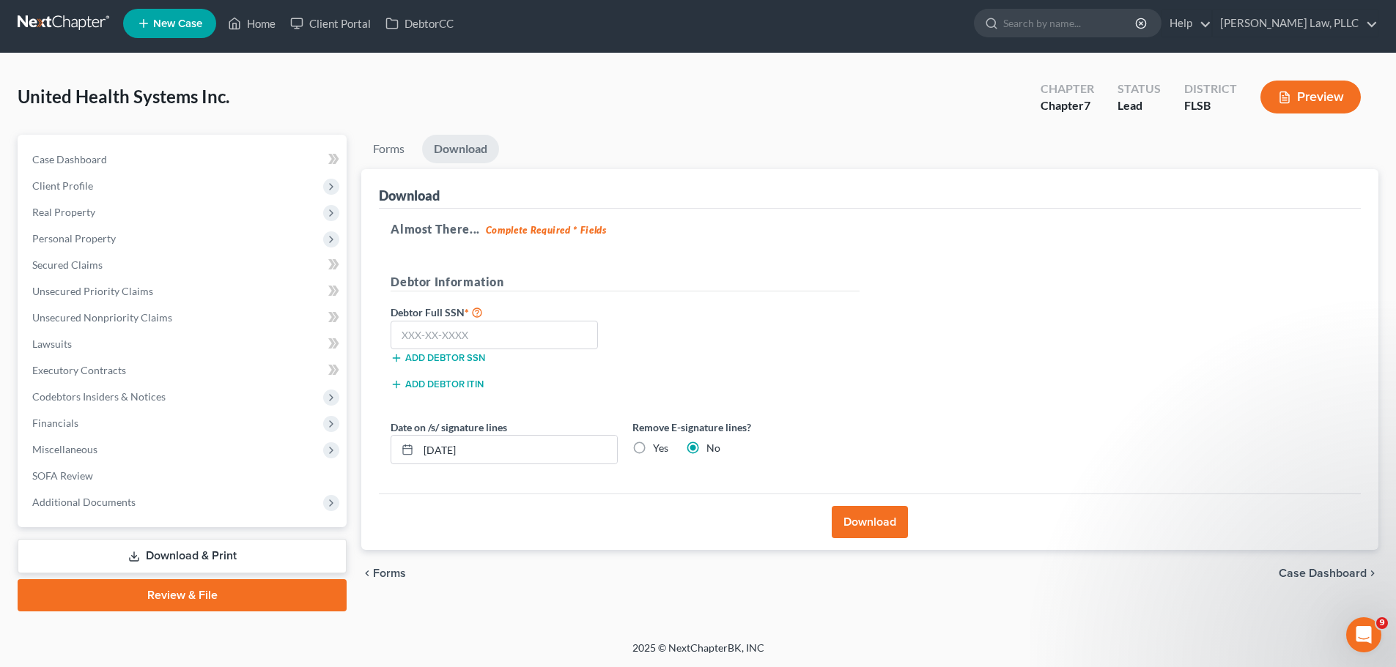
scroll to position [6, 0]
click at [862, 518] on button "Download" at bounding box center [870, 522] width 76 height 32
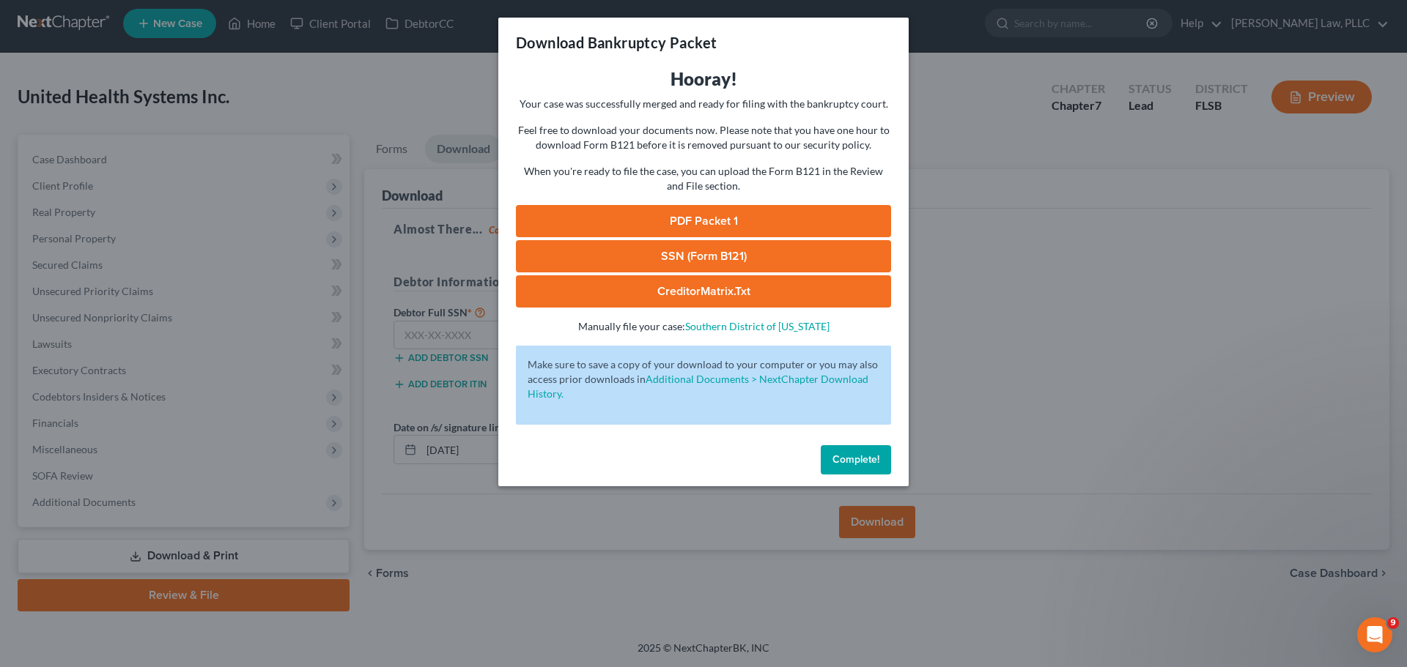
click at [862, 456] on span "Complete!" at bounding box center [855, 459] width 47 height 12
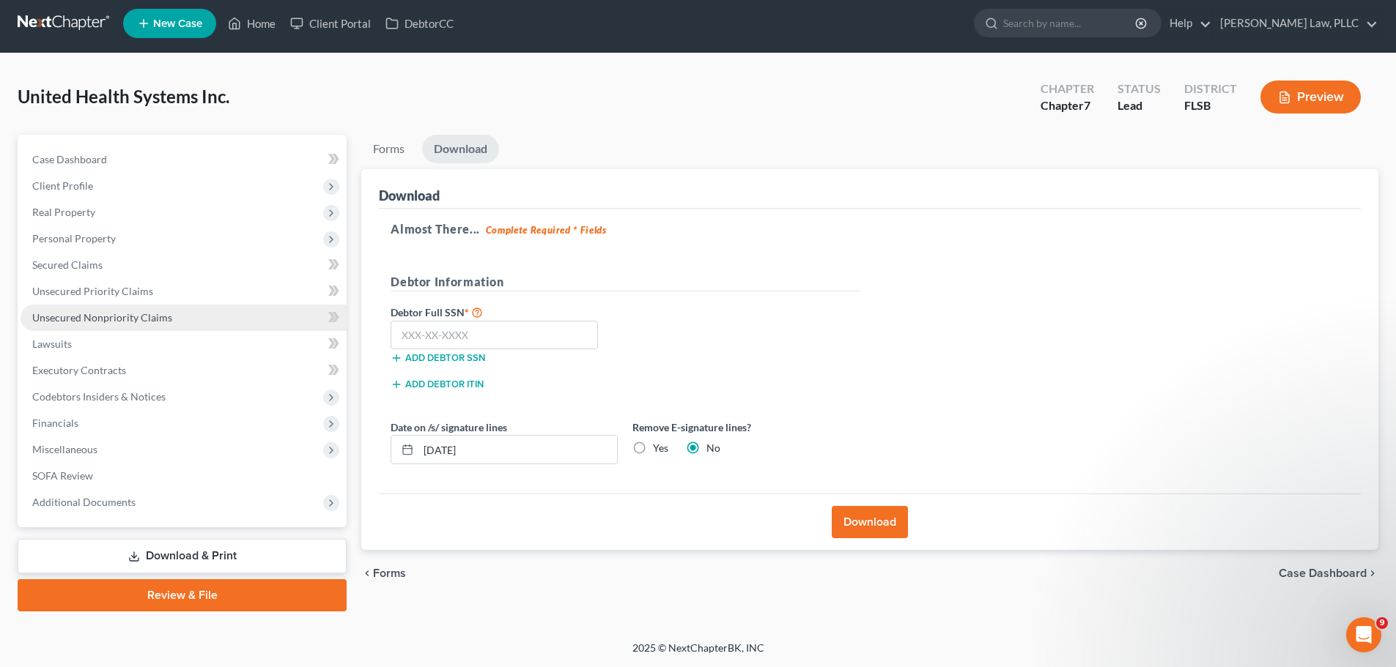
click at [95, 315] on span "Unsecured Nonpriority Claims" at bounding box center [102, 317] width 140 height 12
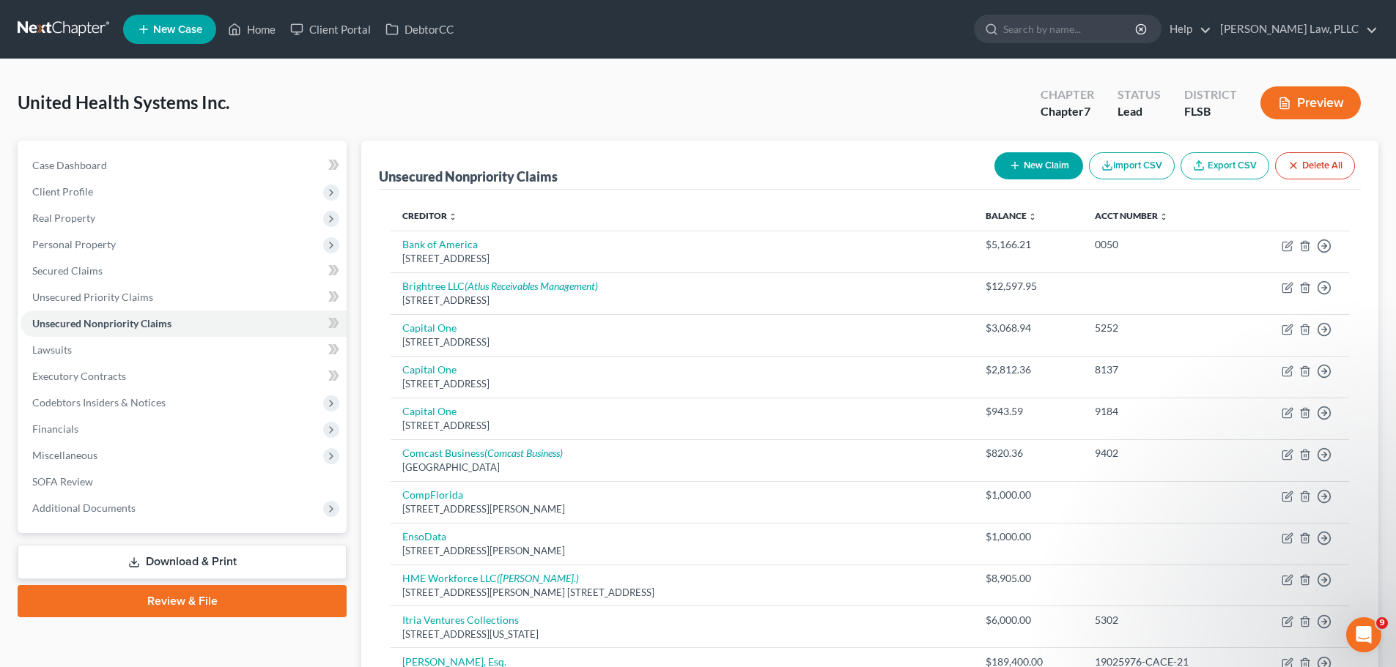
click at [1043, 165] on button "New Claim" at bounding box center [1038, 165] width 89 height 27
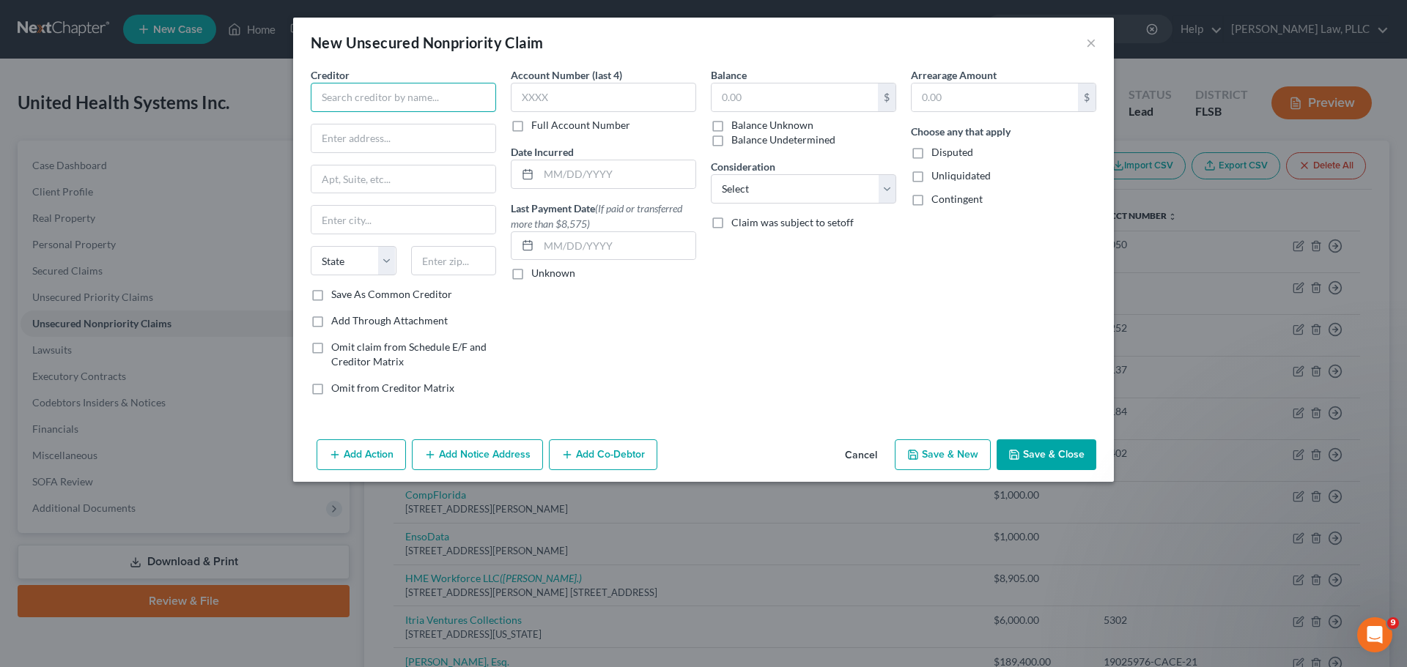
click at [404, 98] on input "text" at bounding box center [403, 97] width 185 height 29
type input "PODS Moving & Storage"
type input "3233 SW 12th Avenue"
type input "Fort Lauderdale"
select select "9"
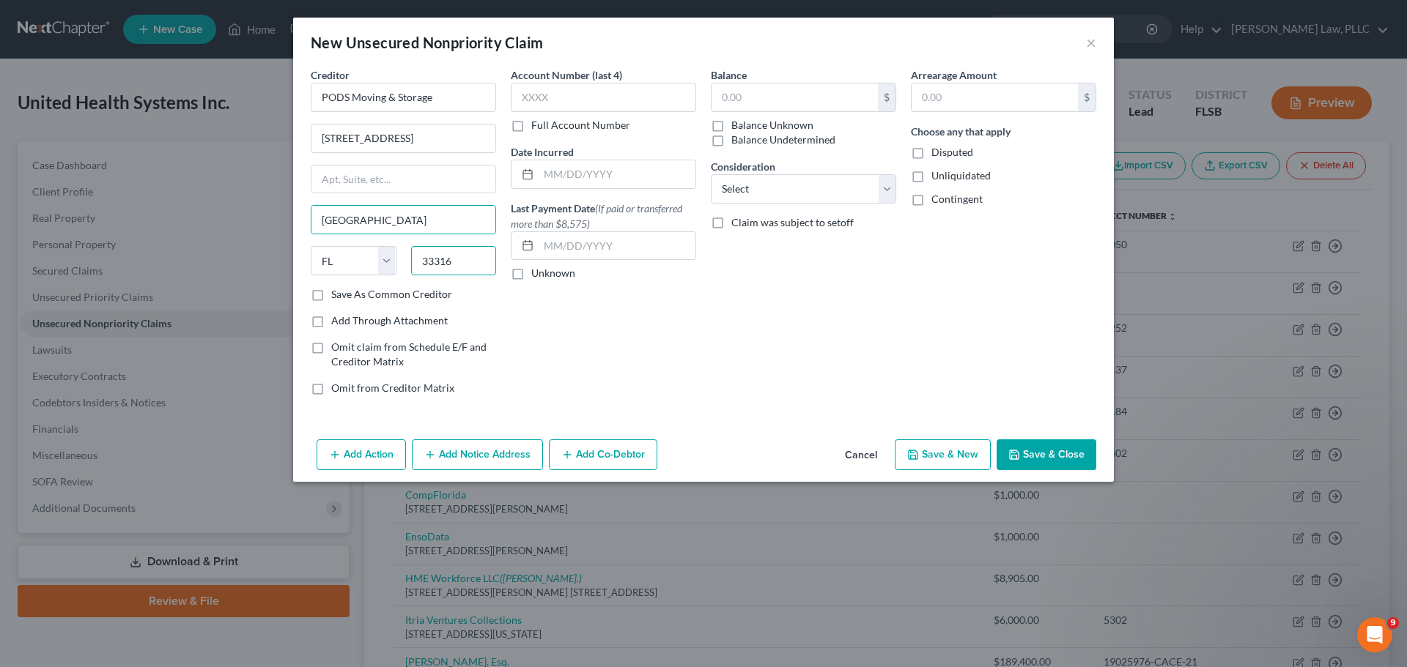
click at [457, 264] on input "33316" at bounding box center [454, 260] width 86 height 29
type input "33315"
click at [731, 133] on label "Balance Undetermined" at bounding box center [783, 140] width 104 height 15
click at [737, 133] on input "Balance Undetermined" at bounding box center [742, 138] width 10 height 10
checkbox input "true"
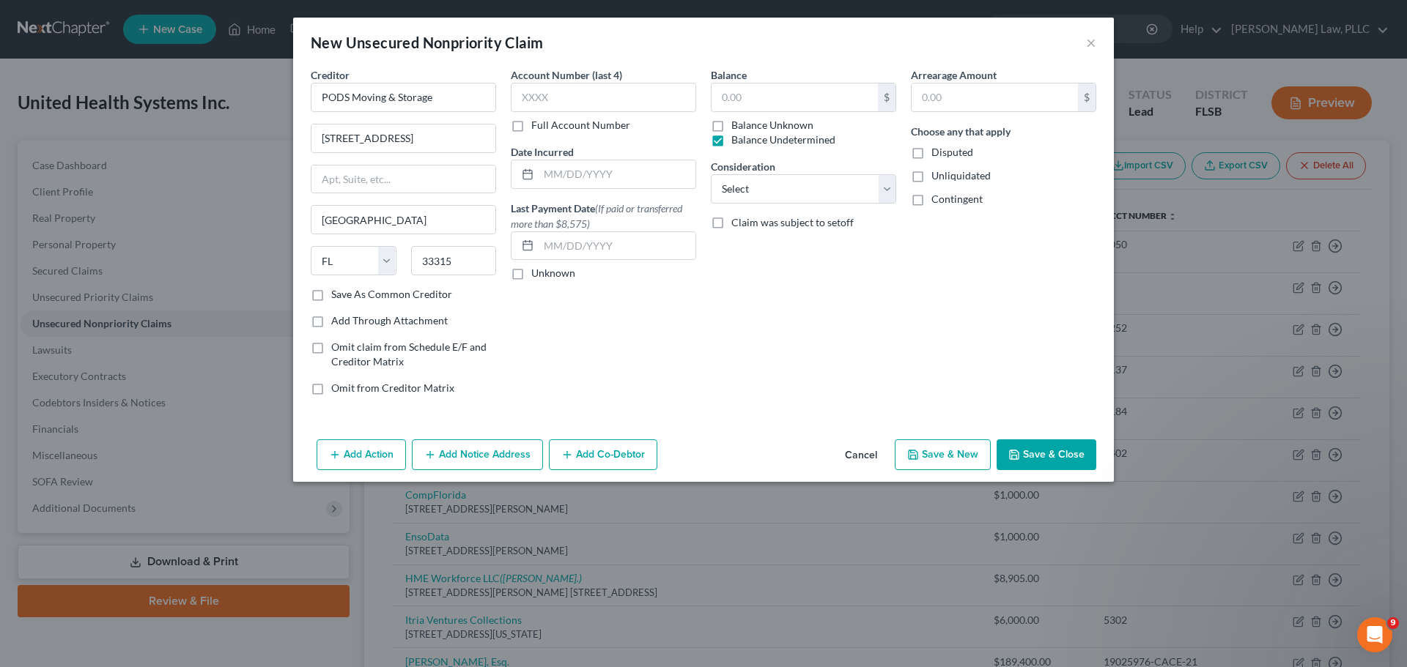
type input "0.00"
click at [1051, 456] on button "Save & Close" at bounding box center [1046, 455] width 100 height 31
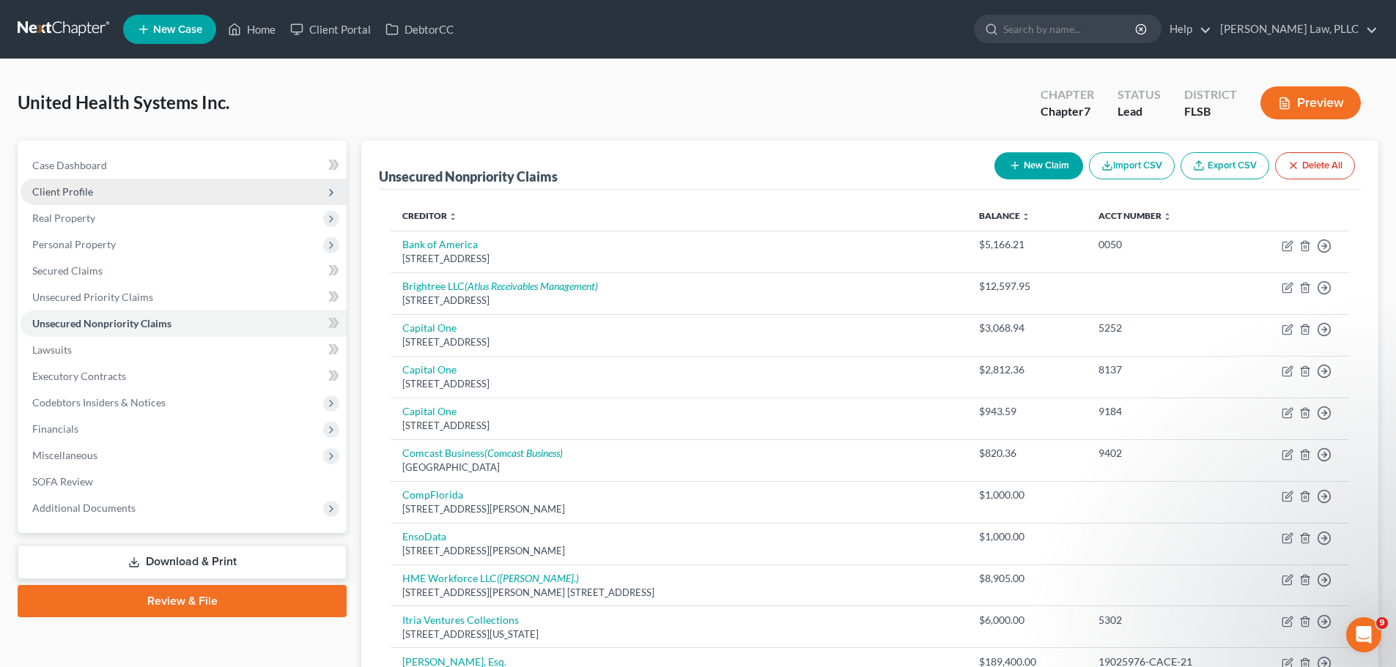
drag, startPoint x: 107, startPoint y: 190, endPoint x: 103, endPoint y: 202, distance: 13.2
click at [107, 190] on span "Client Profile" at bounding box center [184, 192] width 326 height 26
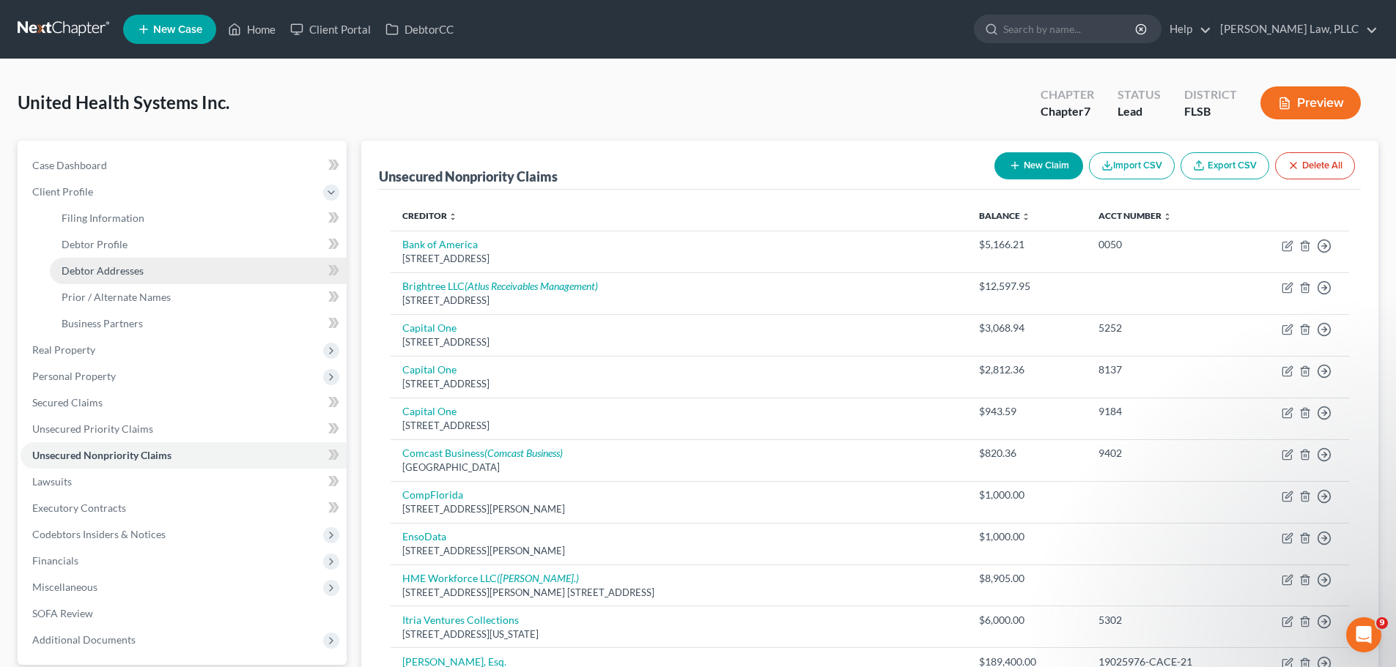
click at [116, 270] on span "Debtor Addresses" at bounding box center [103, 270] width 82 height 12
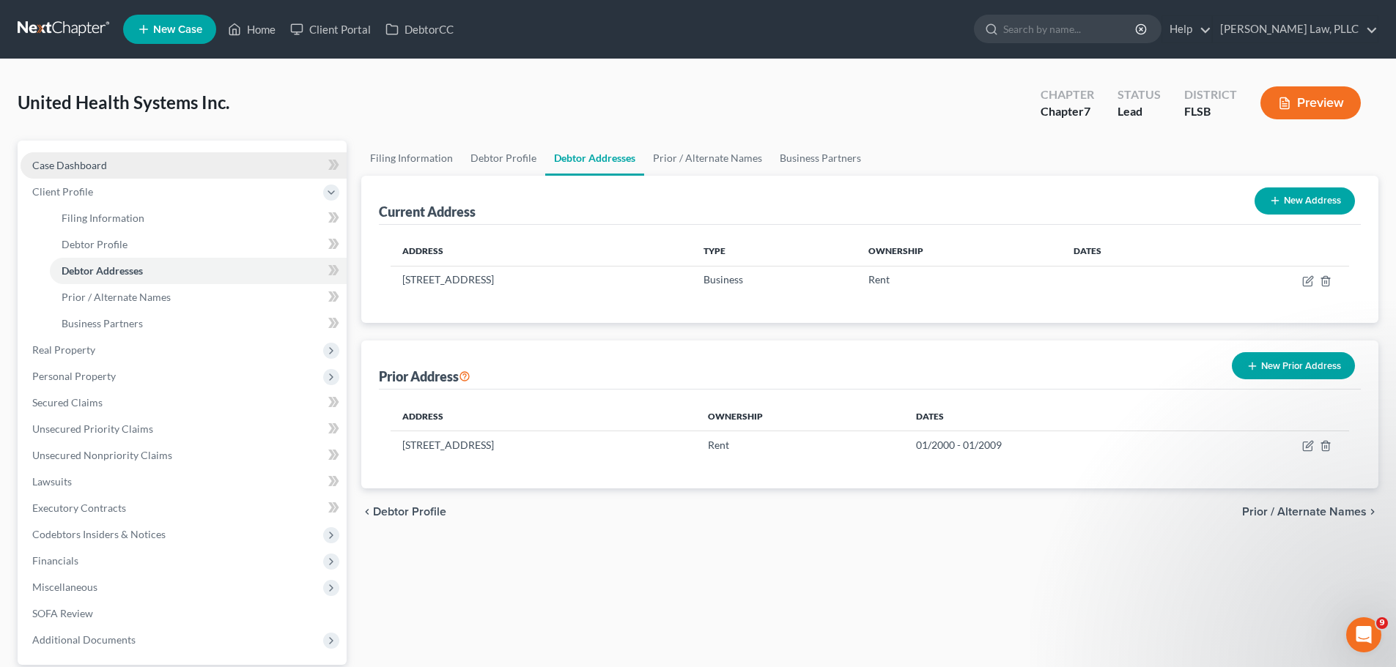
drag, startPoint x: 59, startPoint y: 168, endPoint x: 127, endPoint y: 170, distance: 68.1
click at [59, 168] on span "Case Dashboard" at bounding box center [69, 165] width 75 height 12
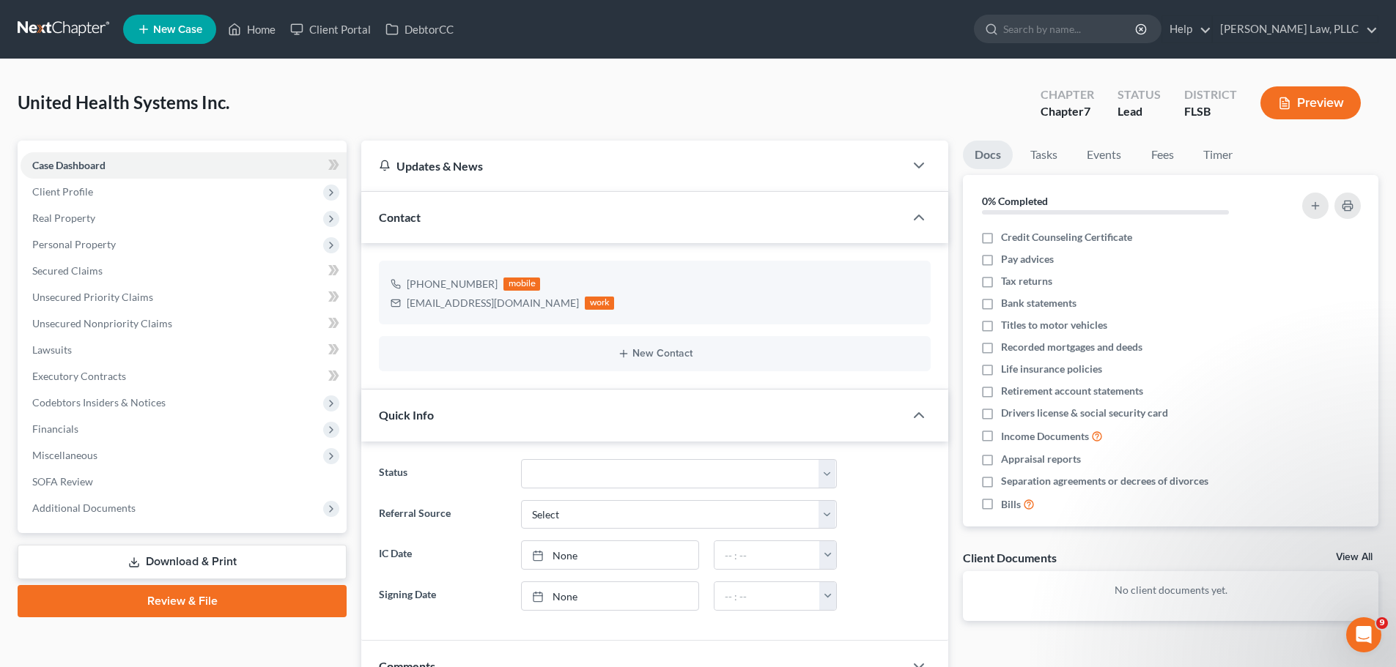
click at [235, 567] on link "Download & Print" at bounding box center [182, 562] width 329 height 34
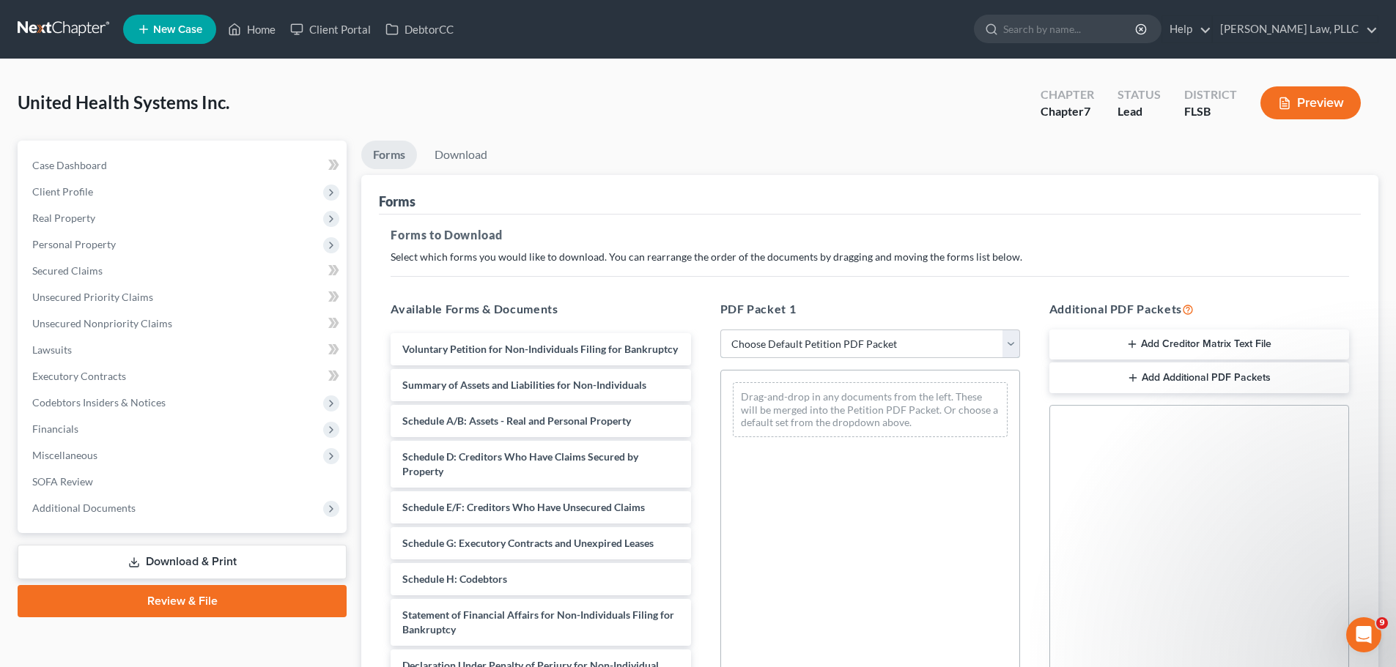
click at [816, 352] on select "Choose Default Petition PDF Packet Complete Bankruptcy Petition (all forms and …" at bounding box center [870, 344] width 300 height 29
select select "0"
click at [720, 330] on select "Choose Default Petition PDF Packet Complete Bankruptcy Petition (all forms and …" at bounding box center [870, 344] width 300 height 29
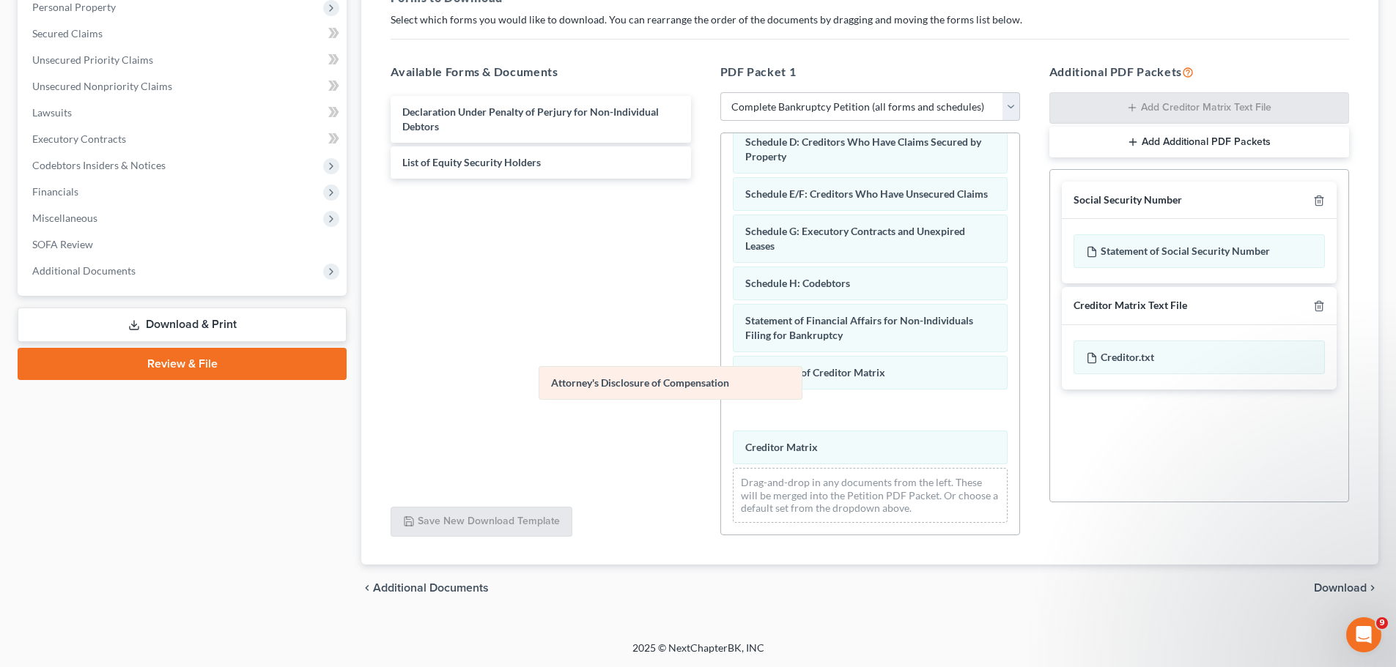
scroll to position [138, 0]
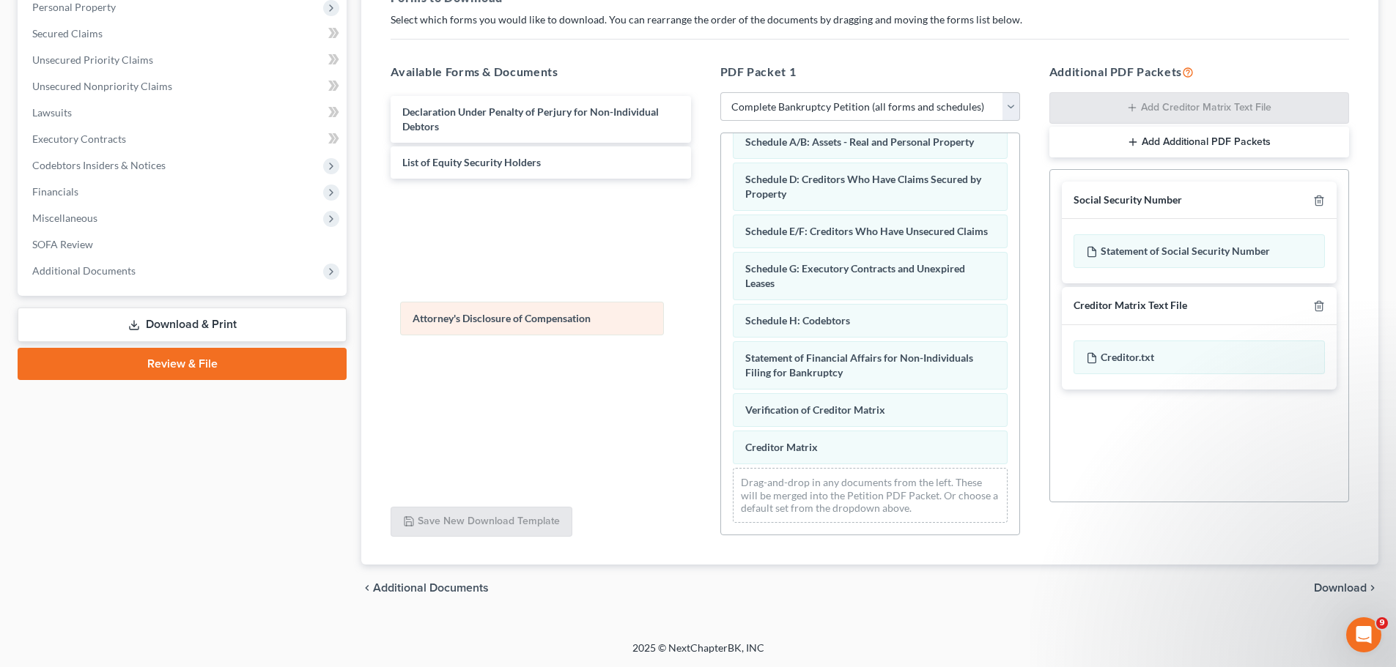
drag, startPoint x: 847, startPoint y: 442, endPoint x: 514, endPoint y: 313, distance: 356.7
click at [721, 313] on div "Attorney's Disclosure of Compensation Voluntary Petition for Non-Individuals Fi…" at bounding box center [870, 279] width 298 height 511
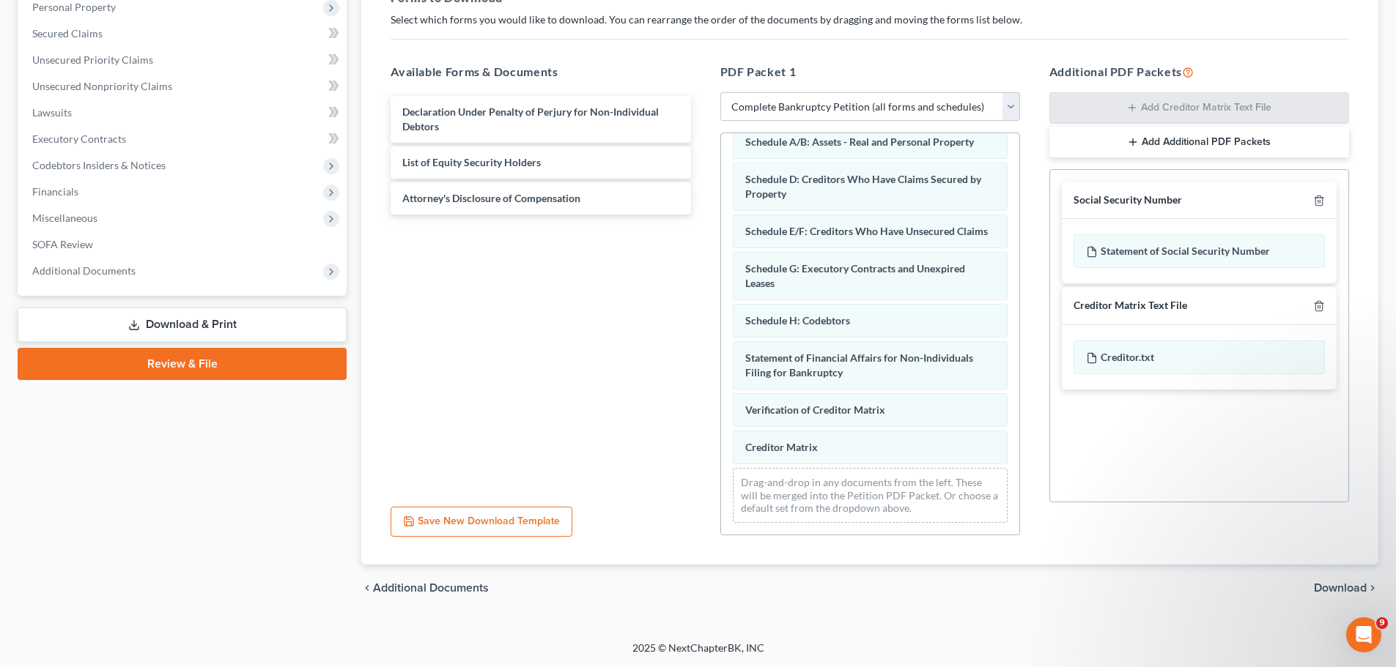
click at [1336, 588] on span "Download" at bounding box center [1340, 588] width 53 height 12
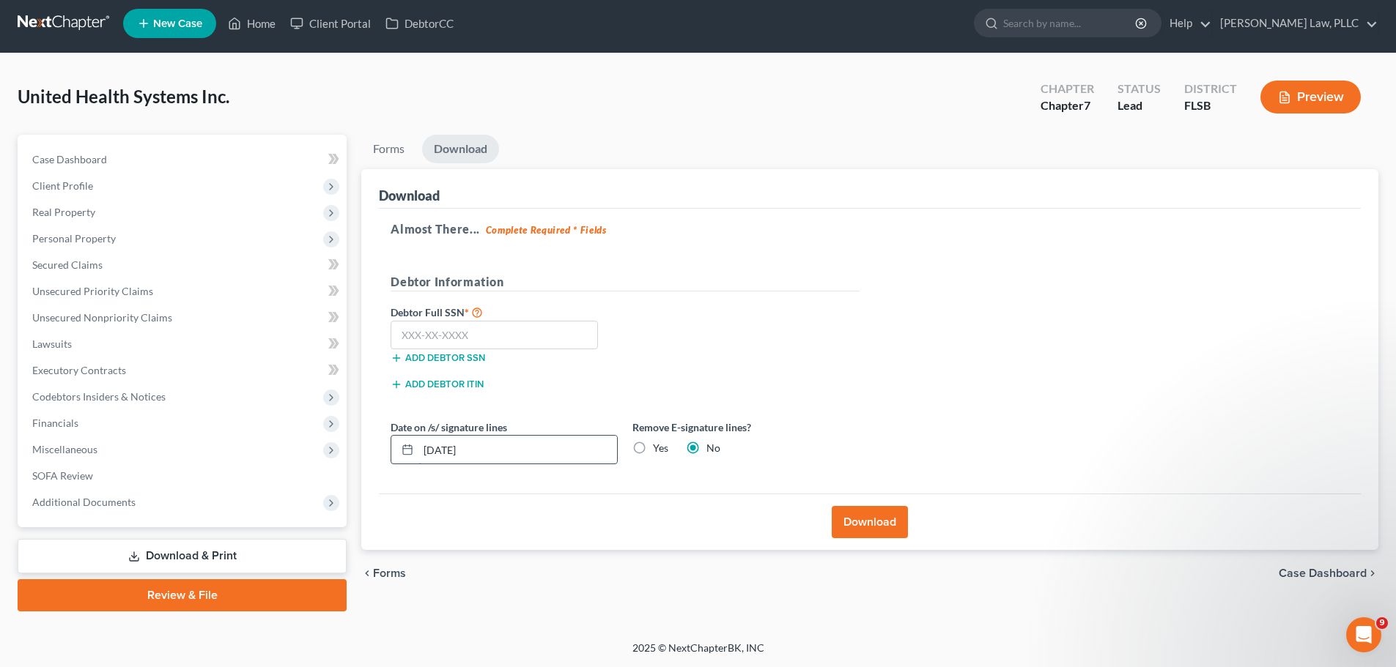
click at [451, 450] on input "[DATE]" at bounding box center [517, 450] width 199 height 28
type input "[DATE]"
click at [866, 521] on button "Download" at bounding box center [870, 522] width 76 height 32
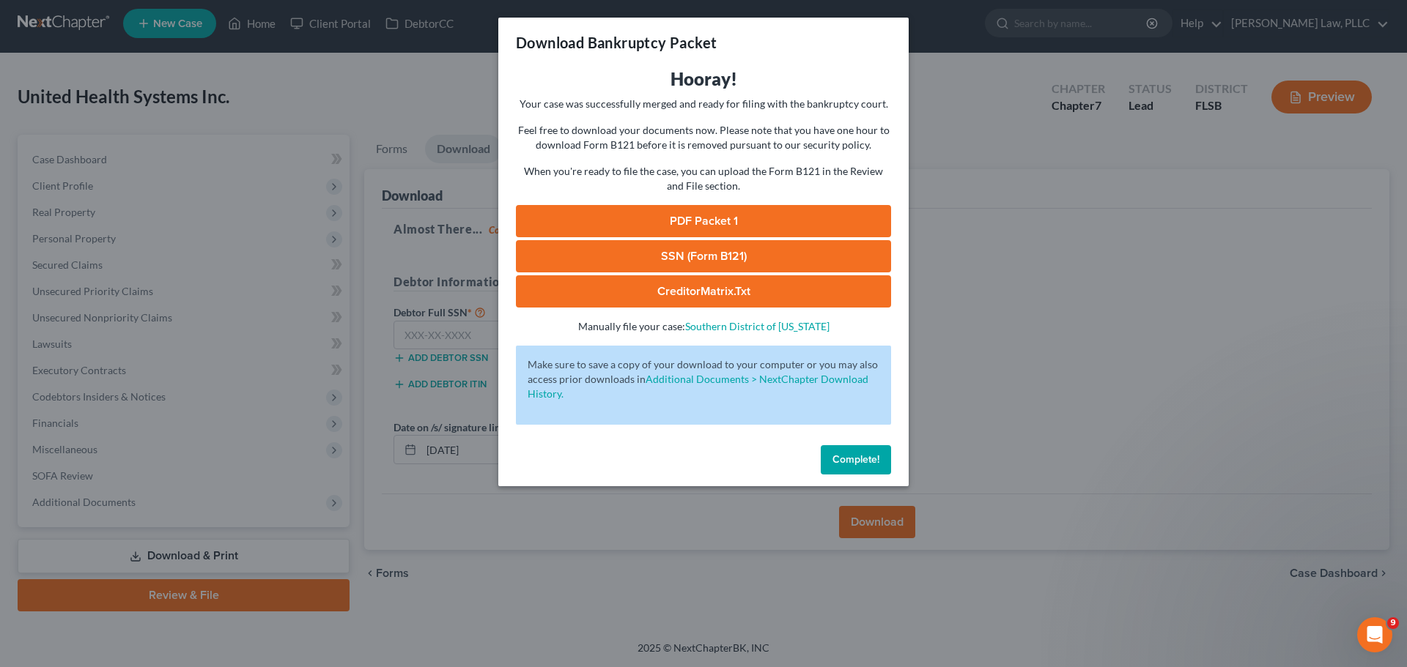
click at [722, 221] on link "PDF Packet 1" at bounding box center [703, 221] width 375 height 32
click at [711, 289] on link "CreditorMatrix.txt" at bounding box center [703, 291] width 375 height 32
drag, startPoint x: 845, startPoint y: 463, endPoint x: 594, endPoint y: 404, distance: 258.0
click at [845, 463] on span "Complete!" at bounding box center [855, 459] width 47 height 12
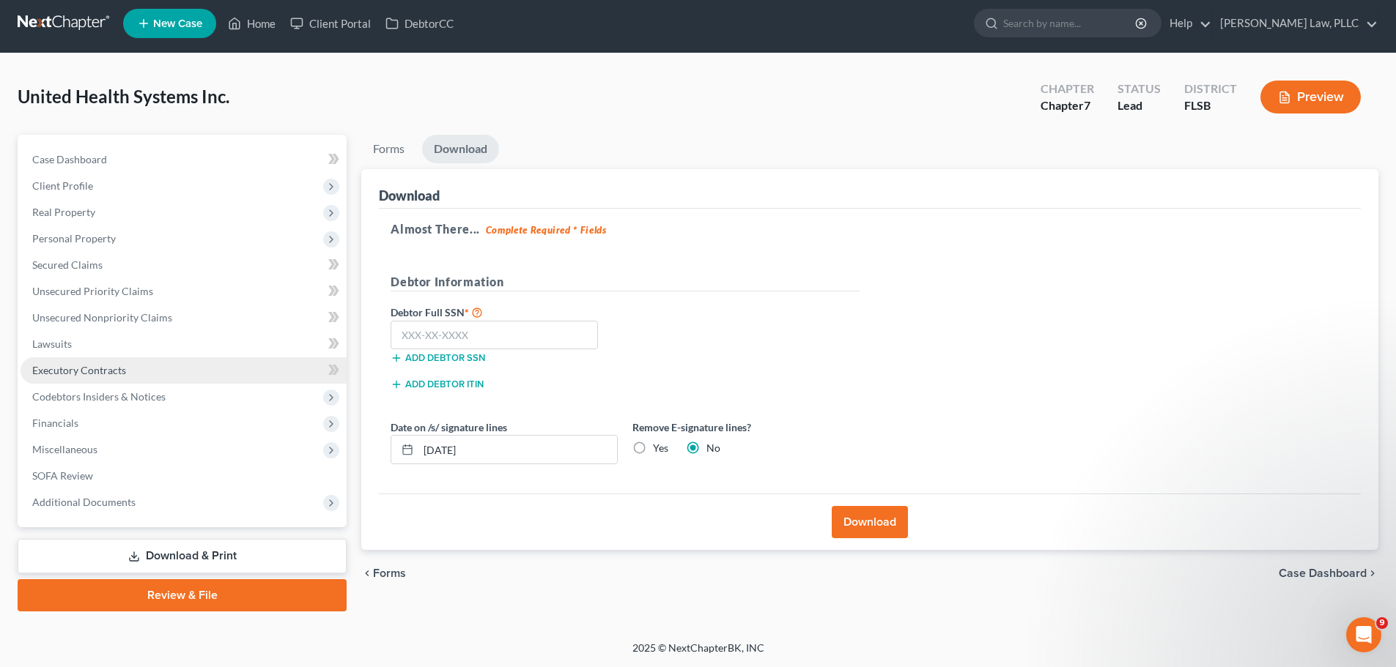
click at [97, 367] on span "Executory Contracts" at bounding box center [79, 370] width 94 height 12
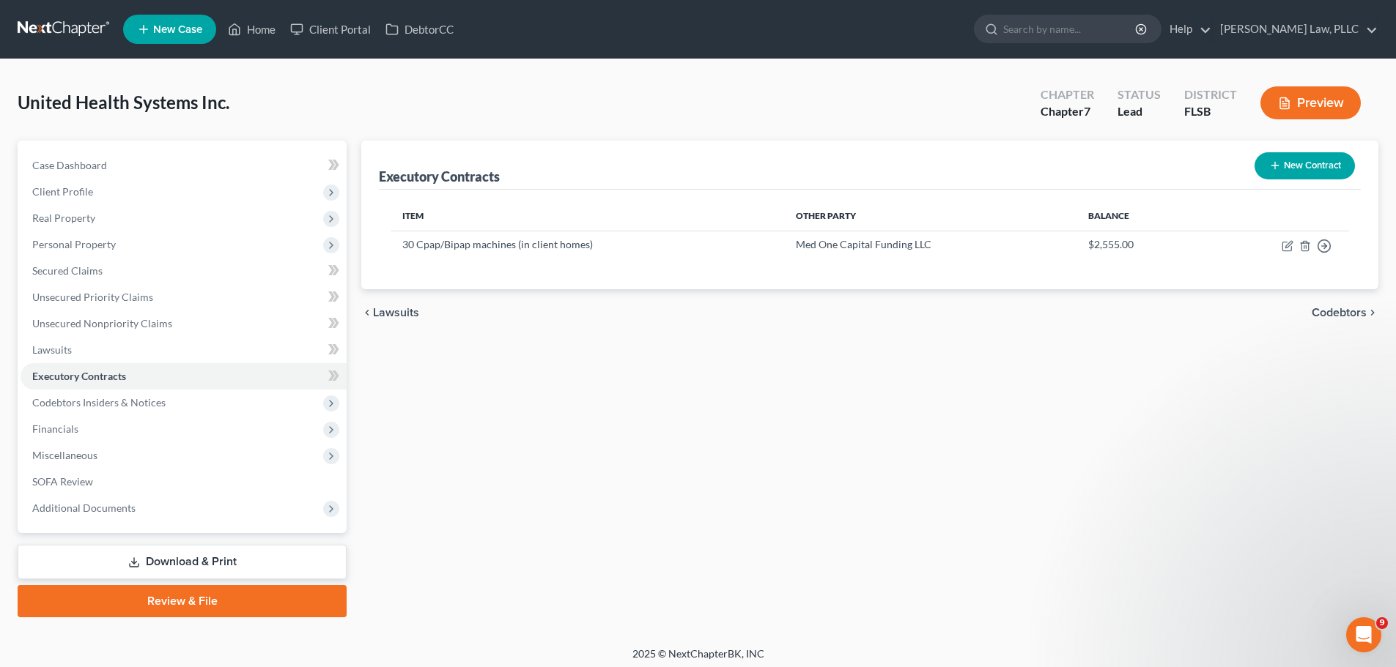
click at [1301, 166] on button "New Contract" at bounding box center [1304, 165] width 100 height 27
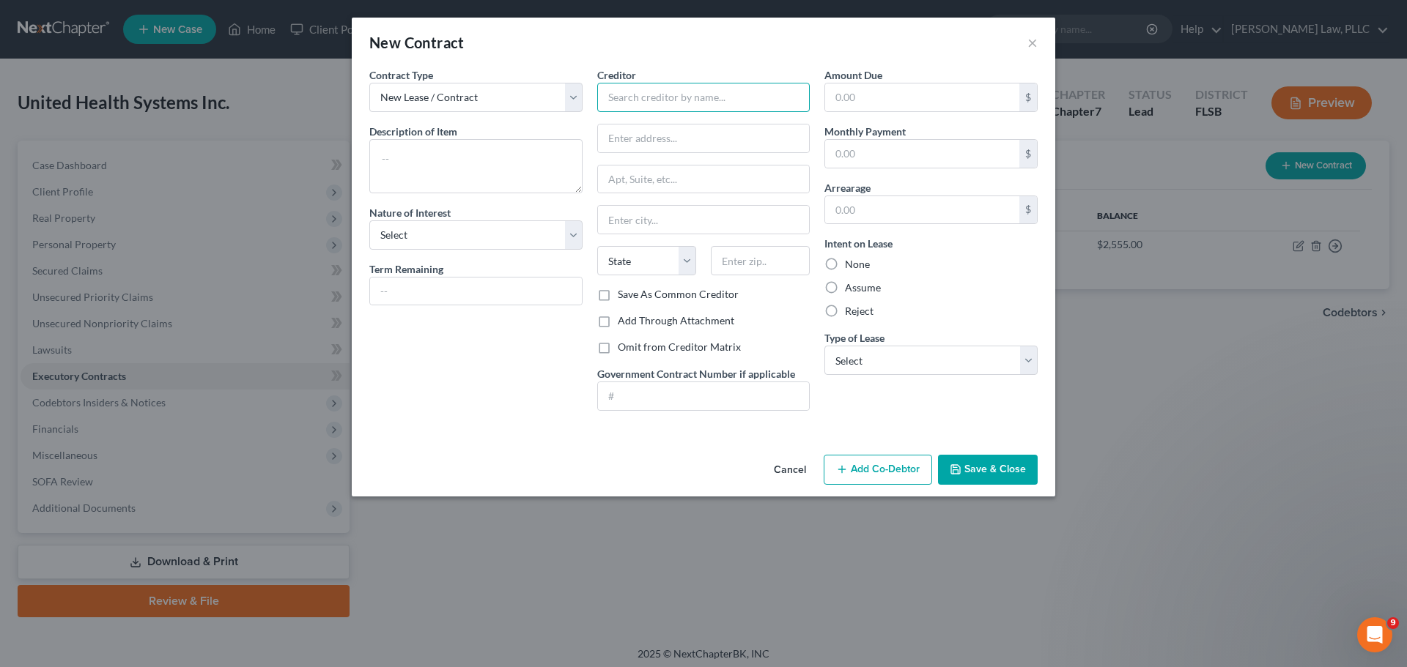
click at [655, 100] on input "text" at bounding box center [703, 97] width 213 height 29
type input "PODs"
click at [1034, 47] on button "×" at bounding box center [1032, 43] width 10 height 18
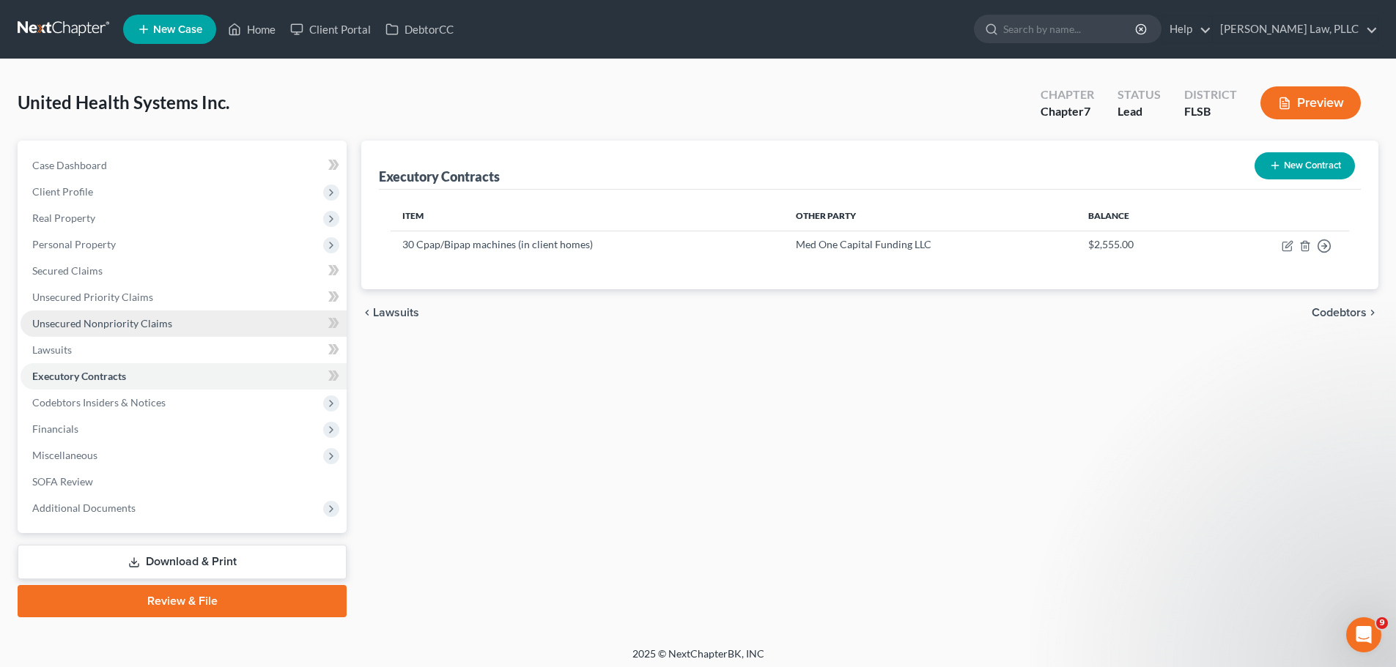
click at [114, 320] on span "Unsecured Nonpriority Claims" at bounding box center [102, 323] width 140 height 12
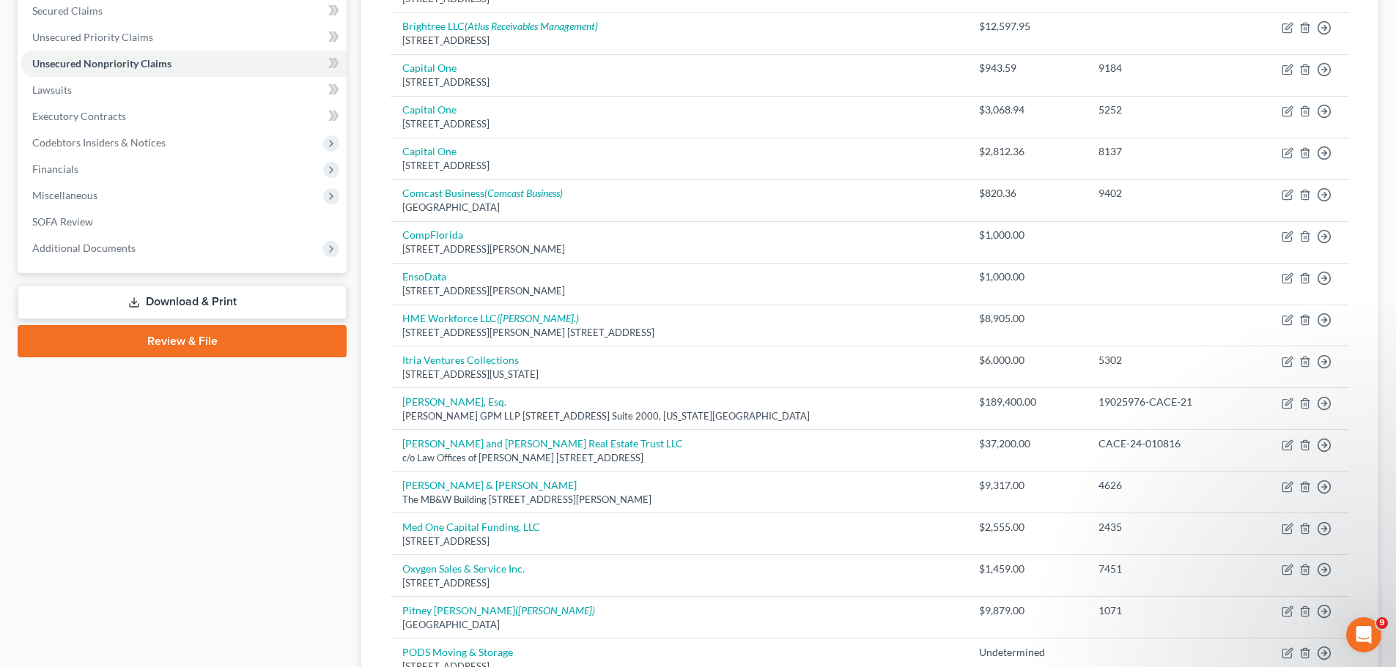
scroll to position [733, 0]
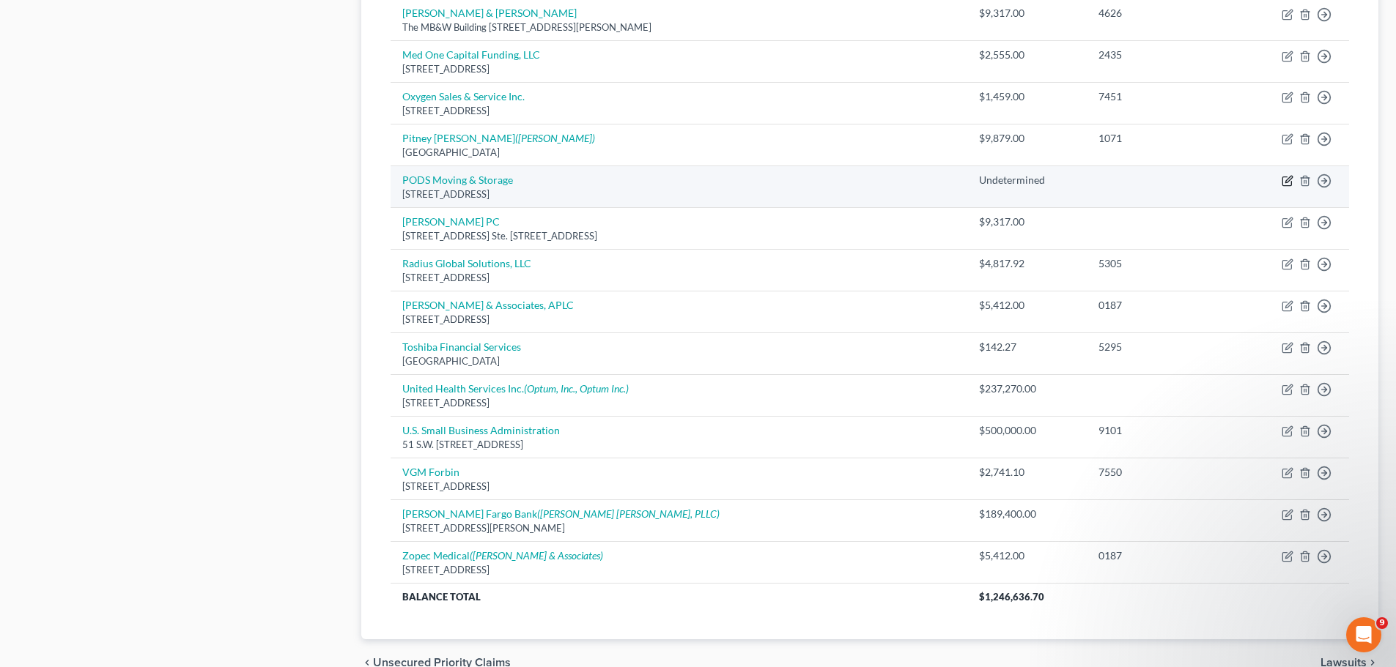
click at [1284, 176] on icon "button" at bounding box center [1287, 181] width 12 height 12
select select "9"
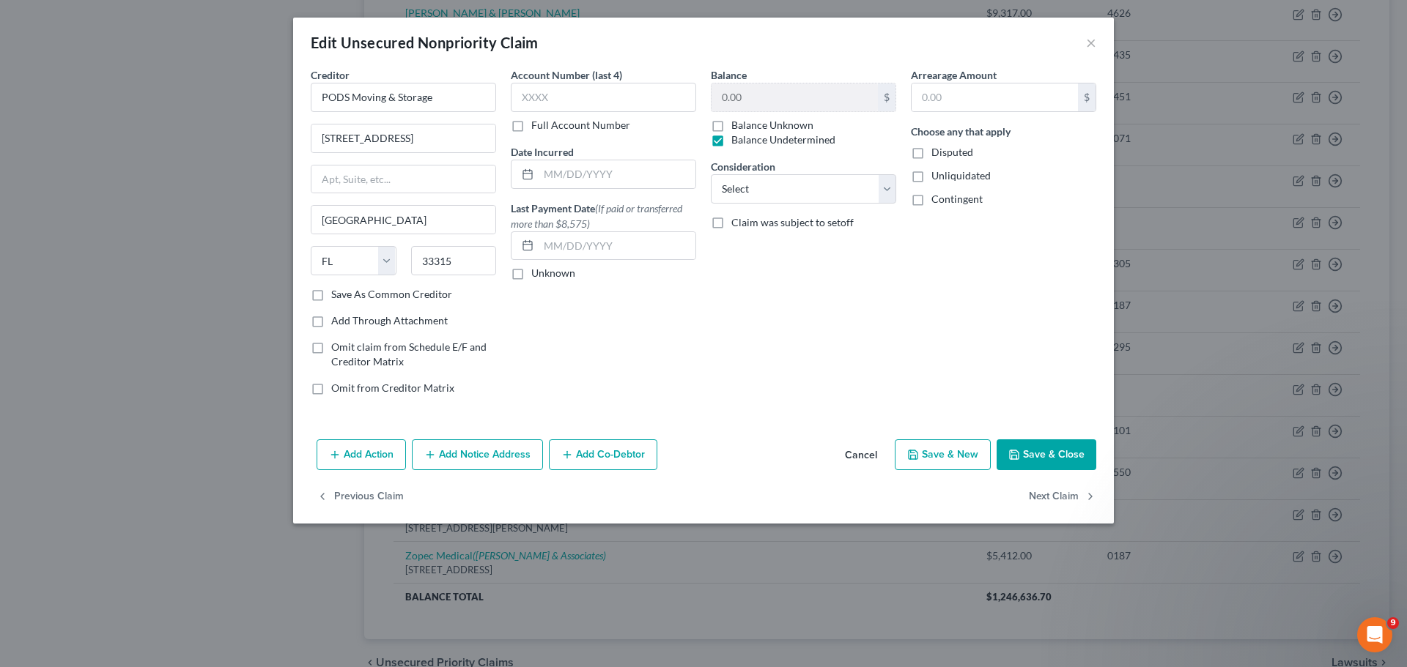
click at [331, 293] on label "Save As Common Creditor" at bounding box center [391, 294] width 121 height 15
click at [337, 293] on input "Save As Common Creditor" at bounding box center [342, 292] width 10 height 10
click at [1047, 451] on button "Save & Close" at bounding box center [1046, 455] width 100 height 31
checkbox input "false"
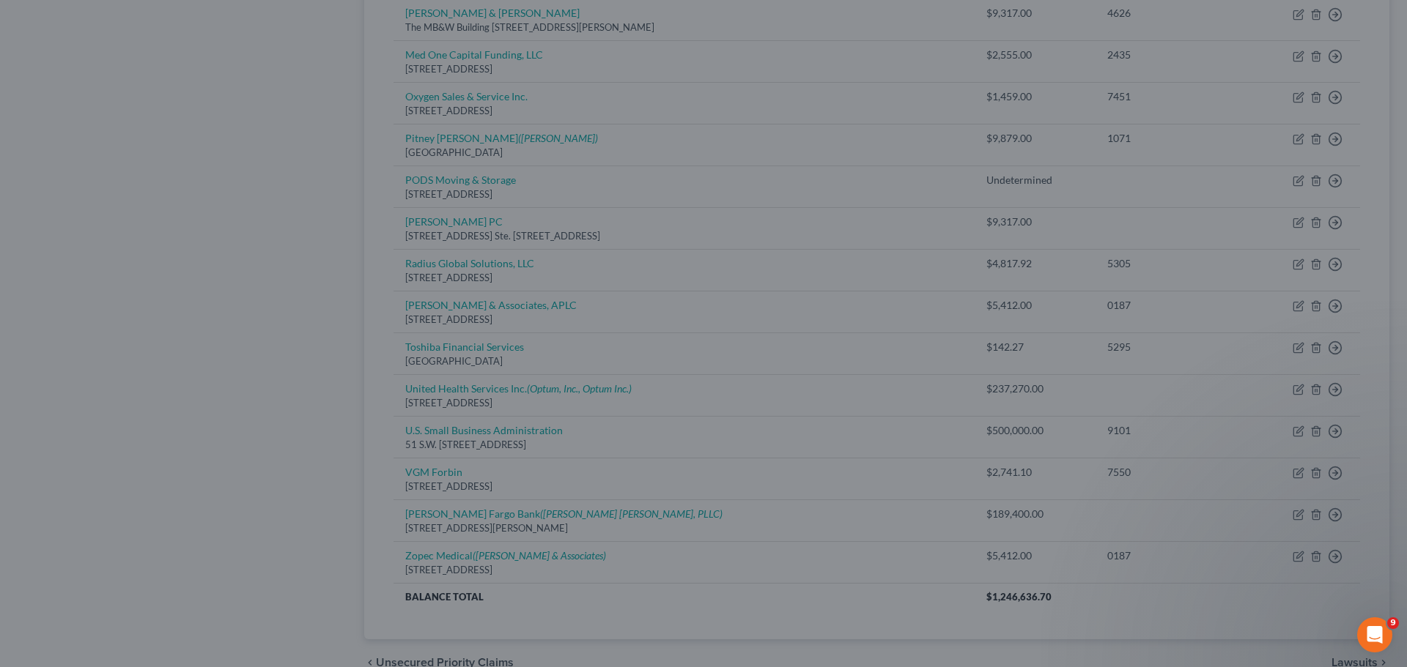
type input "0"
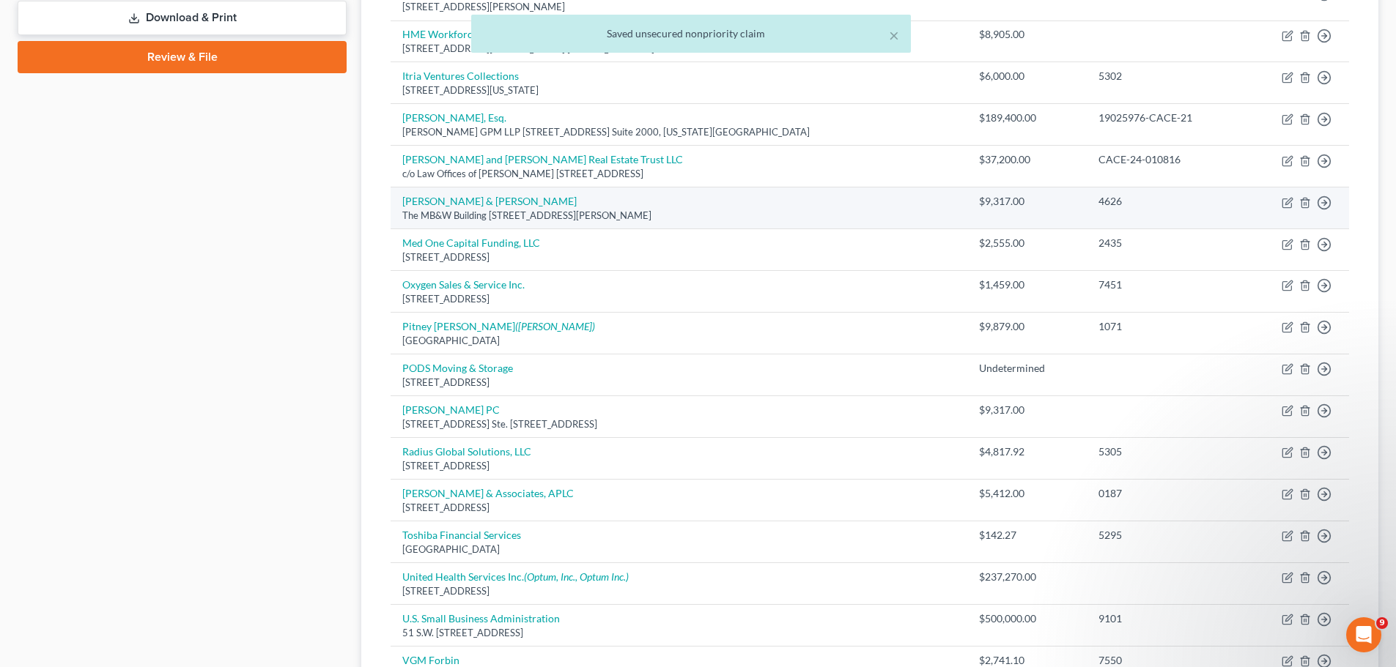
scroll to position [73, 0]
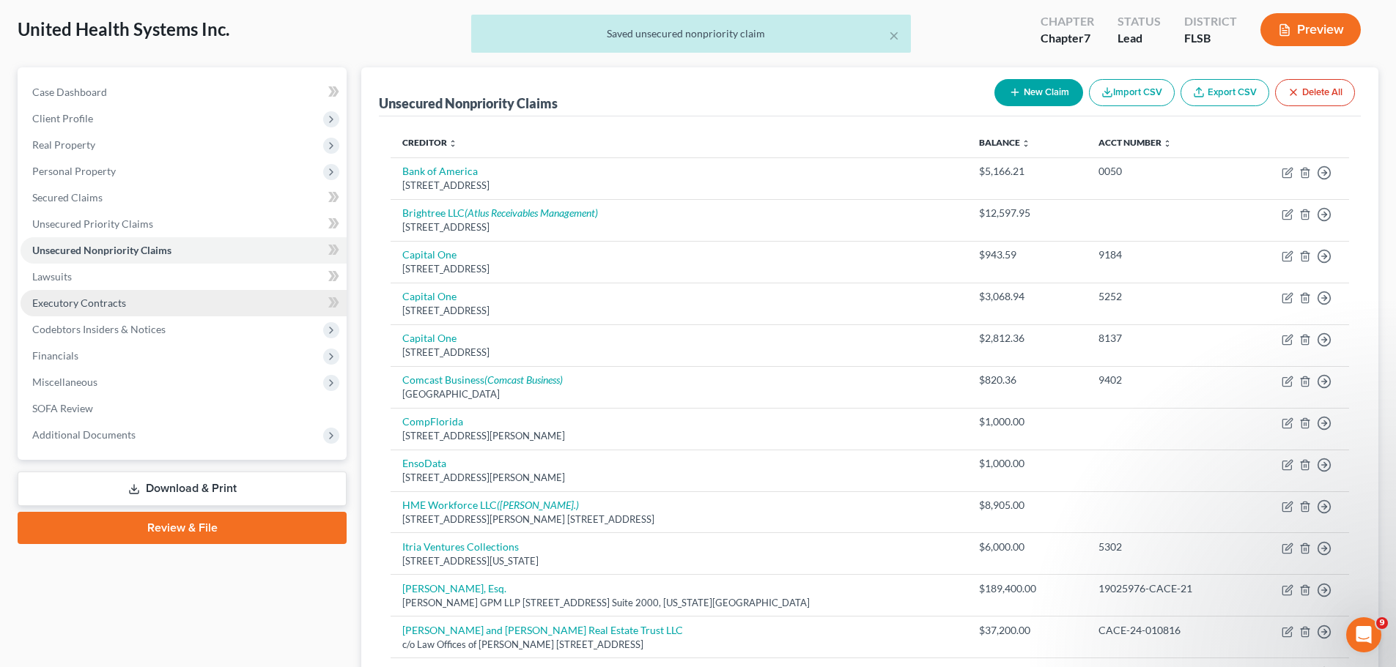
click at [138, 303] on link "Executory Contracts" at bounding box center [184, 303] width 326 height 26
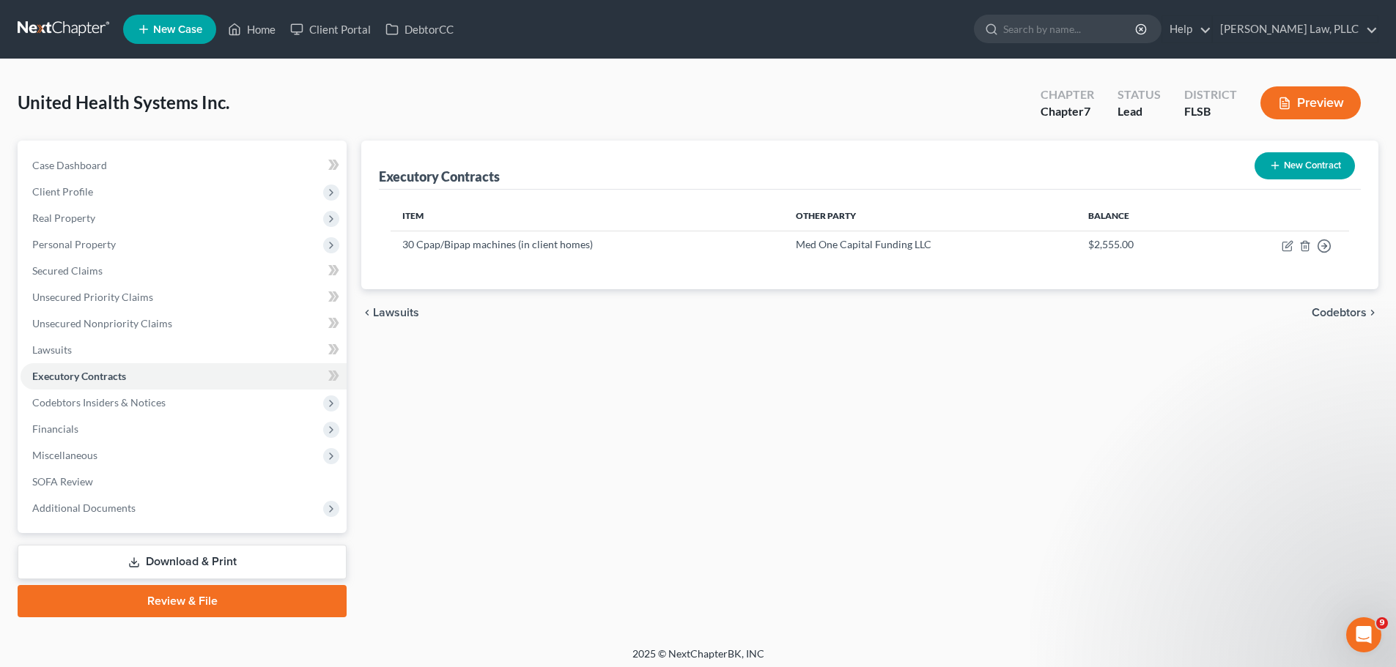
click at [1302, 155] on button "New Contract" at bounding box center [1304, 165] width 100 height 27
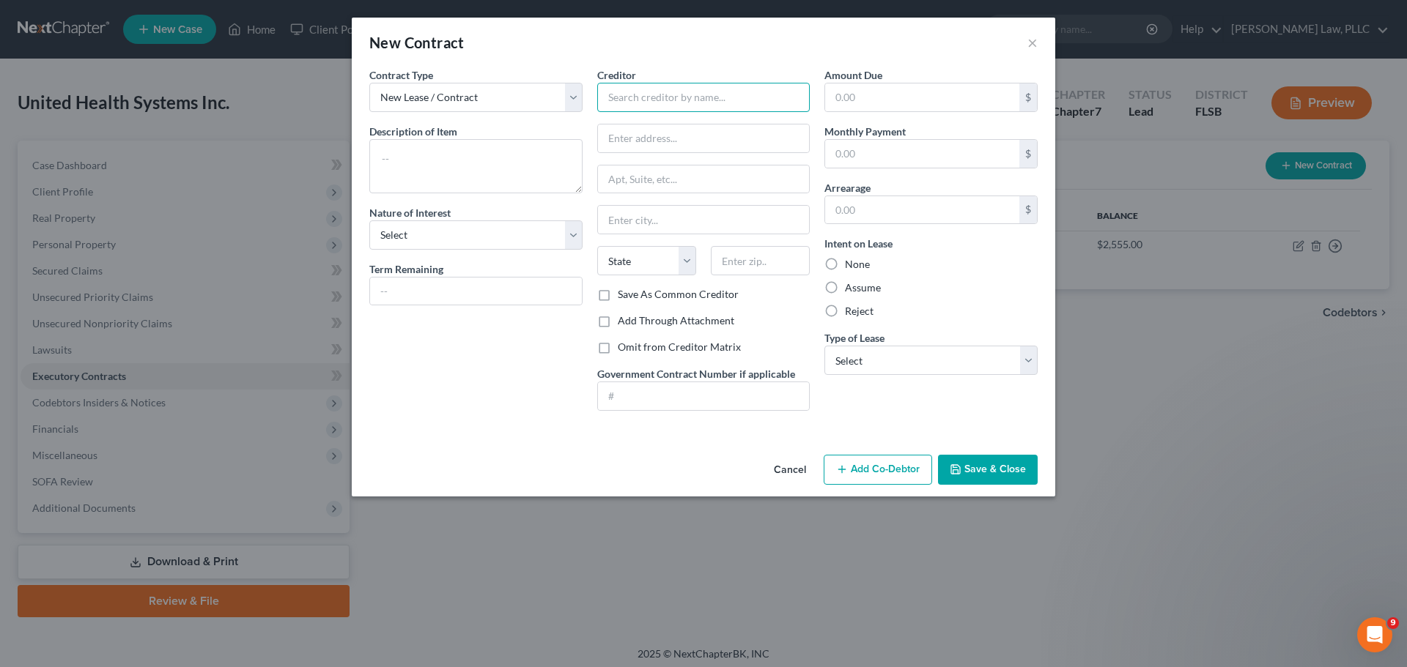
click at [709, 106] on input "text" at bounding box center [703, 97] width 213 height 29
click at [660, 122] on div "PODS Moving & Storage" at bounding box center [685, 123] width 152 height 15
type input "PODS Moving & Storage"
type input "3233 SW 12th Avenue"
type input "Fort Lauderdale"
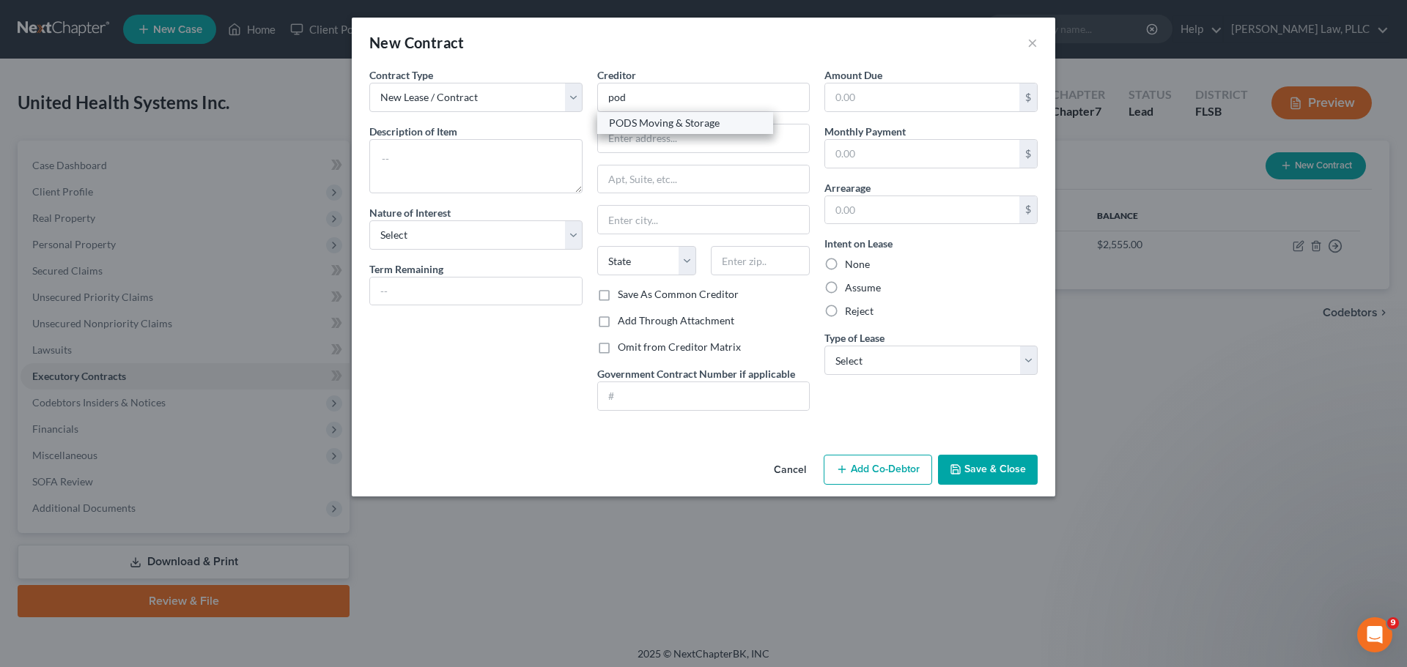
select select "9"
type input "33315"
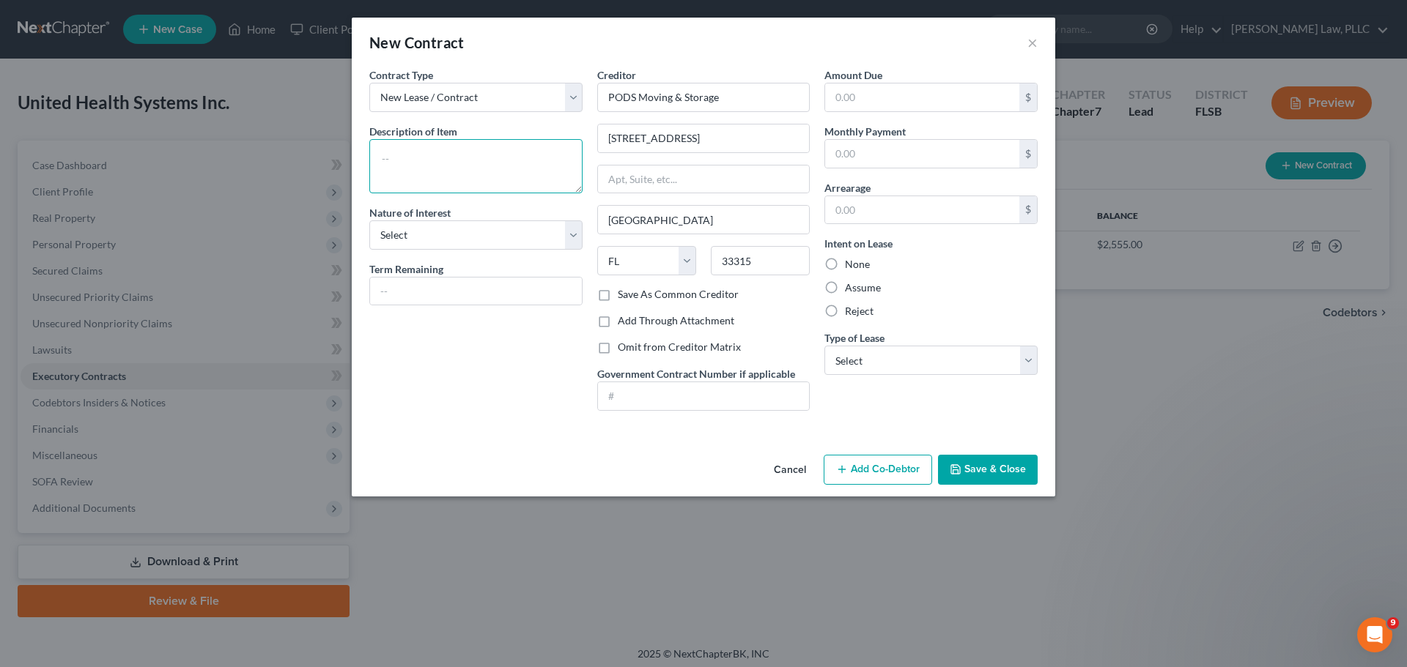
click at [475, 154] on textarea at bounding box center [475, 166] width 213 height 54
type textarea "Storage Pod"
click at [569, 237] on select "Select Purchaser Agent Lessor Lessee" at bounding box center [475, 235] width 213 height 29
select select "3"
click at [369, 221] on select "Select Purchaser Agent Lessor Lessee" at bounding box center [475, 235] width 213 height 29
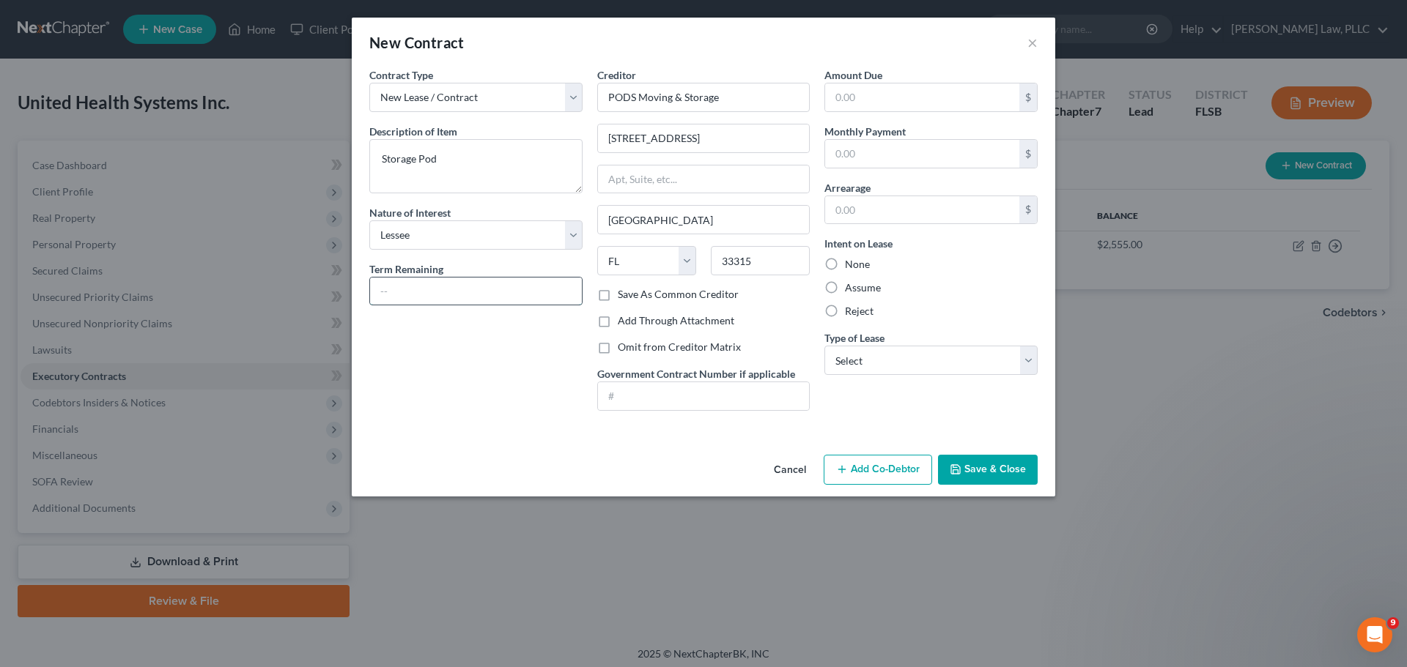
click at [496, 292] on input "text" at bounding box center [476, 292] width 212 height 28
type input "mo. to mo"
click at [864, 365] on select "Select Real Estate Car Other" at bounding box center [930, 360] width 213 height 29
select select "2"
click at [824, 346] on select "Select Real Estate Car Other" at bounding box center [930, 360] width 213 height 29
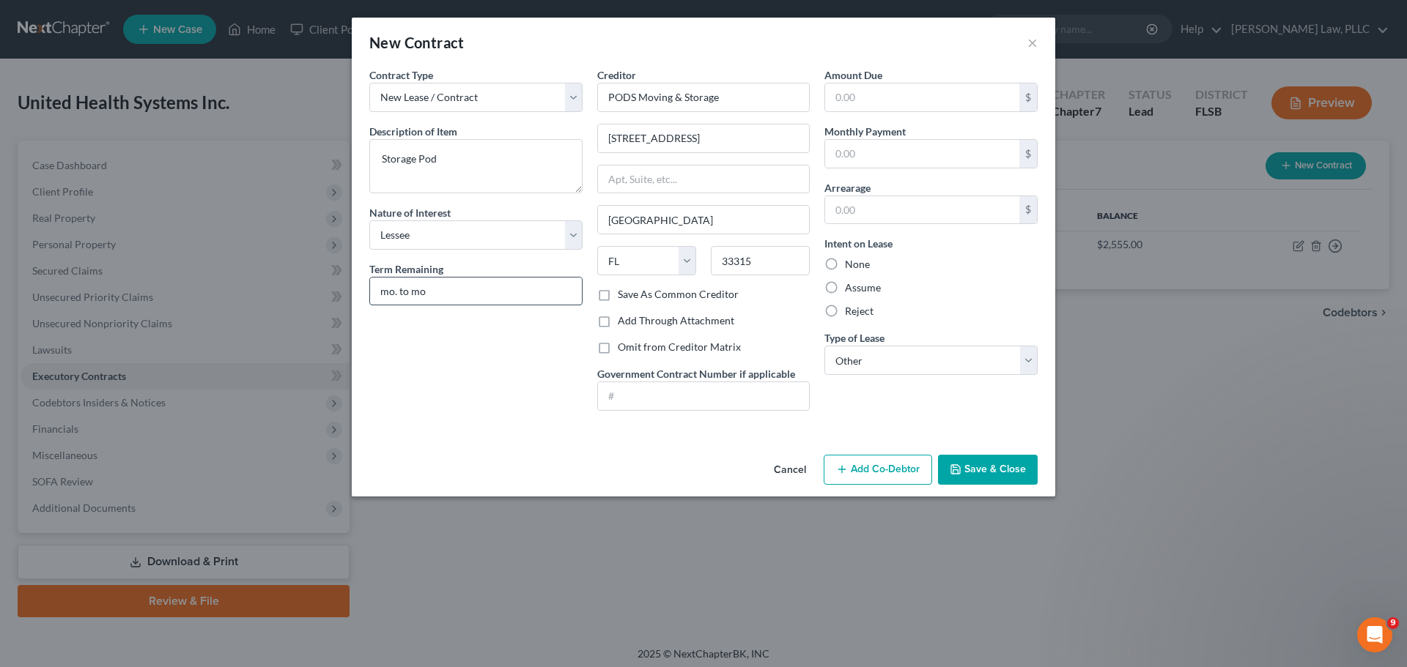
click at [469, 296] on input "mo. to mo" at bounding box center [476, 292] width 212 height 28
type input "mo. to mo."
click at [965, 466] on button "Save & Close" at bounding box center [988, 470] width 100 height 31
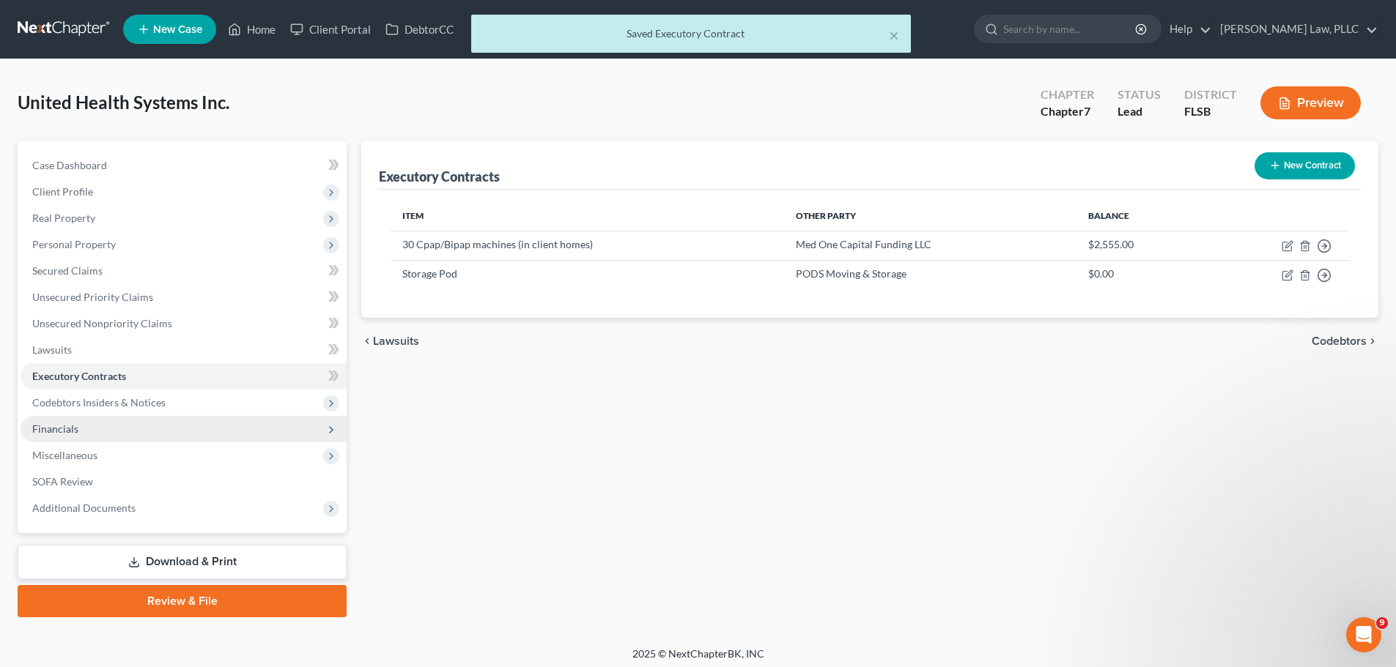
click at [93, 427] on span "Financials" at bounding box center [184, 429] width 326 height 26
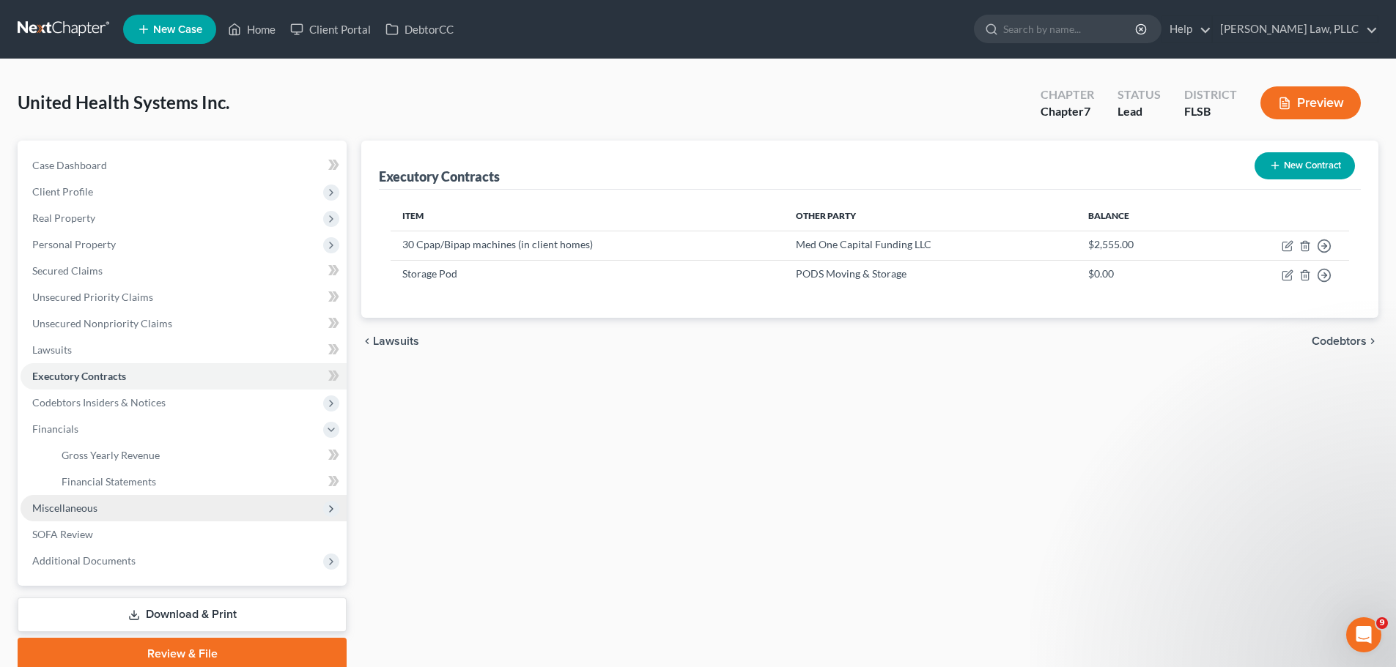
click at [84, 504] on span "Miscellaneous" at bounding box center [64, 508] width 65 height 12
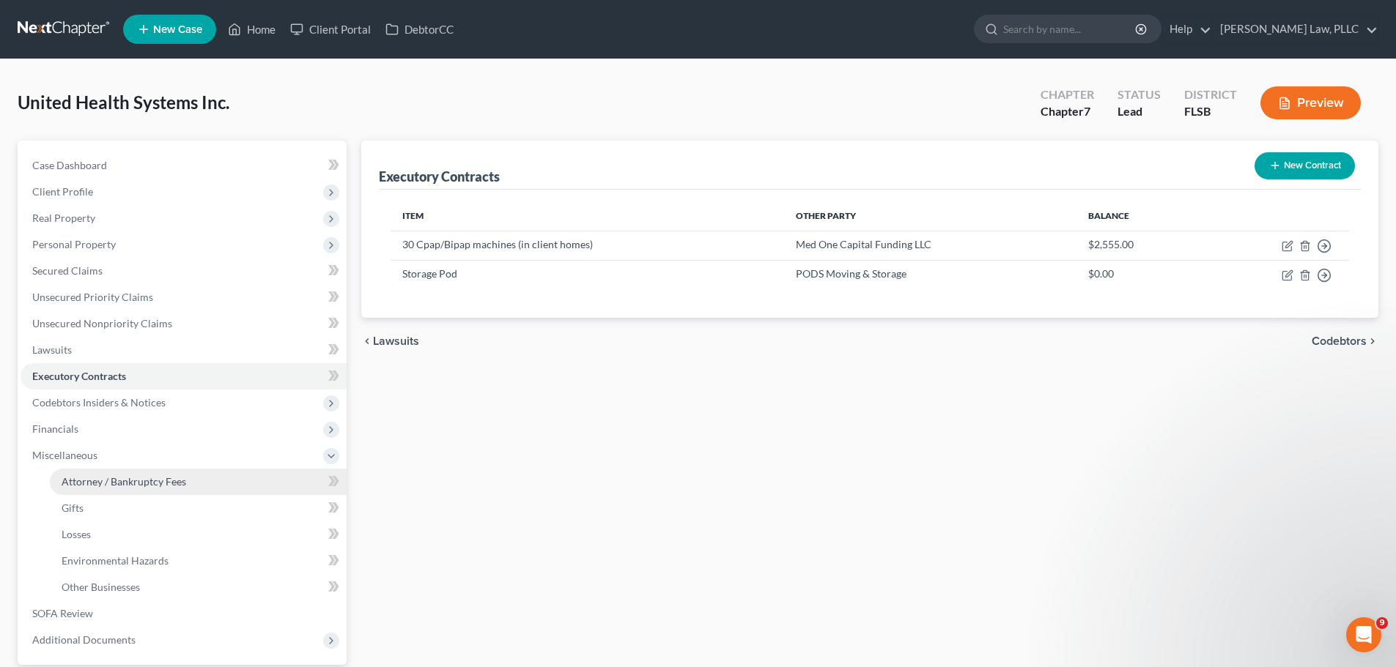
click at [85, 484] on span "Attorney / Bankruptcy Fees" at bounding box center [124, 481] width 125 height 12
select select "2"
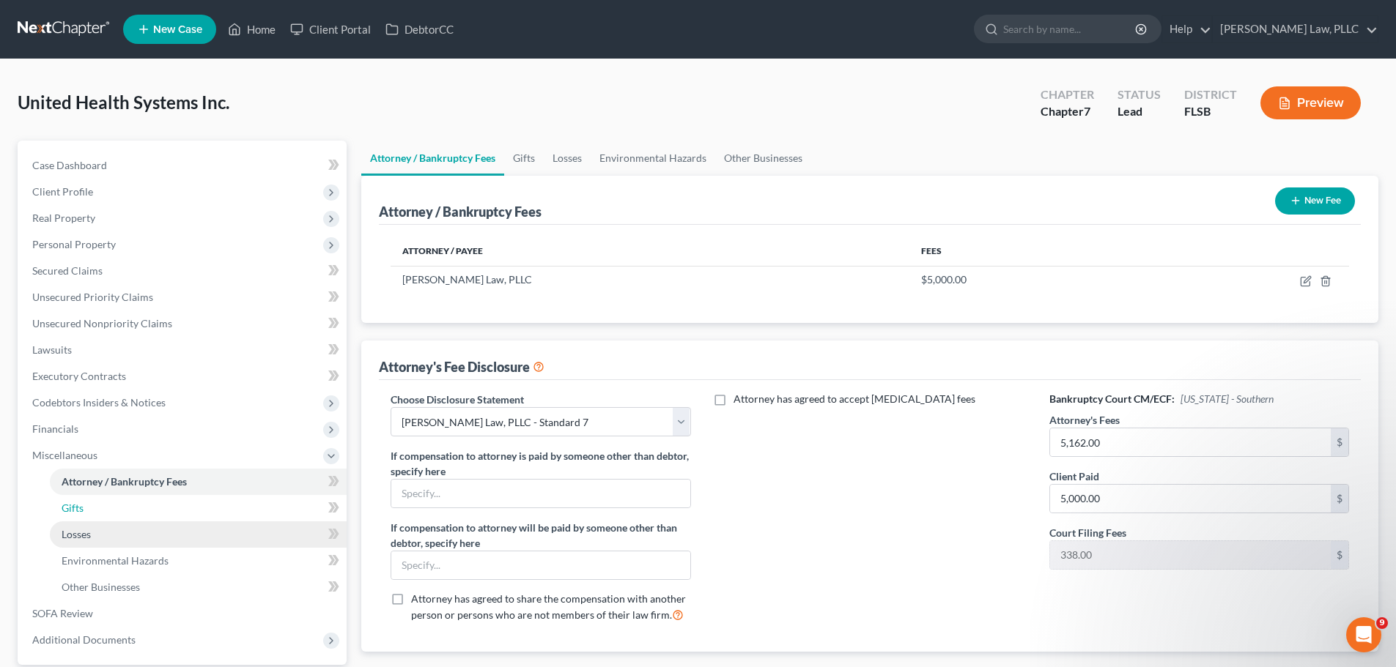
click at [168, 516] on link "Gifts" at bounding box center [198, 508] width 297 height 26
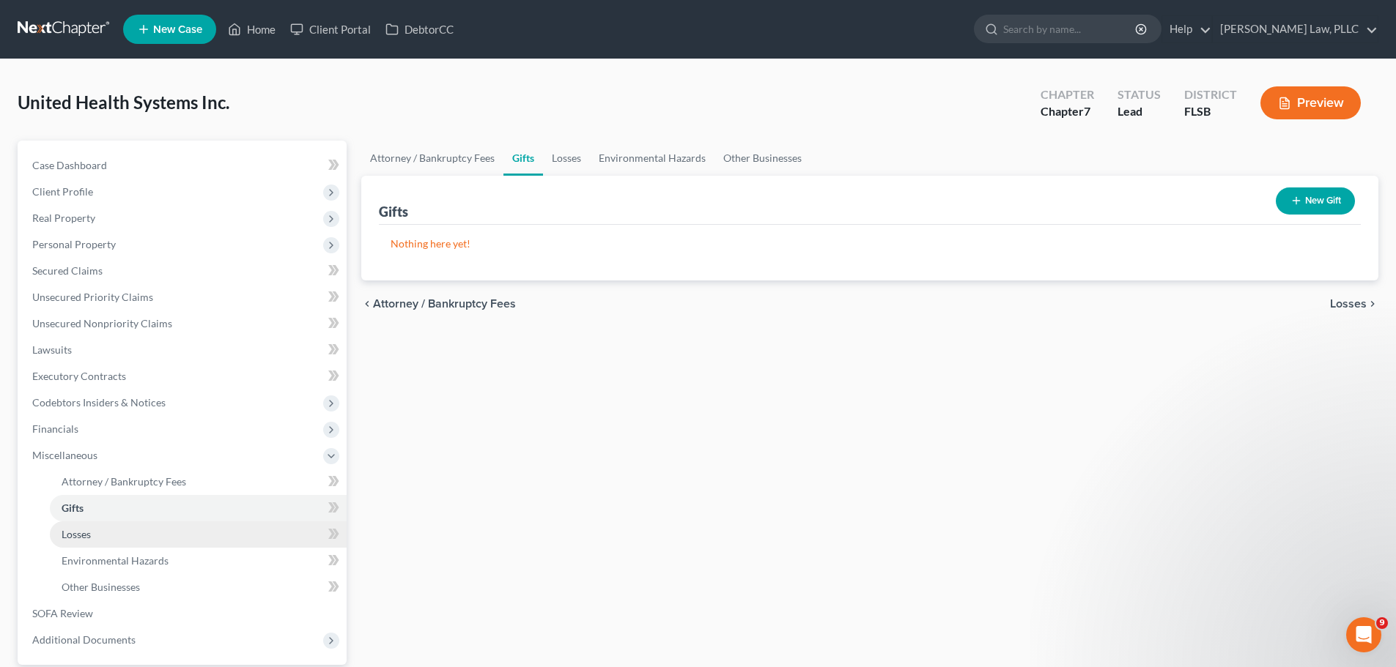
click at [81, 531] on span "Losses" at bounding box center [76, 534] width 29 height 12
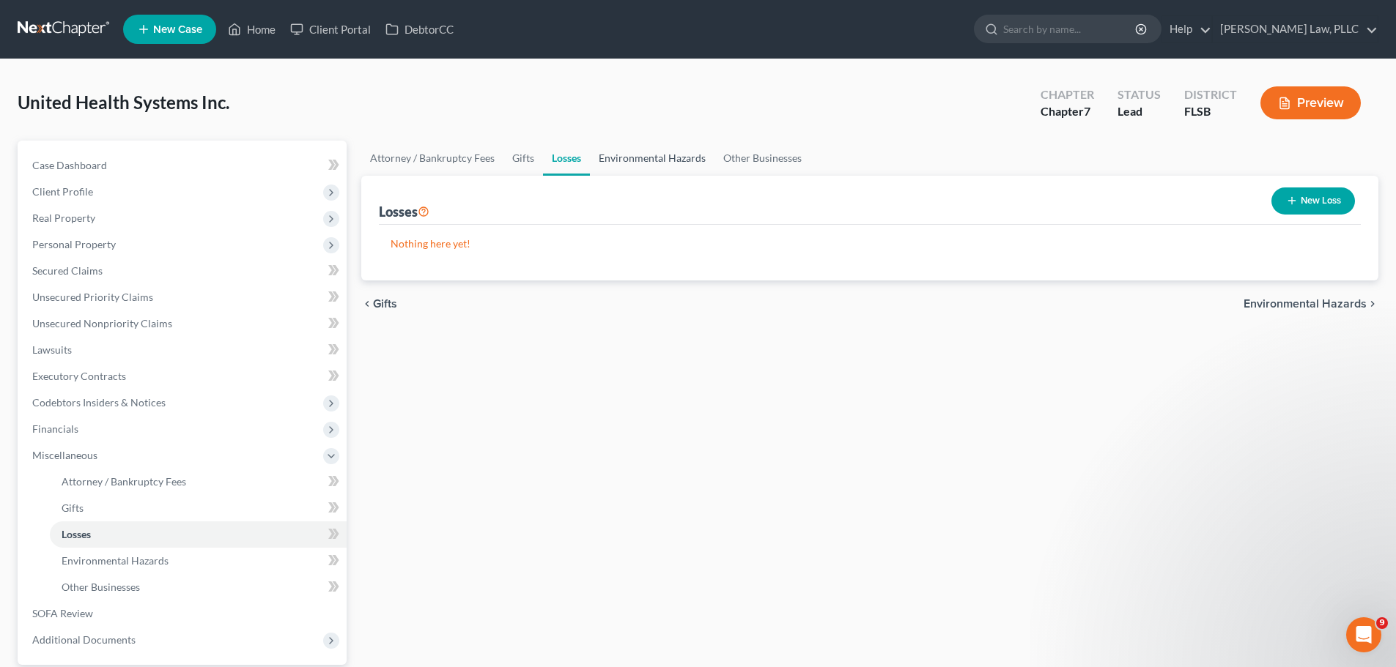
click at [661, 149] on link "Environmental Hazards" at bounding box center [652, 158] width 125 height 35
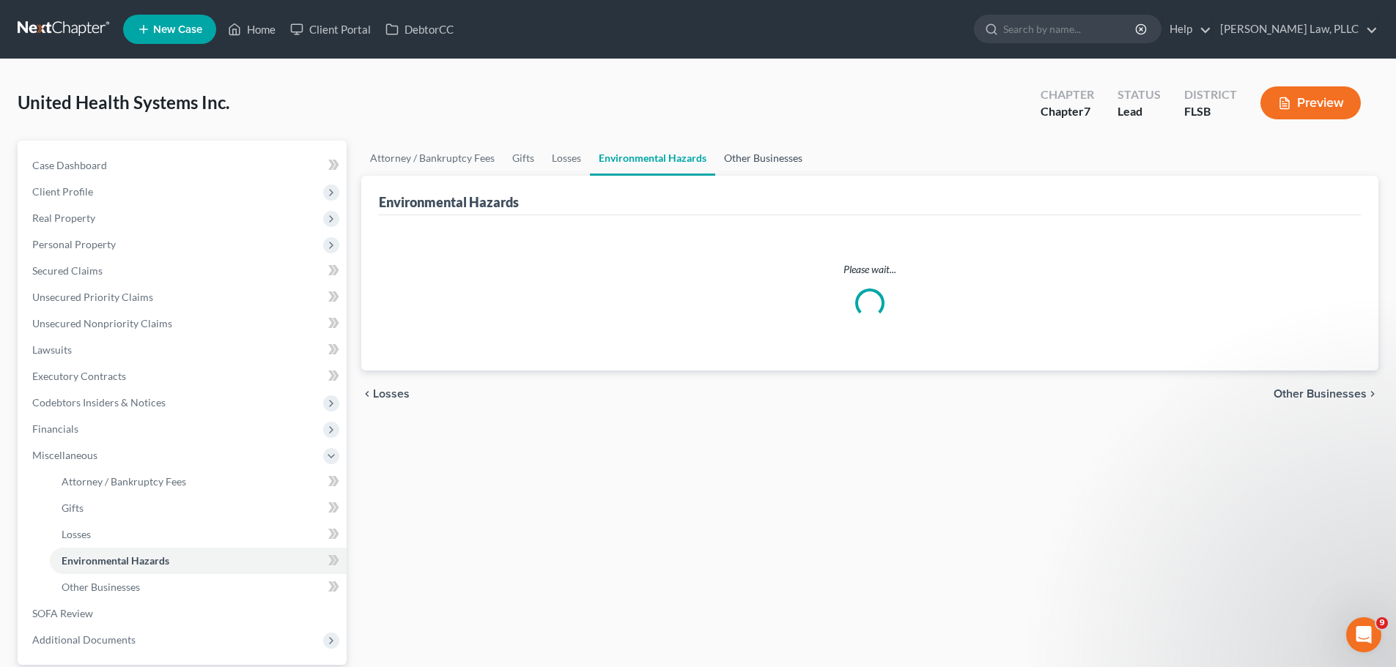
click at [783, 153] on link "Other Businesses" at bounding box center [763, 158] width 96 height 35
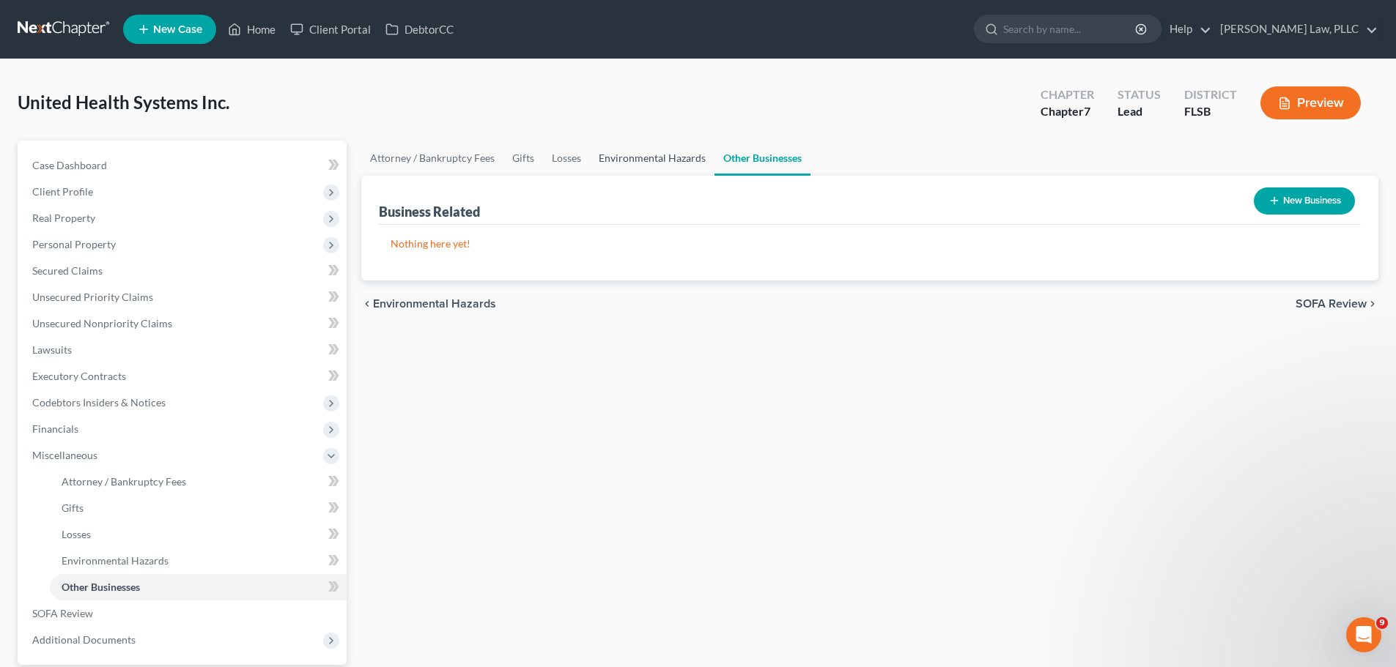
click at [679, 161] on link "Environmental Hazards" at bounding box center [652, 158] width 125 height 35
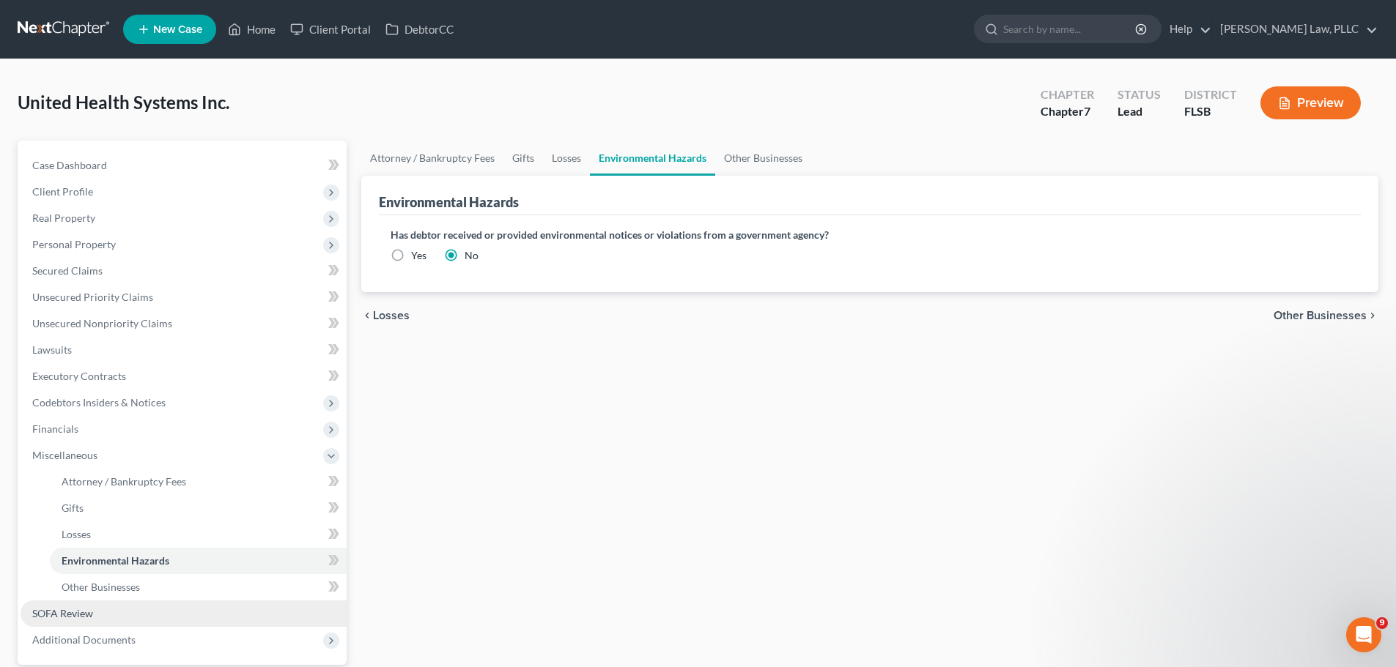
click at [97, 614] on link "SOFA Review" at bounding box center [184, 614] width 326 height 26
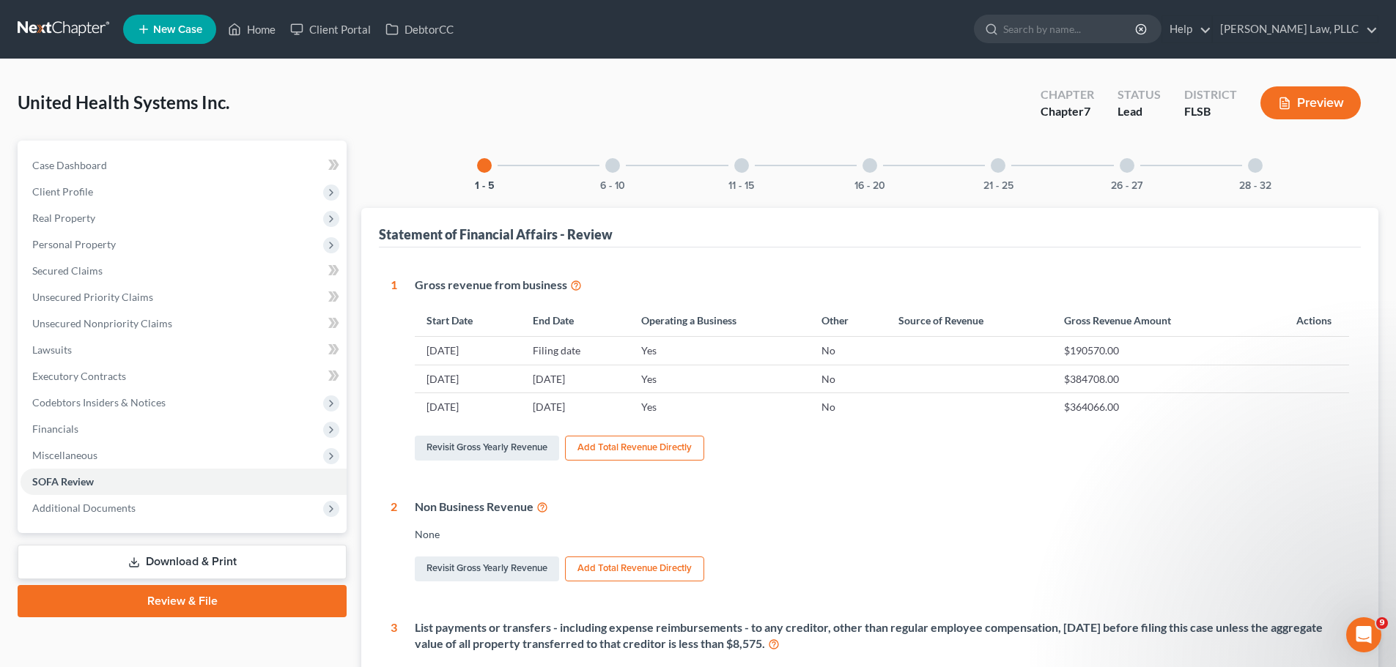
click at [612, 166] on div at bounding box center [612, 165] width 15 height 15
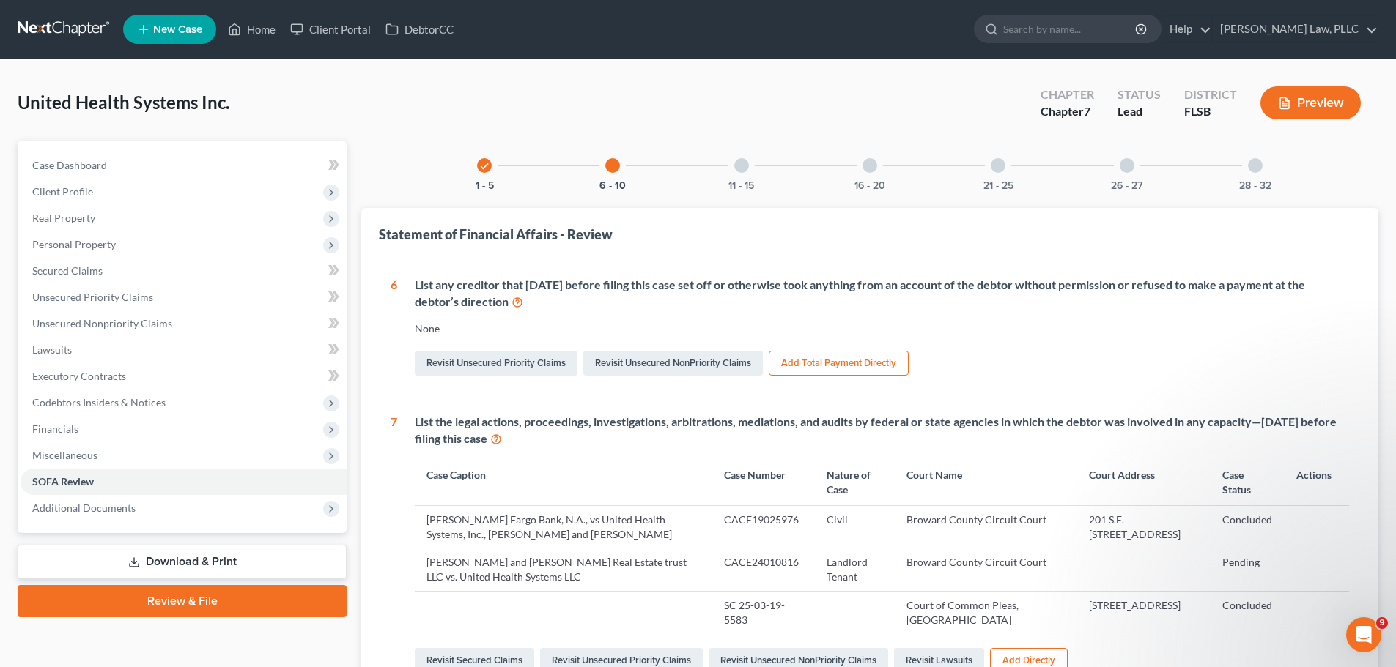
click at [746, 171] on div at bounding box center [741, 165] width 15 height 15
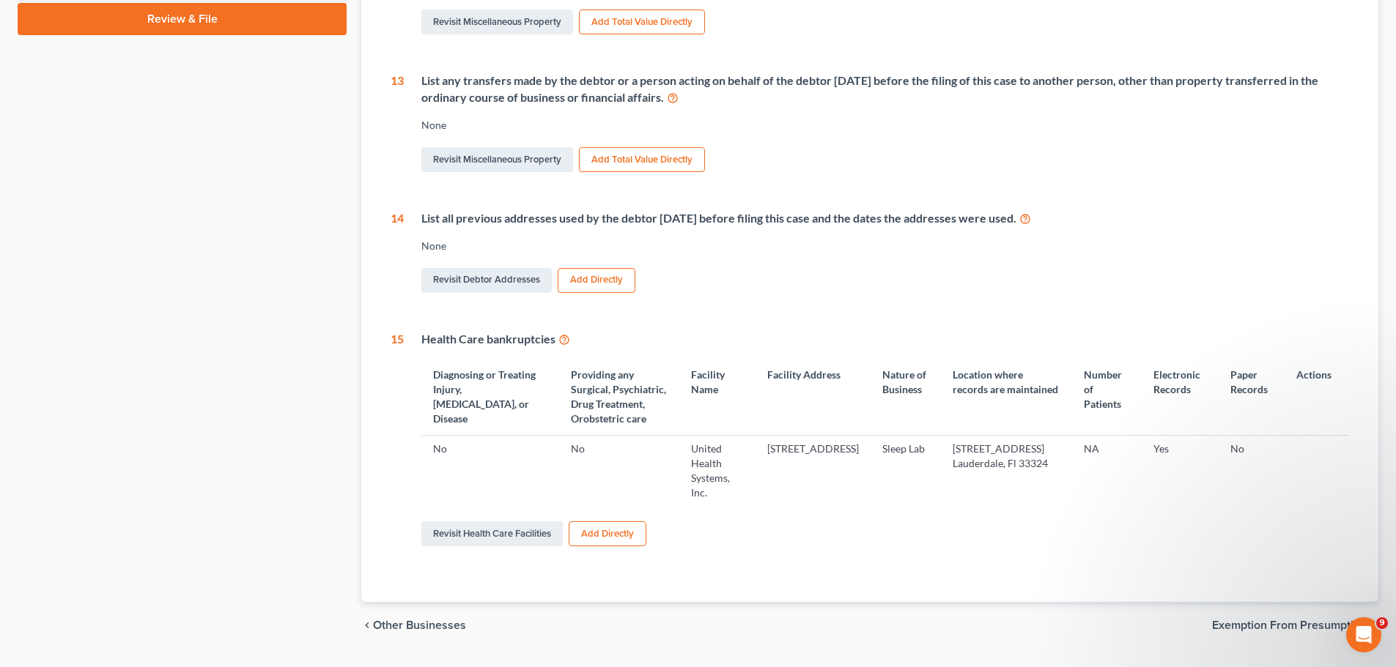
scroll to position [590, 0]
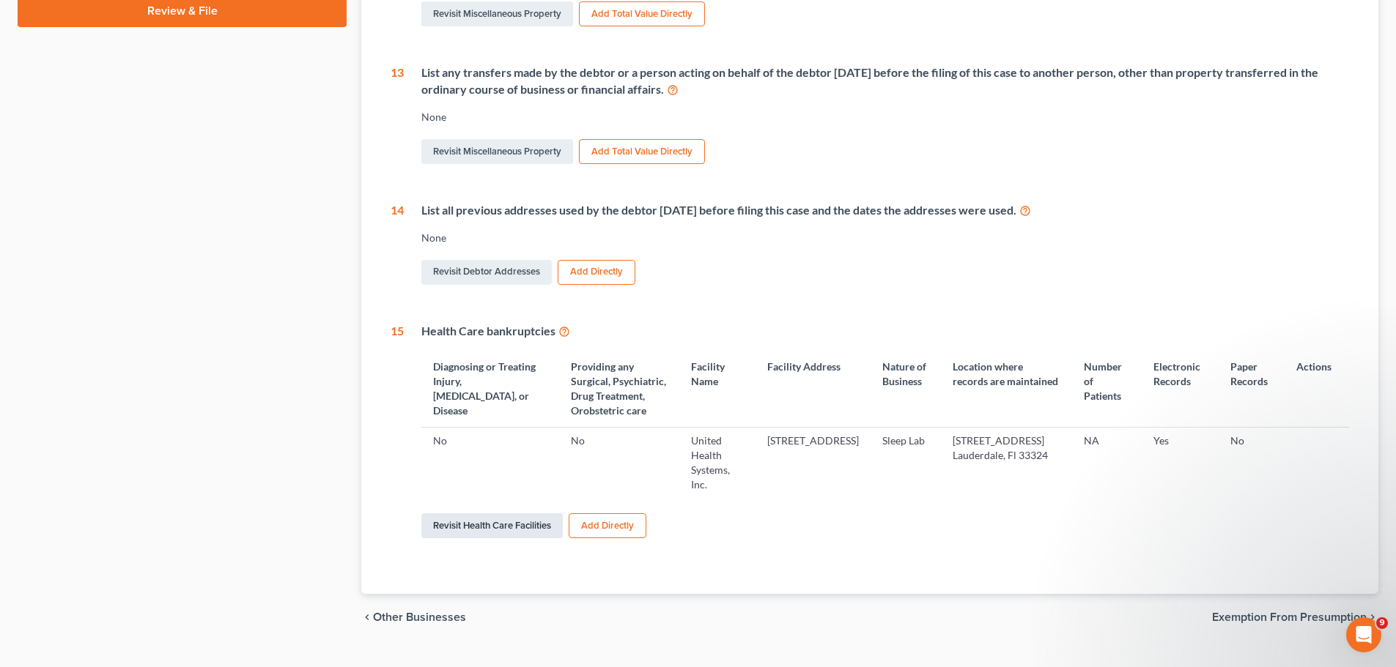
click at [497, 514] on link "Revisit Health Care Facilities" at bounding box center [491, 526] width 141 height 25
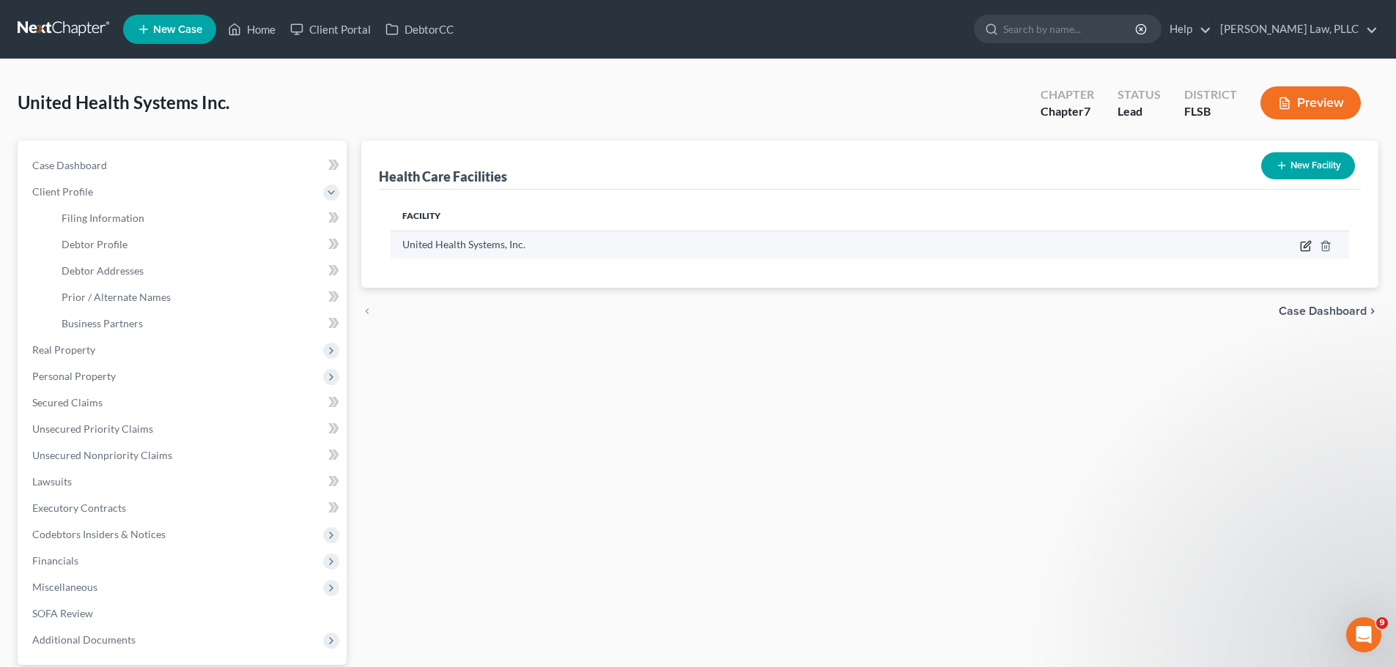
click at [1305, 245] on icon "button" at bounding box center [1306, 244] width 7 height 7
select select "9"
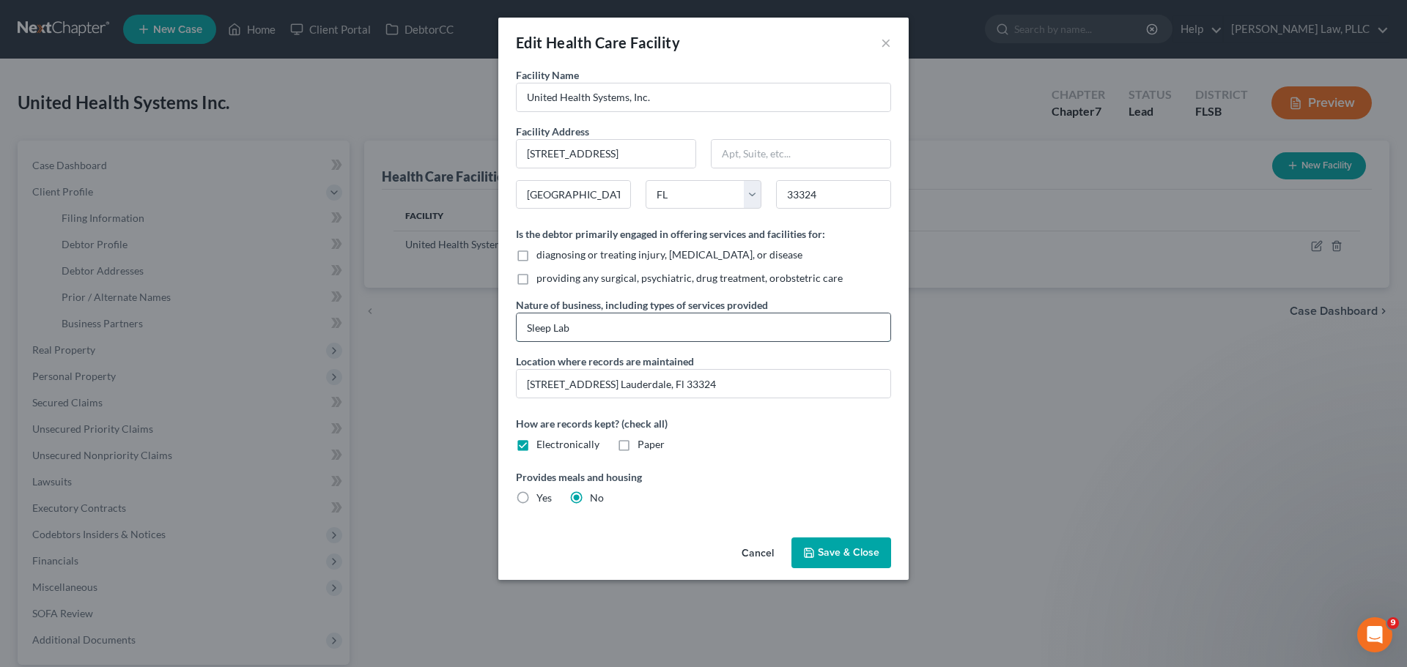
click at [589, 324] on input "Sleep Lab" at bounding box center [703, 328] width 374 height 28
type input "Sleep lab (former) conducting sleep studies"
click at [867, 550] on span "Save & Close" at bounding box center [849, 553] width 62 height 12
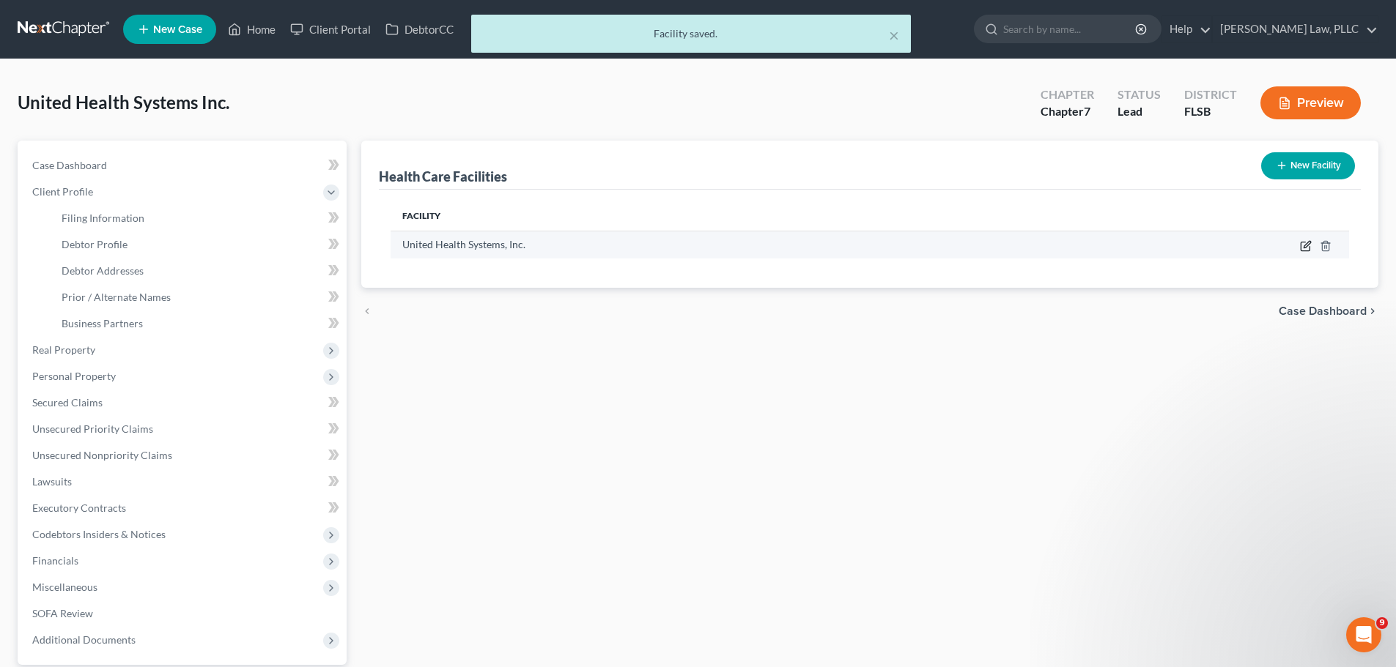
click at [1306, 246] on icon "button" at bounding box center [1306, 246] width 12 height 12
select select "9"
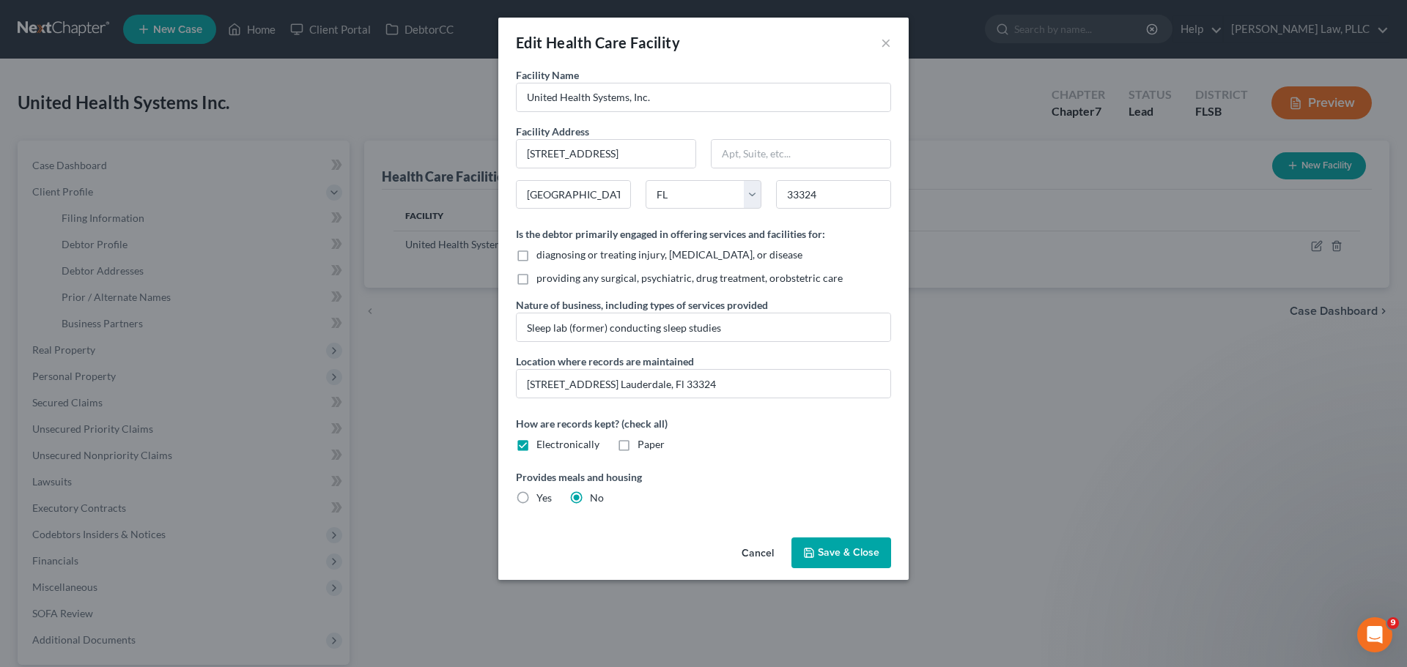
click at [759, 557] on button "Cancel" at bounding box center [758, 553] width 56 height 29
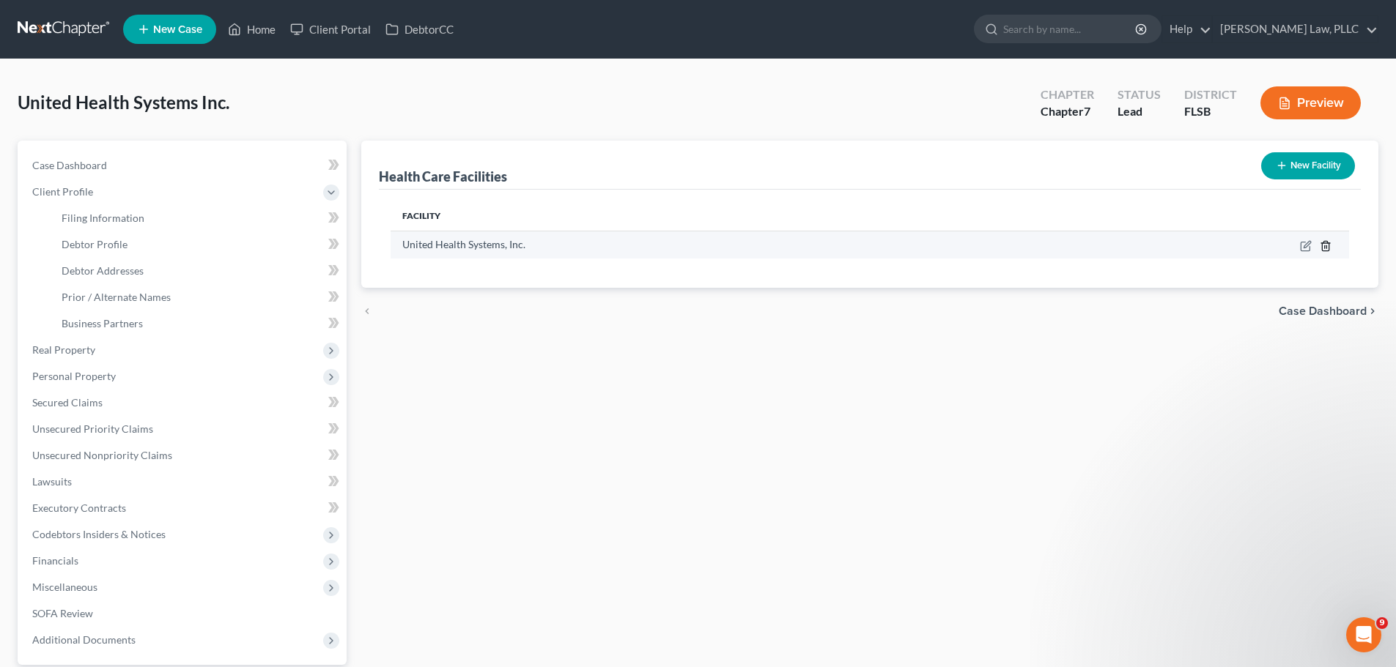
click at [1325, 245] on icon "button" at bounding box center [1325, 246] width 12 height 12
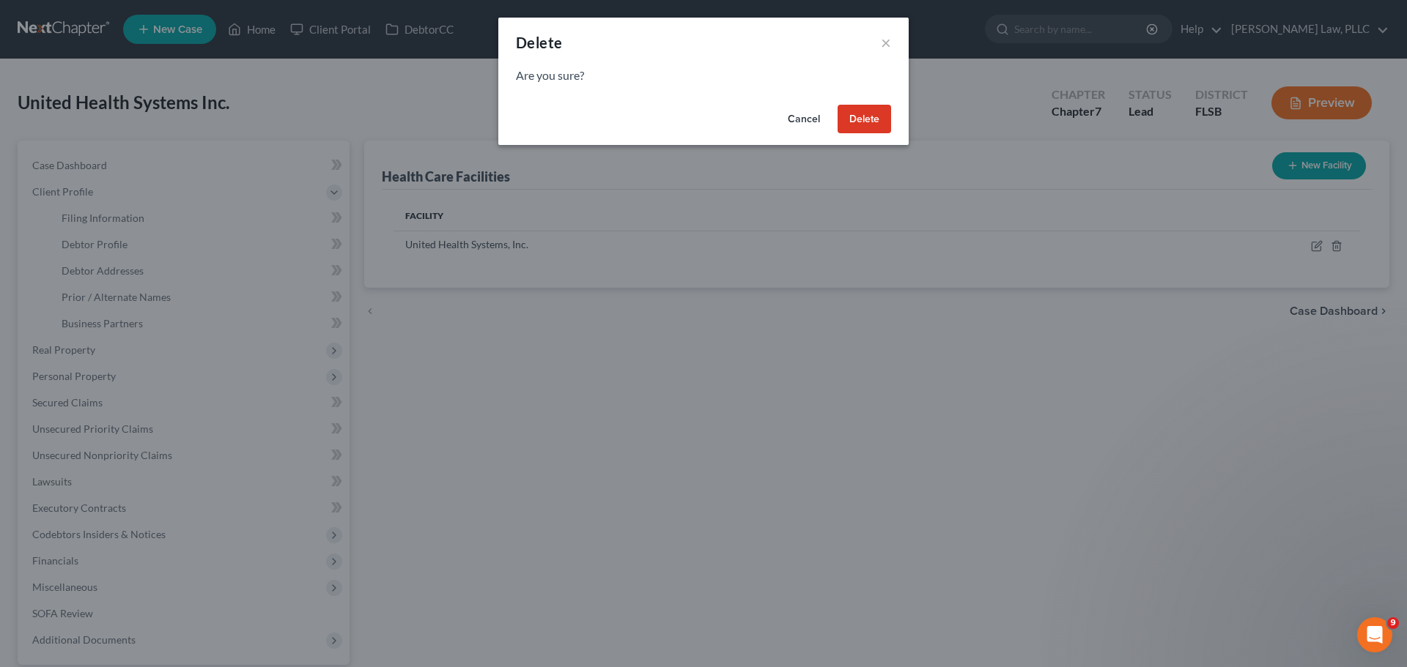
click at [866, 121] on button "Delete" at bounding box center [863, 119] width 53 height 29
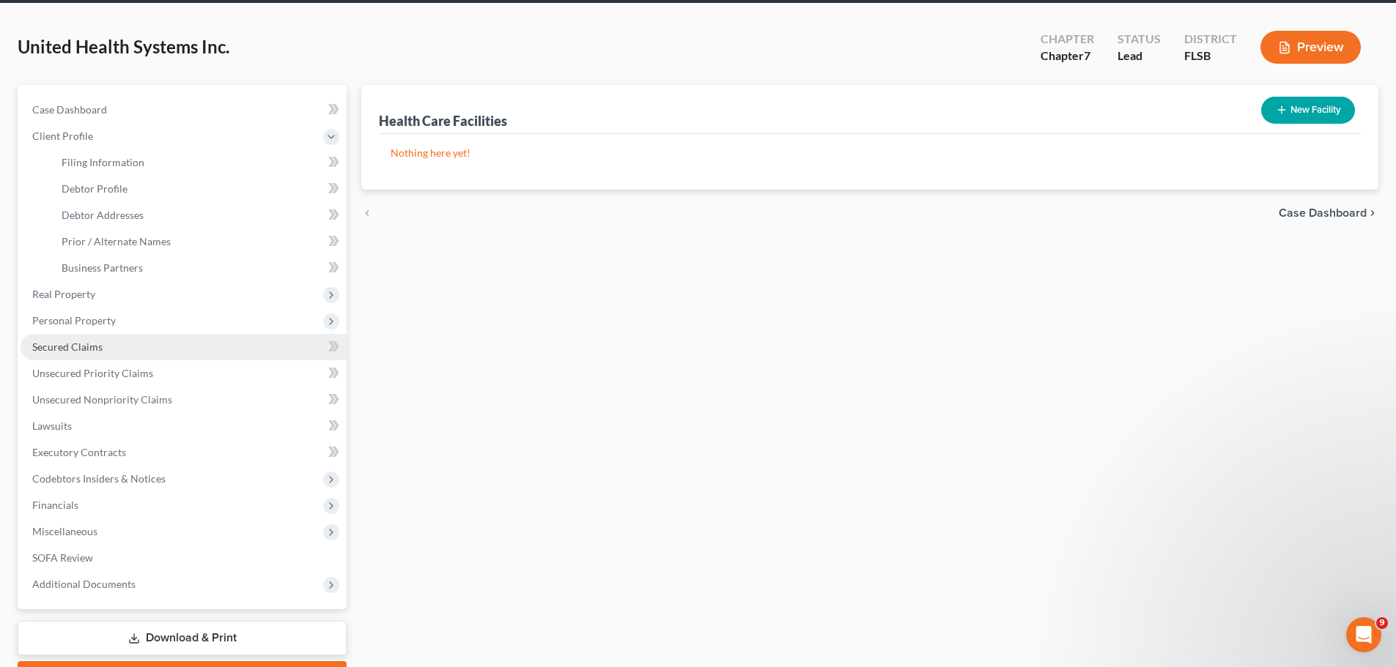
scroll to position [138, 0]
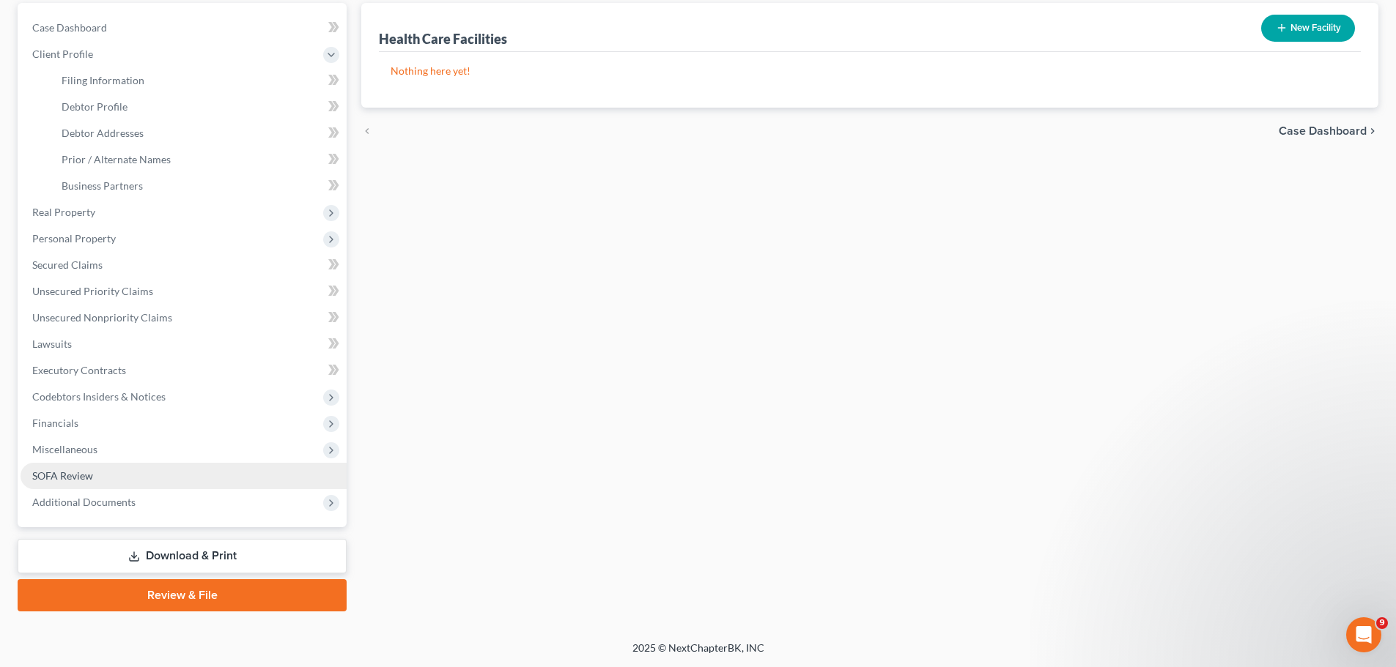
click at [101, 473] on link "SOFA Review" at bounding box center [184, 476] width 326 height 26
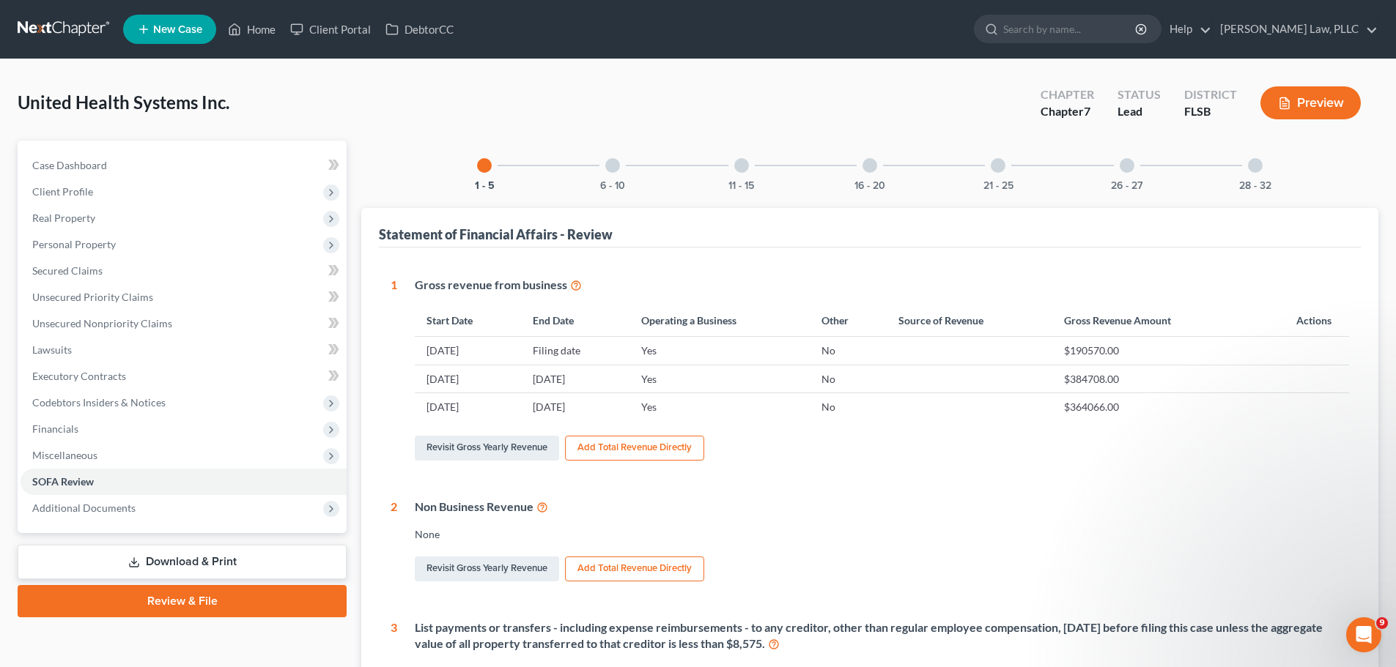
click at [866, 172] on div at bounding box center [869, 165] width 15 height 15
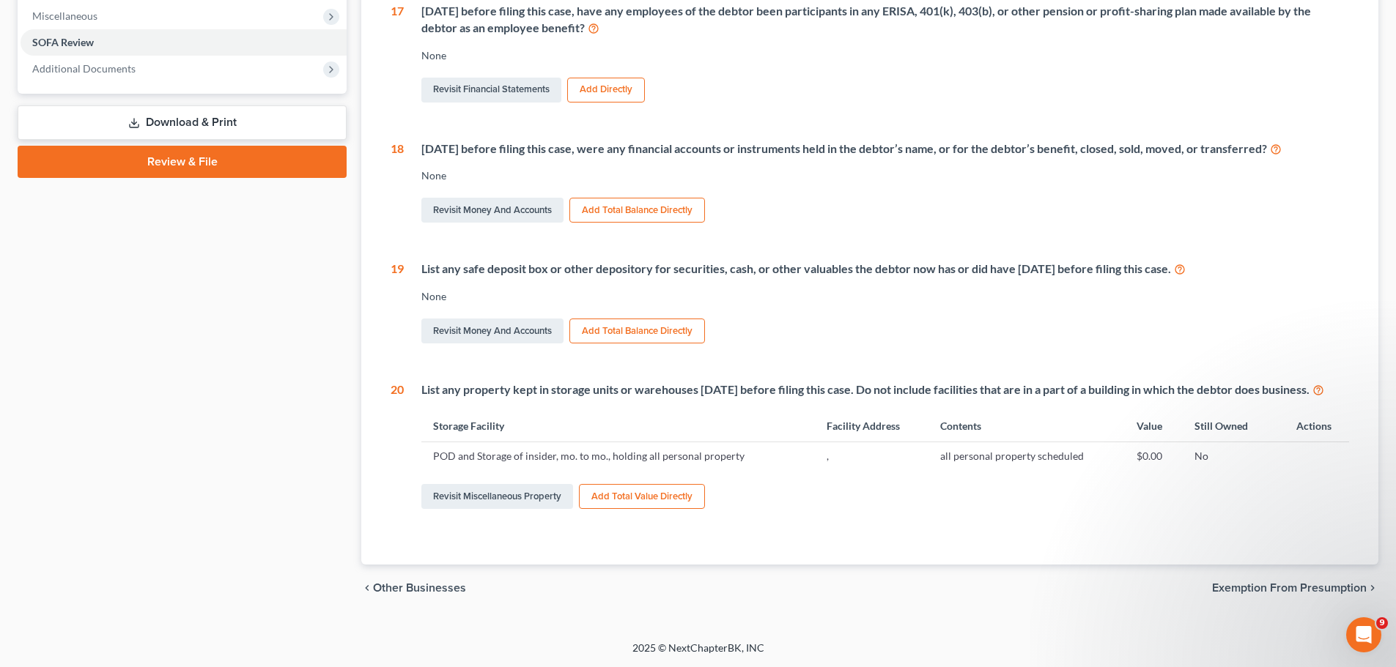
scroll to position [456, 0]
click at [508, 500] on link "Revisit Miscellaneous Property" at bounding box center [497, 496] width 152 height 25
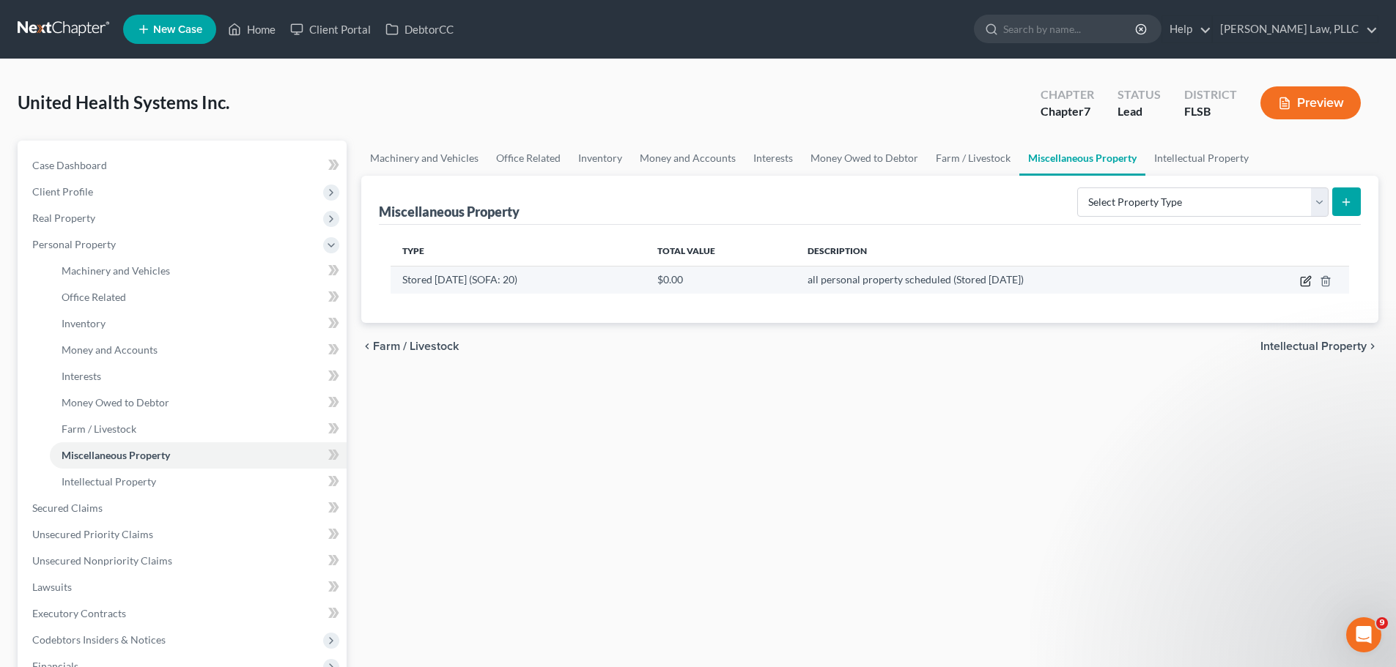
click at [1302, 285] on icon "button" at bounding box center [1306, 281] width 12 height 12
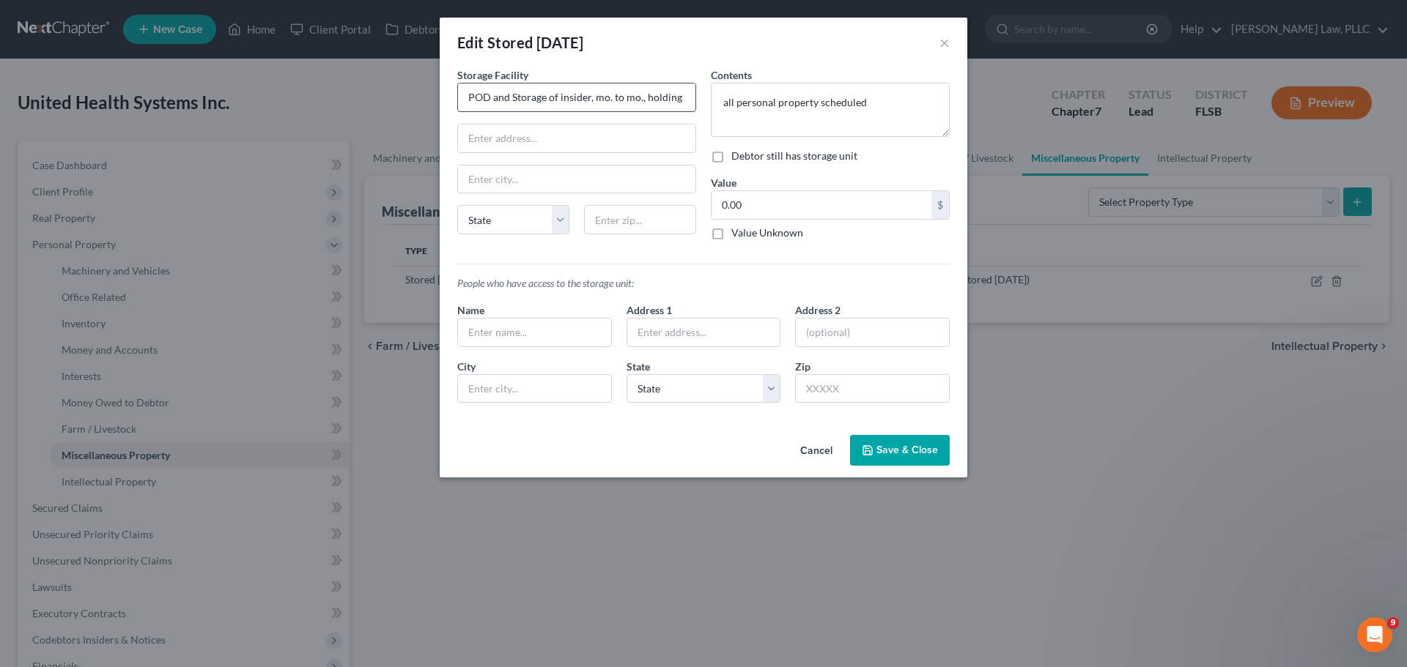
click at [494, 97] on input "POD and Storage of insider, mo. to mo., holding all personal property" at bounding box center [576, 98] width 237 height 28
type input "POD holding personal property of debtor from former, closed location"
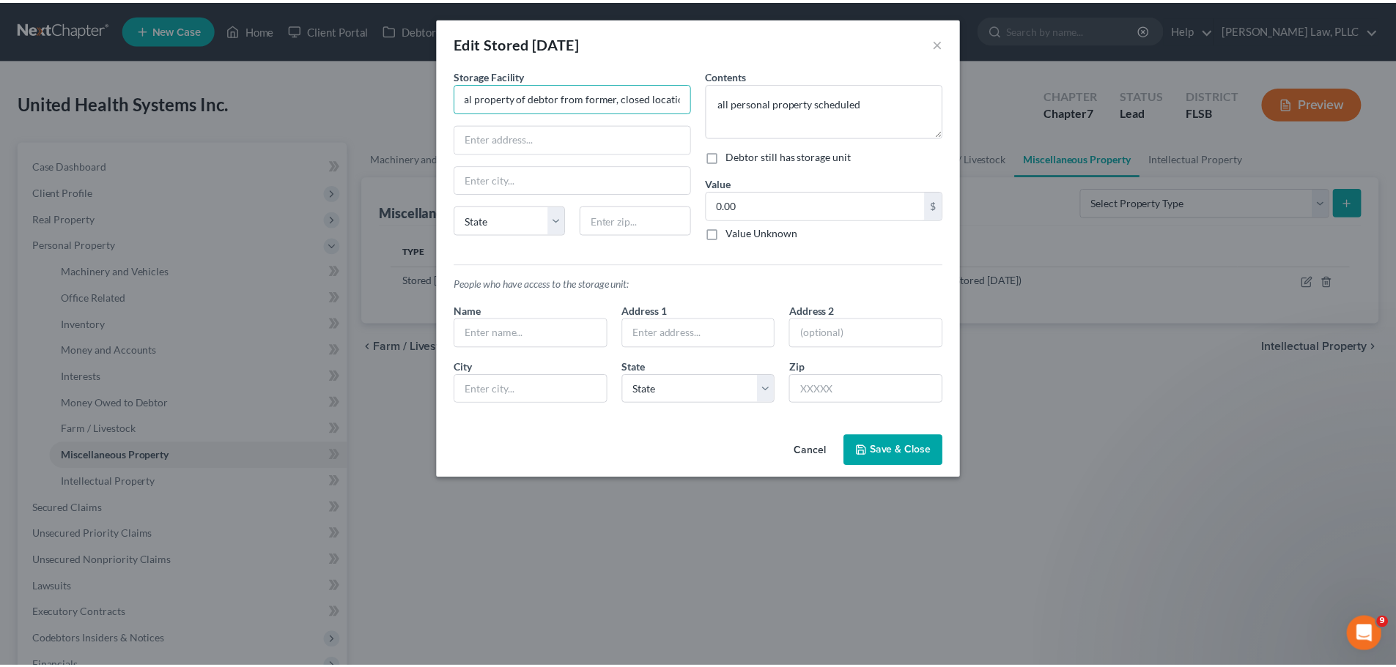
scroll to position [0, 0]
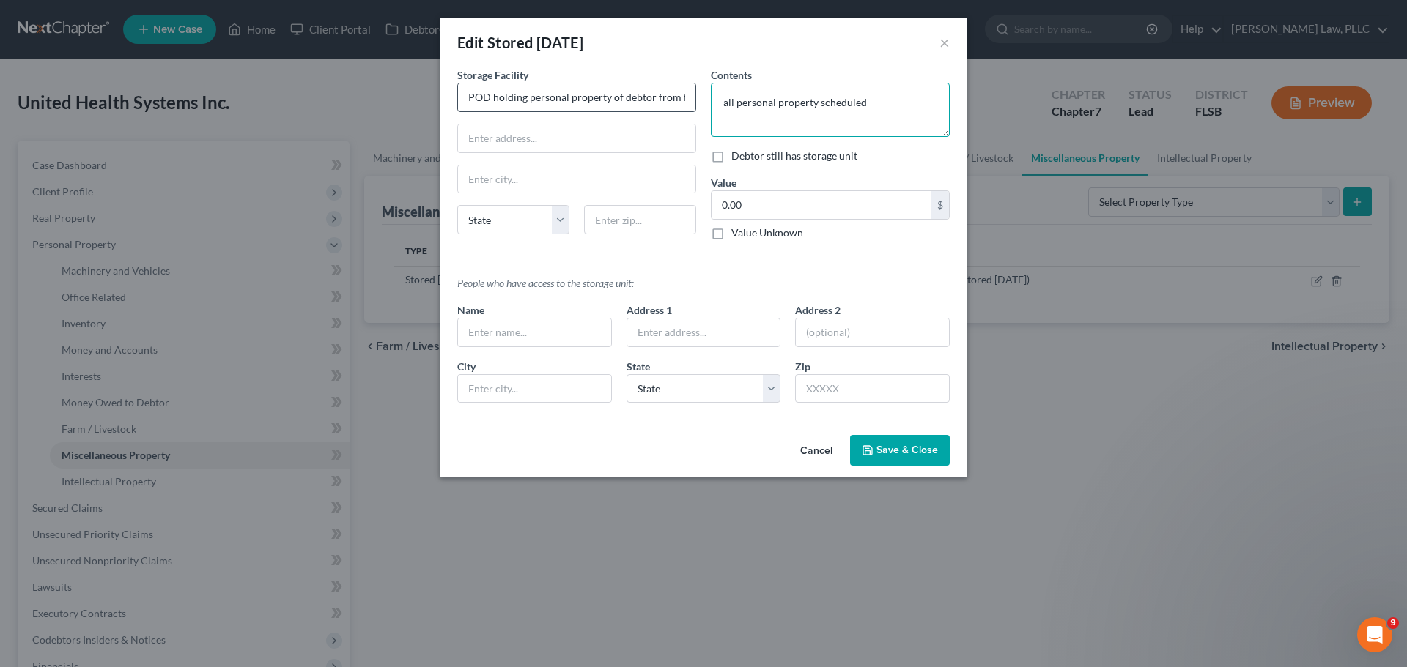
drag, startPoint x: 903, startPoint y: 101, endPoint x: 671, endPoint y: 96, distance: 232.3
click at [671, 96] on div "Storage Facility POD holding personal property of debtor from former, closed lo…" at bounding box center [703, 240] width 507 height 347
type textarea "personal property scheduled"
click at [520, 327] on input "text" at bounding box center [534, 333] width 153 height 28
type input "[PERSON_NAME] and [PERSON_NAME]"
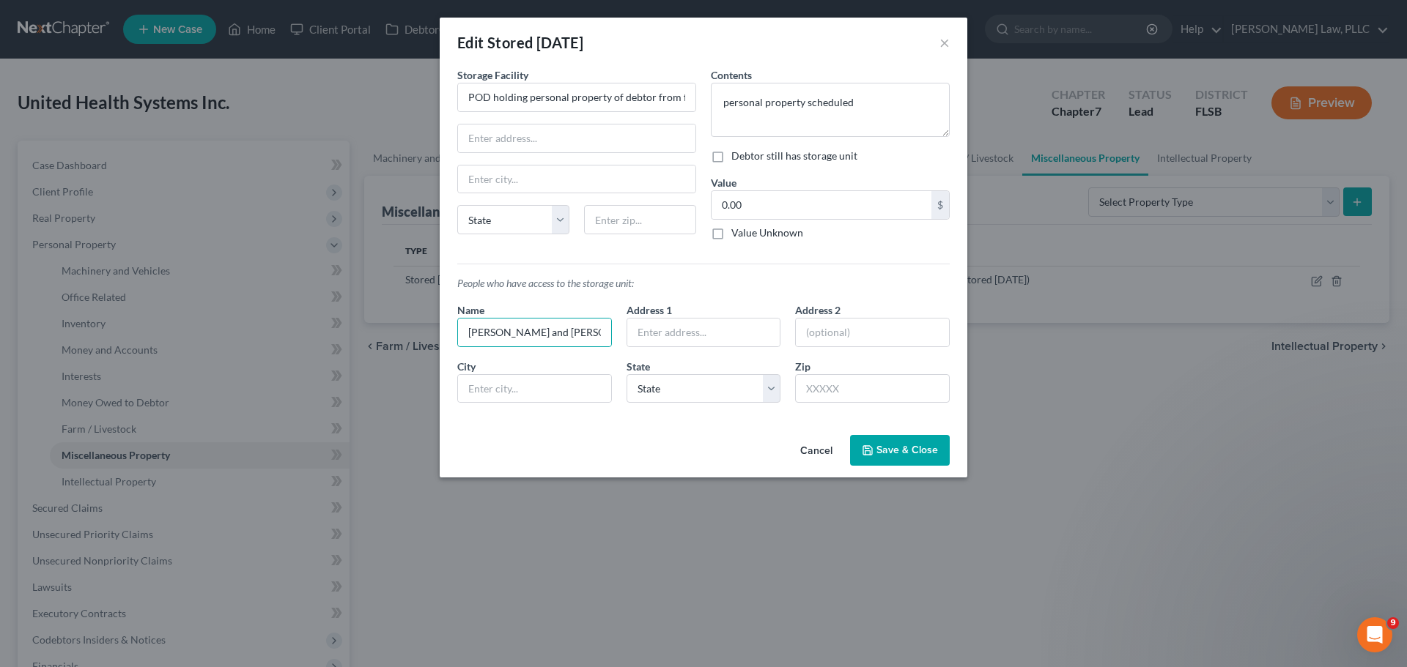
click at [909, 447] on span "Save & Close" at bounding box center [907, 450] width 62 height 12
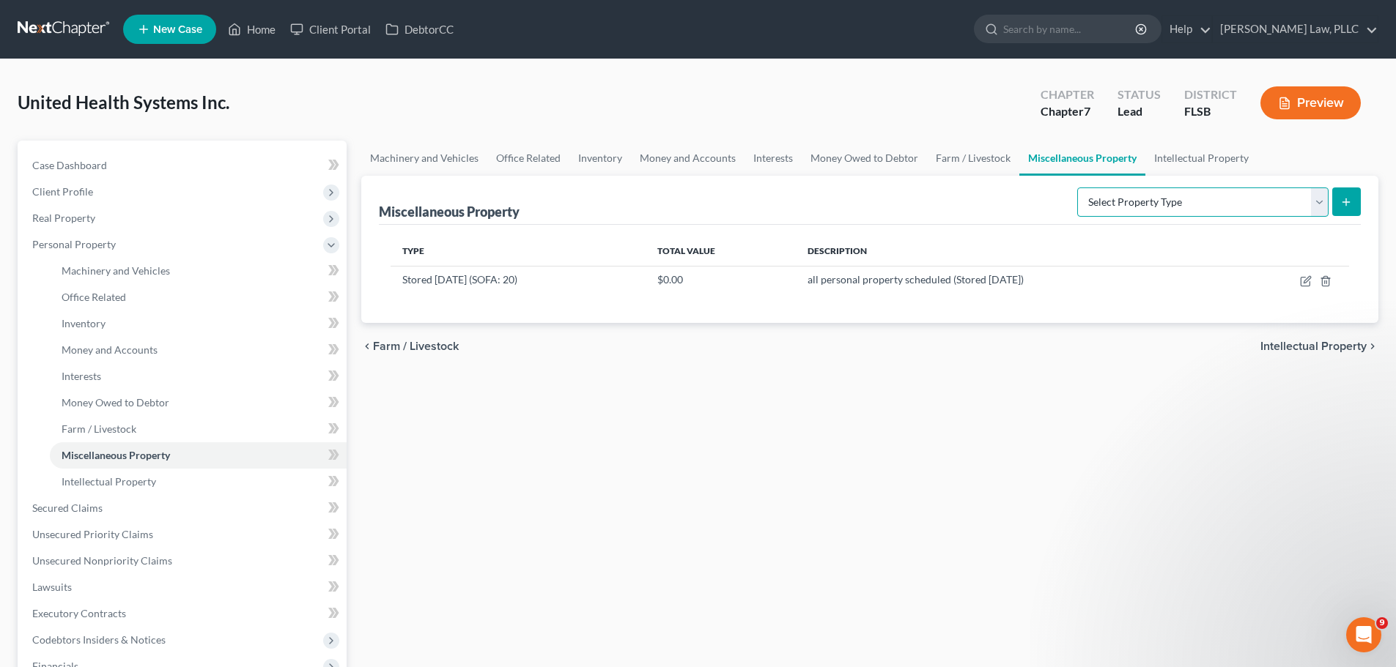
click at [1317, 202] on select "Select Property Type Assigned for Creditor Benefit Within 120 Days (SOFA: 8) As…" at bounding box center [1202, 202] width 251 height 29
select select "stored_within_1_year"
click at [1077, 188] on select "Select Property Type Assigned for Creditor Benefit Within 120 Days (SOFA: 8) As…" at bounding box center [1202, 202] width 251 height 29
click at [1341, 201] on icon "submit" at bounding box center [1346, 202] width 12 height 12
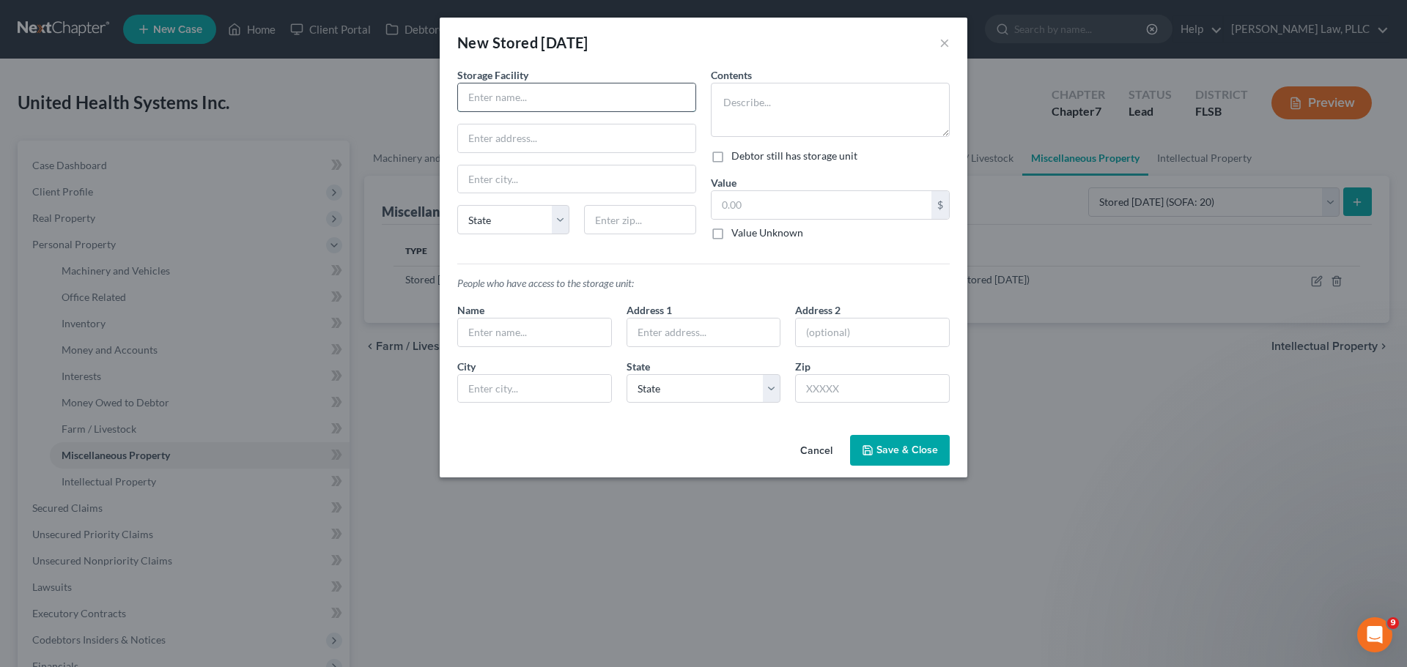
click at [553, 100] on input "text" at bounding box center [576, 98] width 237 height 28
type input "[PERSON_NAME] rented storage unit"
click at [725, 110] on textarea at bounding box center [830, 110] width 239 height 54
type textarea "Debtor's personal property from recent location"
click at [499, 335] on input "text" at bounding box center [534, 333] width 153 height 28
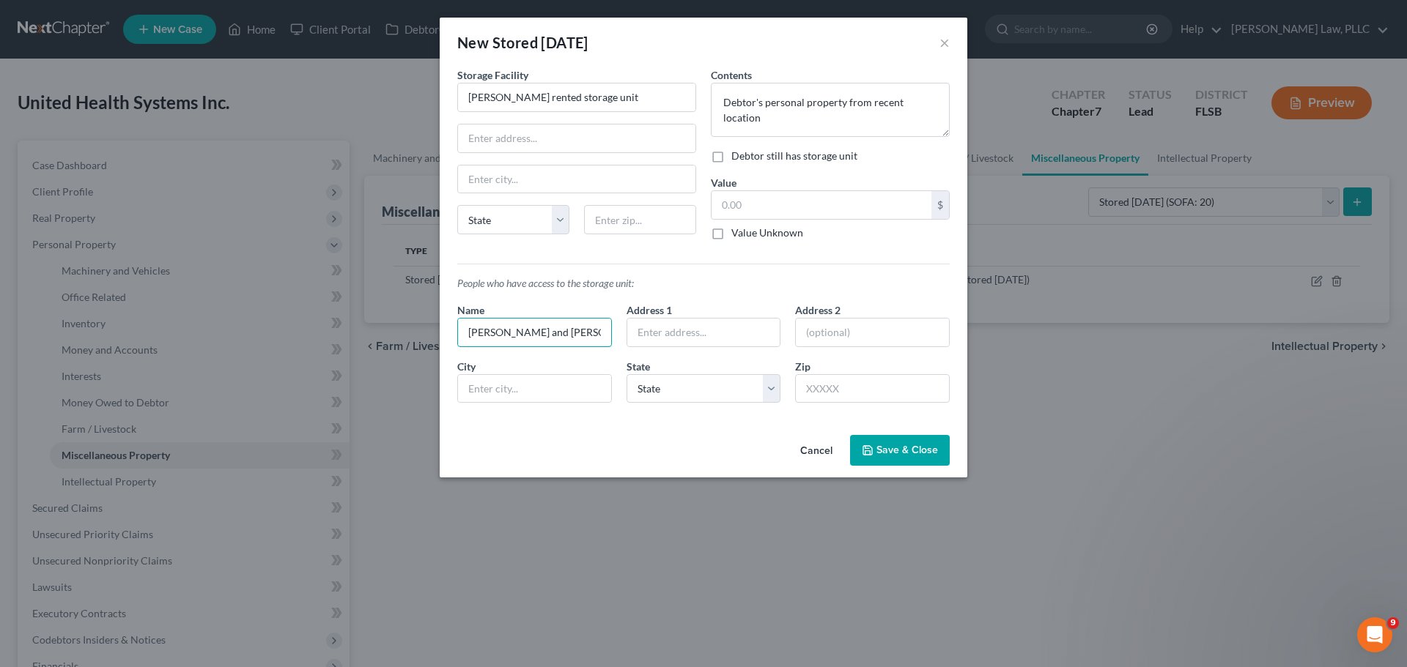
type input "[PERSON_NAME] and [PERSON_NAME]"
click at [898, 456] on span "Save & Close" at bounding box center [907, 450] width 62 height 12
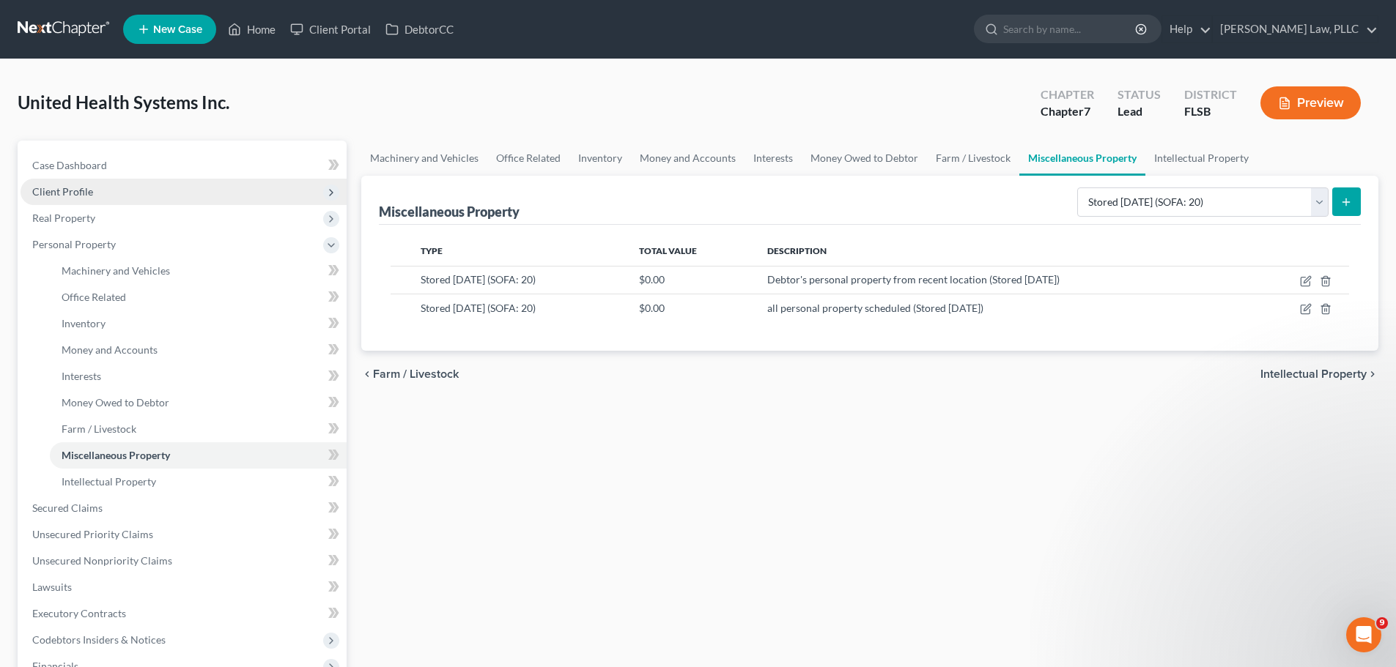
click at [100, 191] on span "Client Profile" at bounding box center [184, 192] width 326 height 26
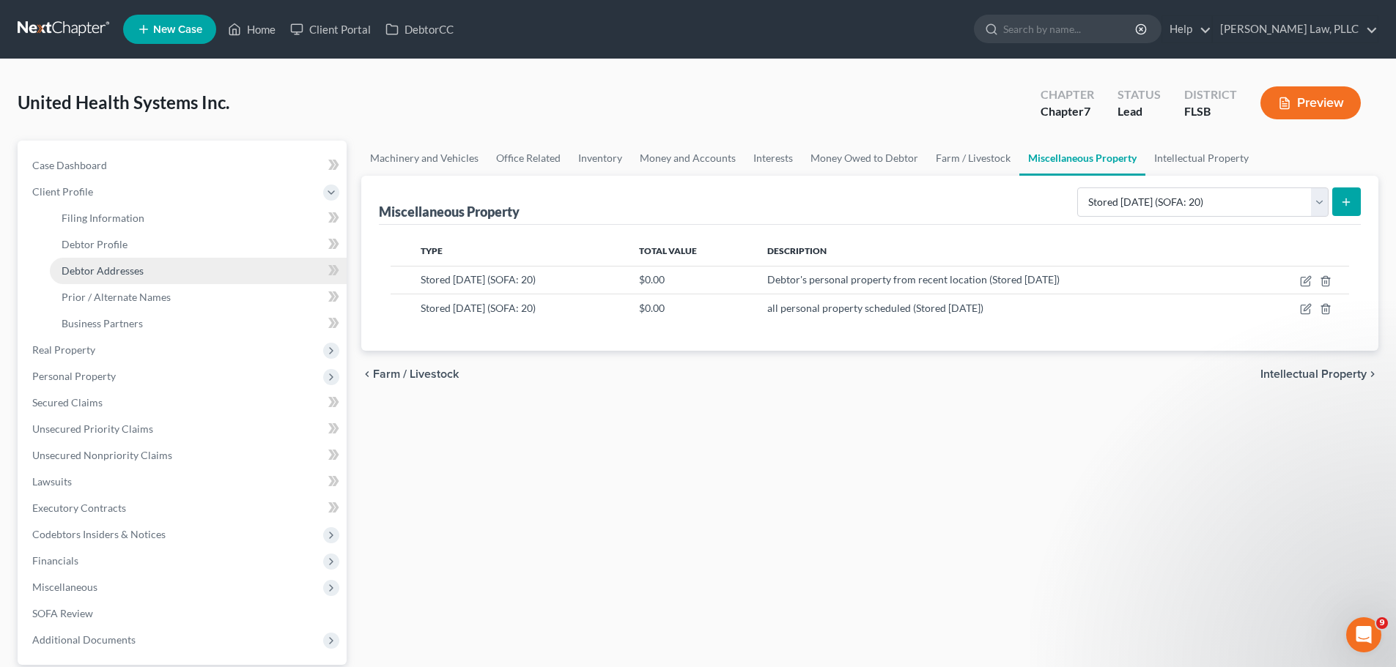
click at [114, 271] on span "Debtor Addresses" at bounding box center [103, 270] width 82 height 12
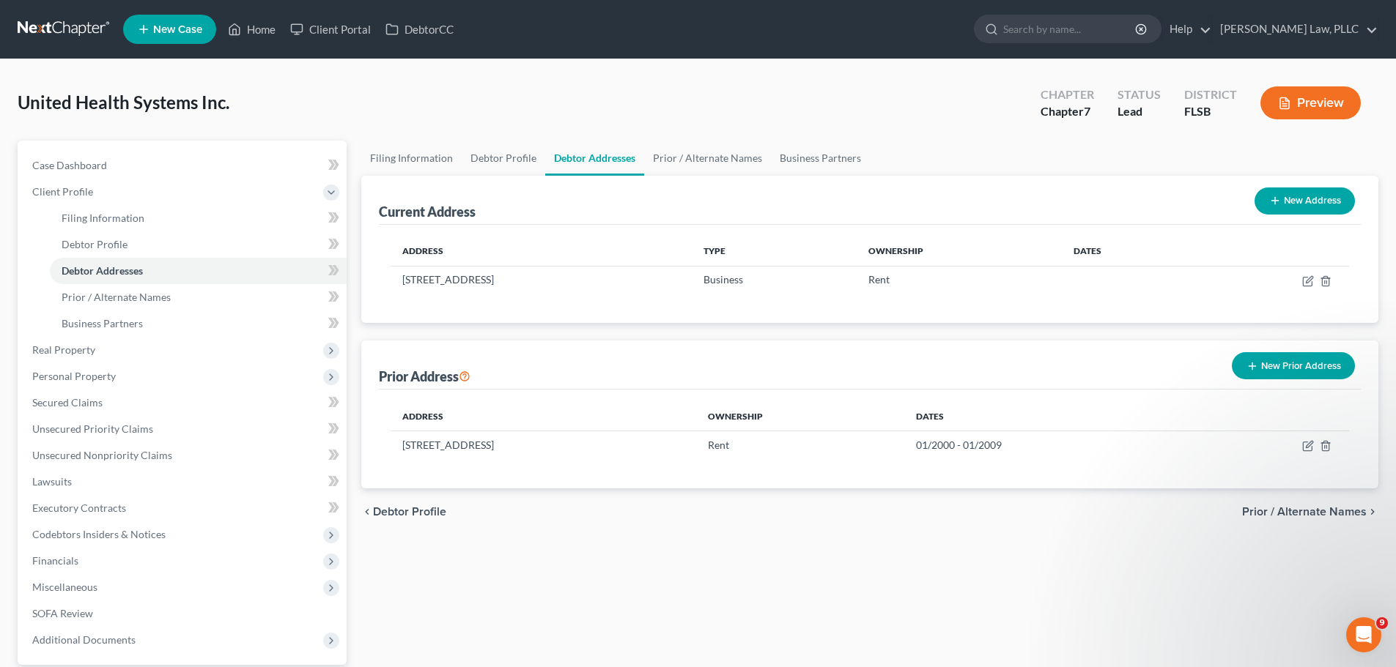
click at [1275, 361] on button "New Prior Address" at bounding box center [1293, 365] width 123 height 27
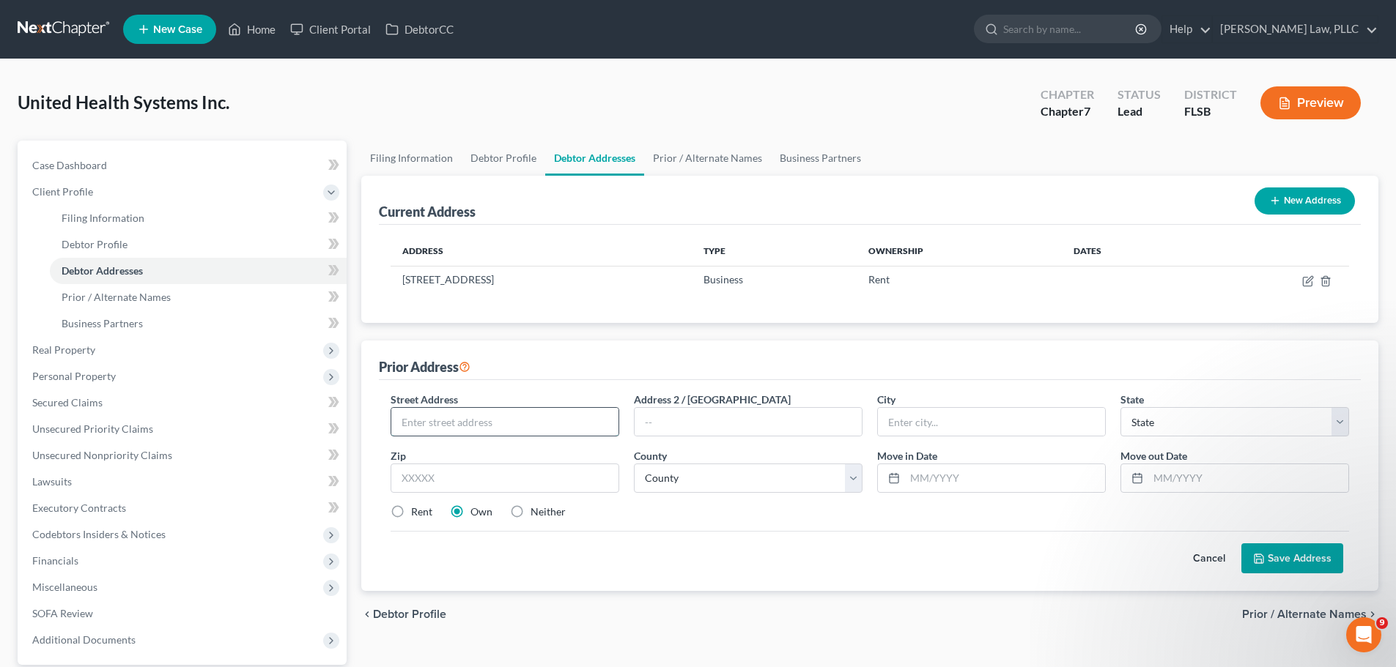
click at [515, 421] on input "text" at bounding box center [504, 422] width 227 height 28
type input "12538 W. Atlantic Blvd."
type input "Coral Springs"
select select "9"
type input "33071"
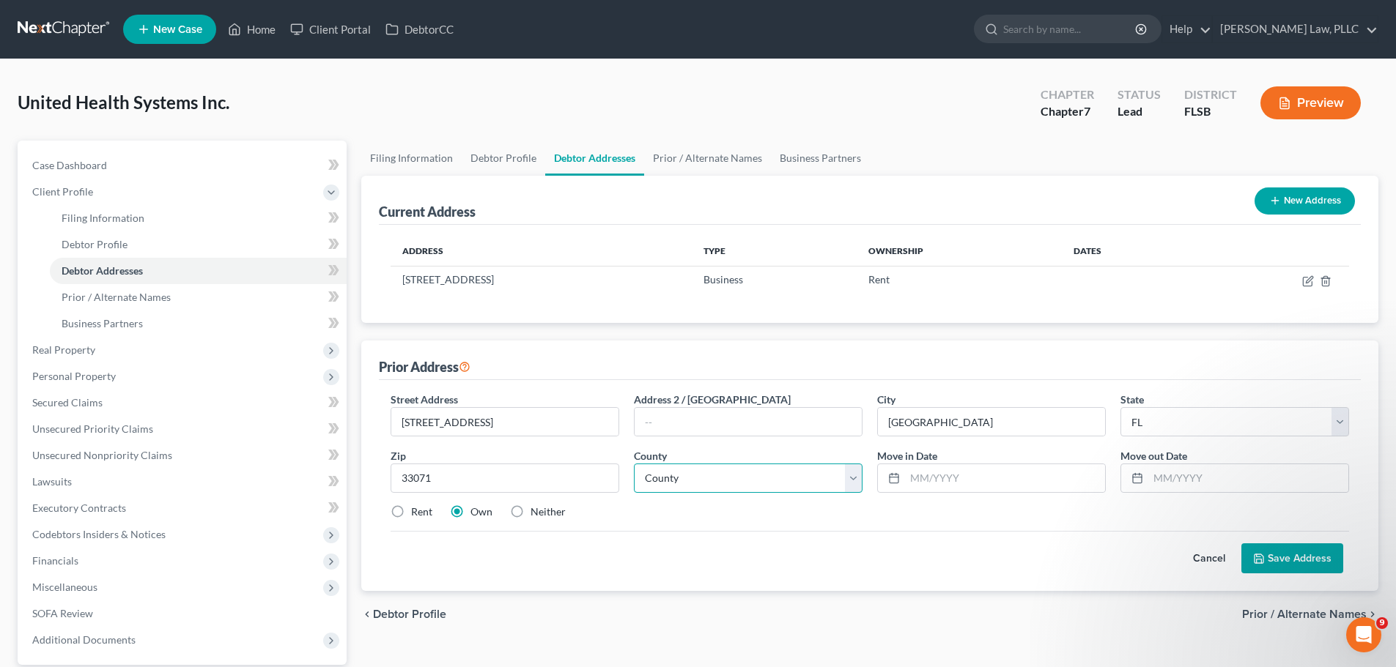
click at [849, 479] on select "County Alachua County Baker County Bay County Bradford County Brevard County Br…" at bounding box center [748, 478] width 229 height 29
type input "Pompano Beach"
select select "5"
click at [634, 464] on select "County Alachua County Baker County Bay County Bradford County Brevard County Br…" at bounding box center [748, 478] width 229 height 29
click at [941, 478] on input "text" at bounding box center [1005, 478] width 200 height 28
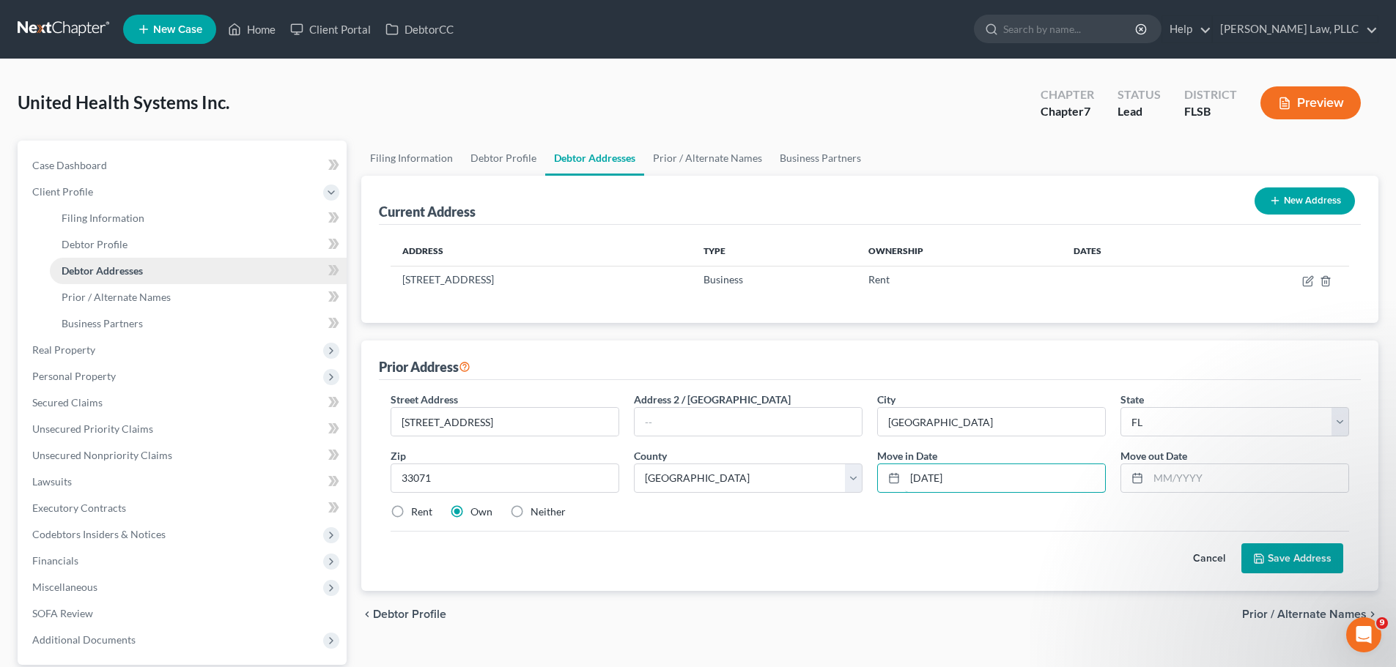
type input "[DATE]"
drag, startPoint x: 988, startPoint y: 421, endPoint x: 686, endPoint y: 400, distance: 301.8
click at [691, 401] on div "Street Address * 12538 W. Atlantic Blvd. Address 2 / PO Box City * Pompano Beac…" at bounding box center [869, 461] width 973 height 139
type input "Coral Springs"
click at [411, 511] on label "Rent" at bounding box center [421, 512] width 21 height 15
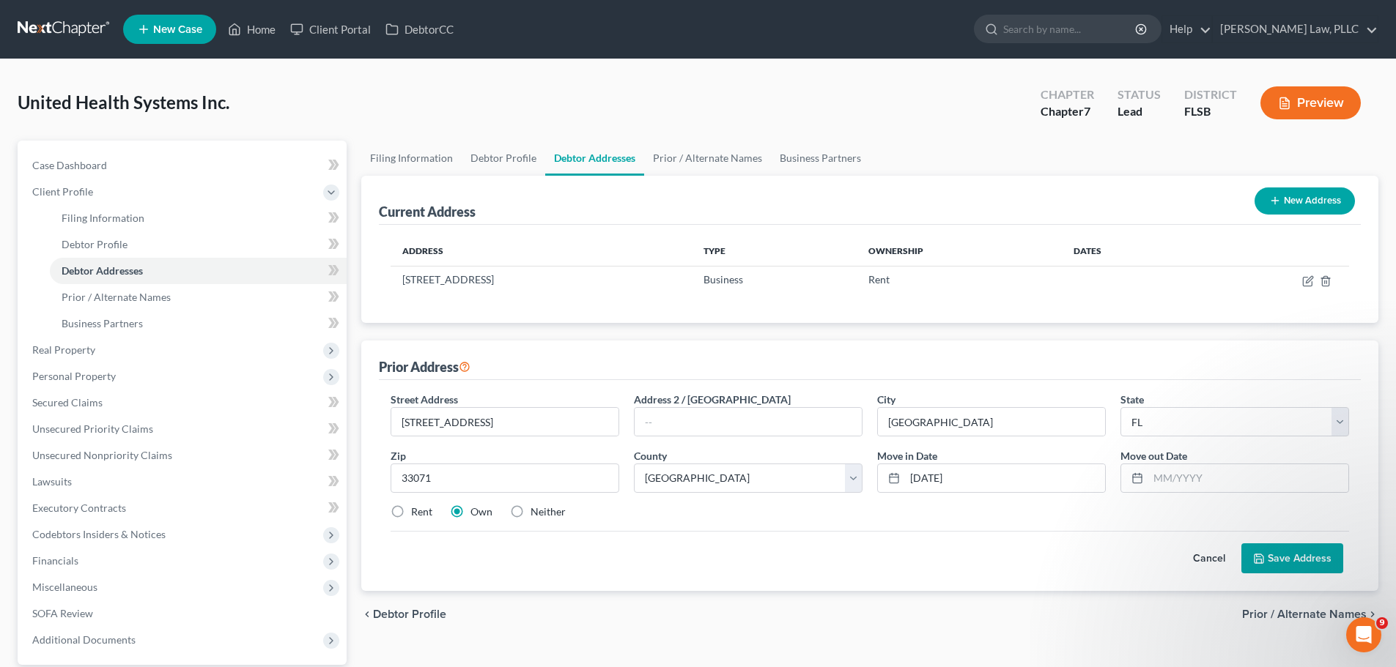
click at [417, 511] on input "Rent" at bounding box center [422, 510] width 10 height 10
radio input "true"
click at [1289, 568] on button "Save Address" at bounding box center [1292, 559] width 102 height 31
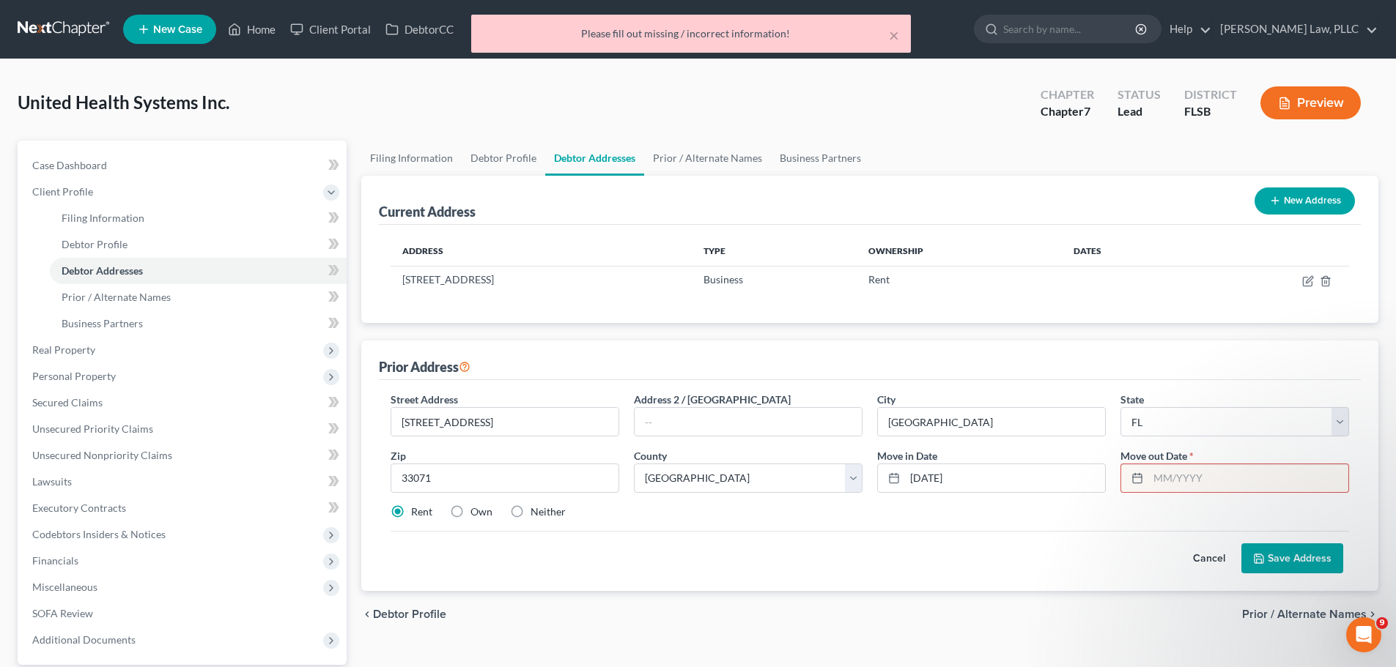
click at [1179, 475] on input "text" at bounding box center [1248, 478] width 200 height 28
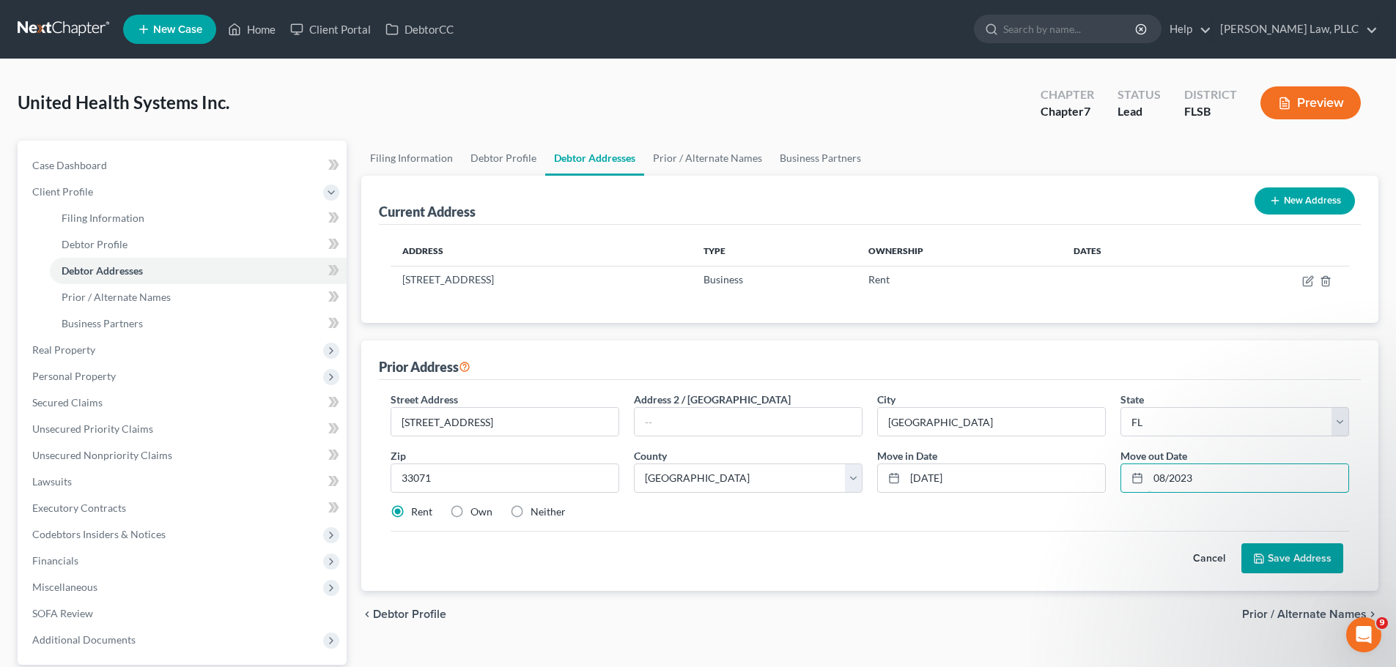
type input "08/2023"
click at [1306, 563] on button "Save Address" at bounding box center [1292, 559] width 102 height 31
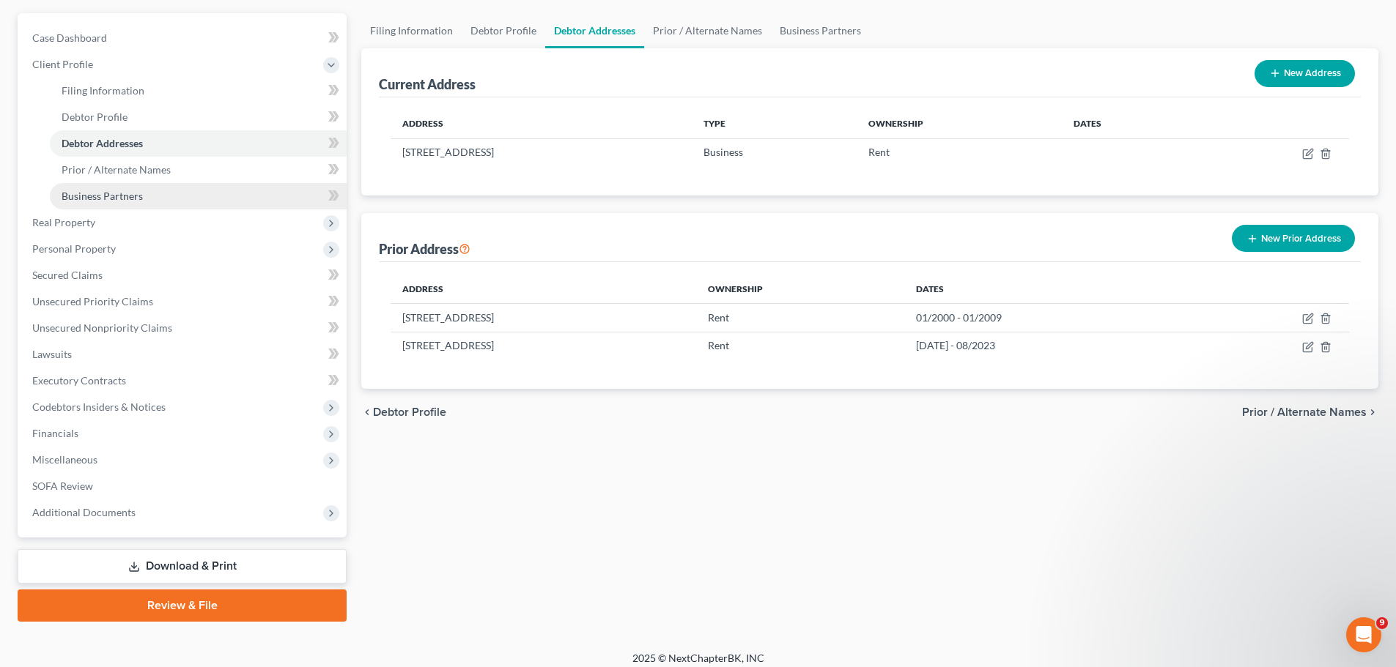
scroll to position [138, 0]
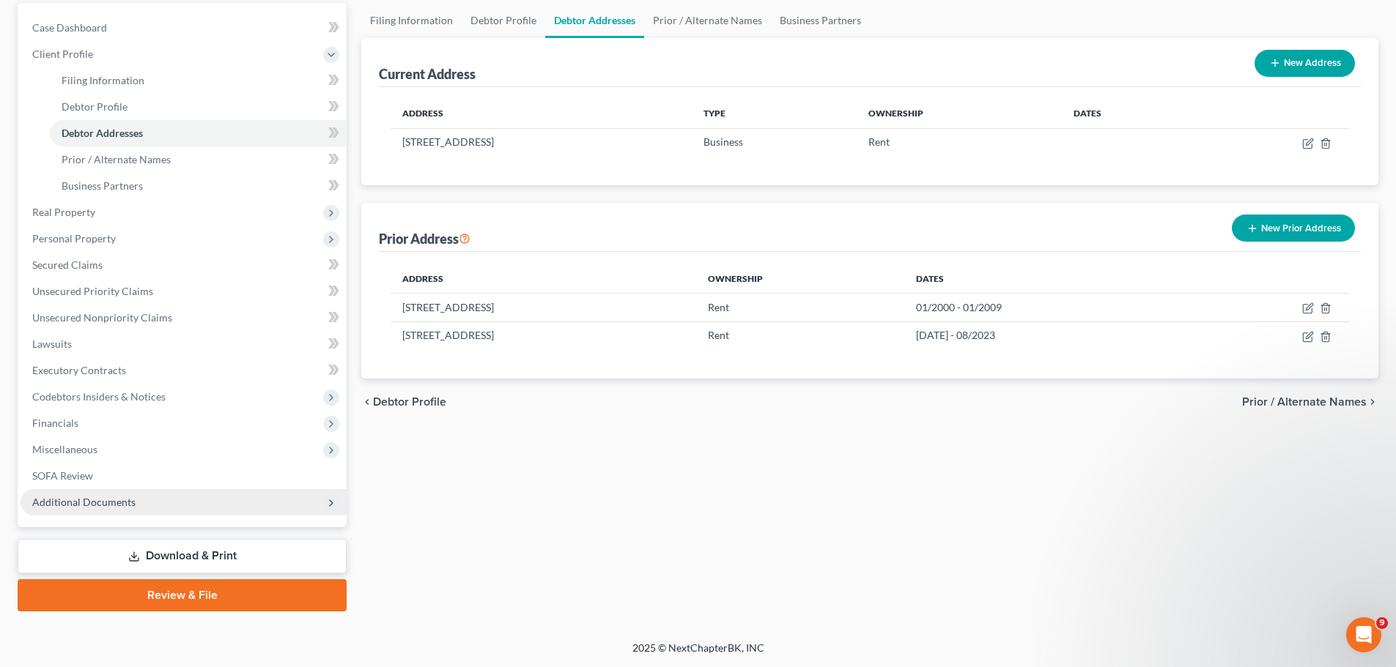
click at [124, 503] on span "Additional Documents" at bounding box center [83, 502] width 103 height 12
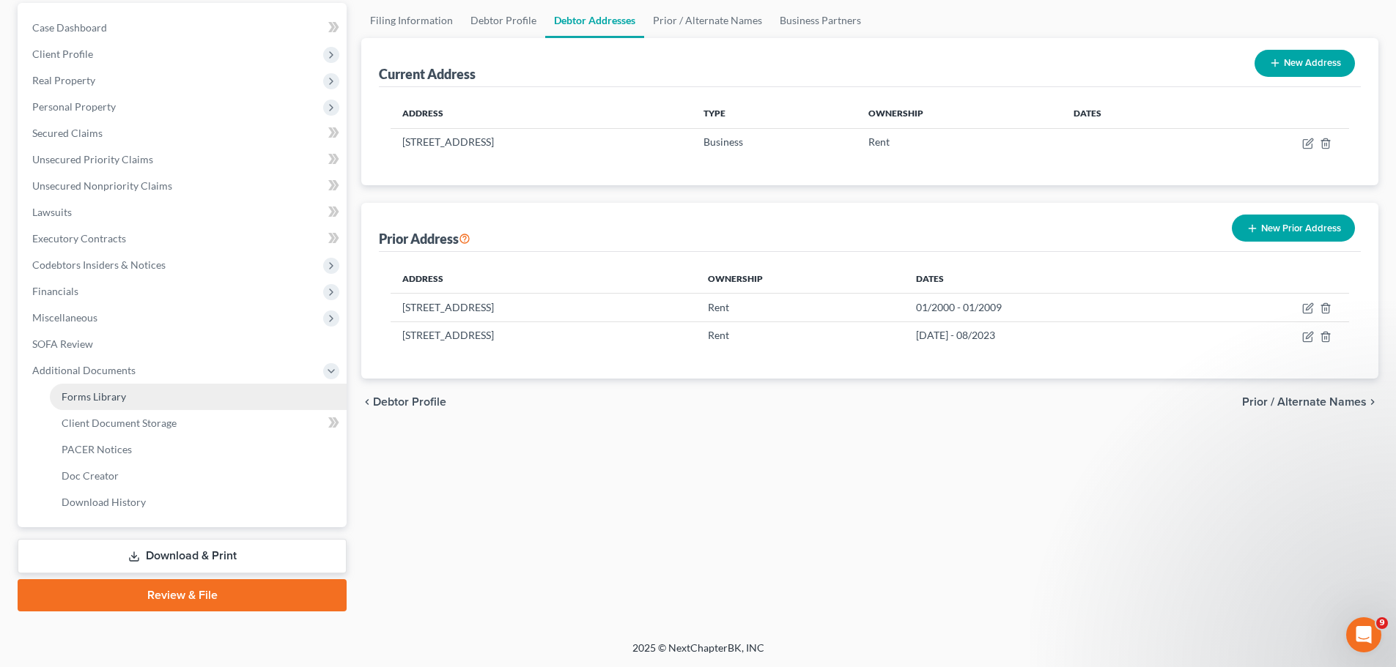
click at [122, 401] on span "Forms Library" at bounding box center [94, 396] width 64 height 12
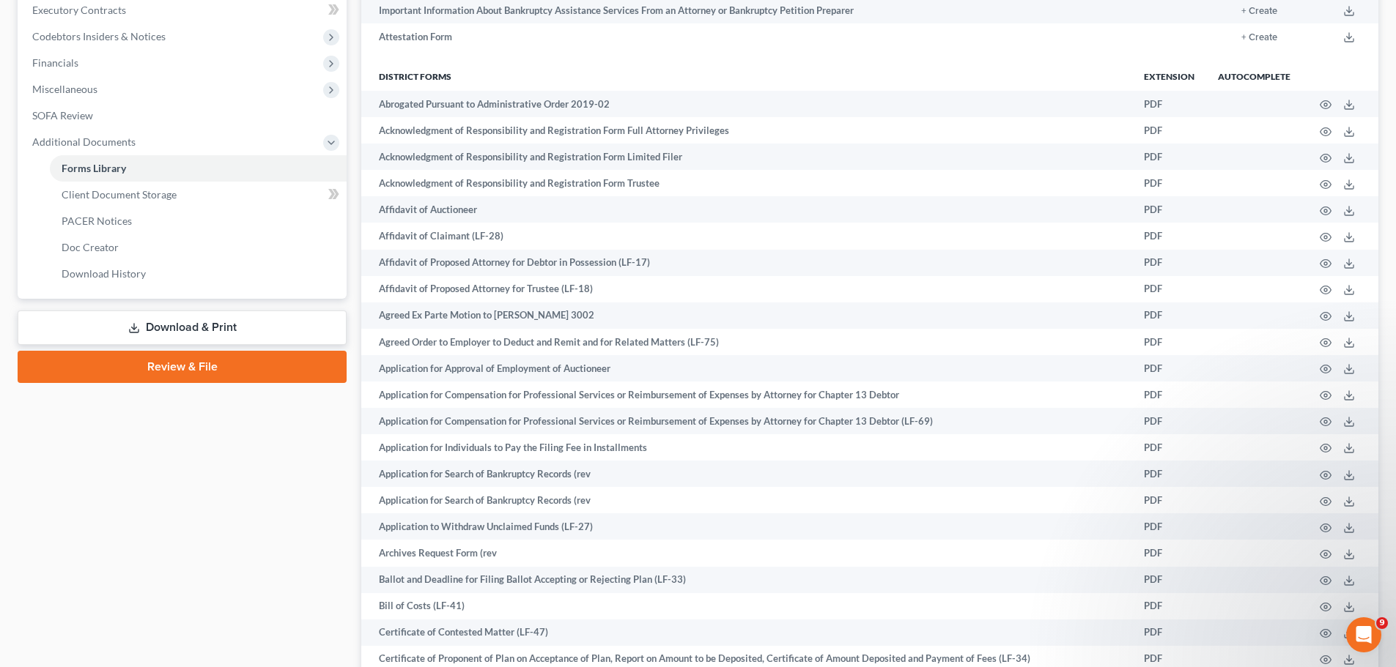
scroll to position [1009, 0]
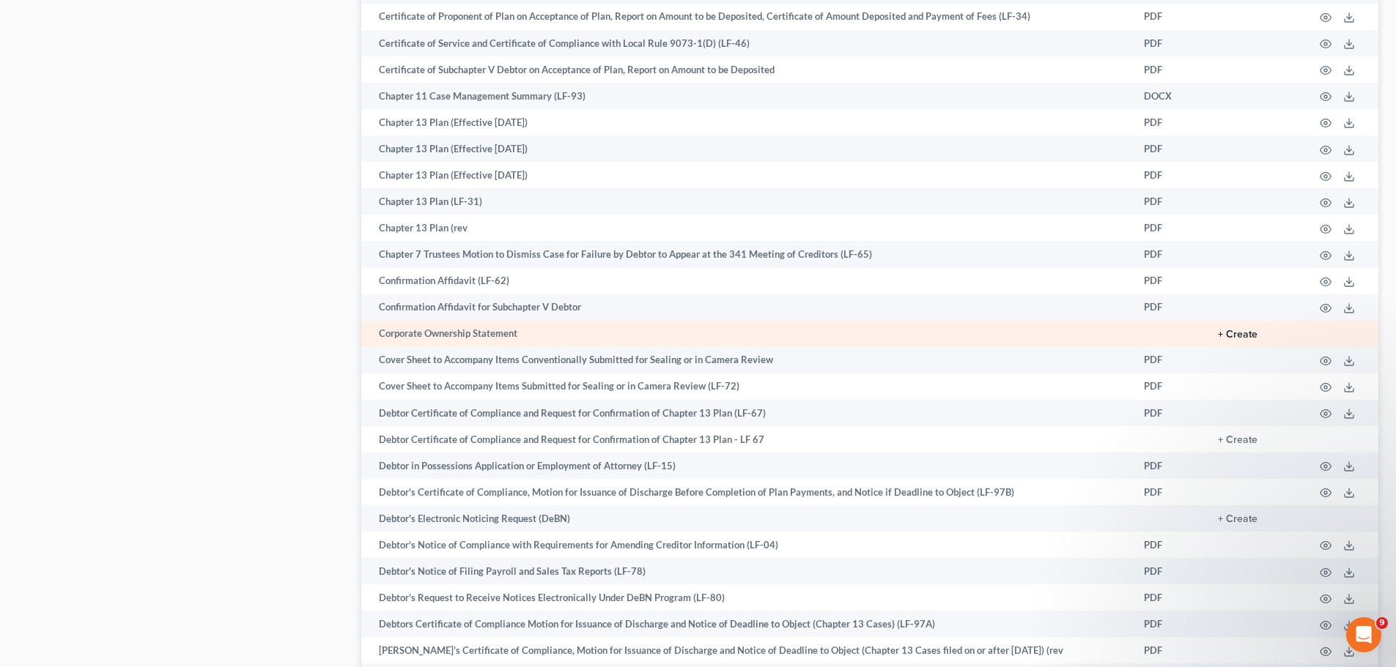
click at [1238, 334] on button "+ Create" at bounding box center [1238, 335] width 40 height 10
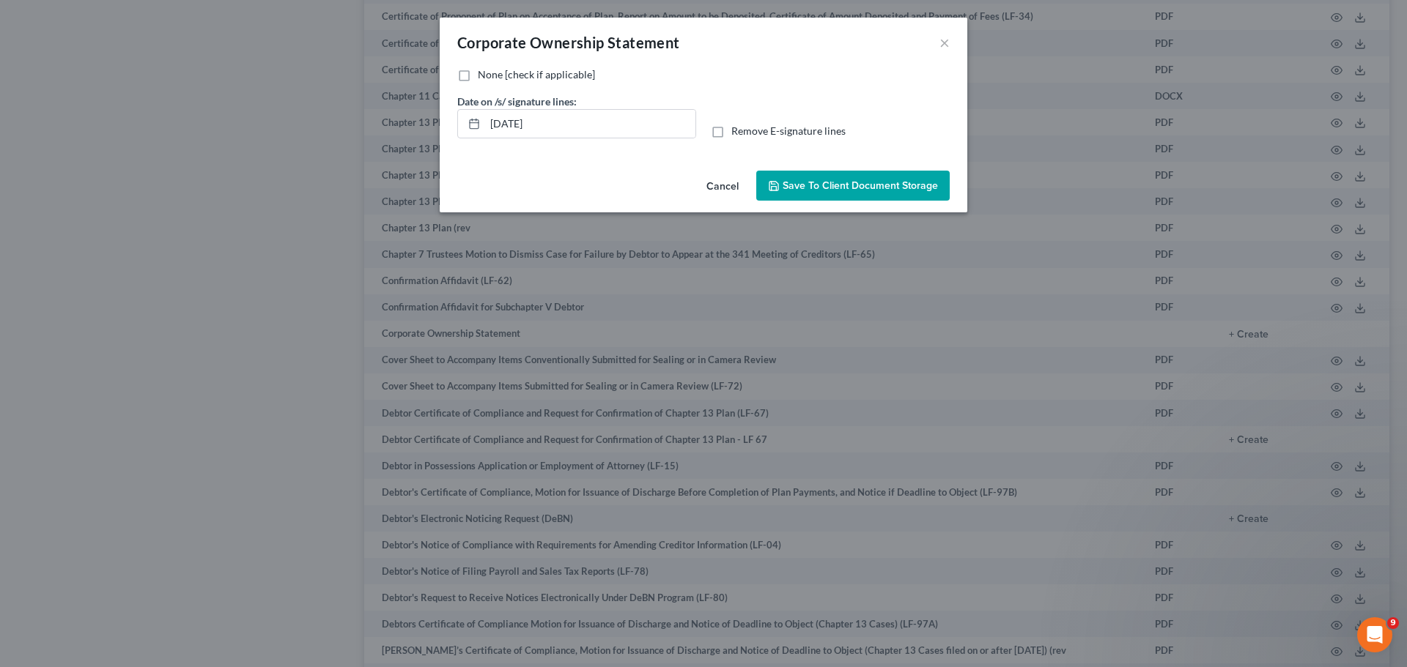
click at [478, 73] on label "None [check if applicable]" at bounding box center [536, 74] width 117 height 15
click at [484, 73] on input "None [check if applicable]" at bounding box center [489, 72] width 10 height 10
checkbox input "true"
click at [516, 127] on input "[DATE]" at bounding box center [590, 124] width 210 height 28
type input "[DATE]"
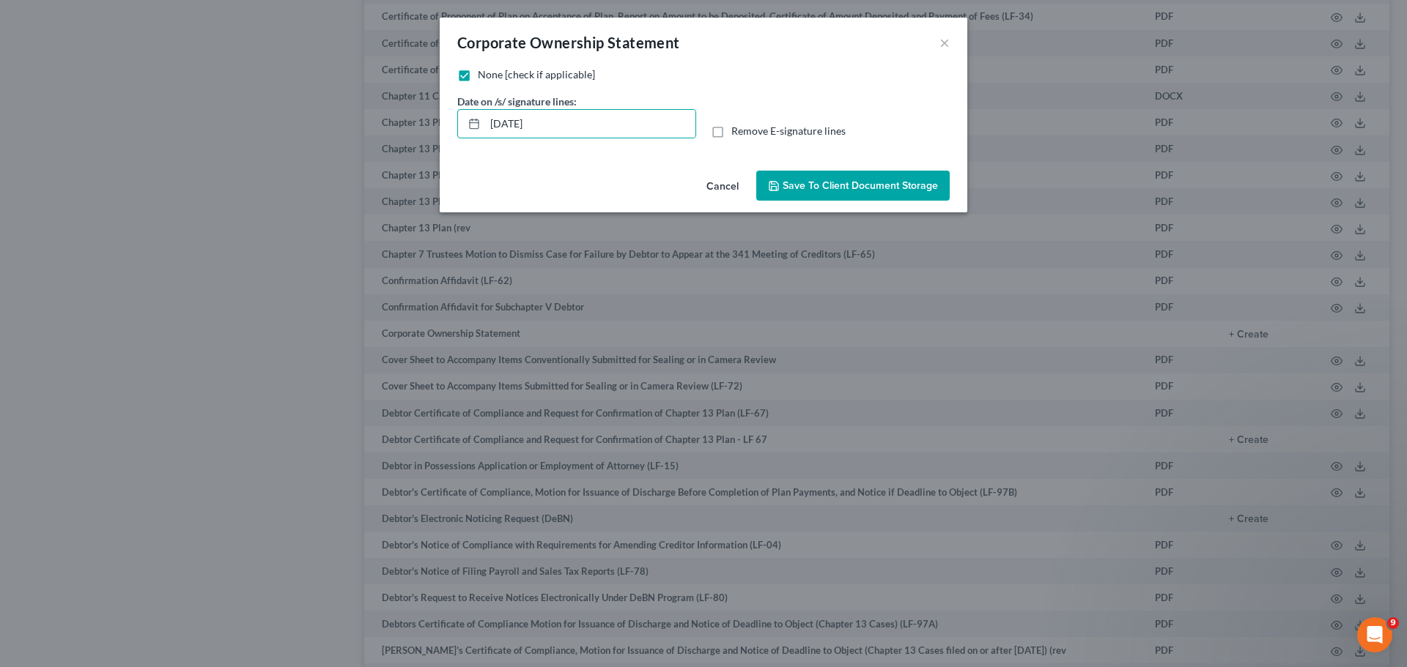
click at [731, 131] on label "Remove E-signature lines" at bounding box center [788, 131] width 114 height 15
click at [737, 131] on input "Remove E-signature lines" at bounding box center [742, 129] width 10 height 10
checkbox input "true"
click at [843, 183] on span "Save to Client Document Storage" at bounding box center [859, 185] width 155 height 12
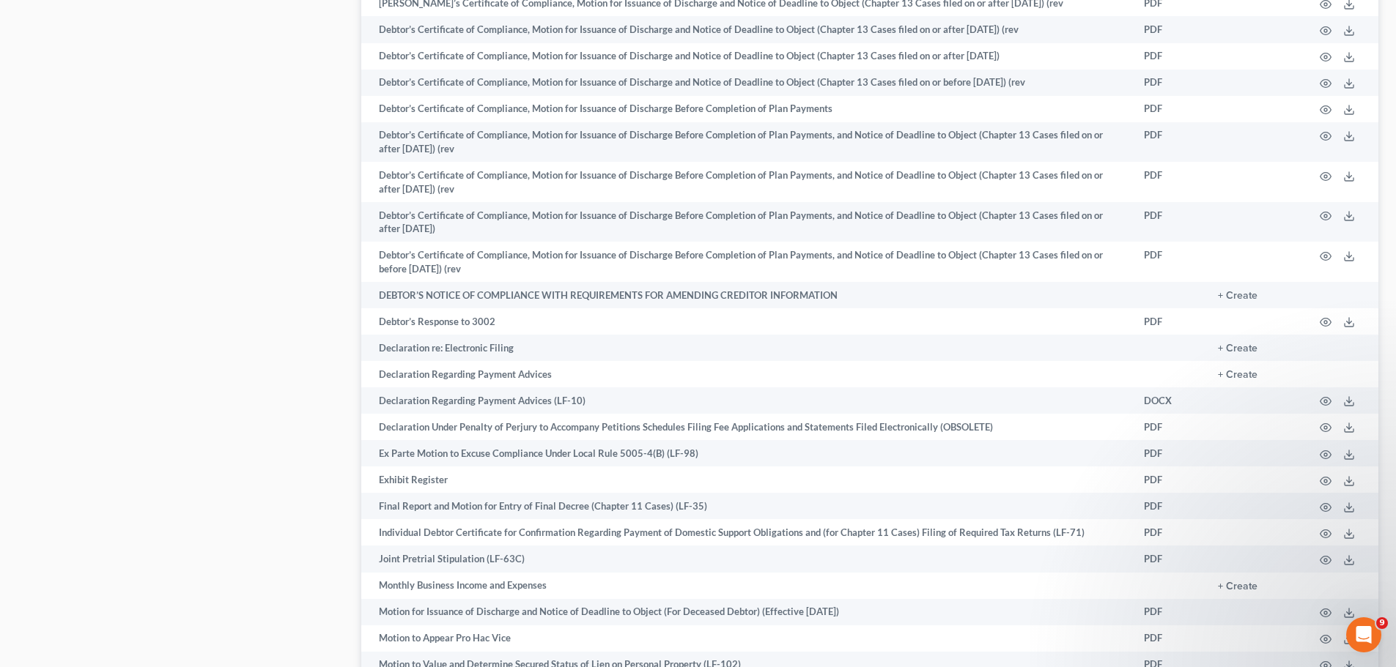
scroll to position [1668, 0]
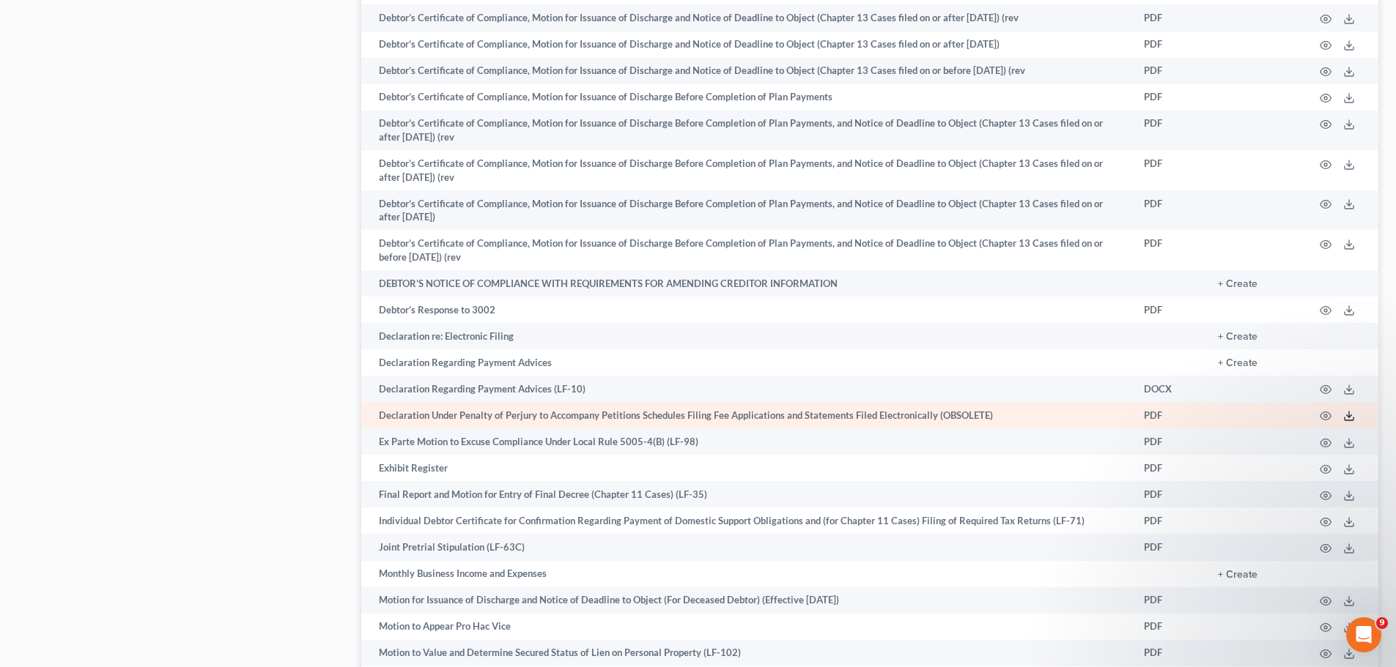
click at [1348, 412] on icon at bounding box center [1349, 416] width 12 height 12
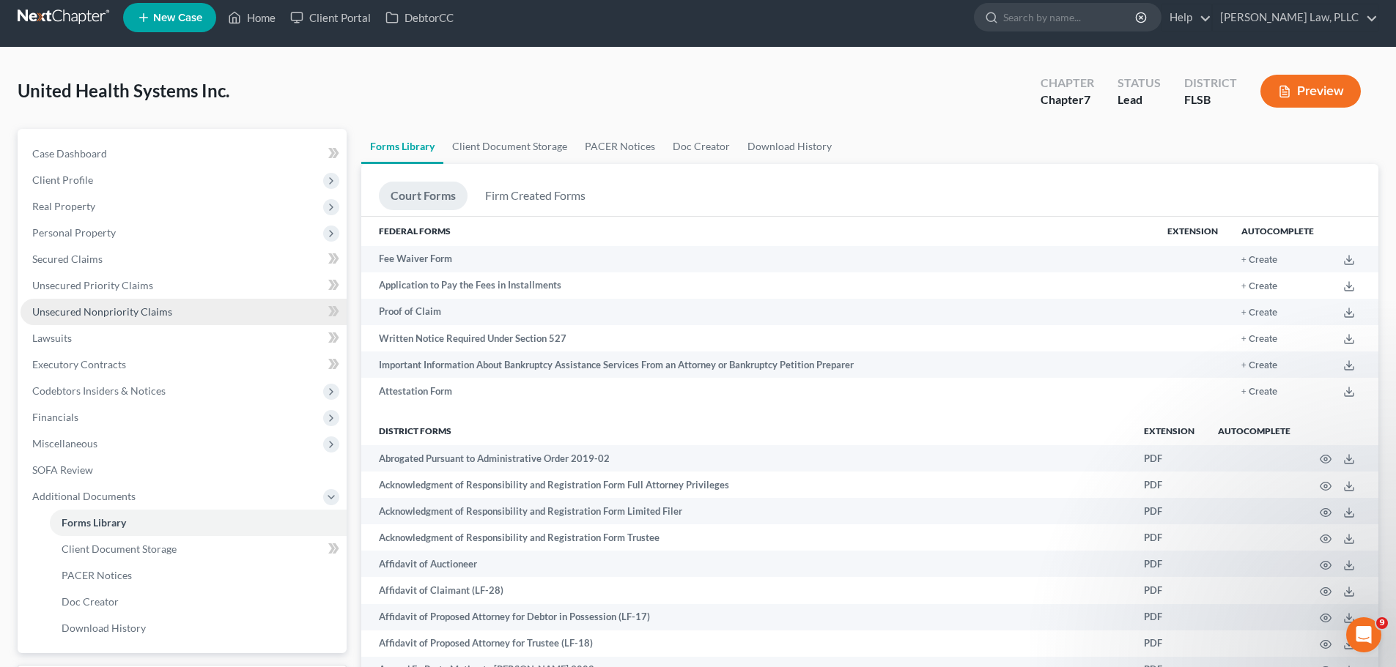
scroll to position [366, 0]
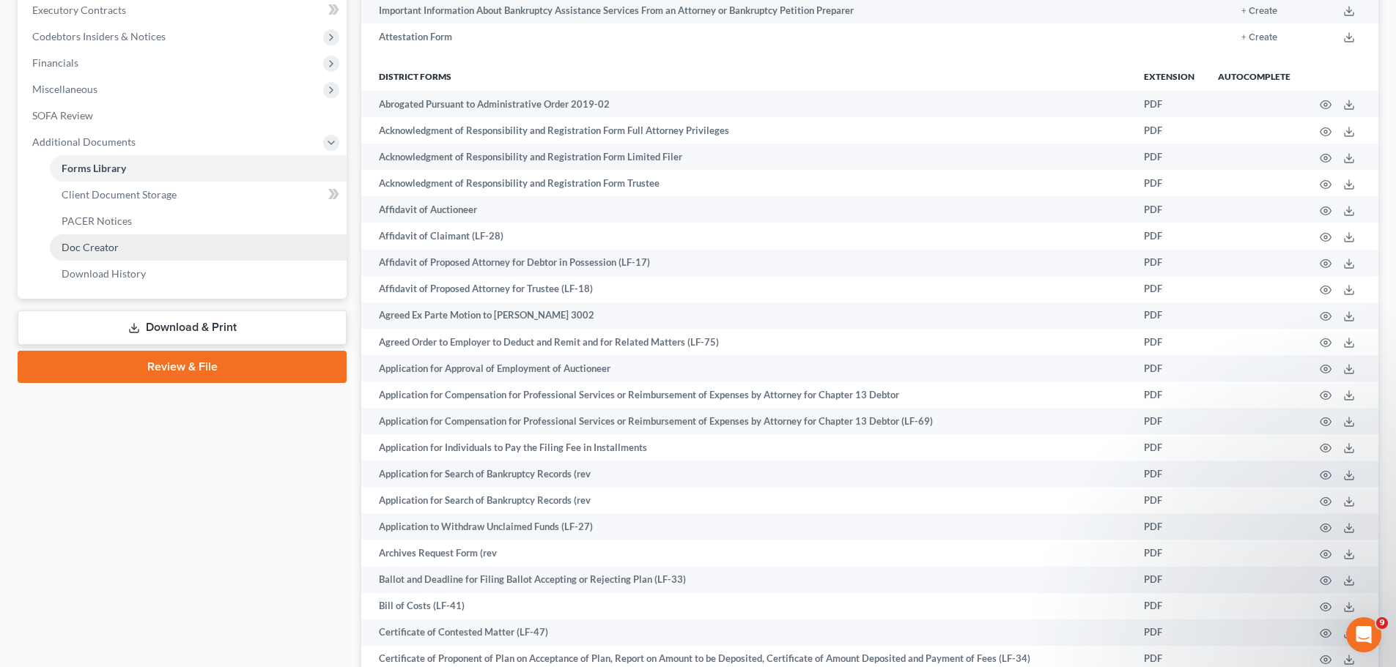
click at [108, 246] on span "Doc Creator" at bounding box center [90, 247] width 57 height 12
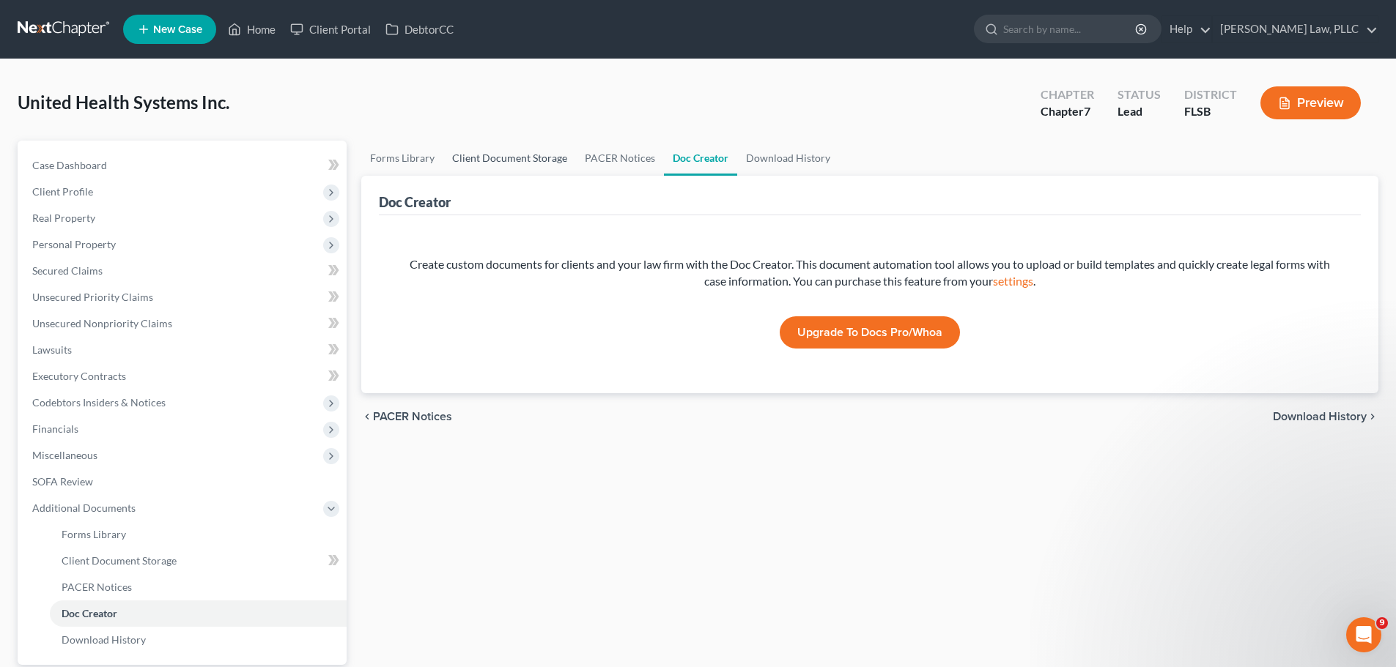
click at [516, 161] on link "Client Document Storage" at bounding box center [509, 158] width 133 height 35
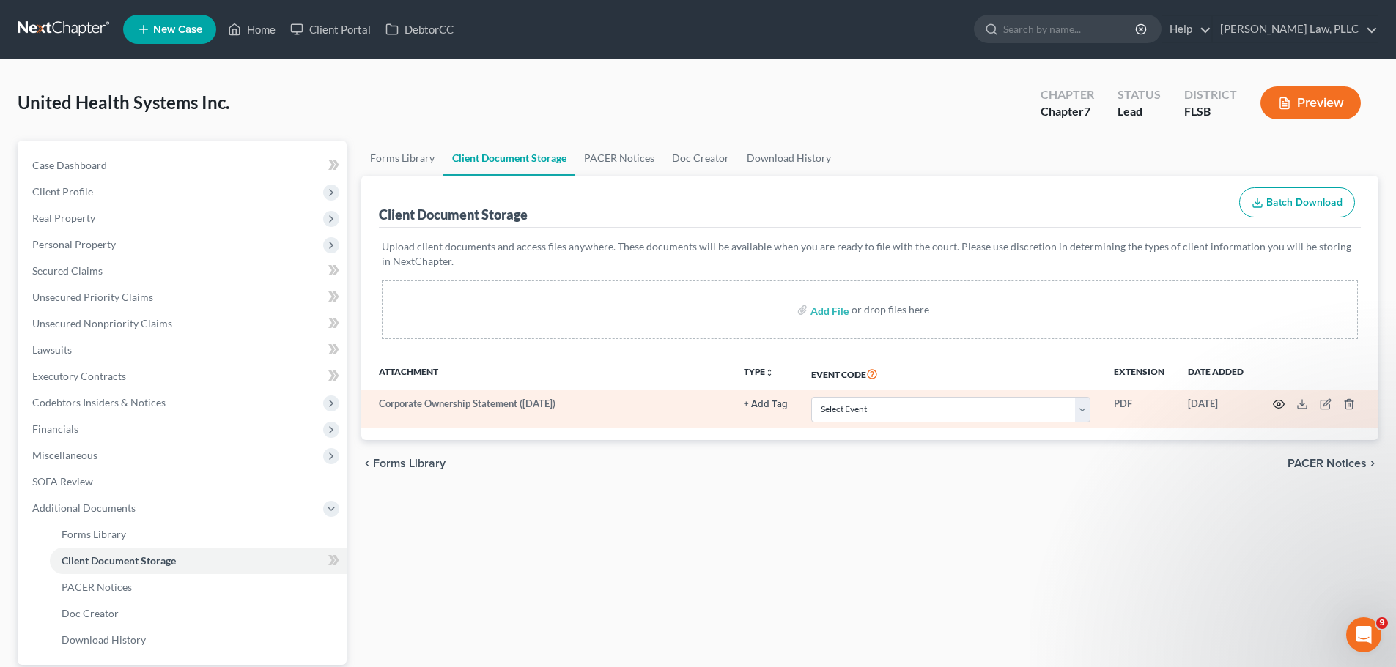
click at [1280, 404] on circle "button" at bounding box center [1278, 404] width 3 height 3
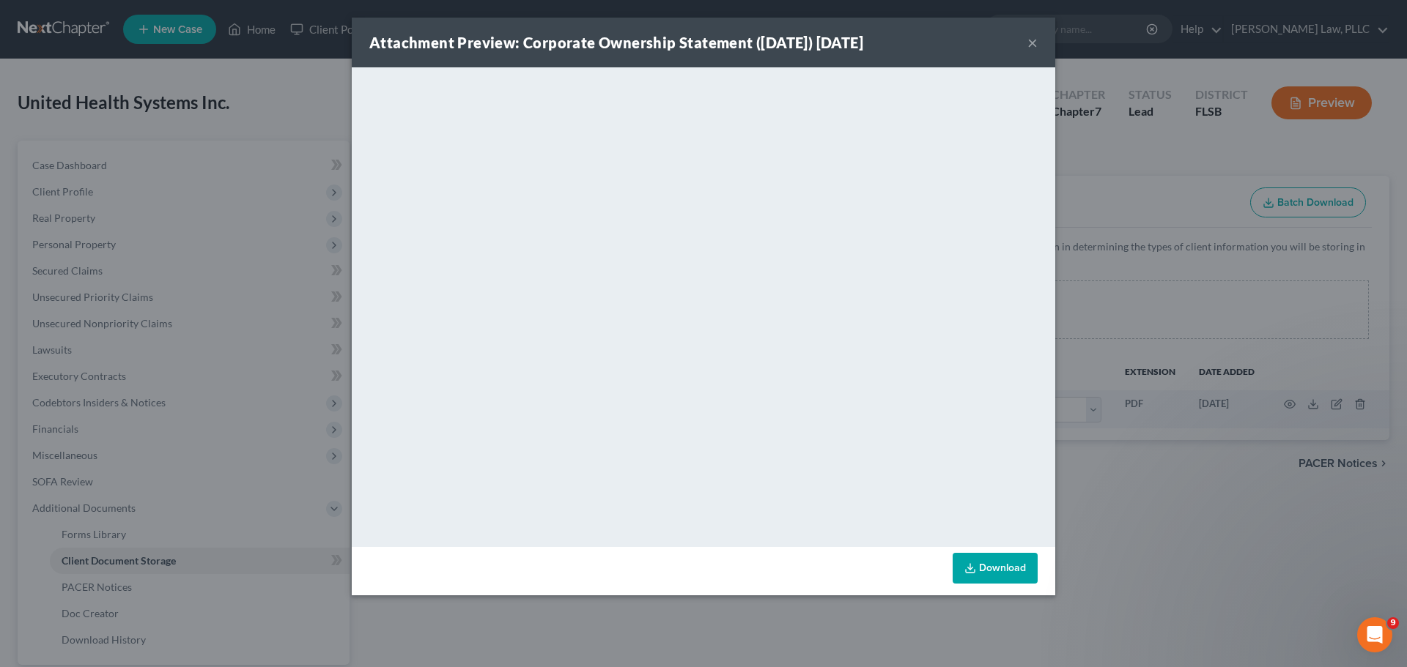
click at [979, 577] on link "Download" at bounding box center [994, 568] width 85 height 31
click at [1029, 41] on button "×" at bounding box center [1032, 43] width 10 height 18
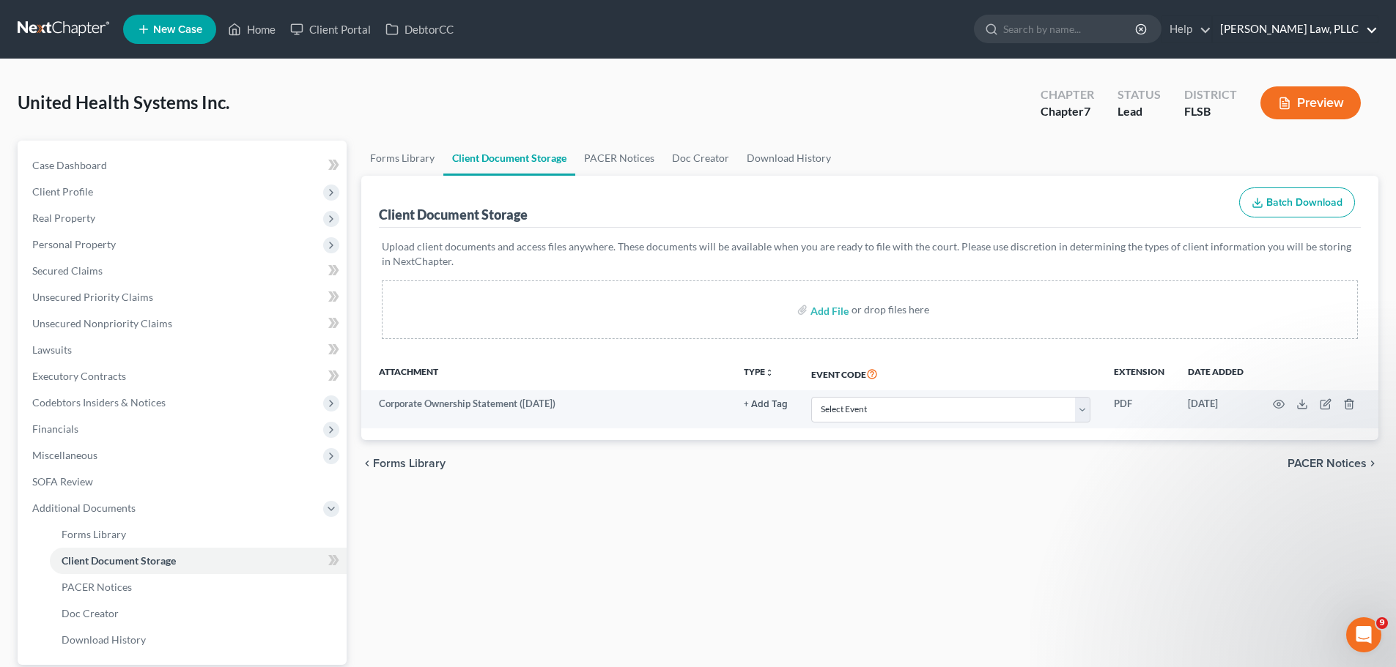
click at [1323, 25] on link "[PERSON_NAME] Law, PLLC" at bounding box center [1294, 29] width 165 height 26
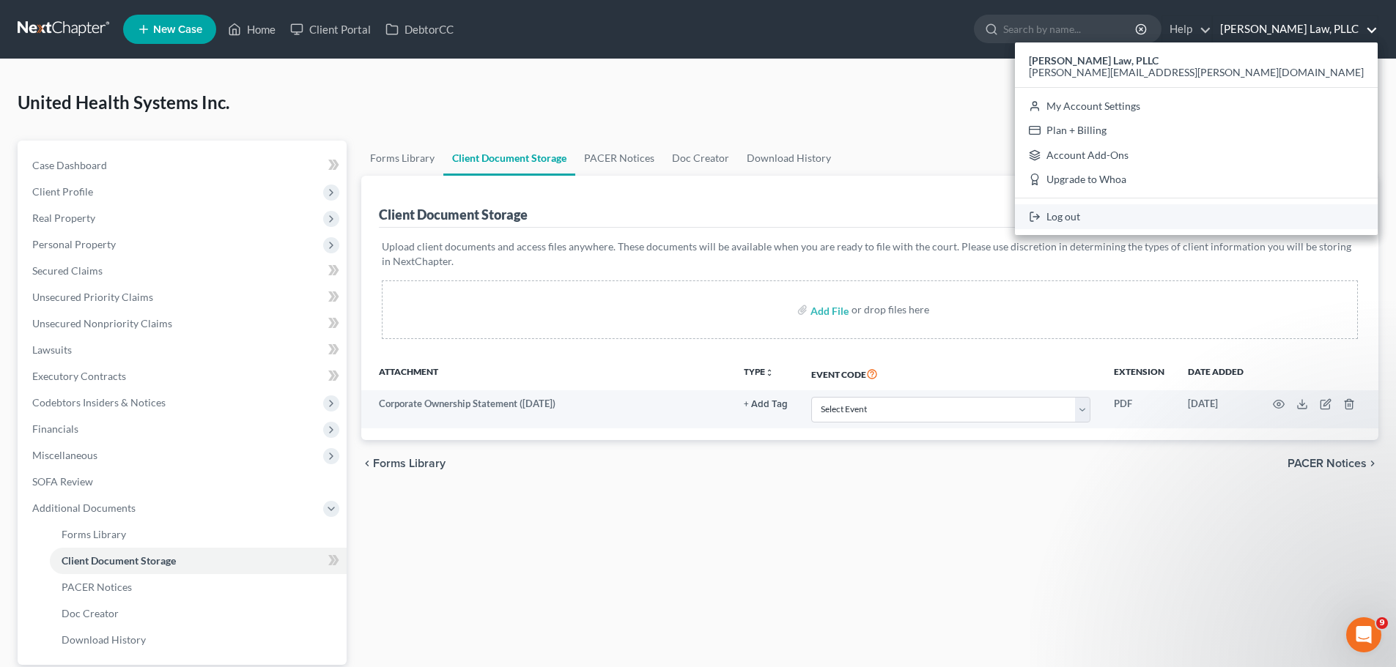
click at [1284, 216] on link "Log out" at bounding box center [1196, 216] width 363 height 25
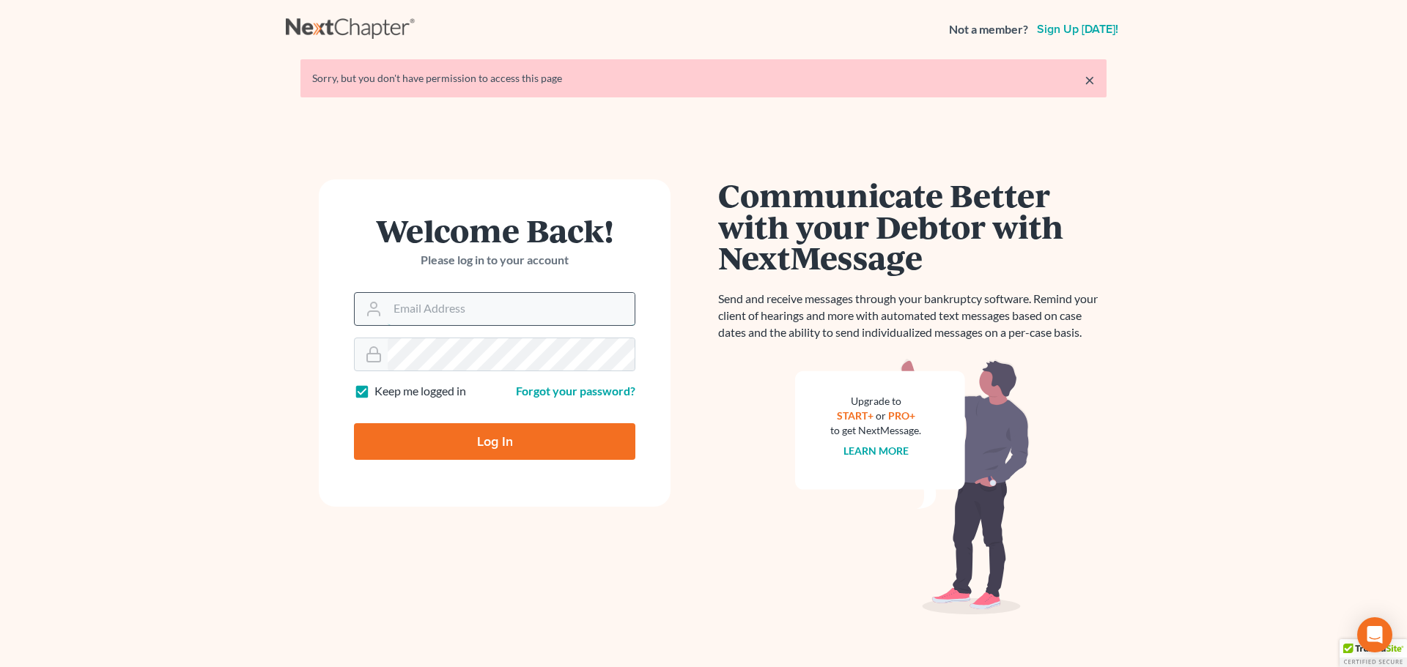
click at [464, 302] on input "Email Address" at bounding box center [511, 309] width 247 height 32
type input "[PERSON_NAME][EMAIL_ADDRESS][PERSON_NAME][DOMAIN_NAME]"
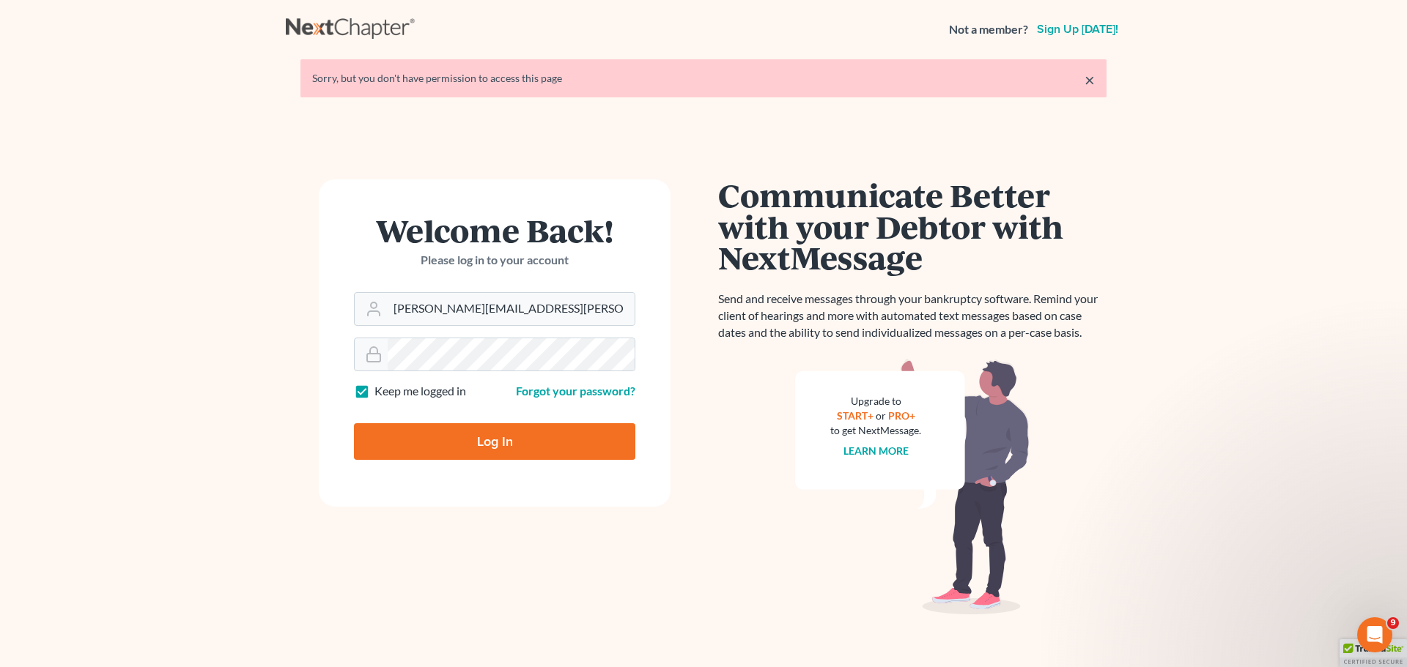
click at [467, 449] on input "Log In" at bounding box center [494, 441] width 281 height 37
type input "Thinking..."
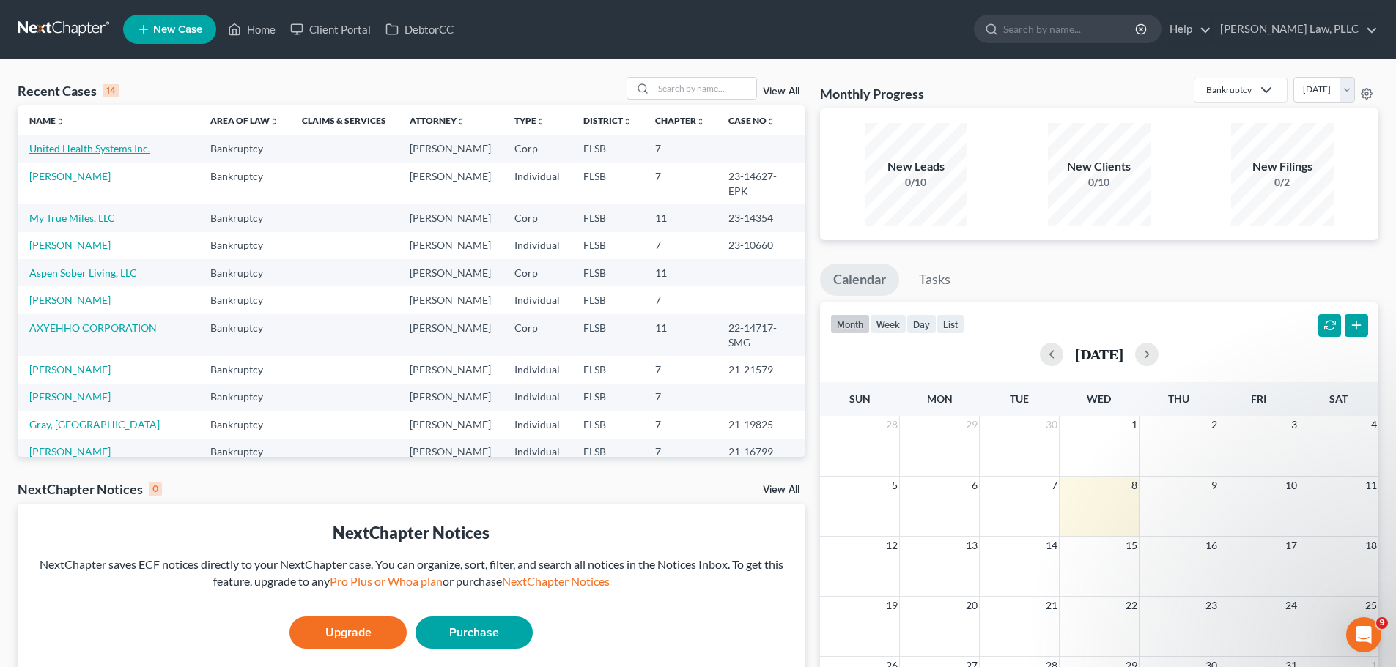
click at [127, 149] on link "United Health Systems Inc." at bounding box center [89, 148] width 121 height 12
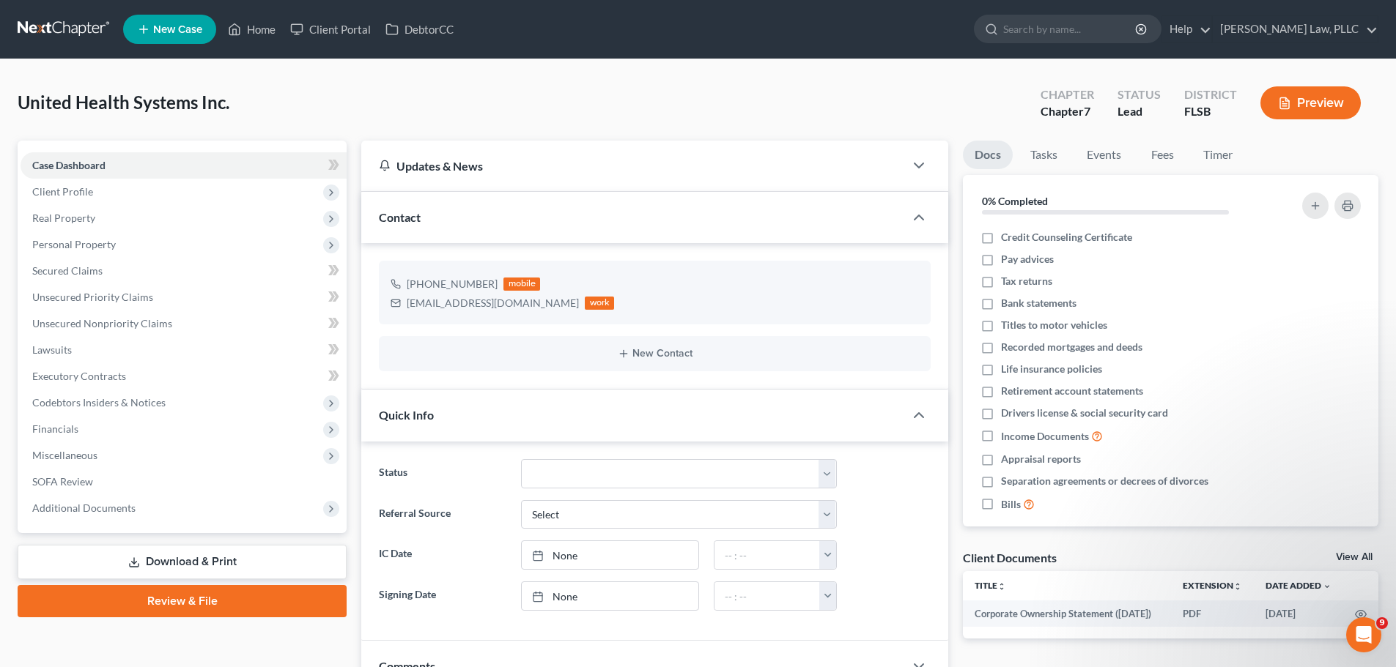
click at [202, 559] on link "Download & Print" at bounding box center [182, 562] width 329 height 34
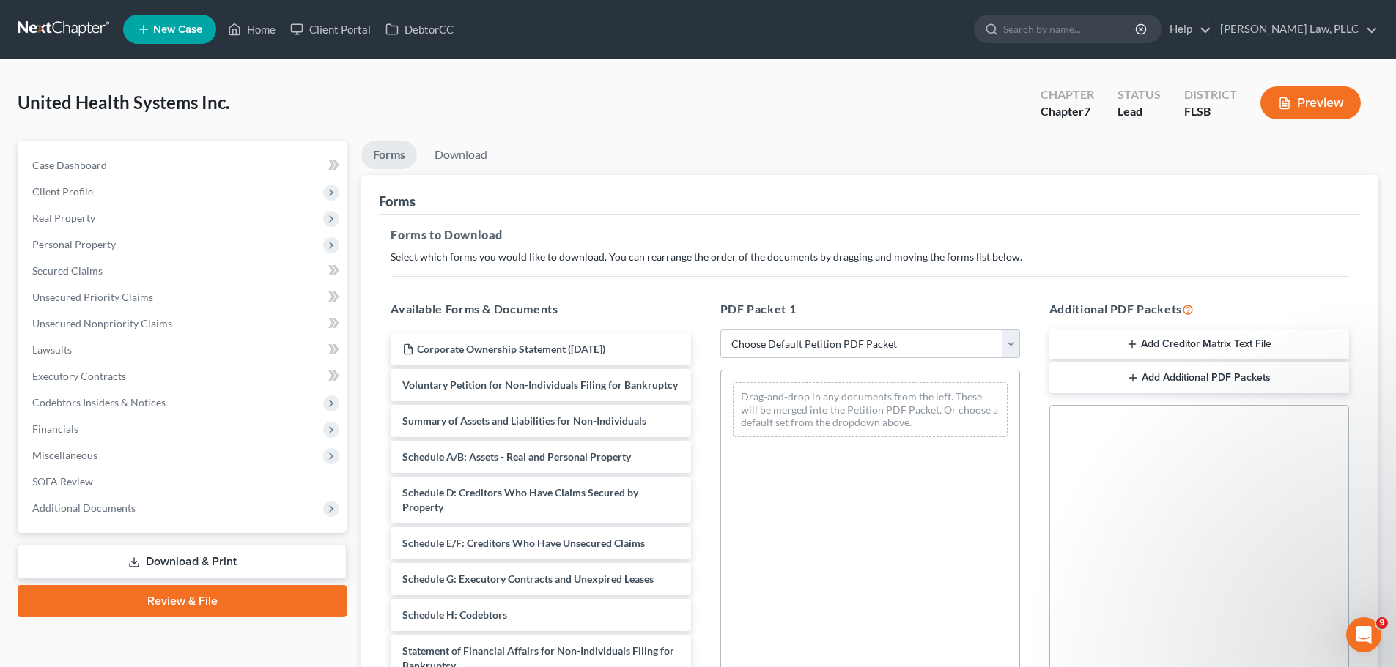
click at [786, 343] on select "Choose Default Petition PDF Packet Complete Bankruptcy Petition (all forms and …" at bounding box center [870, 344] width 300 height 29
select select "0"
click at [720, 330] on select "Choose Default Petition PDF Packet Complete Bankruptcy Petition (all forms and …" at bounding box center [870, 344] width 300 height 29
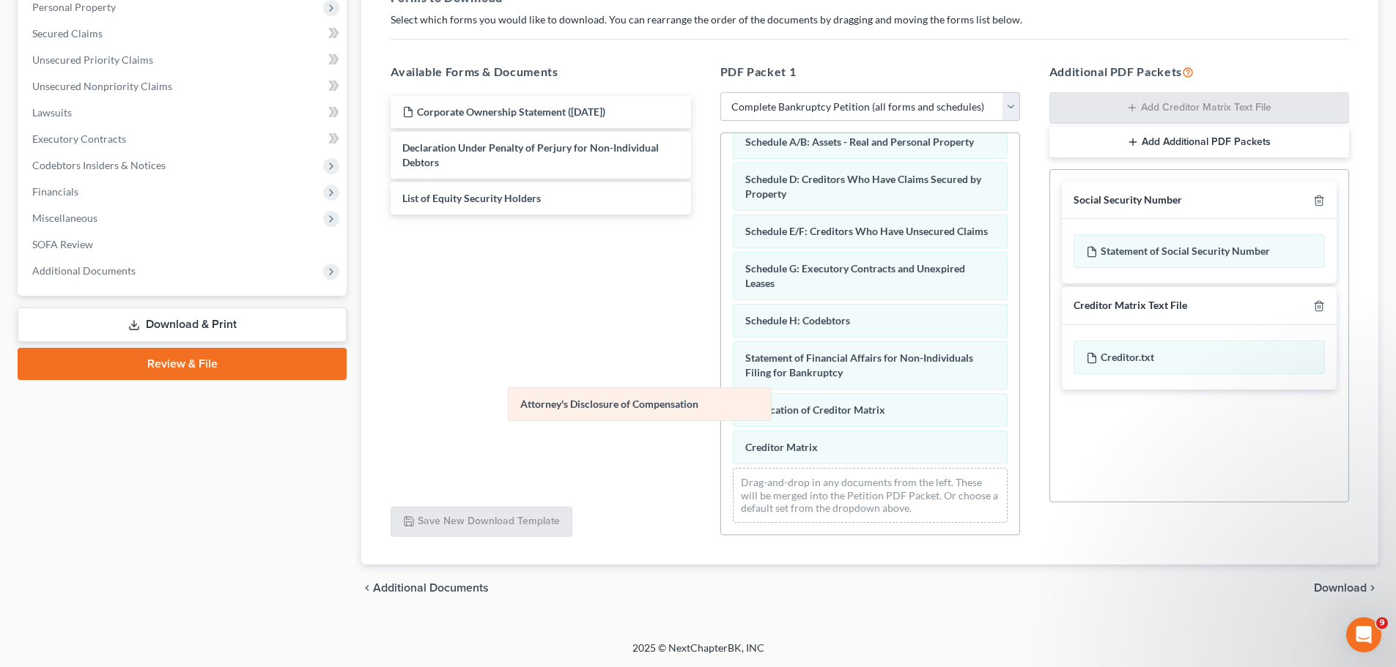
scroll to position [138, 0]
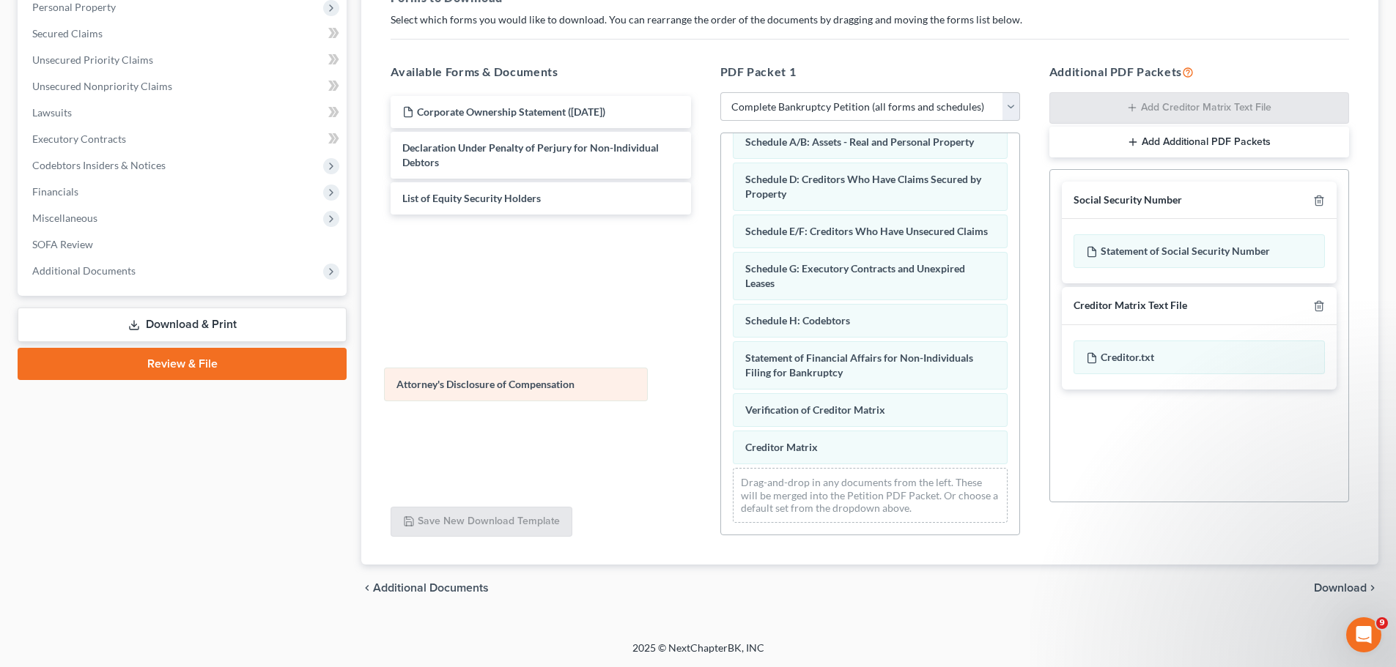
drag, startPoint x: 815, startPoint y: 450, endPoint x: 463, endPoint y: 387, distance: 357.2
click at [721, 387] on div "Attorney's Disclosure of Compensation Voluntary Petition for Non-Individuals Fi…" at bounding box center [870, 279] width 298 height 511
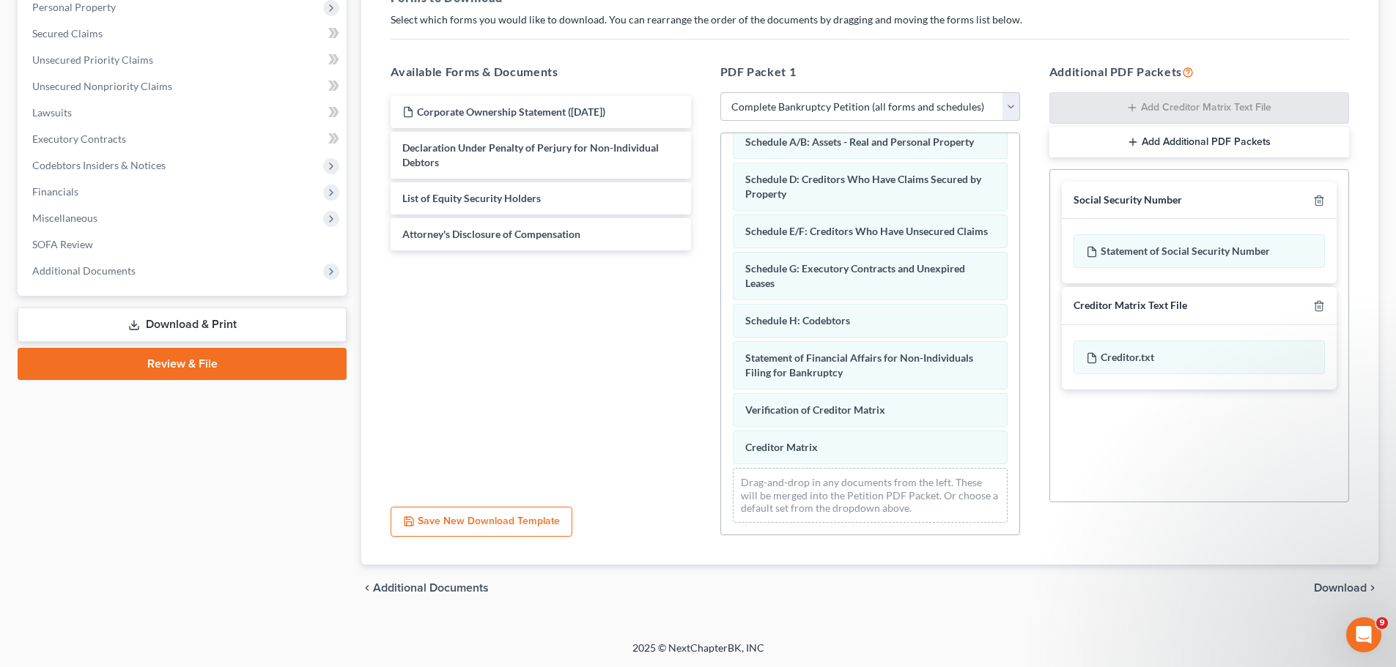
click at [1344, 588] on span "Download" at bounding box center [1340, 588] width 53 height 12
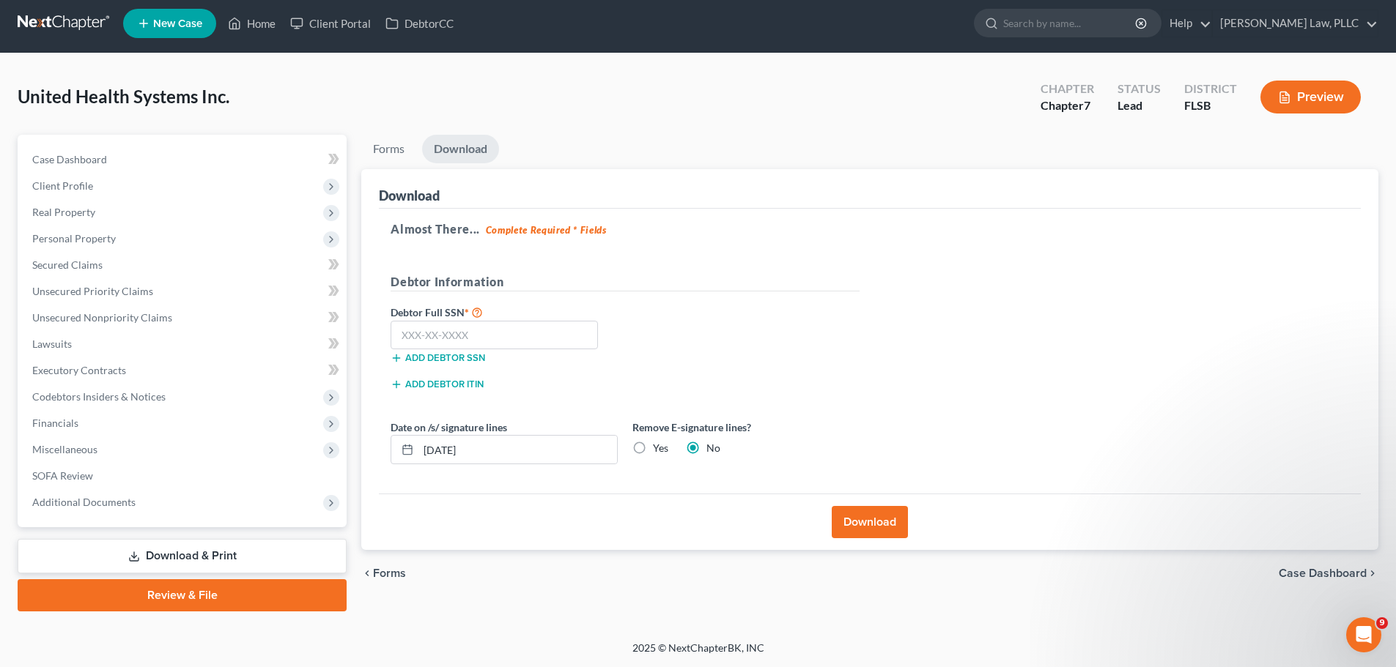
click at [653, 447] on label "Yes" at bounding box center [660, 448] width 15 height 15
click at [659, 447] on input "Yes" at bounding box center [664, 446] width 10 height 10
radio input "true"
radio input "false"
click at [503, 453] on input "[DATE]" at bounding box center [517, 450] width 199 height 28
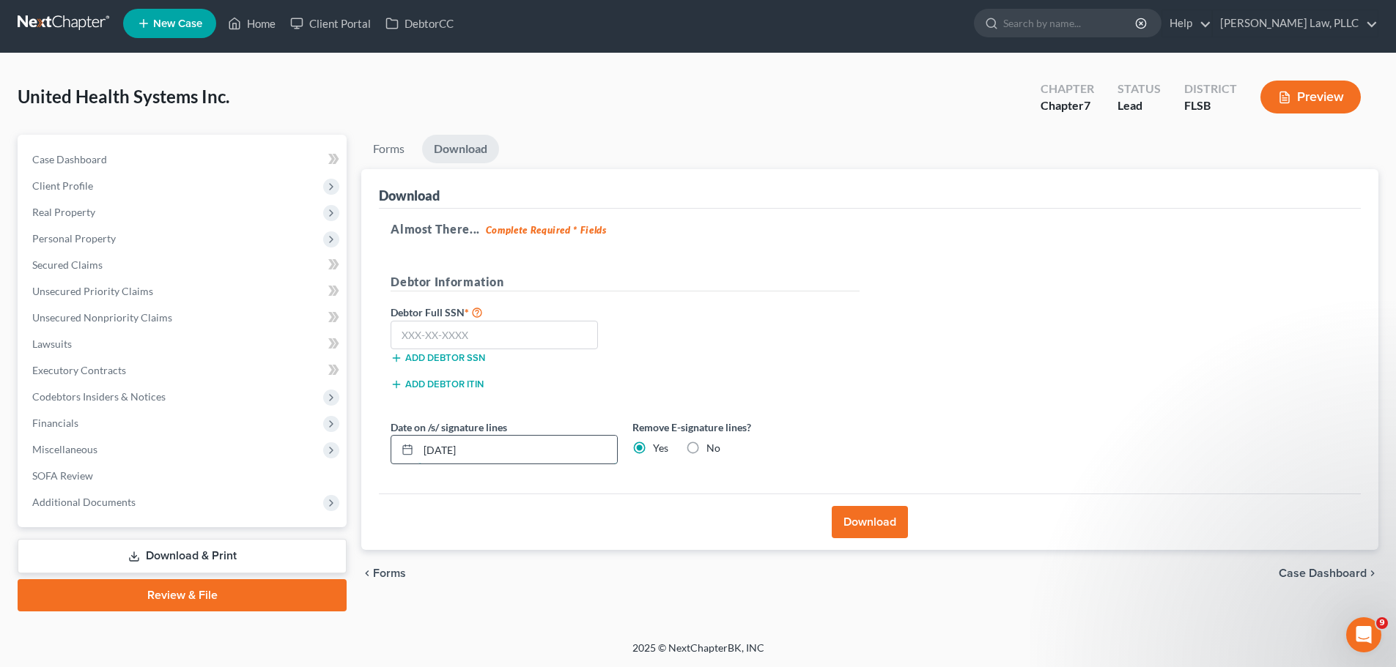
click at [446, 451] on input "[DATE]" at bounding box center [517, 450] width 199 height 28
type input "[DATE]"
click at [873, 530] on button "Download" at bounding box center [870, 522] width 76 height 32
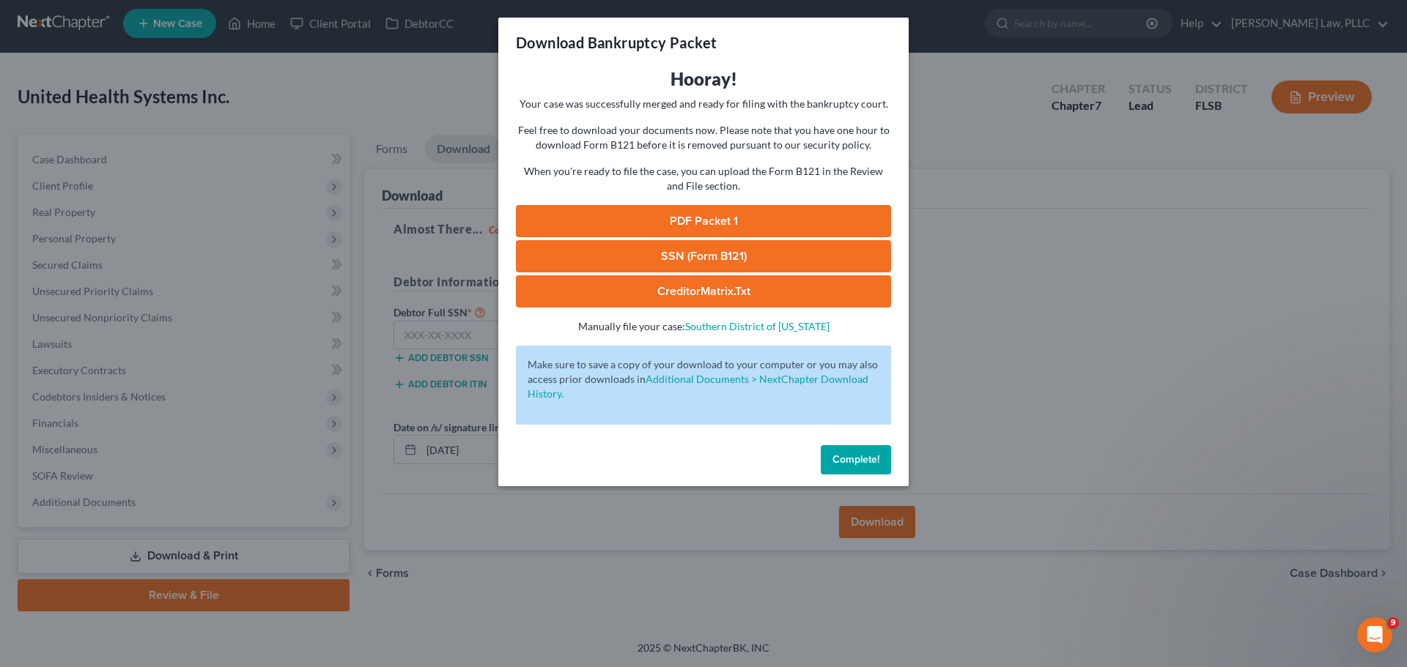
click at [710, 218] on link "PDF Packet 1" at bounding box center [703, 221] width 375 height 32
click at [703, 263] on link "SSN (Form B121)" at bounding box center [703, 256] width 375 height 32
click at [859, 460] on span "Complete!" at bounding box center [855, 459] width 47 height 12
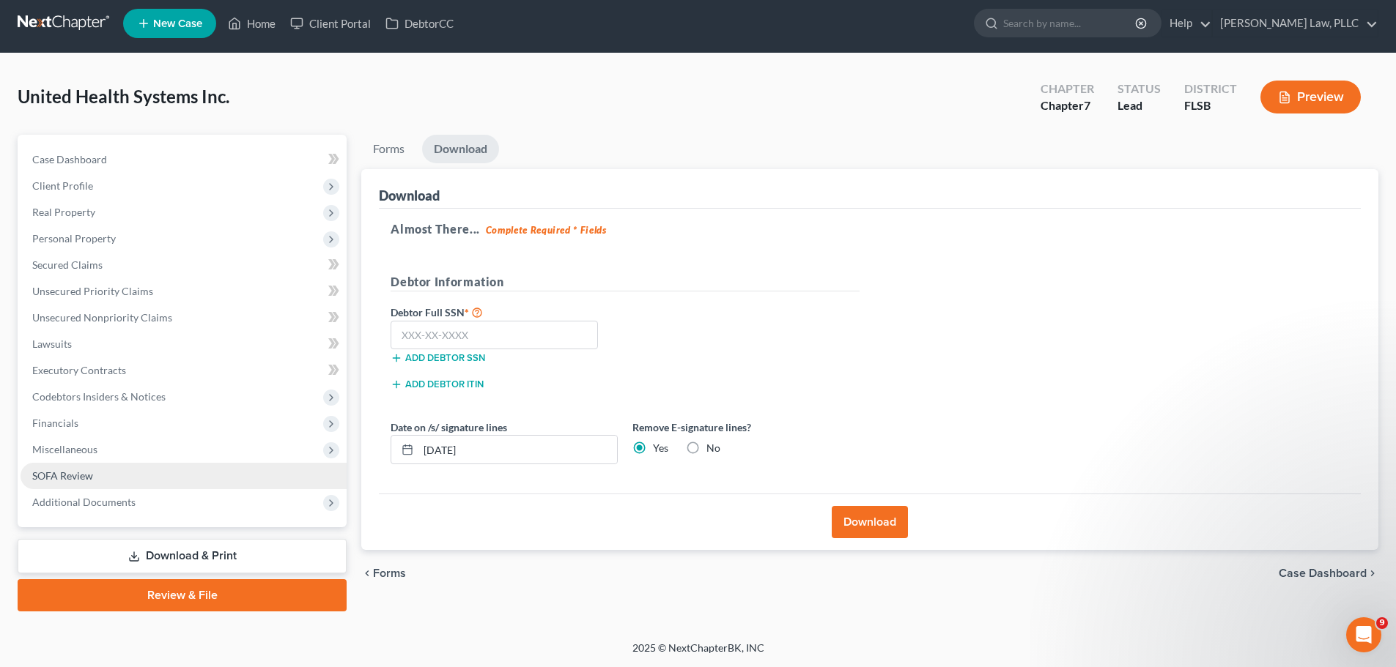
click at [95, 475] on link "SOFA Review" at bounding box center [184, 476] width 326 height 26
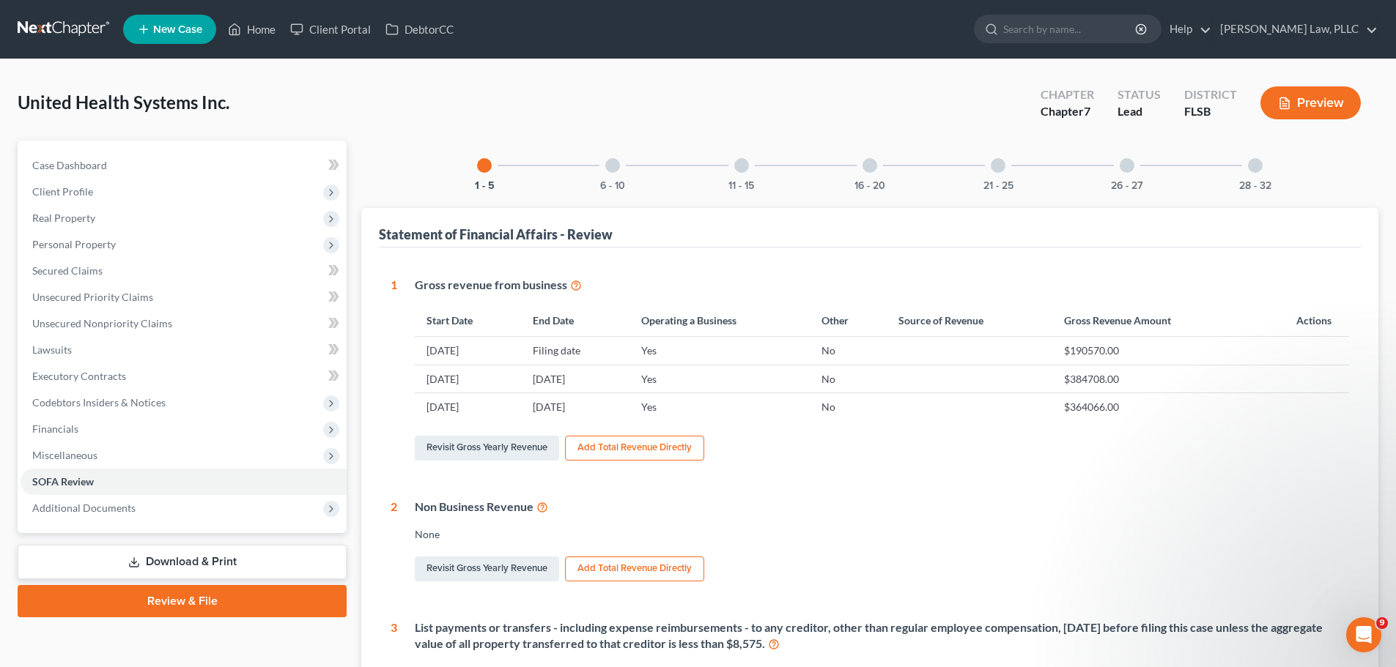
click at [594, 171] on div "6 - 10" at bounding box center [613, 166] width 50 height 50
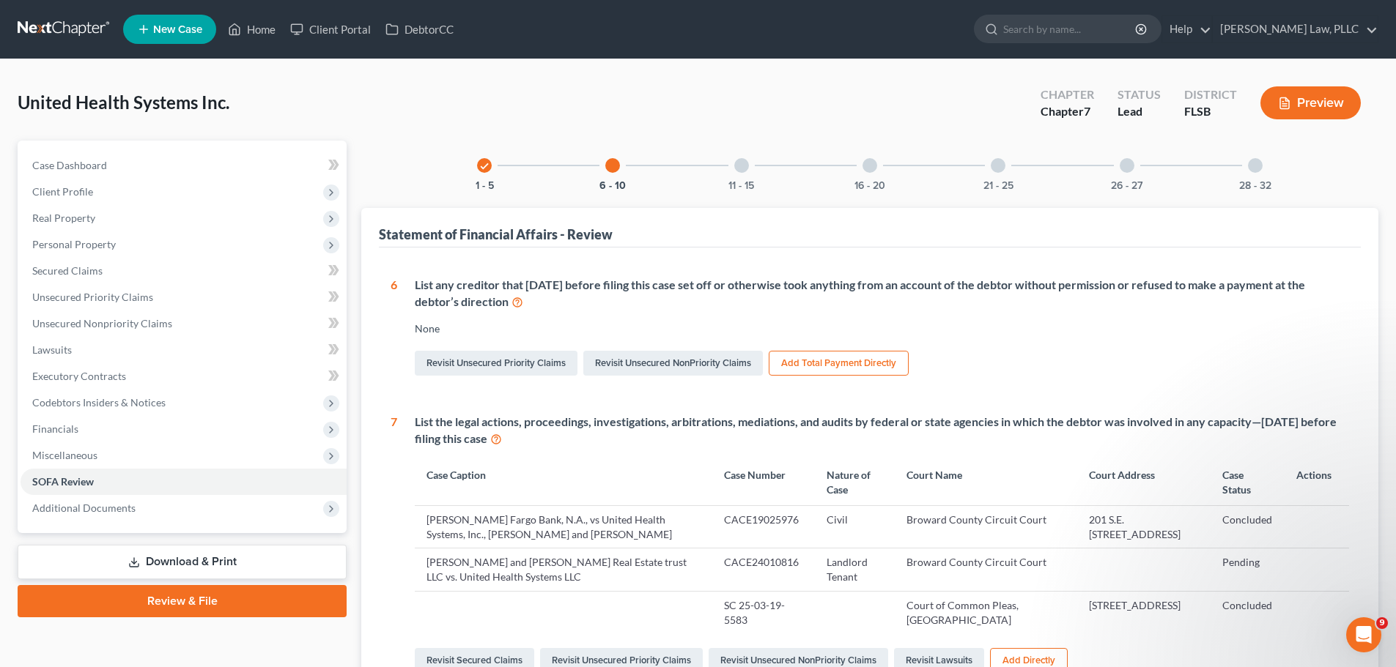
click at [867, 169] on div at bounding box center [869, 165] width 15 height 15
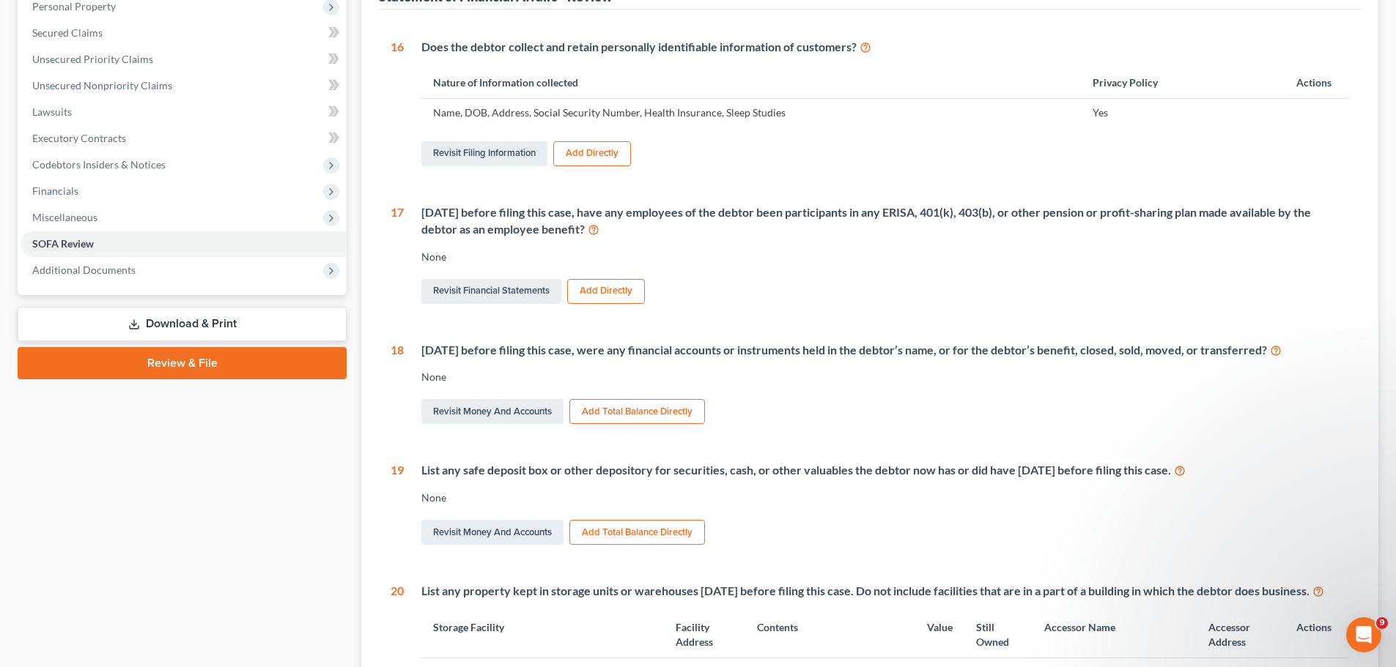
scroll to position [513, 0]
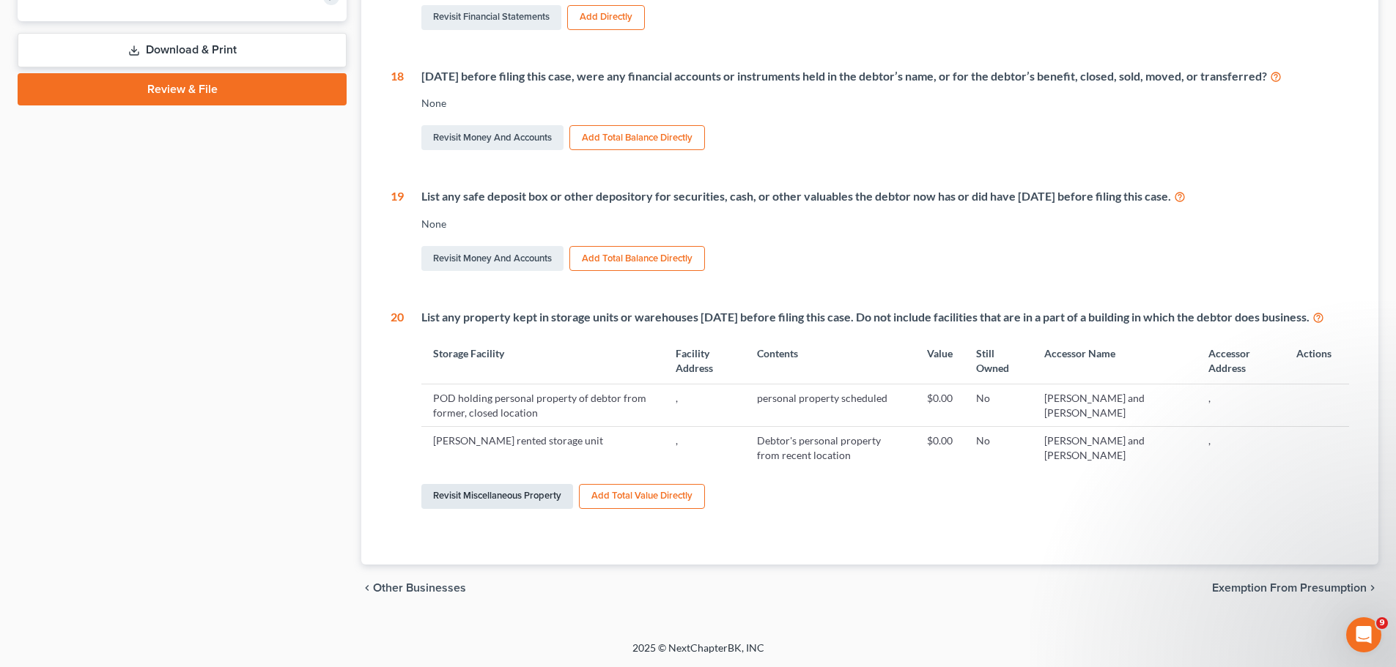
click at [503, 507] on link "Revisit Miscellaneous Property" at bounding box center [497, 496] width 152 height 25
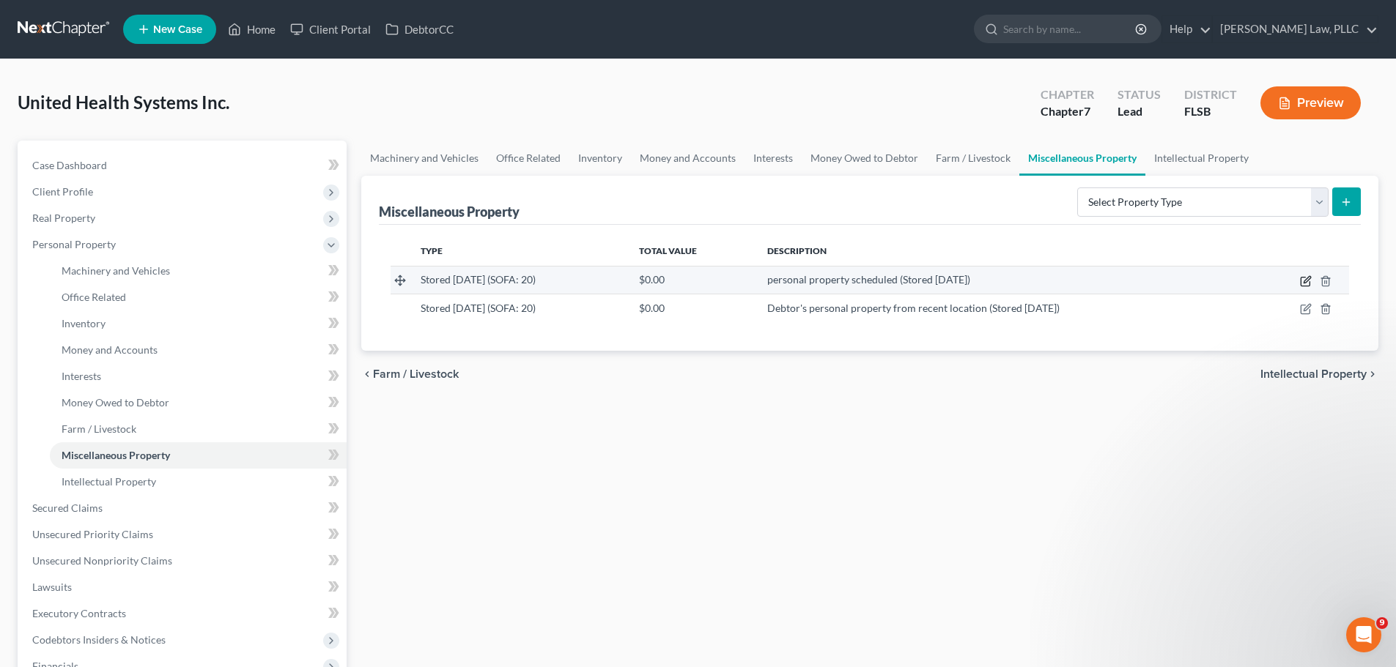
click at [1303, 281] on icon "button" at bounding box center [1306, 281] width 12 height 12
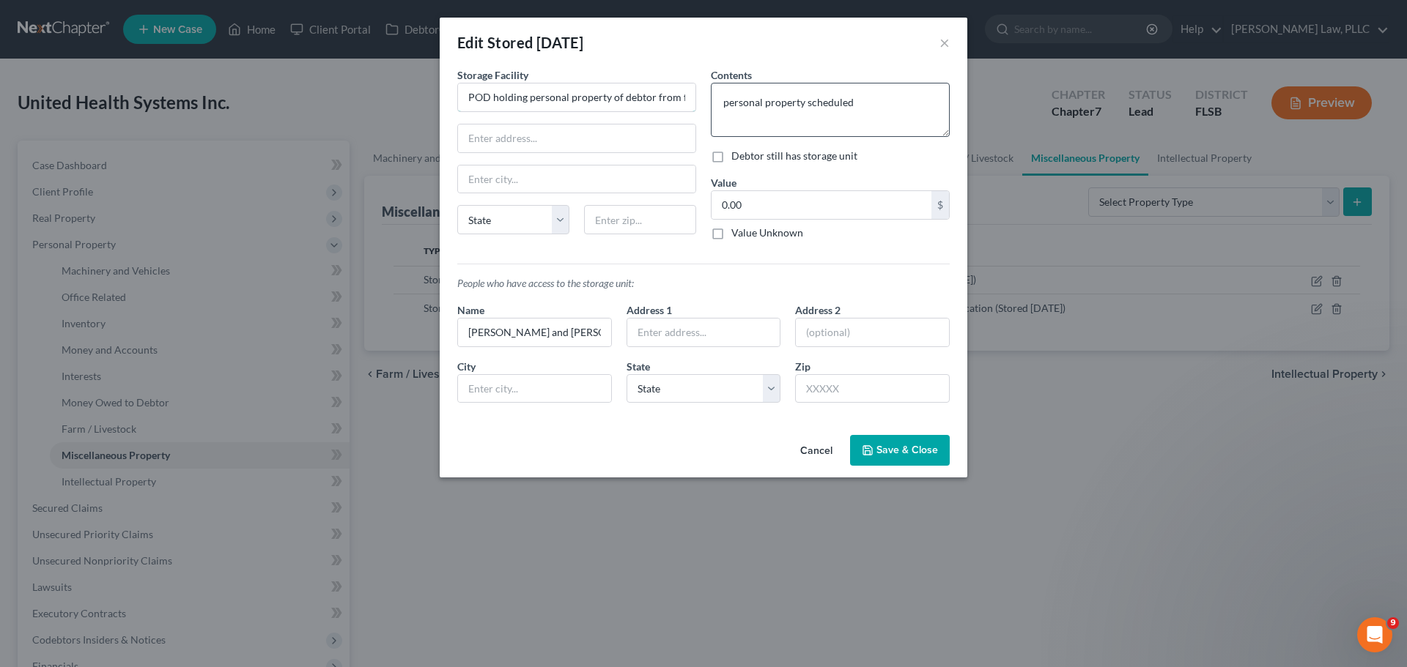
scroll to position [0, 94]
drag, startPoint x: 653, startPoint y: 96, endPoint x: 916, endPoint y: 102, distance: 262.3
click at [914, 104] on div "Storage Facility POD holding personal property of debtor from former, closed lo…" at bounding box center [703, 240] width 507 height 347
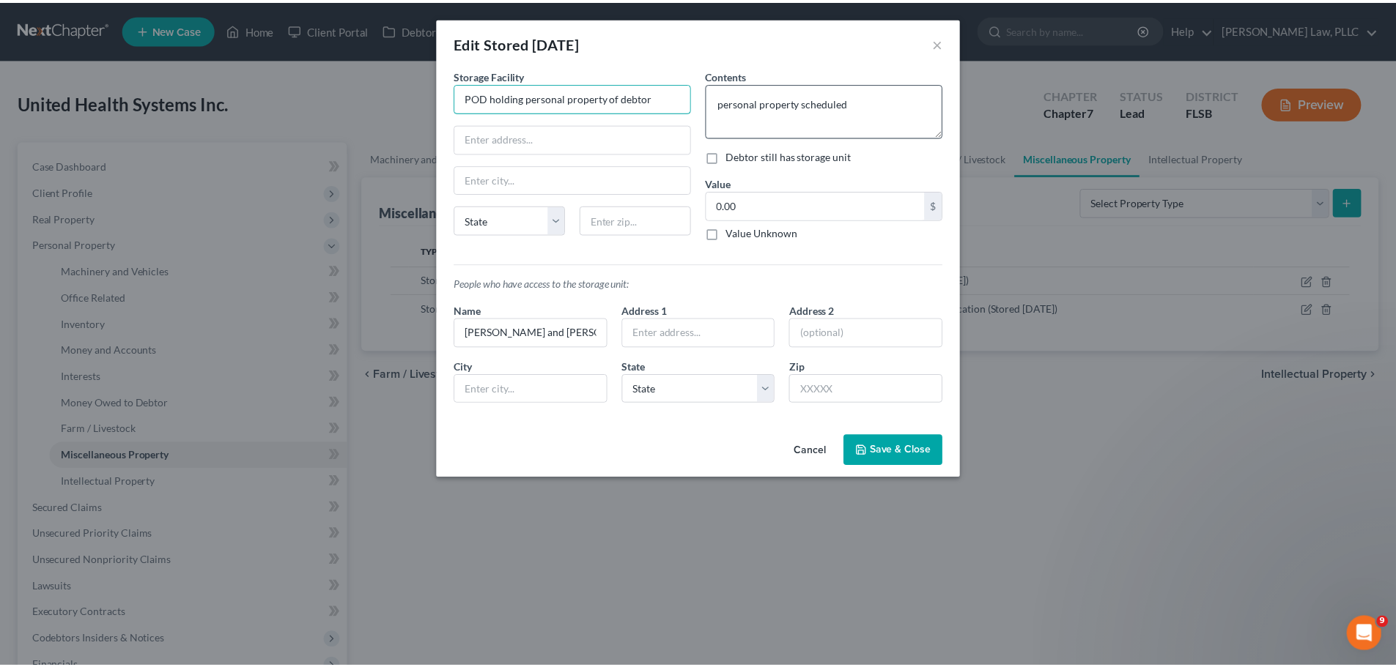
scroll to position [0, 0]
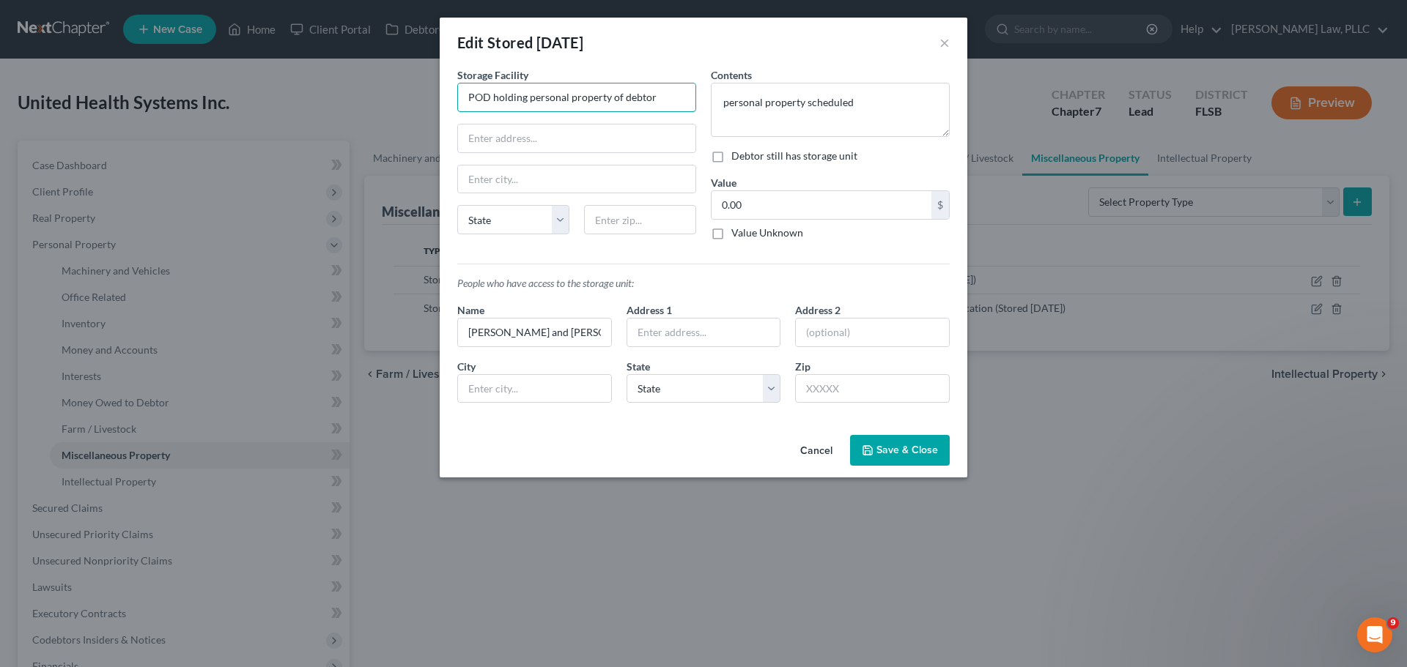
type input "POD holding personal property of debtor"
click at [879, 442] on button "Save & Close" at bounding box center [900, 450] width 100 height 31
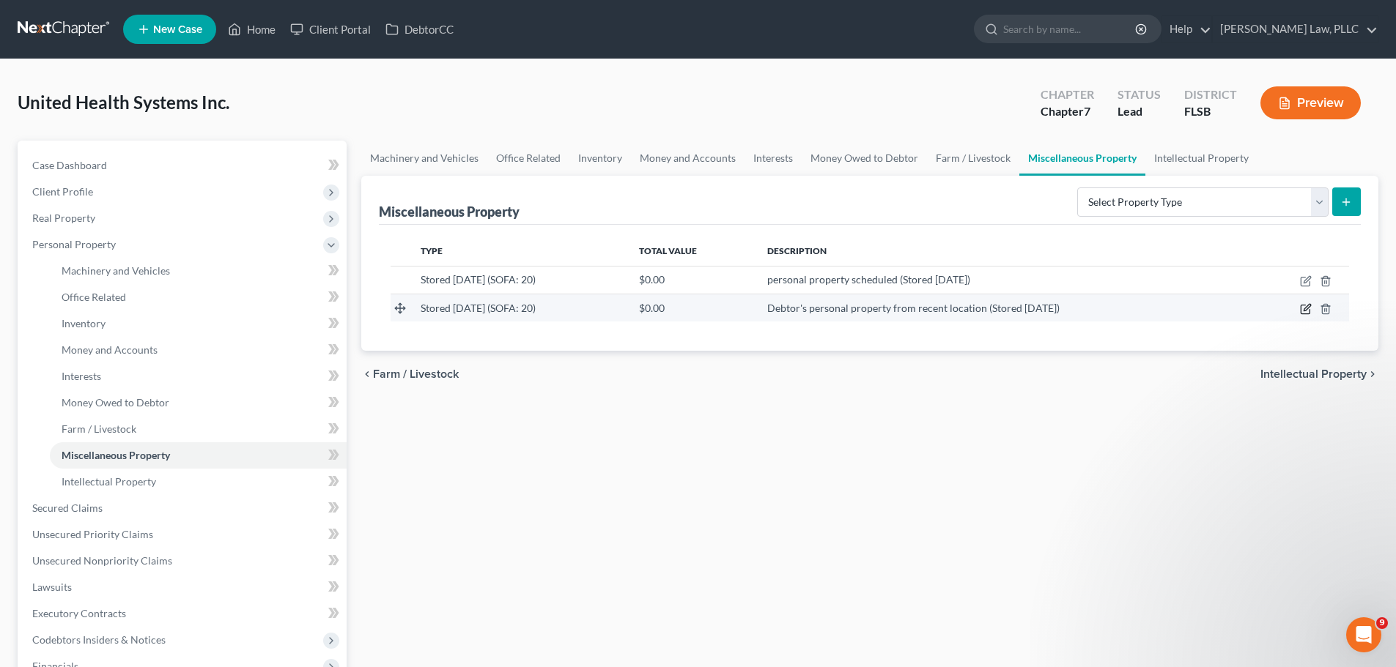
click at [1304, 311] on icon "button" at bounding box center [1306, 307] width 7 height 7
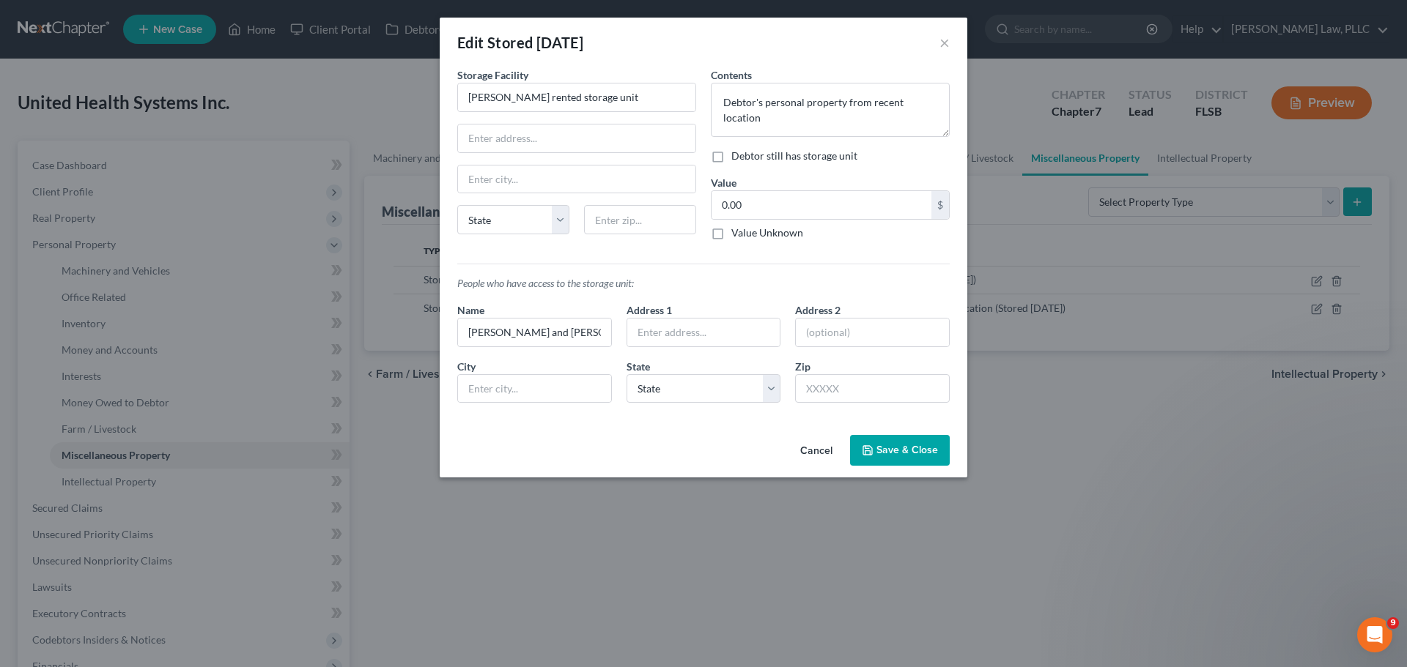
click at [731, 155] on label "Debtor still has storage unit" at bounding box center [794, 156] width 126 height 15
click at [737, 155] on input "Debtor still has storage unit" at bounding box center [742, 154] width 10 height 10
checkbox input "true"
click at [898, 443] on button "Save & Close" at bounding box center [900, 450] width 100 height 31
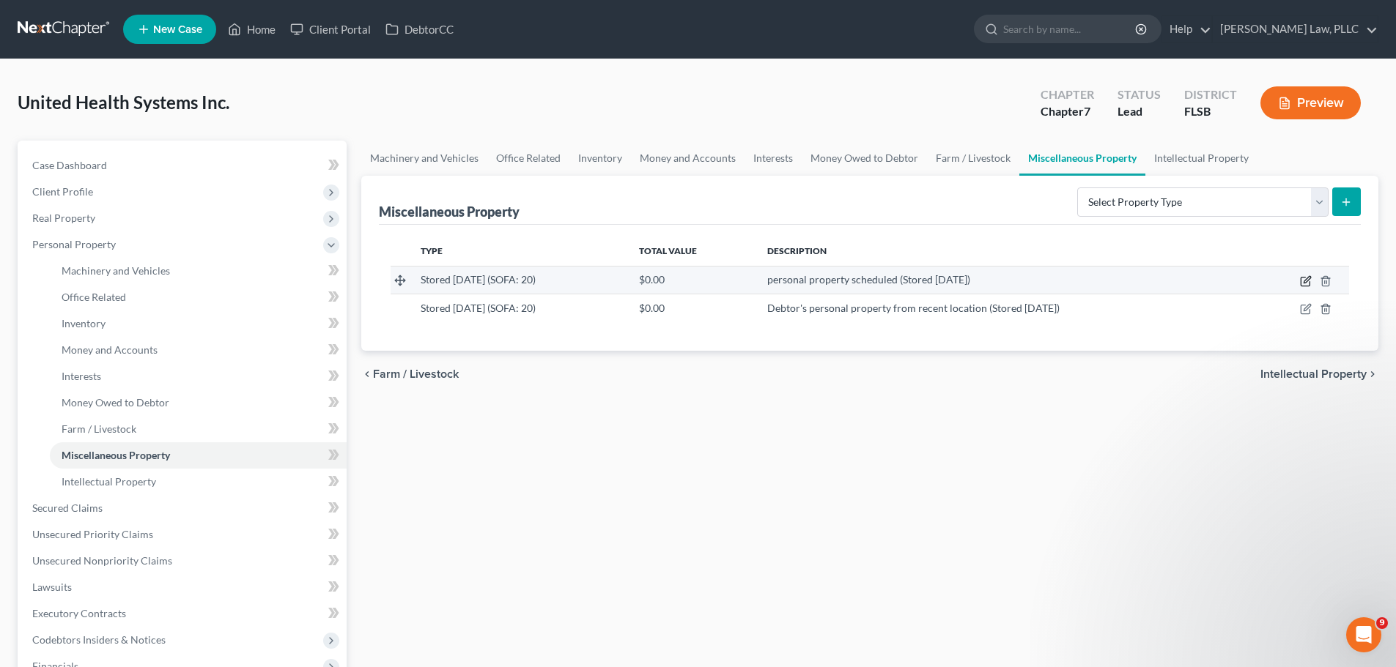
click at [1306, 281] on icon "button" at bounding box center [1306, 281] width 12 height 12
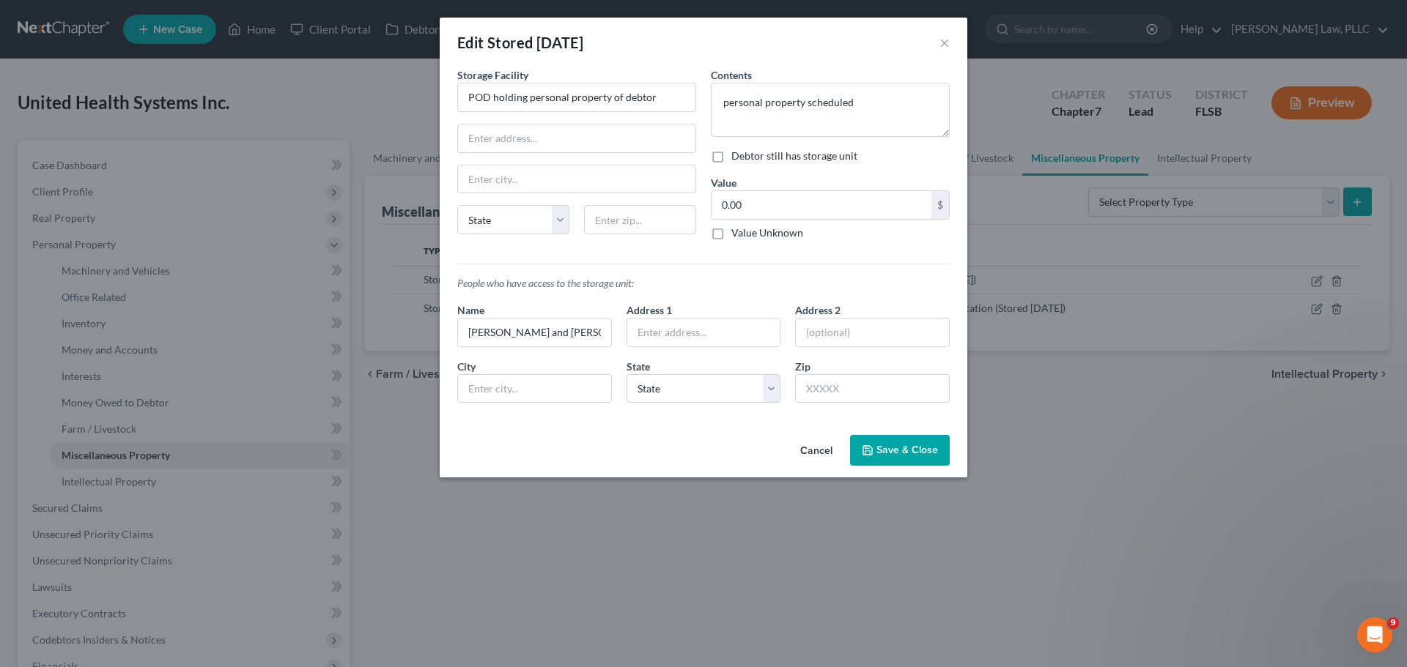
click at [731, 156] on label "Debtor still has storage unit" at bounding box center [794, 156] width 126 height 15
click at [737, 156] on input "Debtor still has storage unit" at bounding box center [742, 154] width 10 height 10
checkbox input "true"
click at [878, 444] on span "Save & Close" at bounding box center [907, 450] width 62 height 12
